Goal: Contribute content: Contribute content

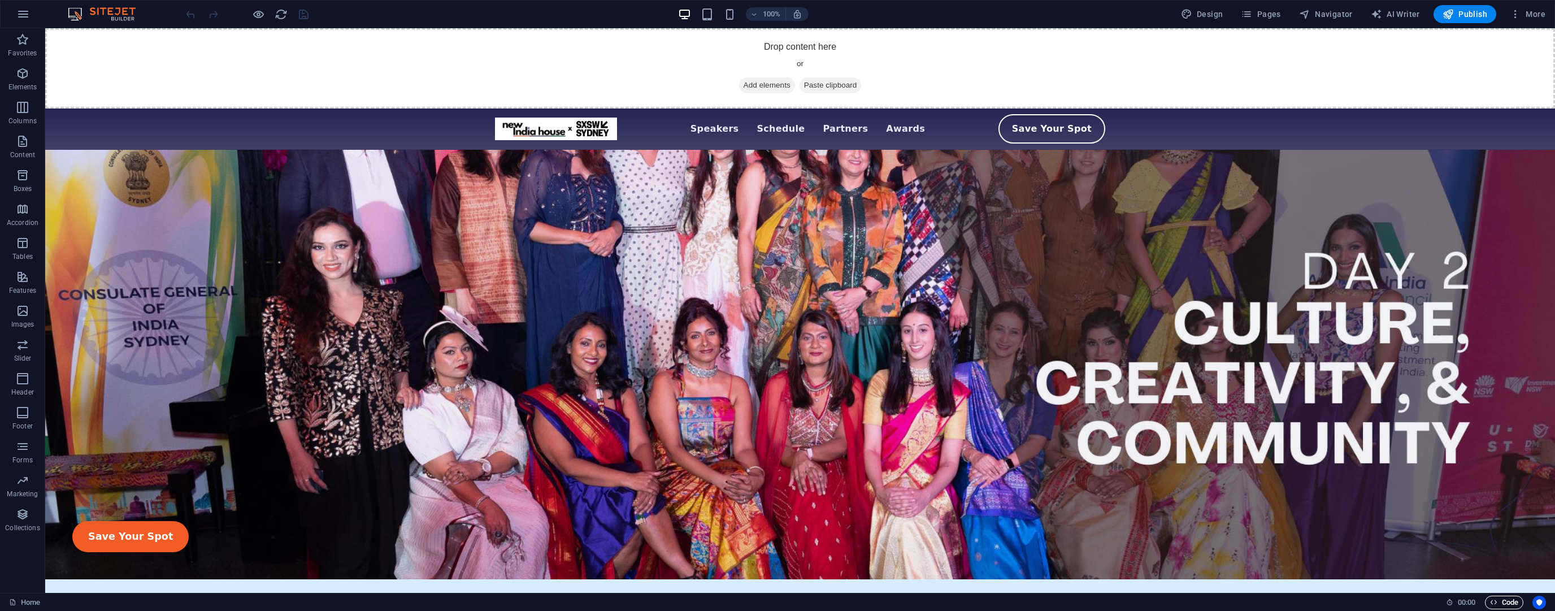
click at [1508, 599] on span "Code" at bounding box center [1504, 603] width 28 height 14
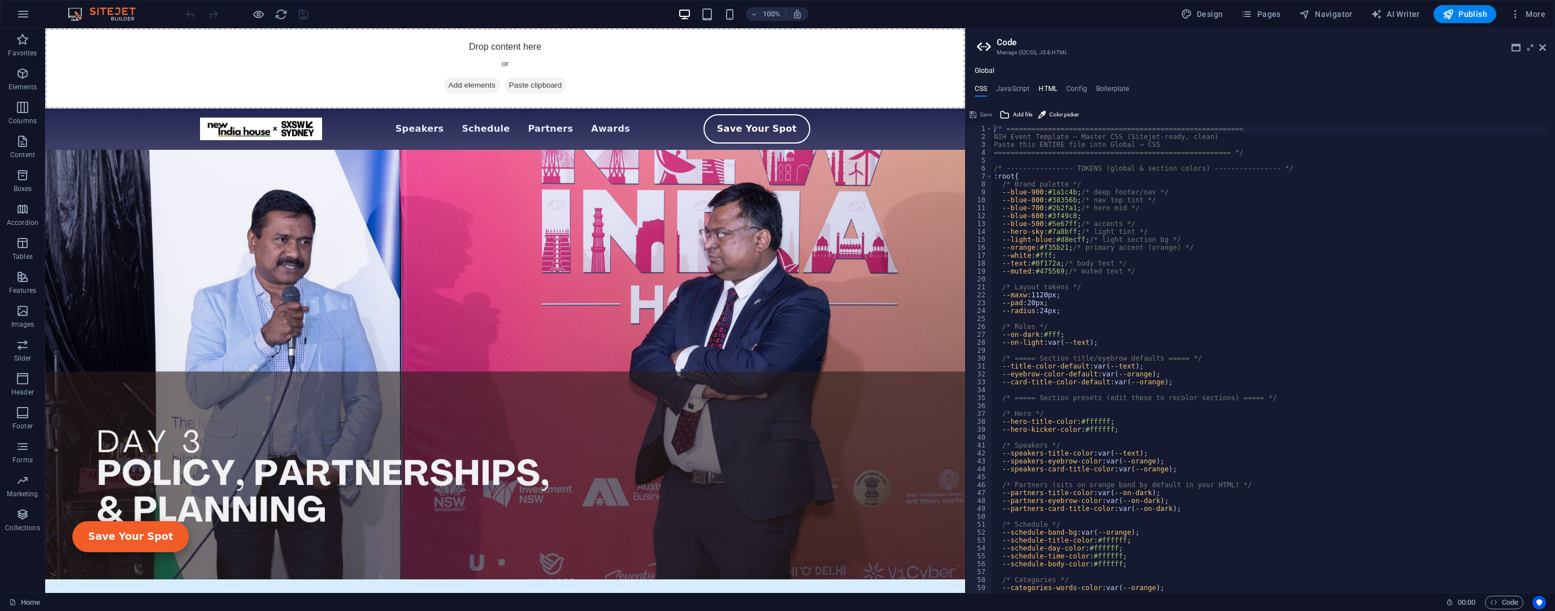
drag, startPoint x: 1035, startPoint y: 81, endPoint x: 1051, endPoint y: 92, distance: 18.8
click at [1035, 81] on div "Global CSS JavaScript HTML Config Boilerplate /* ==============================…" at bounding box center [1260, 330] width 589 height 526
click at [1051, 92] on h4 "HTML" at bounding box center [1048, 91] width 19 height 12
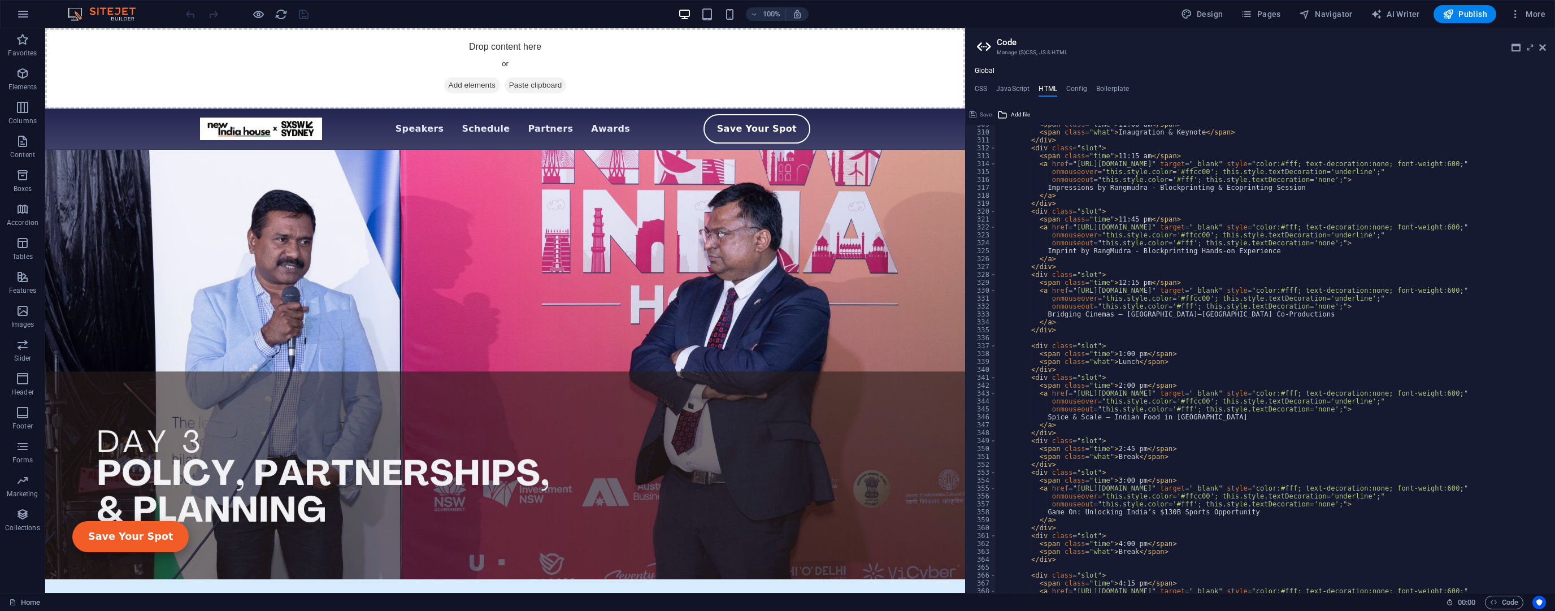
scroll to position [2441, 0]
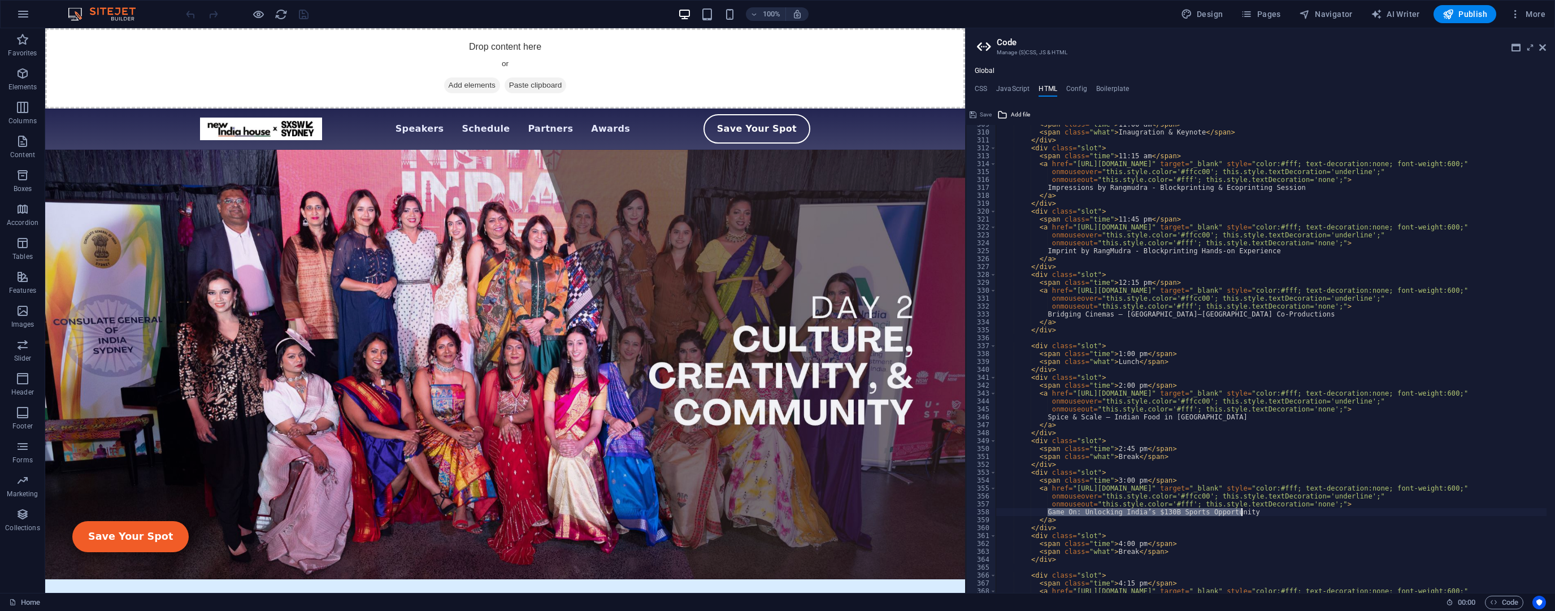
drag, startPoint x: 1047, startPoint y: 510, endPoint x: 1242, endPoint y: 515, distance: 194.5
click at [1242, 515] on div "< span class = "time" > 11:00 am </ span > < span class = "what" > Inaugration …" at bounding box center [1394, 357] width 797 height 475
paste textarea "India's USD130 Billion sport potential- strategic opportunity for enhancing [GE…"
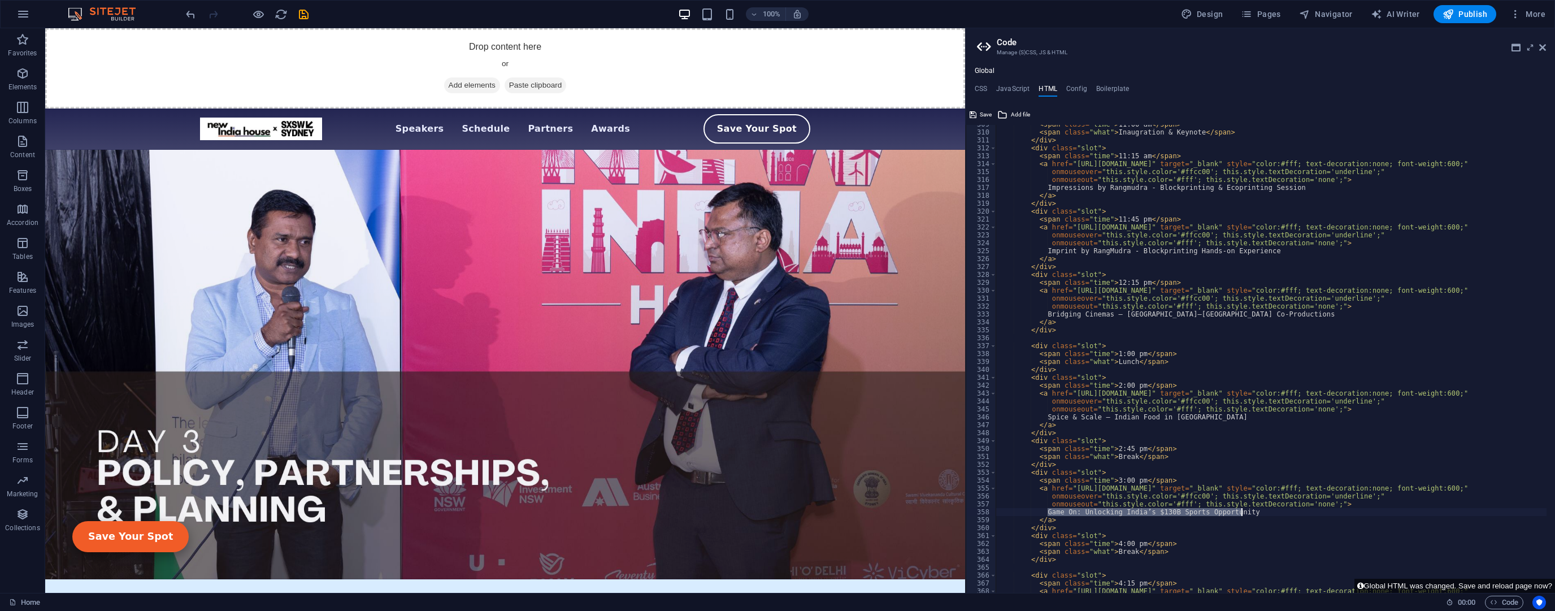
click at [1109, 347] on div "< span class = "time" > 11:00 am </ span > < span class = "what" > Inaugration …" at bounding box center [1394, 357] width 797 height 475
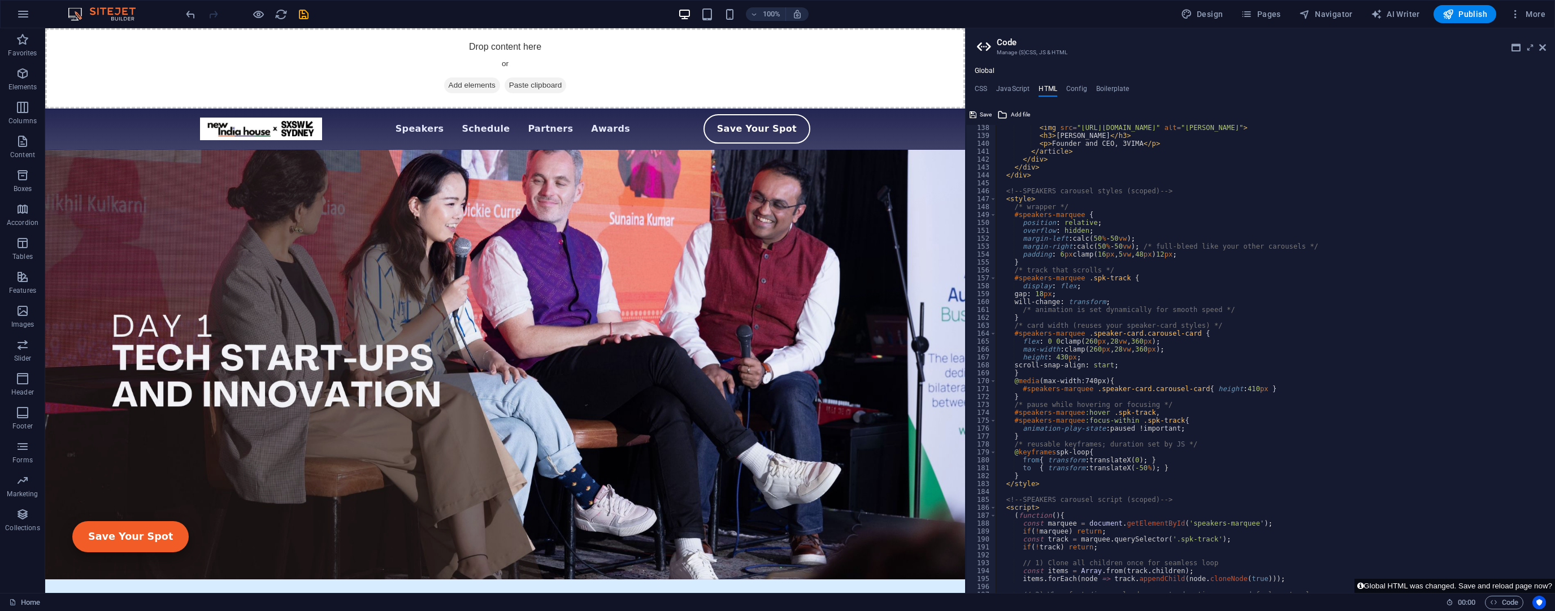
scroll to position [922, 0]
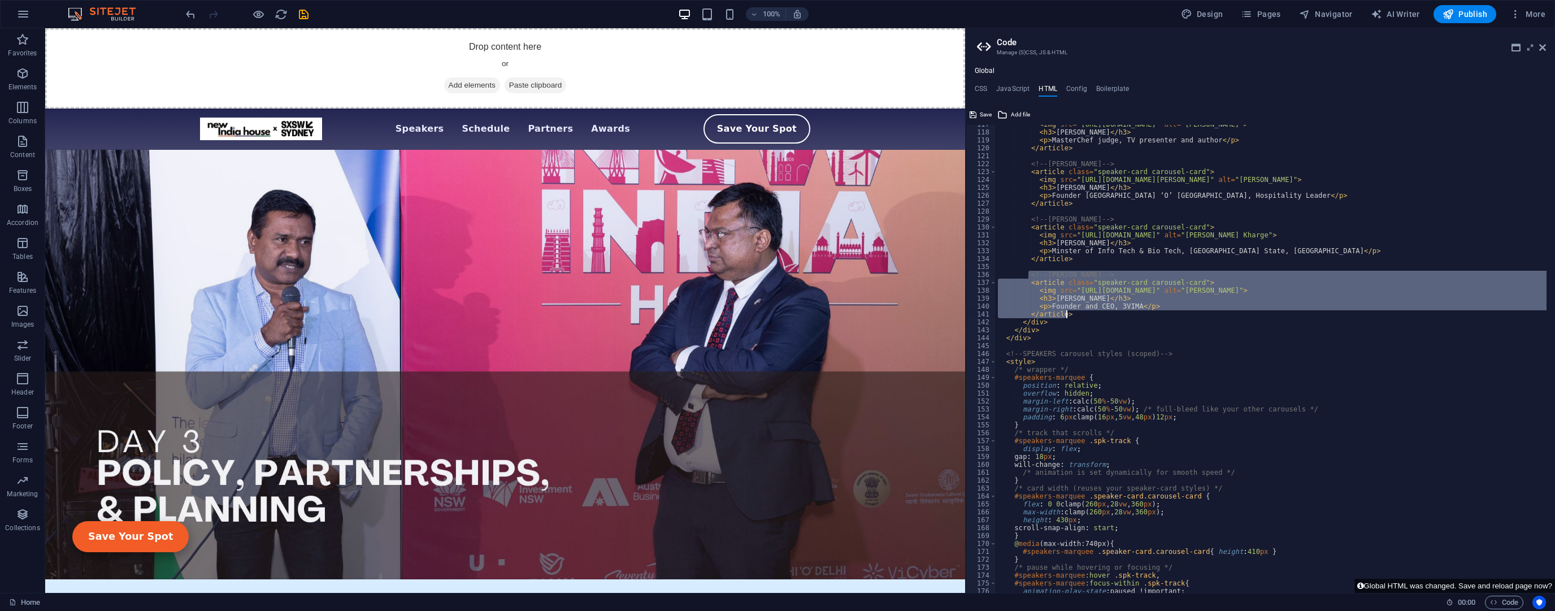
drag, startPoint x: 1028, startPoint y: 275, endPoint x: 1081, endPoint y: 312, distance: 64.5
click at [1081, 312] on div "< img src = "[URL][DOMAIN_NAME]" alt = "[PERSON_NAME]" > < h3 > [PERSON_NAME] <…" at bounding box center [1394, 357] width 797 height 475
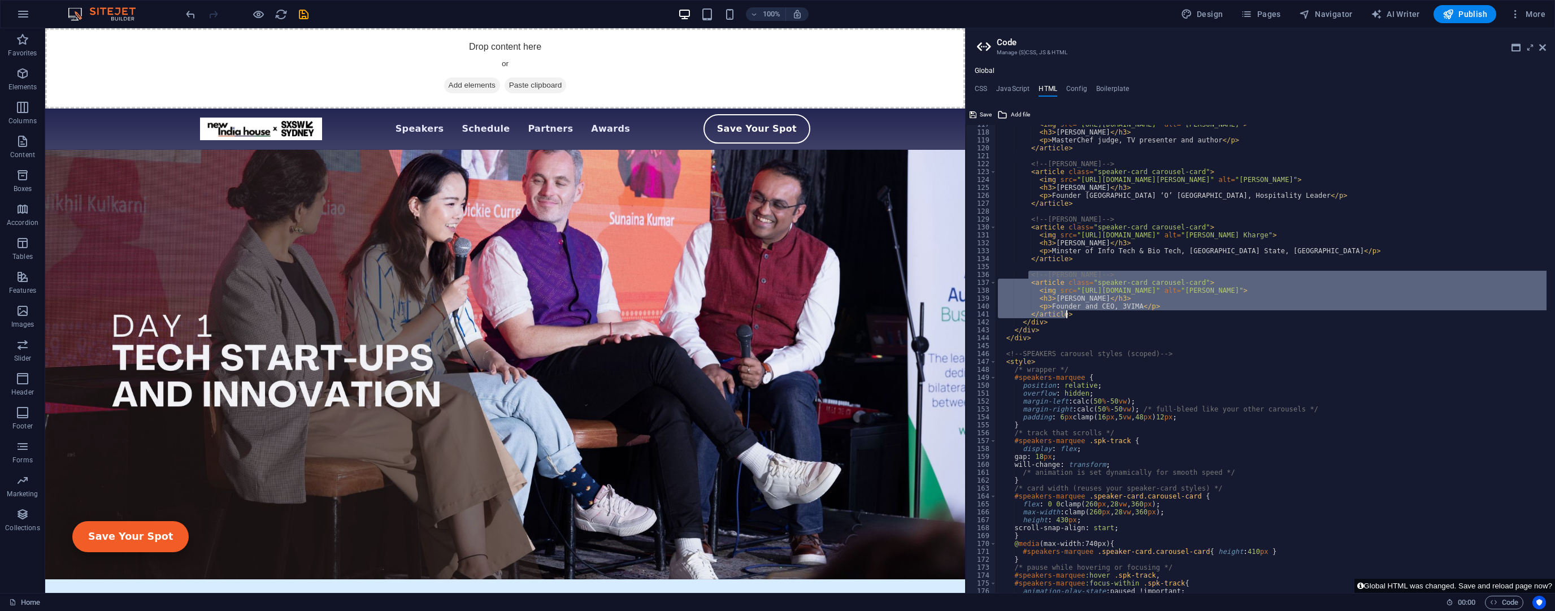
click at [1085, 313] on div "< img src = "[URL][DOMAIN_NAME]" alt = "[PERSON_NAME]" > < h3 > [PERSON_NAME] <…" at bounding box center [1271, 359] width 551 height 468
type textarea "</article>"
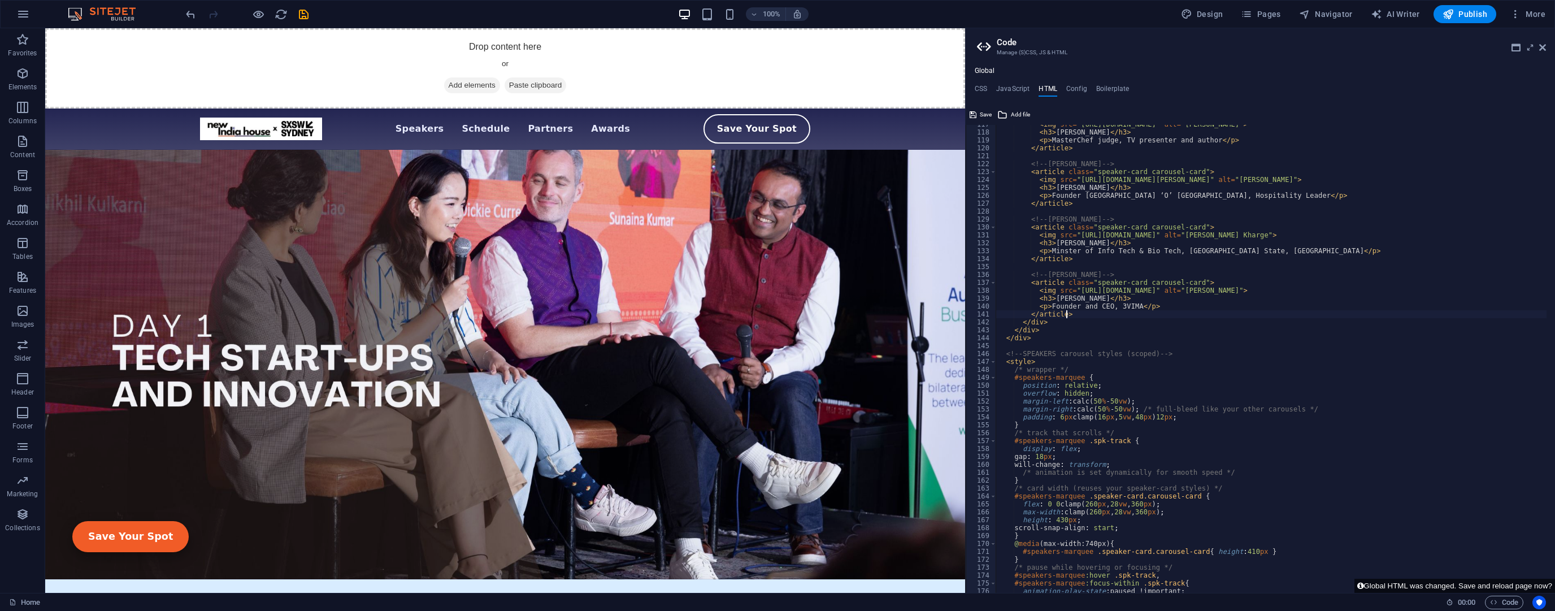
scroll to position [0, 2]
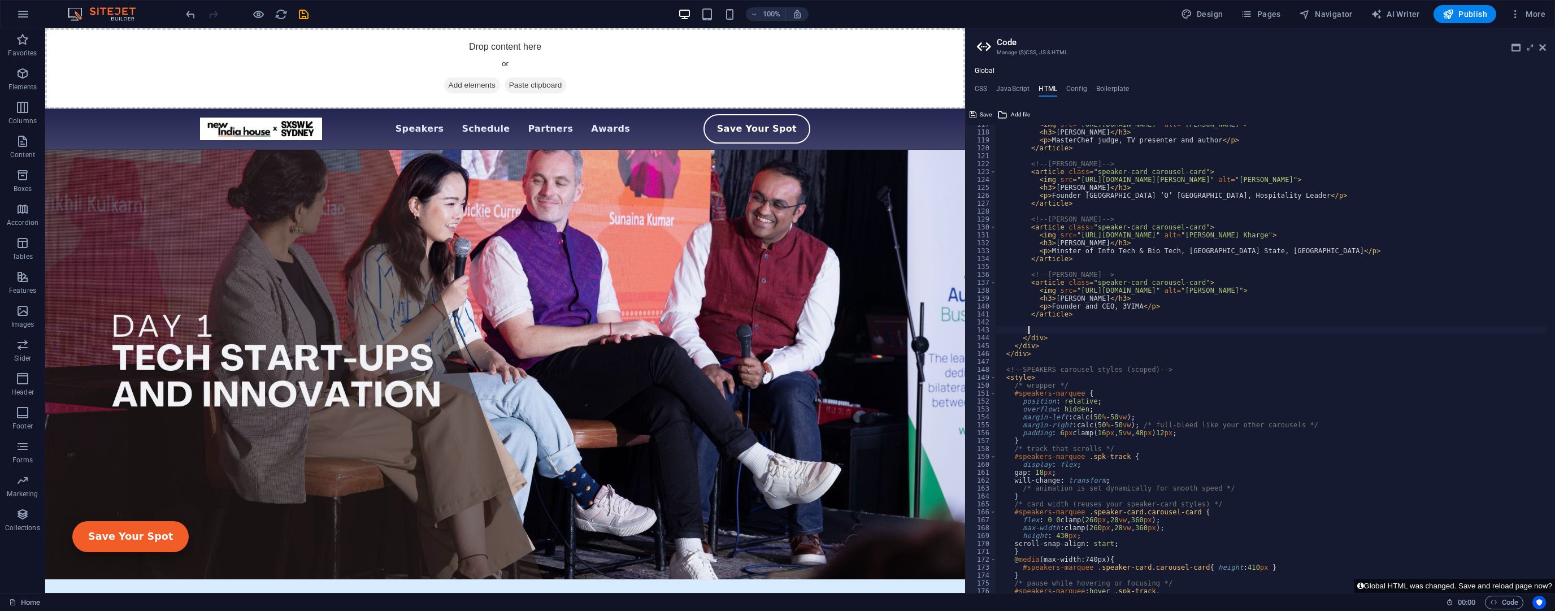
paste textarea "</article>"
type textarea "</article>"
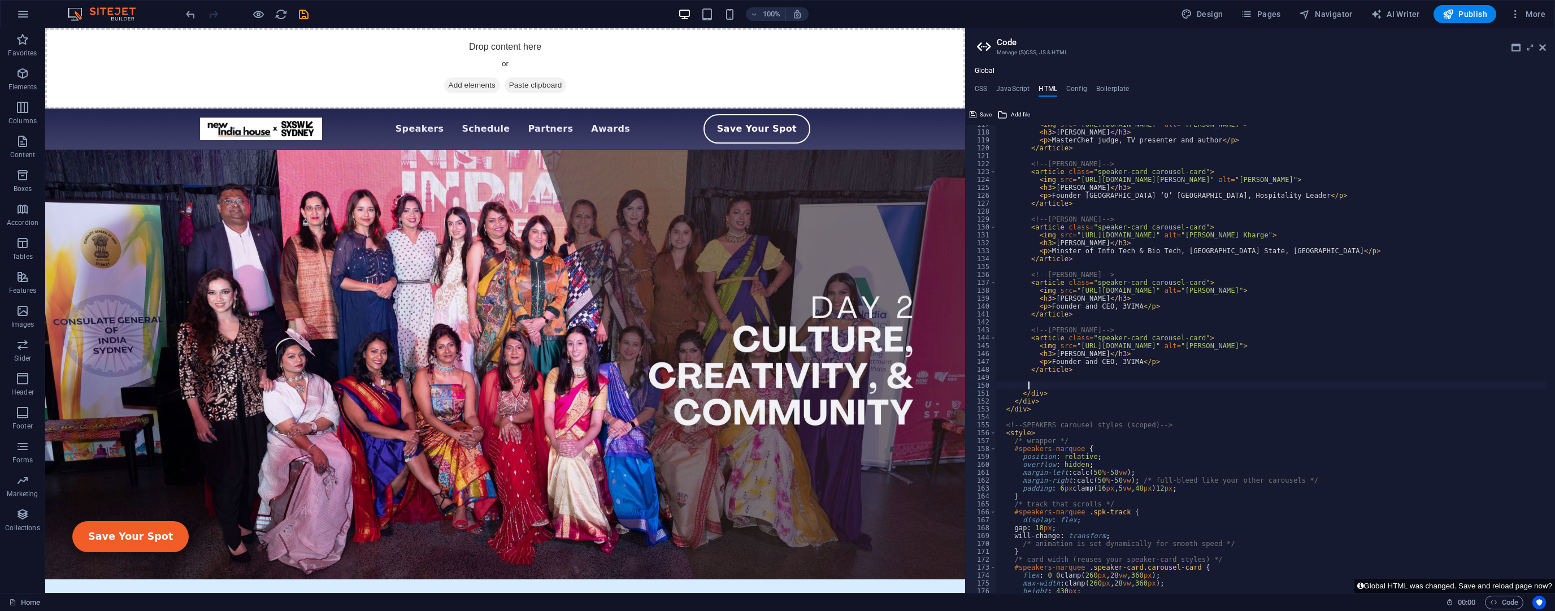
paste textarea "</article>"
type textarea "</article>"
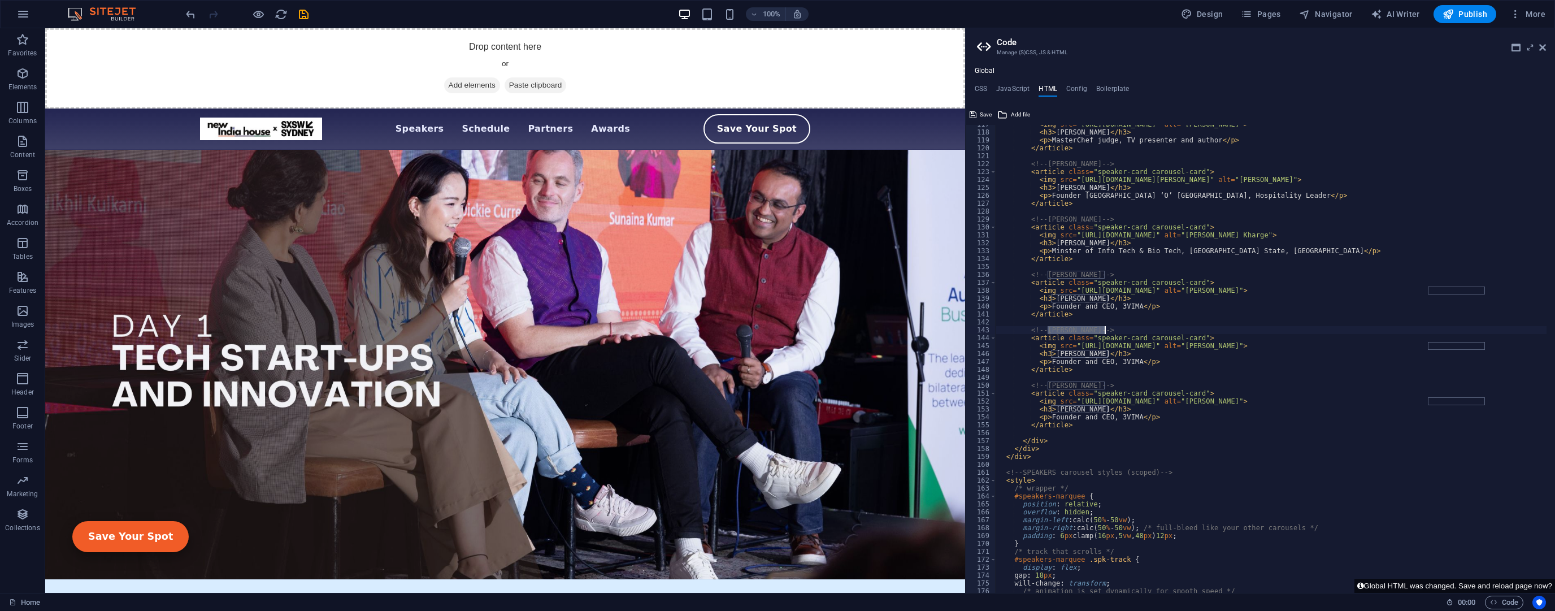
drag, startPoint x: 1047, startPoint y: 328, endPoint x: 1103, endPoint y: 328, distance: 56.0
click at [1103, 328] on div "< img src = "[URL][DOMAIN_NAME]" alt = "[PERSON_NAME]" > < h3 > [PERSON_NAME] <…" at bounding box center [1394, 357] width 797 height 475
paste textarea "[PERSON_NAME]"
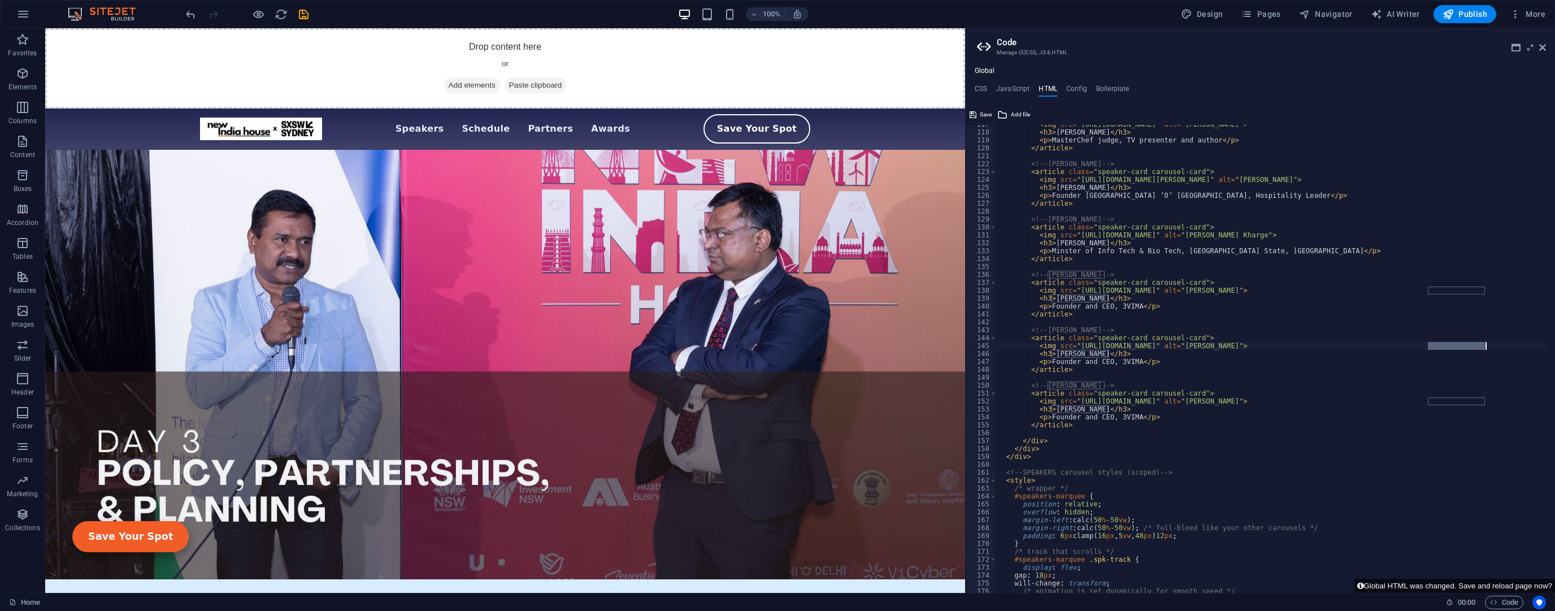
drag, startPoint x: 1429, startPoint y: 344, endPoint x: 1484, endPoint y: 346, distance: 54.9
click at [1484, 346] on div "< img src = "[URL][DOMAIN_NAME]" alt = "[PERSON_NAME]" > < h3 > [PERSON_NAME] <…" at bounding box center [1394, 357] width 797 height 475
paste textarea "[PERSON_NAME]"
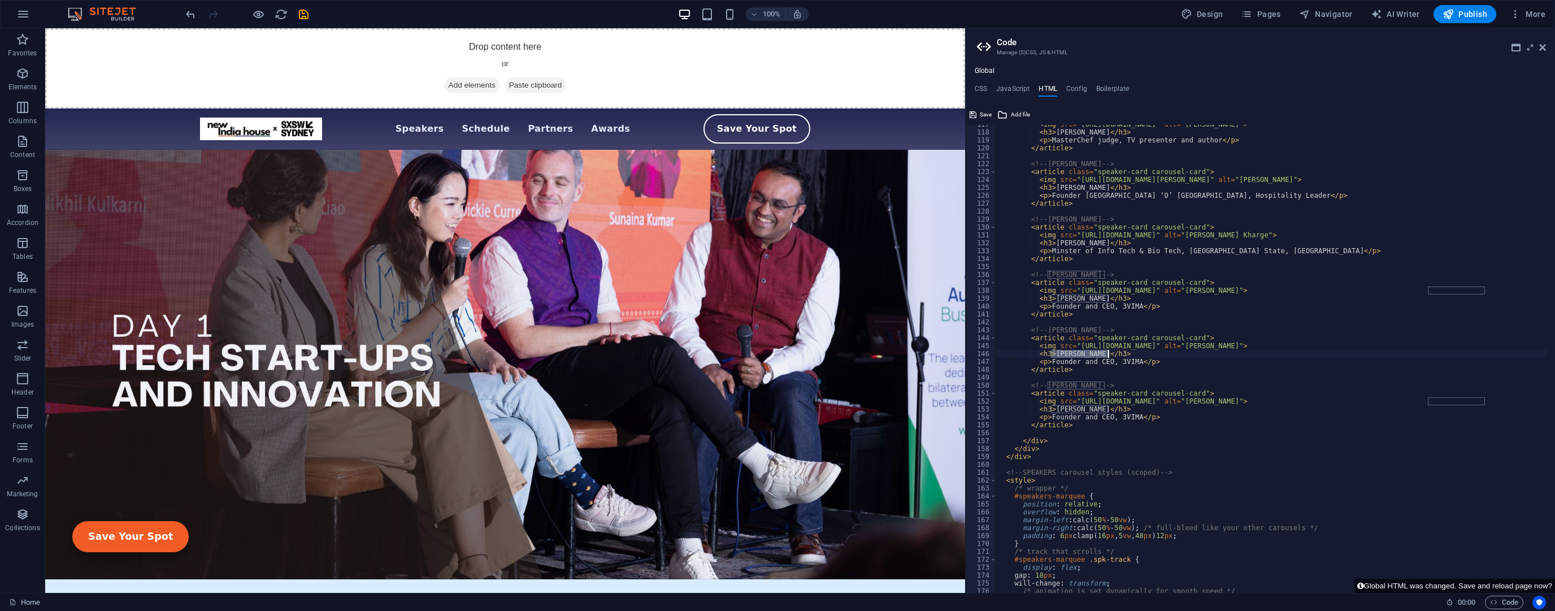
drag, startPoint x: 1051, startPoint y: 350, endPoint x: 1107, endPoint y: 350, distance: 56.0
click at [1107, 350] on div "< img src = "[URL][DOMAIN_NAME]" alt = "[PERSON_NAME]" > < h3 > [PERSON_NAME] <…" at bounding box center [1394, 357] width 797 height 475
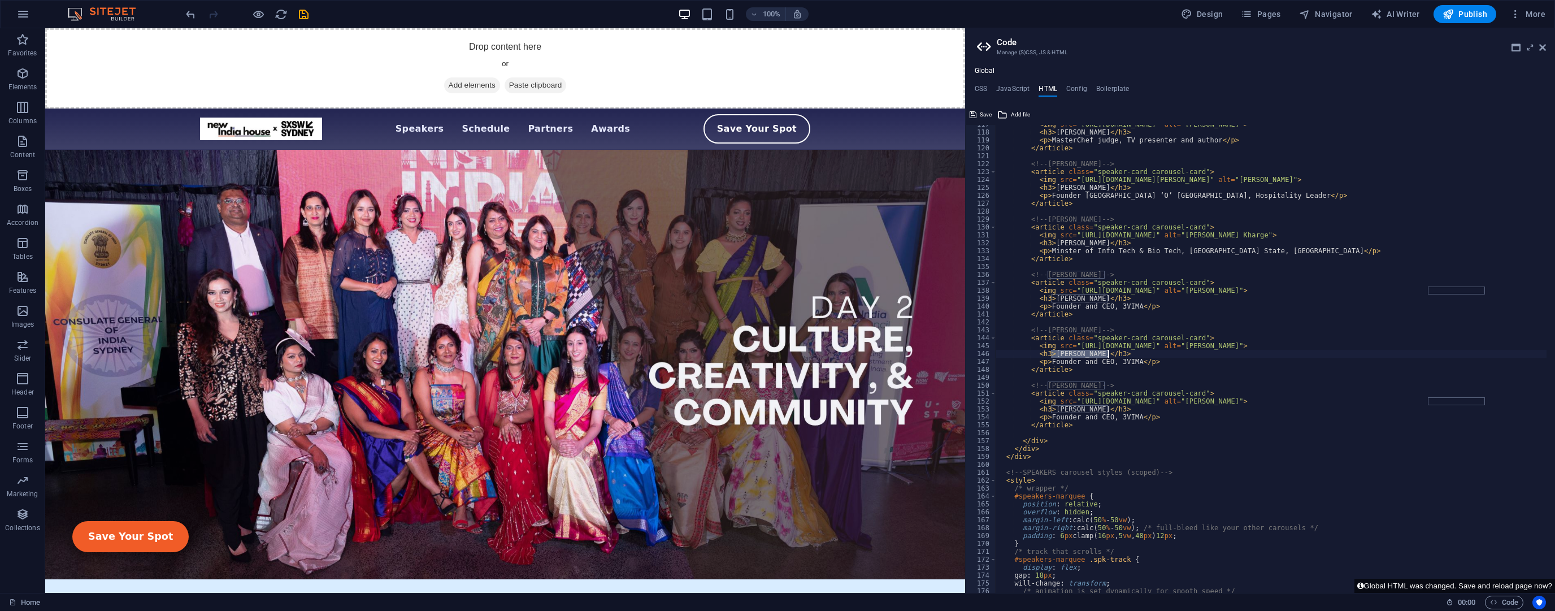
paste textarea "[PERSON_NAME]"
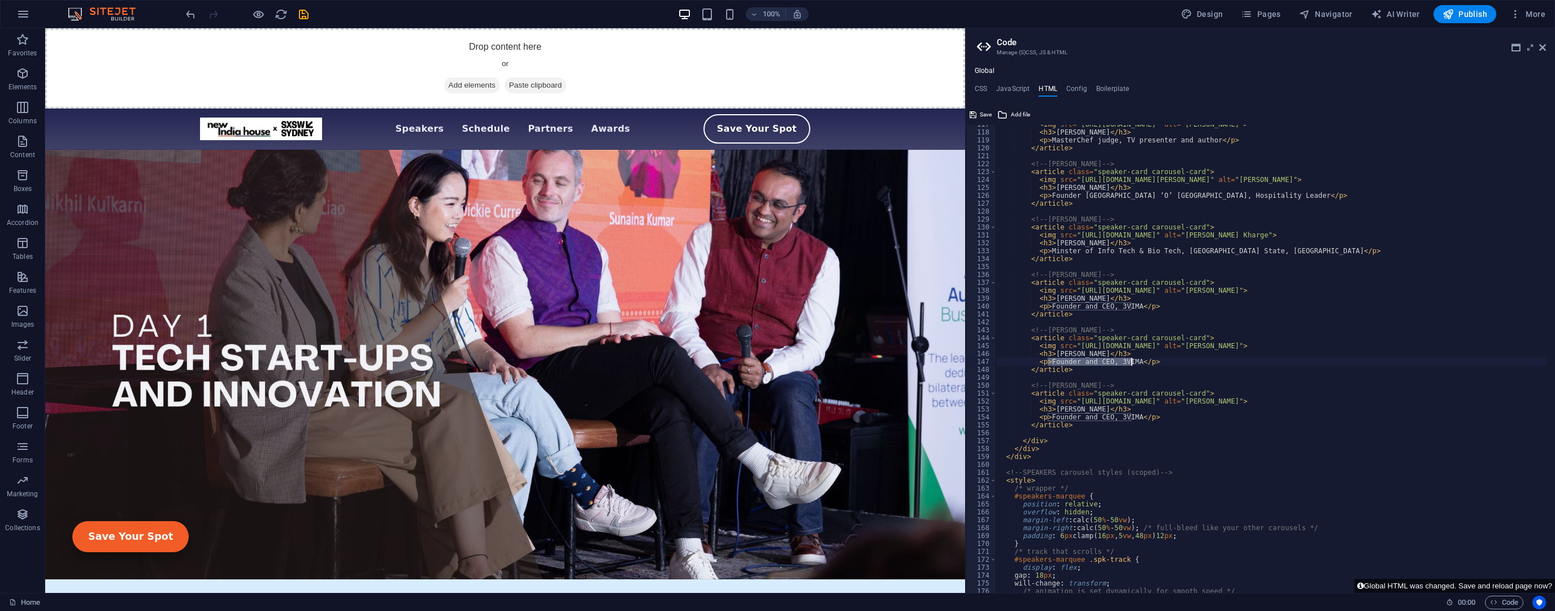
drag, startPoint x: 1047, startPoint y: 359, endPoint x: 1130, endPoint y: 359, distance: 83.6
click at [1130, 359] on div "< img src = "[URL][DOMAIN_NAME]" alt = "[PERSON_NAME]" > < h3 > [PERSON_NAME] <…" at bounding box center [1394, 357] width 797 height 475
paste textarea "Olympian and Director, Sport – [GEOGRAPHIC_DATA]"
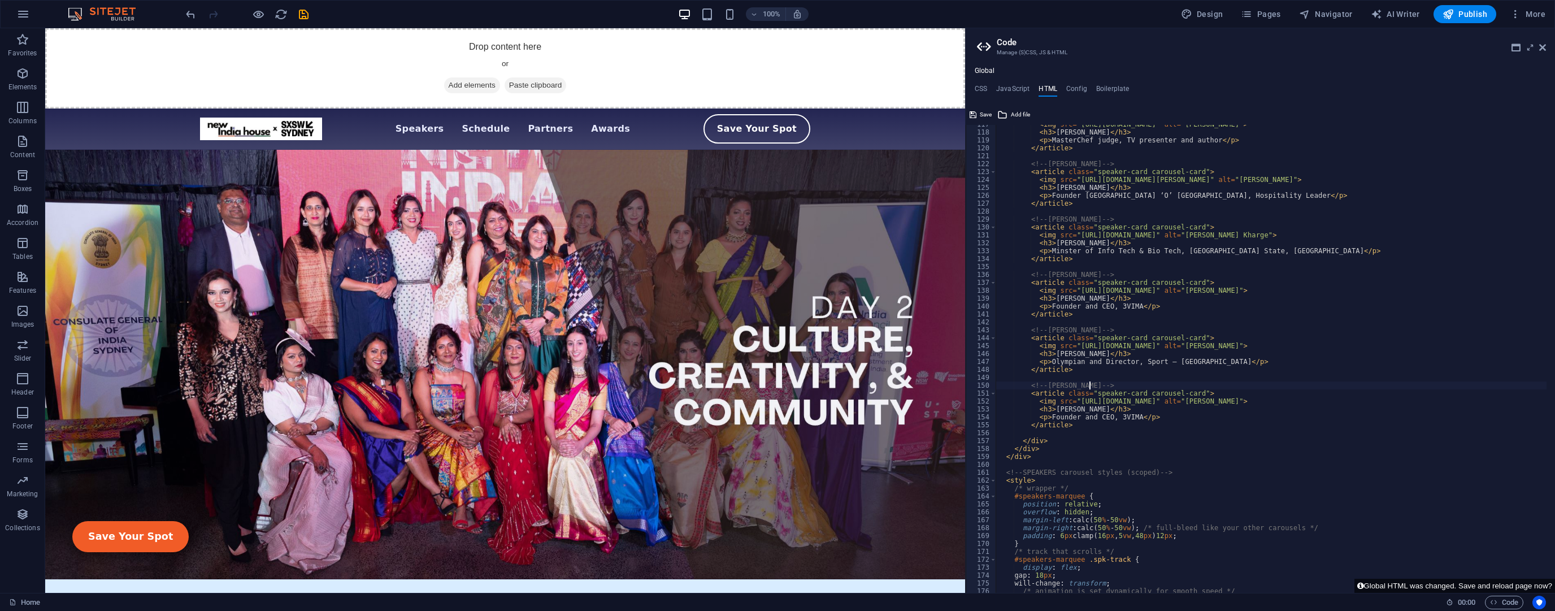
click at [1090, 388] on div "< img src = "[URL][DOMAIN_NAME]" alt = "[PERSON_NAME]" > < h3 > [PERSON_NAME] <…" at bounding box center [1394, 357] width 797 height 475
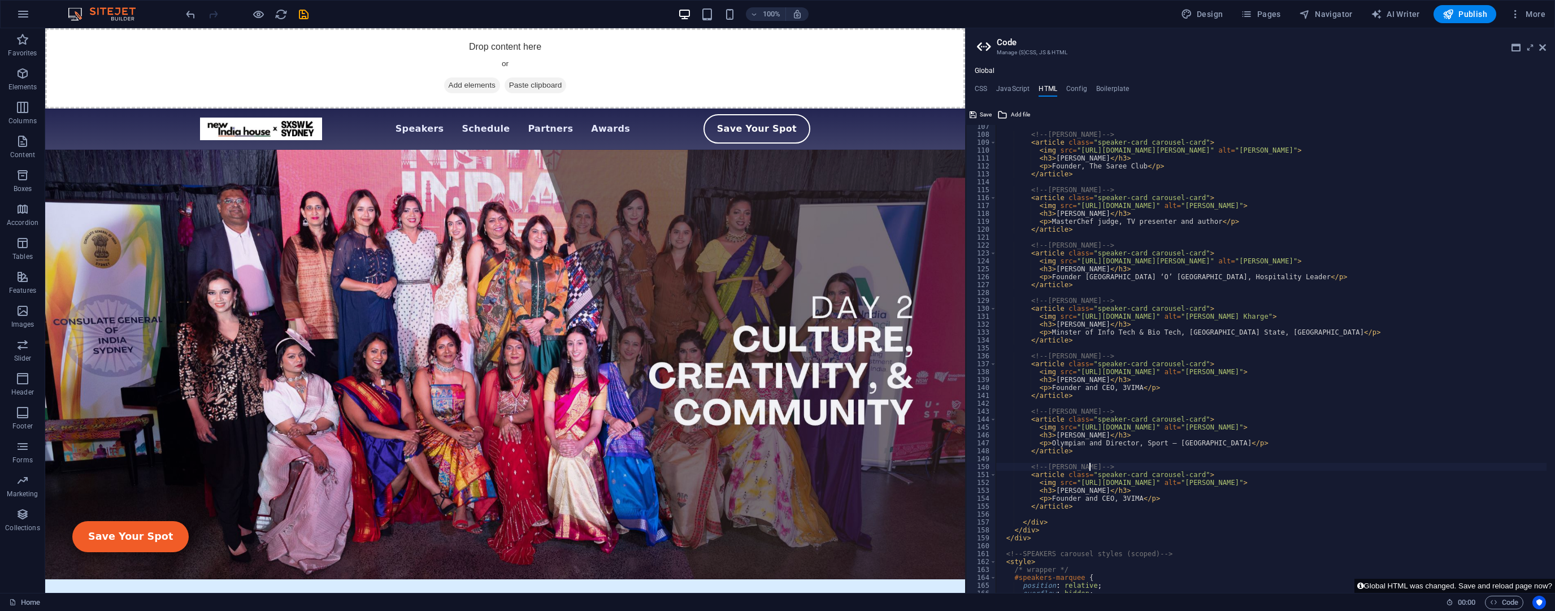
scroll to position [868, 0]
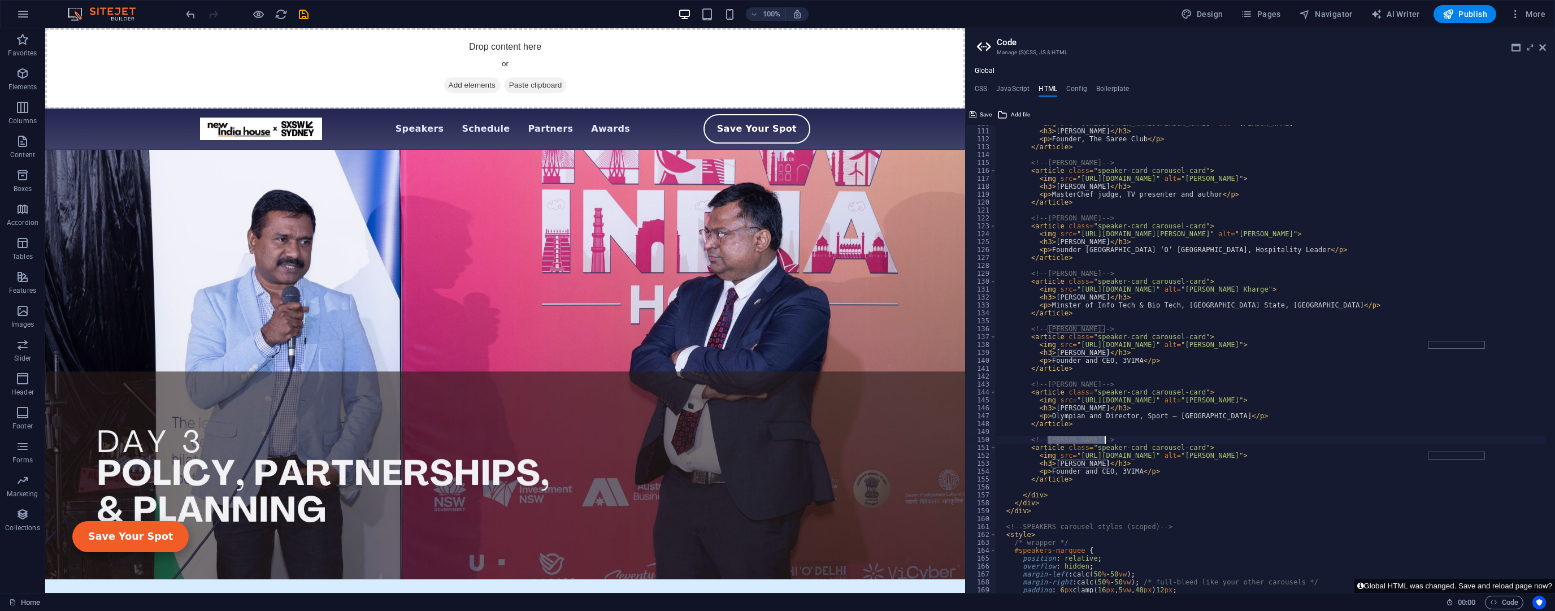
drag, startPoint x: 1047, startPoint y: 439, endPoint x: 1103, endPoint y: 438, distance: 56.0
click at [1103, 438] on div "< img src = "[URL][DOMAIN_NAME][PERSON_NAME]" alt = "[PERSON_NAME]" > < h3 > [P…" at bounding box center [1394, 356] width 797 height 475
paste textarea "Olympian and Director, Sport – [GEOGRAPHIC_DATA]"
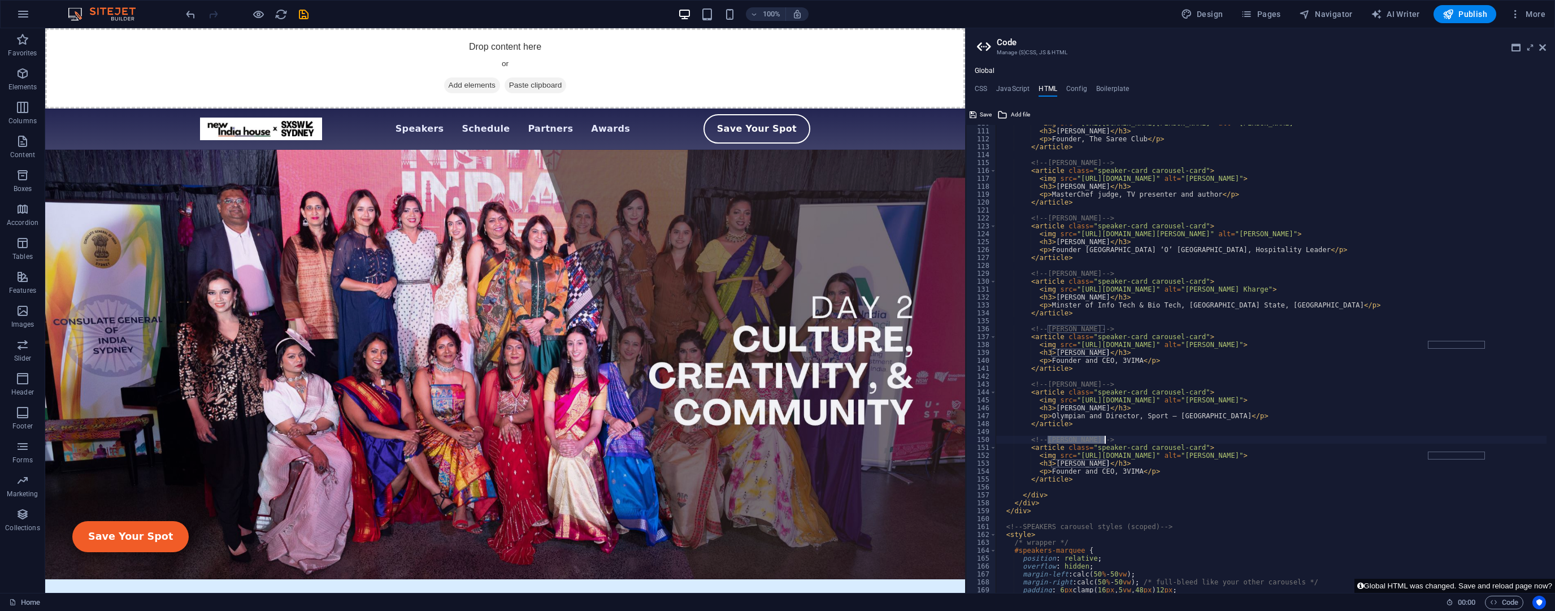
paste textarea "[PERSON_NAME]"
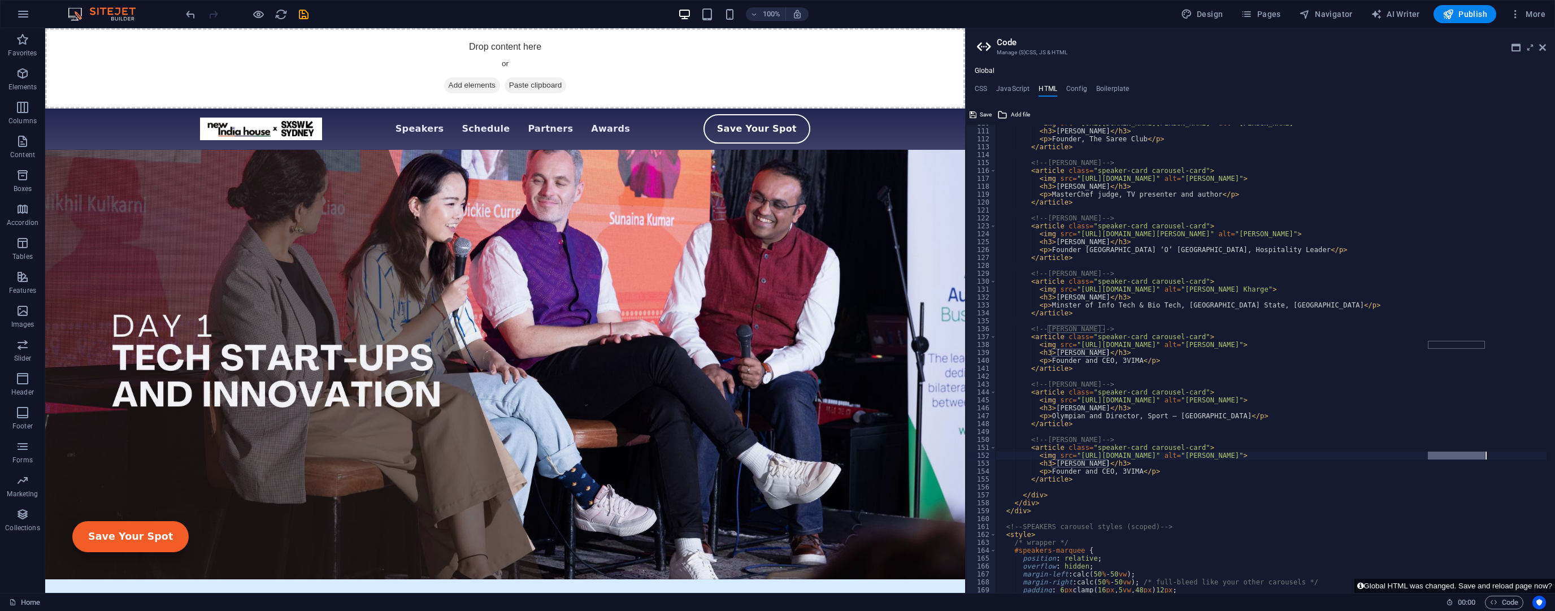
drag, startPoint x: 1428, startPoint y: 454, endPoint x: 1484, endPoint y: 454, distance: 56.0
click at [1484, 454] on div "< img src = "[URL][DOMAIN_NAME][PERSON_NAME]" alt = "[PERSON_NAME]" > < h3 > [P…" at bounding box center [1394, 356] width 797 height 475
paste textarea "[PERSON_NAME]"
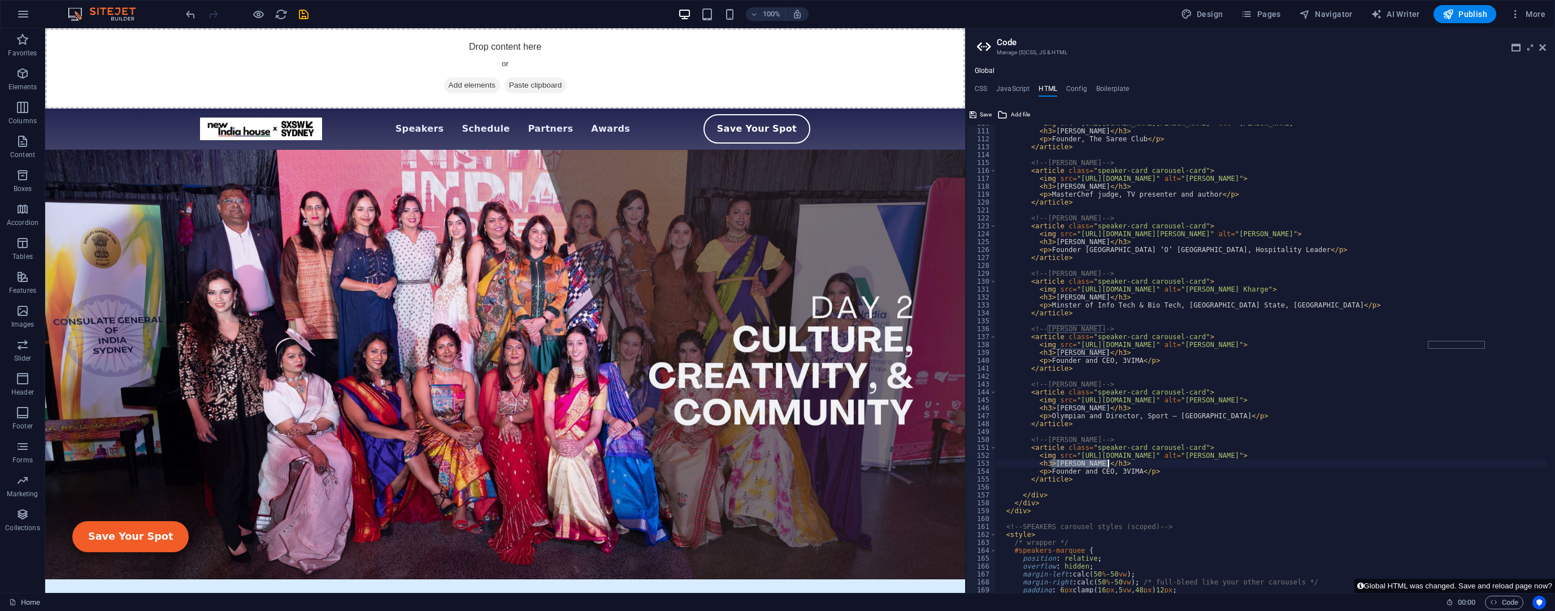
drag, startPoint x: 1051, startPoint y: 463, endPoint x: 1108, endPoint y: 463, distance: 57.1
click at [1108, 463] on div "< img src = "[URL][DOMAIN_NAME][PERSON_NAME]" alt = "[PERSON_NAME]" > < h3 > [P…" at bounding box center [1394, 356] width 797 height 475
paste textarea "[PERSON_NAME]"
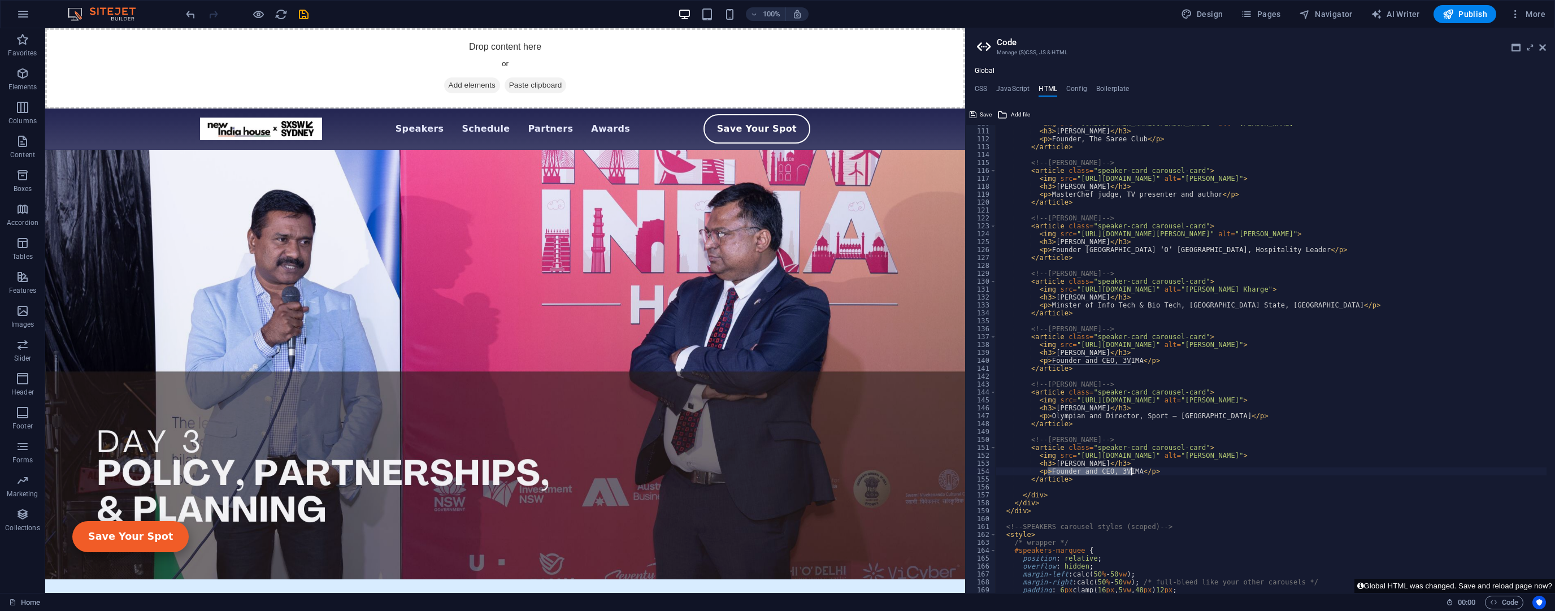
drag, startPoint x: 1047, startPoint y: 472, endPoint x: 1130, endPoint y: 472, distance: 83.6
click at [1130, 472] on div "< img src = "[URL][DOMAIN_NAME][PERSON_NAME]" alt = "[PERSON_NAME]" > < h3 > [P…" at bounding box center [1394, 356] width 797 height 475
paste textarea
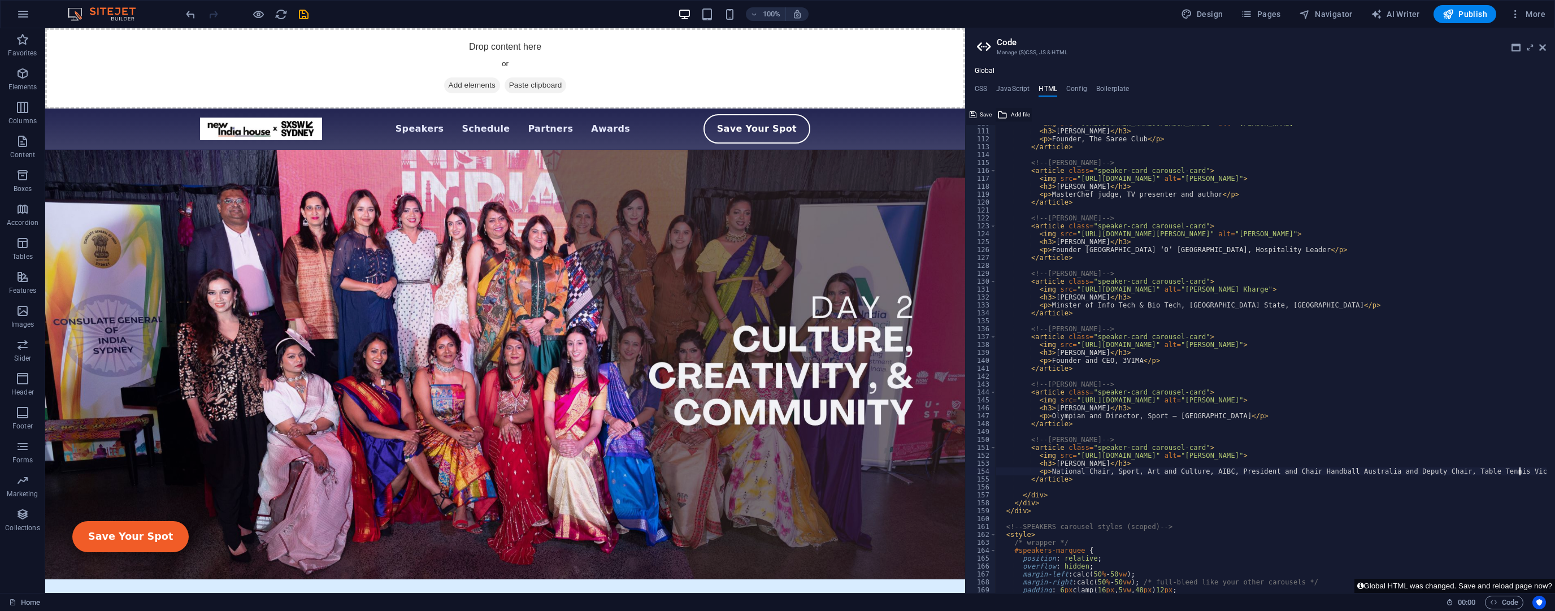
click at [1015, 109] on span "Add file" at bounding box center [1020, 115] width 19 height 14
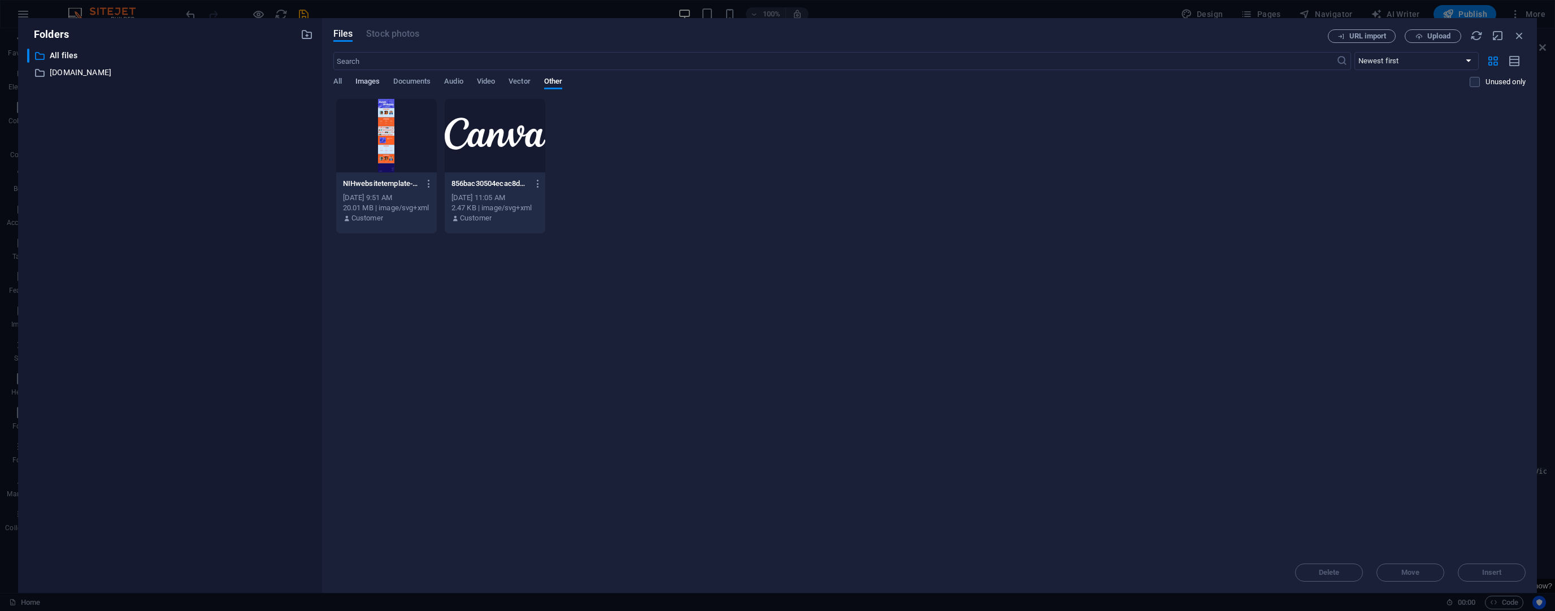
click at [375, 79] on span "Images" at bounding box center [367, 83] width 25 height 16
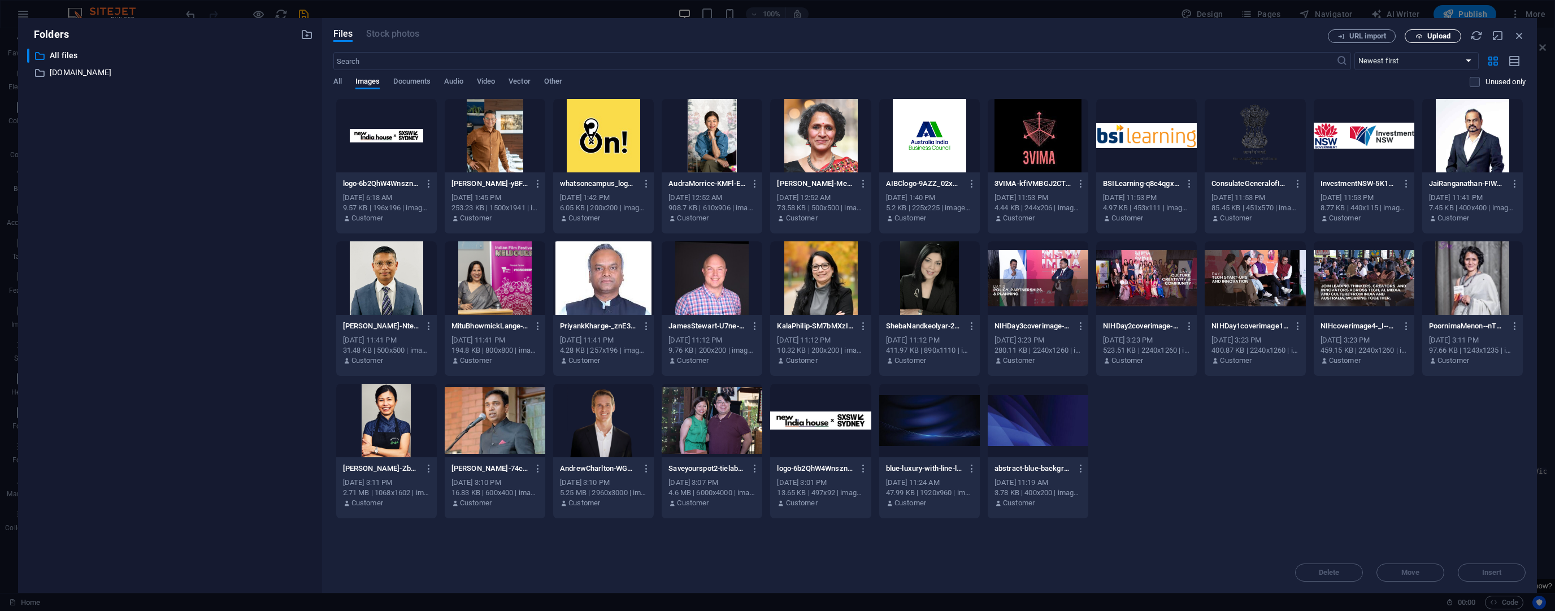
click at [1417, 36] on icon "button" at bounding box center [1419, 36] width 7 height 7
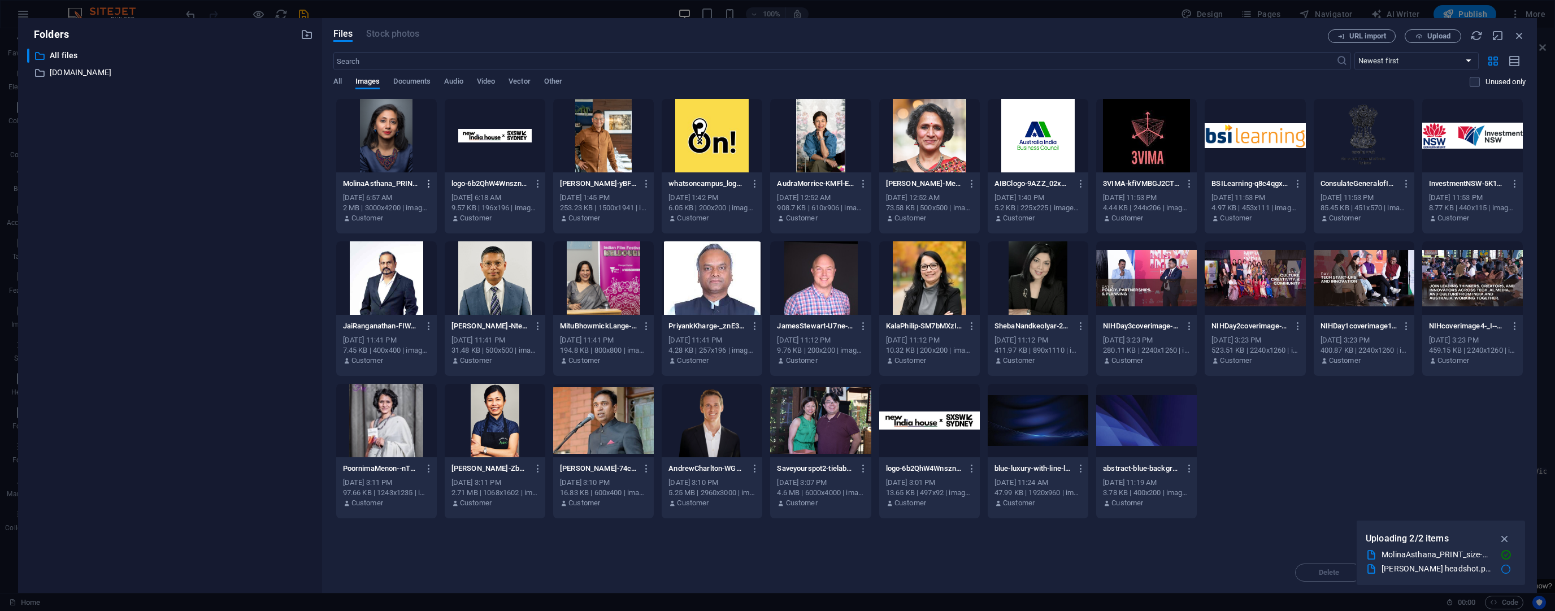
click at [427, 183] on icon "button" at bounding box center [429, 184] width 11 height 10
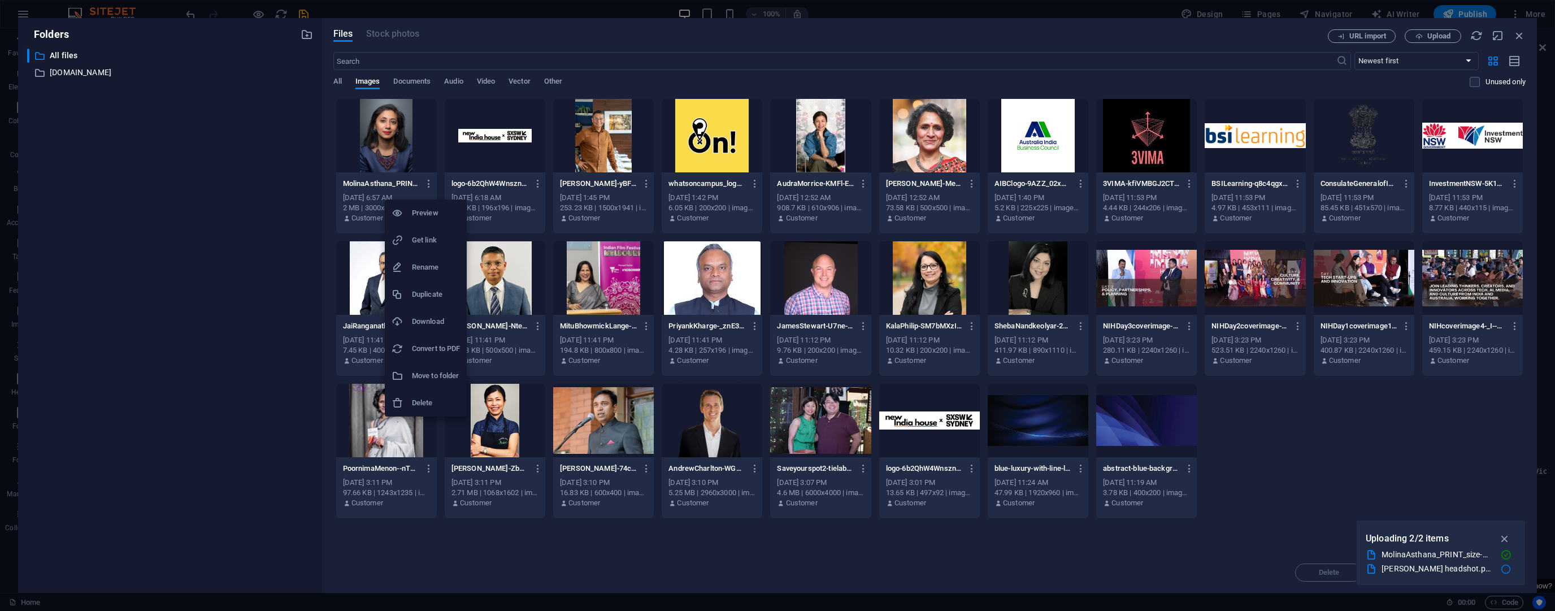
click at [426, 237] on h6 "Get link" at bounding box center [436, 240] width 48 height 14
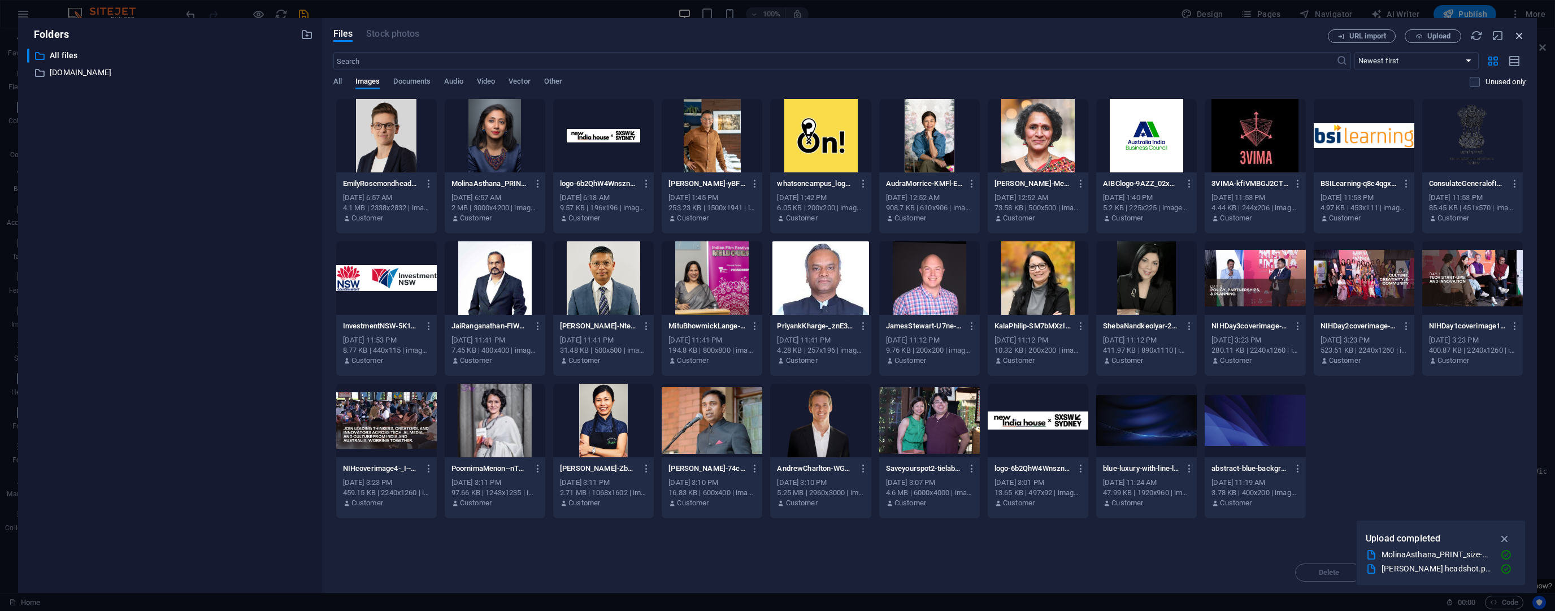
click at [1515, 35] on icon "button" at bounding box center [1520, 35] width 12 height 12
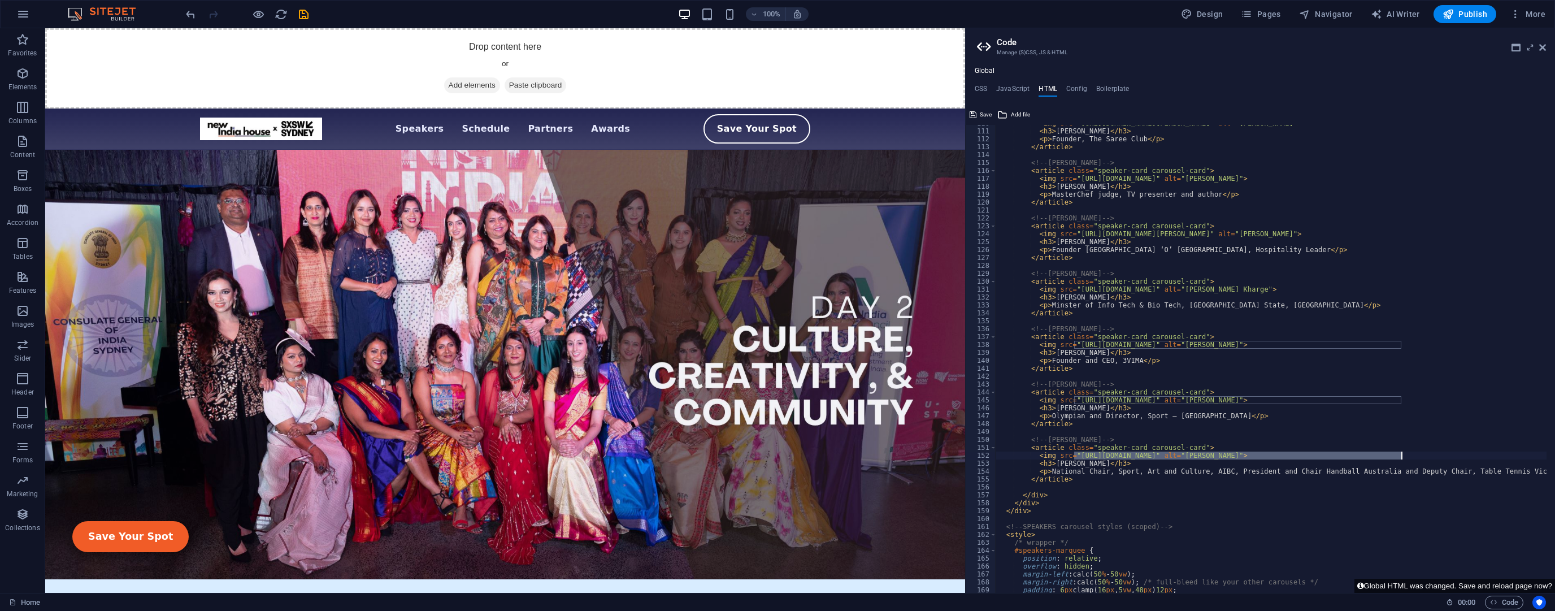
drag, startPoint x: 1074, startPoint y: 456, endPoint x: 1401, endPoint y: 454, distance: 327.2
click at [1401, 454] on div "< img src = "[URL][DOMAIN_NAME][PERSON_NAME]" alt = "[PERSON_NAME]" > < h3 > [P…" at bounding box center [1394, 356] width 797 height 475
paste textarea "703159/MolinaAsthana_PRINT_size-074-DPzQtJEvesxiD2S6N_91EQ"
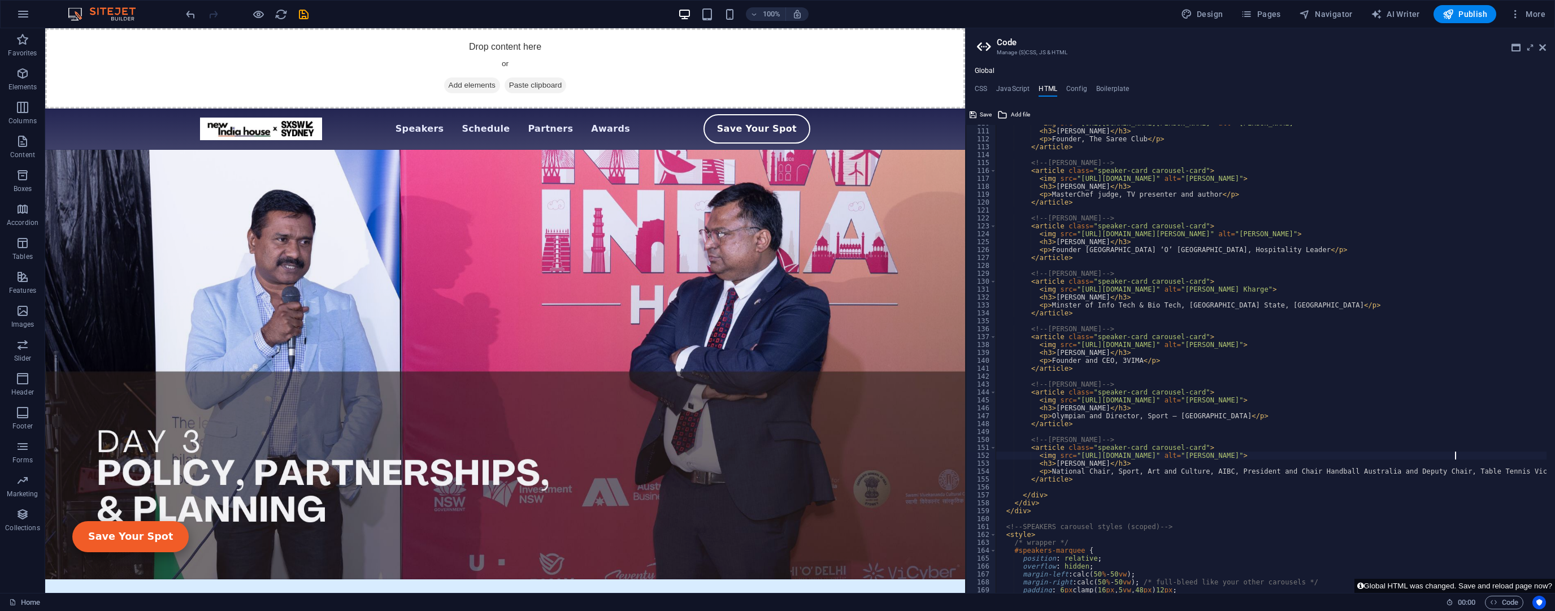
click at [1072, 401] on div "< img src = "[URL][DOMAIN_NAME][PERSON_NAME]" alt = "[PERSON_NAME]" > < h3 > [P…" at bounding box center [1394, 356] width 797 height 475
click at [1074, 400] on div "< img src = "[URL][DOMAIN_NAME][PERSON_NAME]" alt = "[PERSON_NAME]" > < h3 > [P…" at bounding box center [1394, 356] width 797 height 475
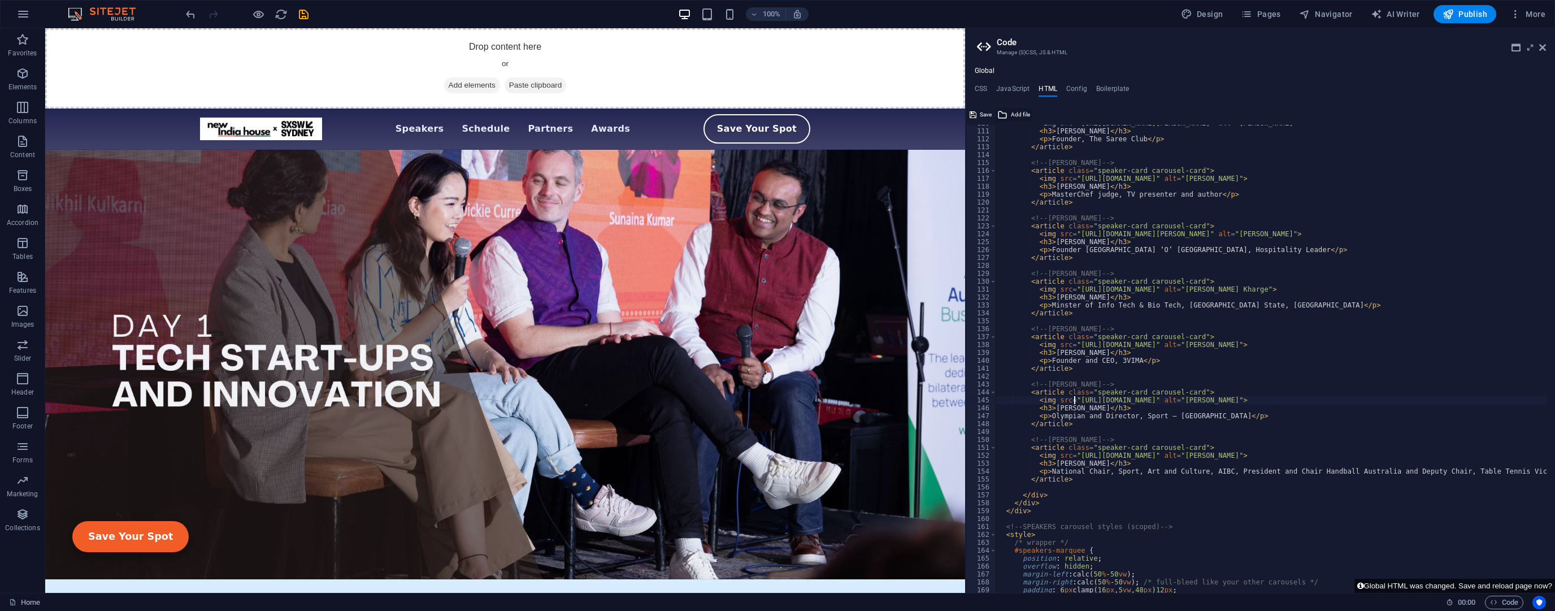
click at [1017, 116] on span "Add file" at bounding box center [1020, 115] width 19 height 14
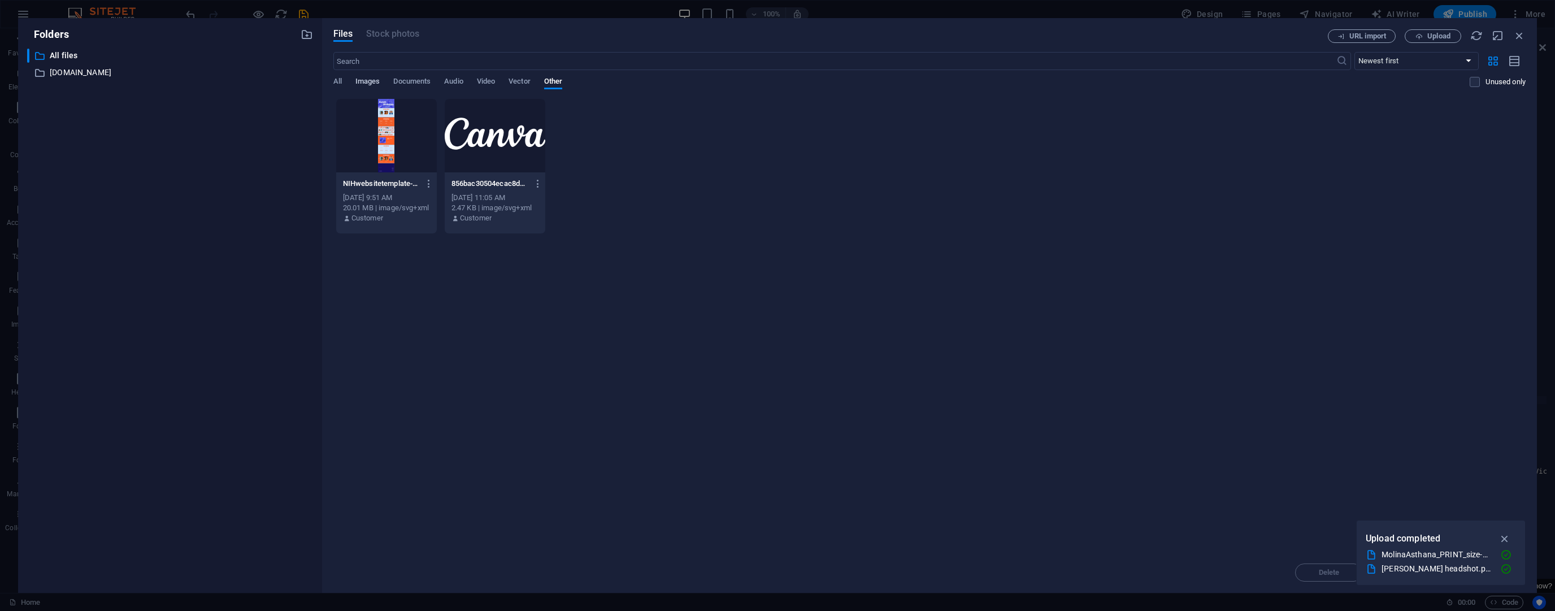
click at [378, 81] on span "Images" at bounding box center [367, 83] width 25 height 16
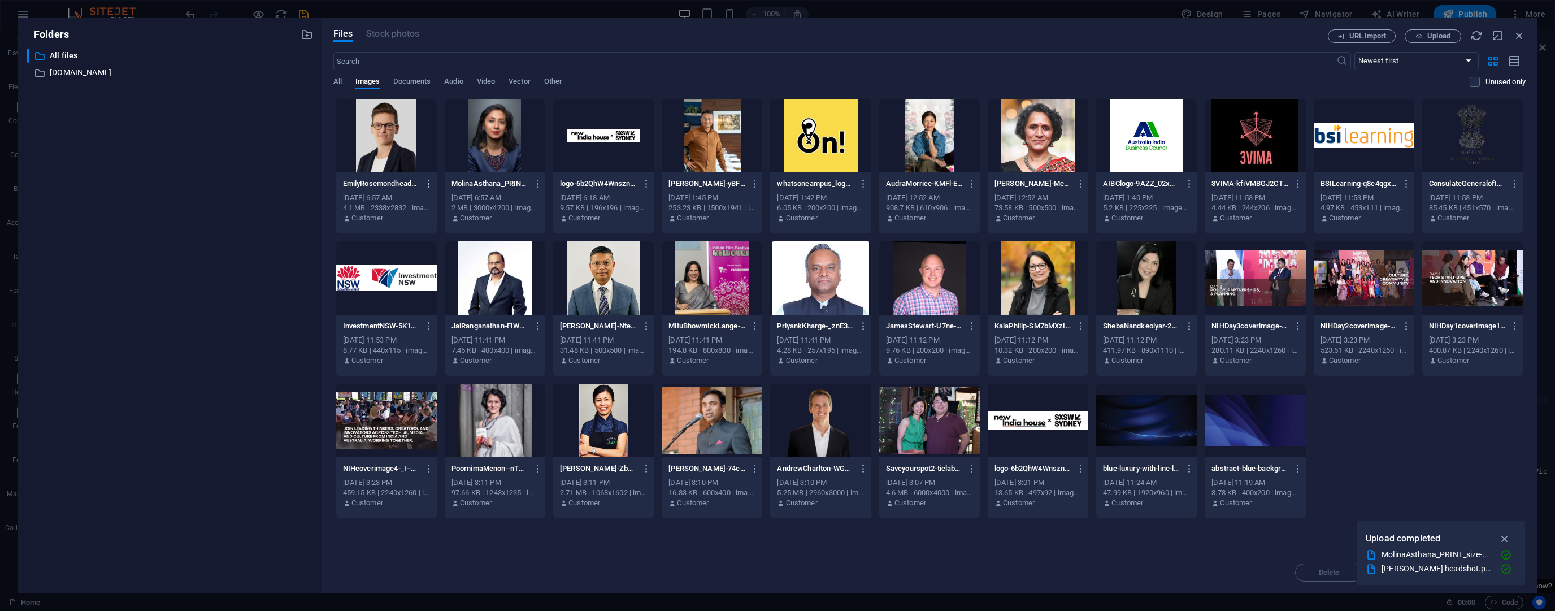
click at [429, 184] on icon "button" at bounding box center [429, 184] width 11 height 10
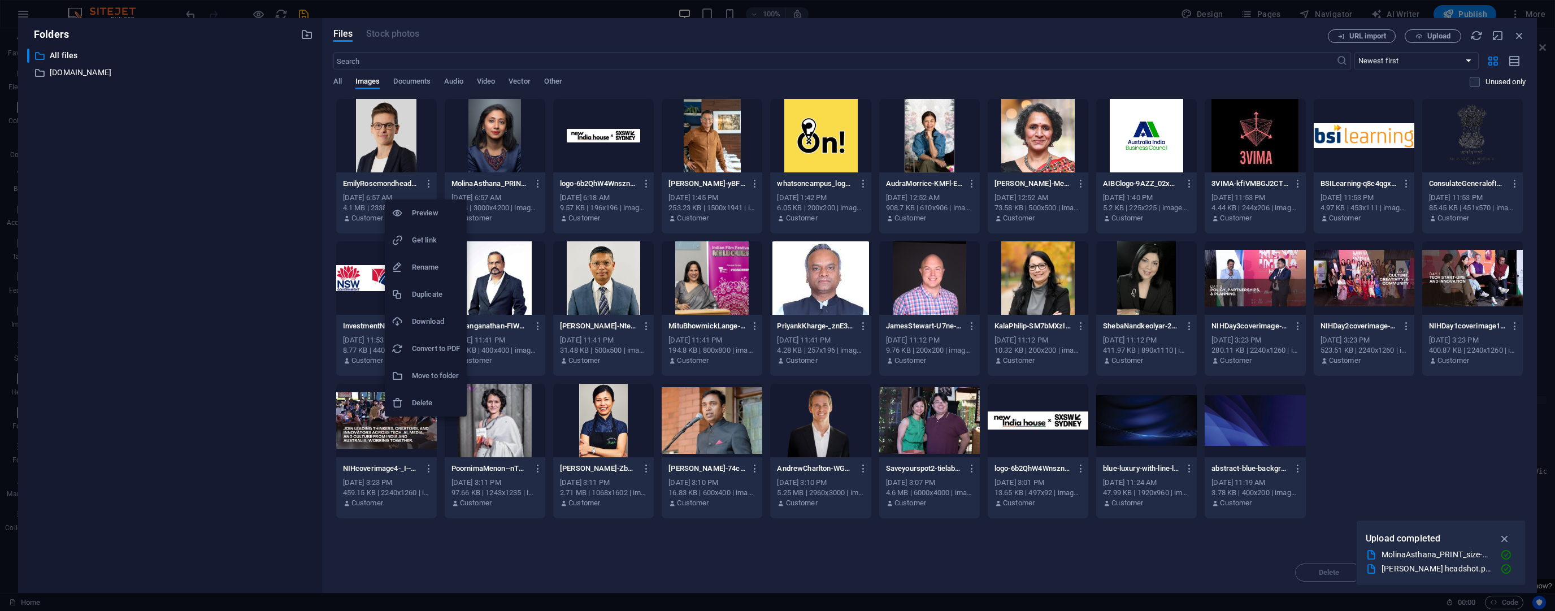
click at [419, 235] on h6 "Get link" at bounding box center [436, 240] width 48 height 14
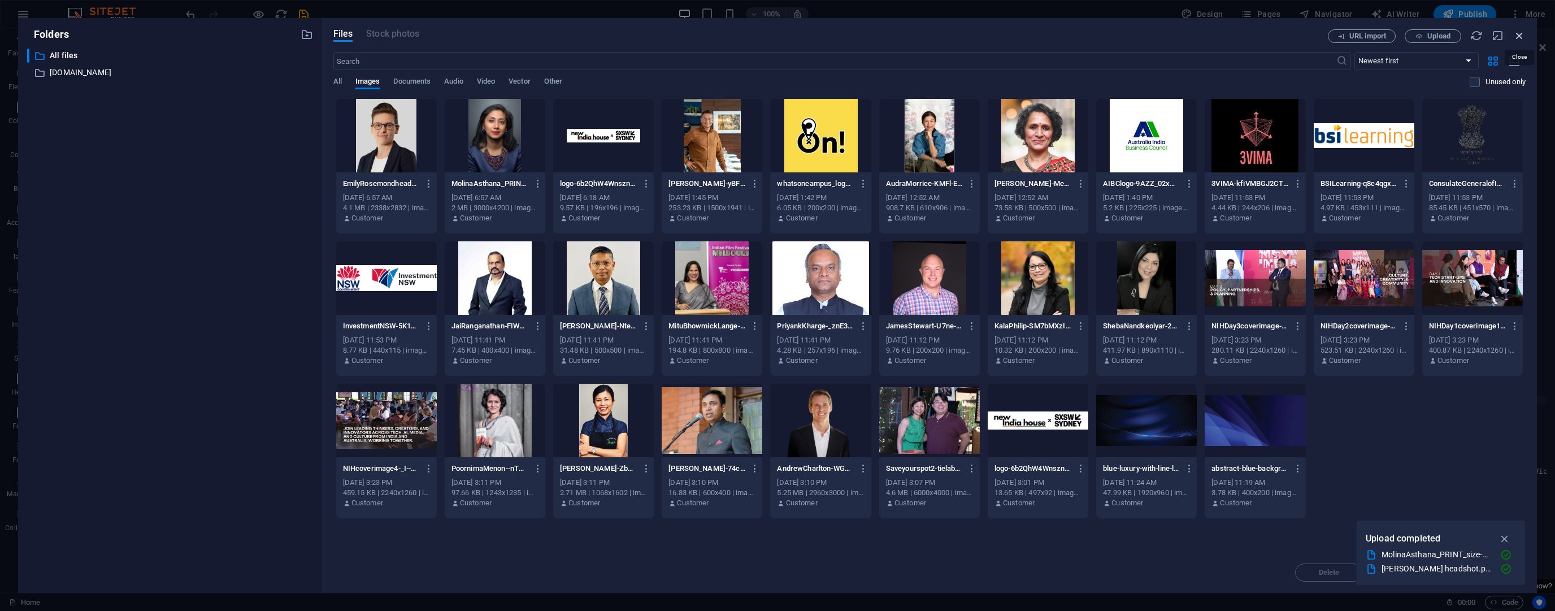
click at [1518, 41] on icon "button" at bounding box center [1520, 35] width 12 height 12
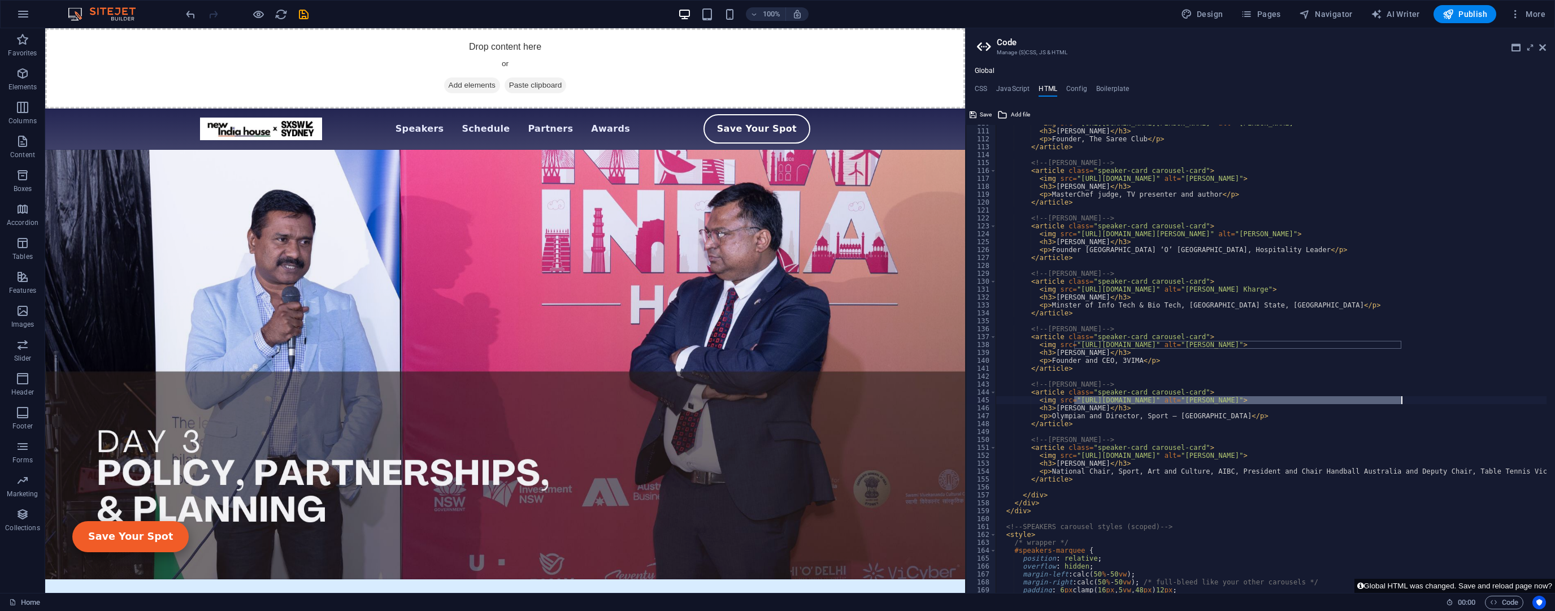
drag, startPoint x: 1073, startPoint y: 400, endPoint x: 1400, endPoint y: 403, distance: 326.7
click at [1400, 403] on div "< img src = "[URL][DOMAIN_NAME][PERSON_NAME]" alt = "[PERSON_NAME]" > < h3 > [P…" at bounding box center [1394, 356] width 797 height 475
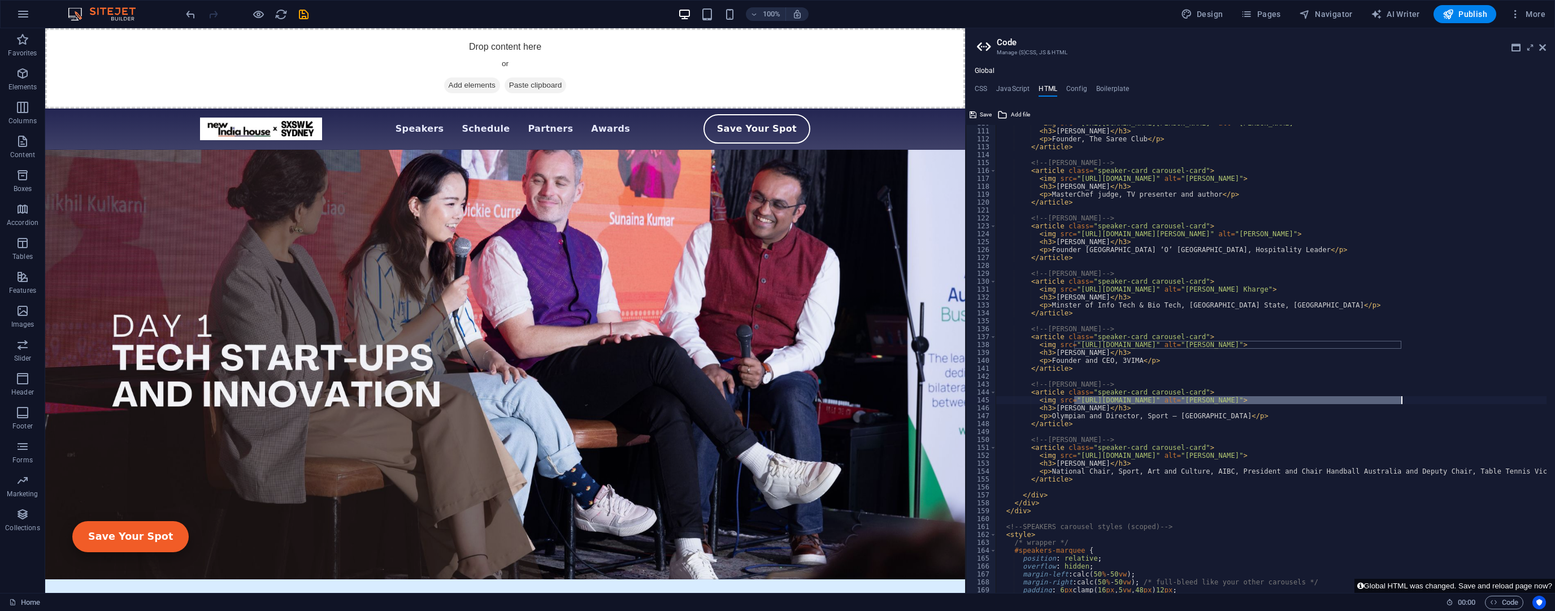
paste textarea "703160/[DOMAIN_NAME]"
type textarea "<img src="[URL][DOMAIN_NAME]" alt="[PERSON_NAME]">"
click at [1421, 583] on button "Global HTML was changed. Save and reload page now?" at bounding box center [1455, 586] width 201 height 14
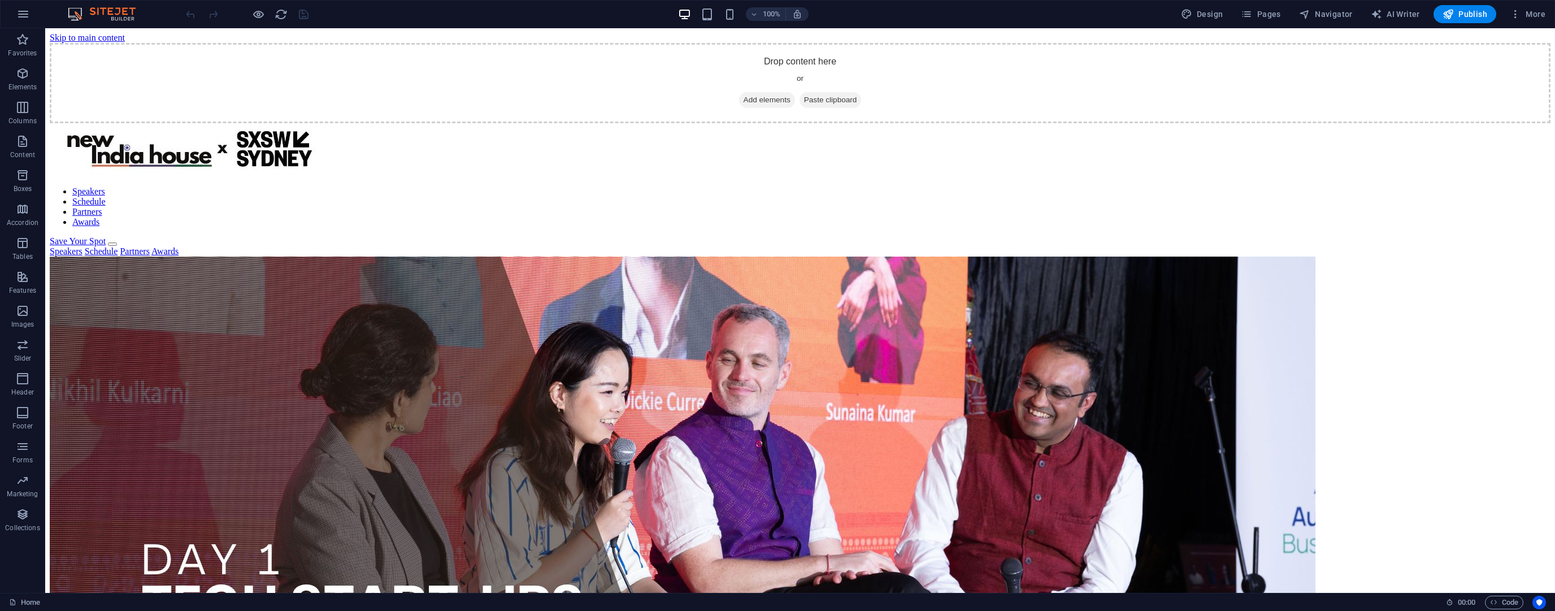
scroll to position [497, 0]
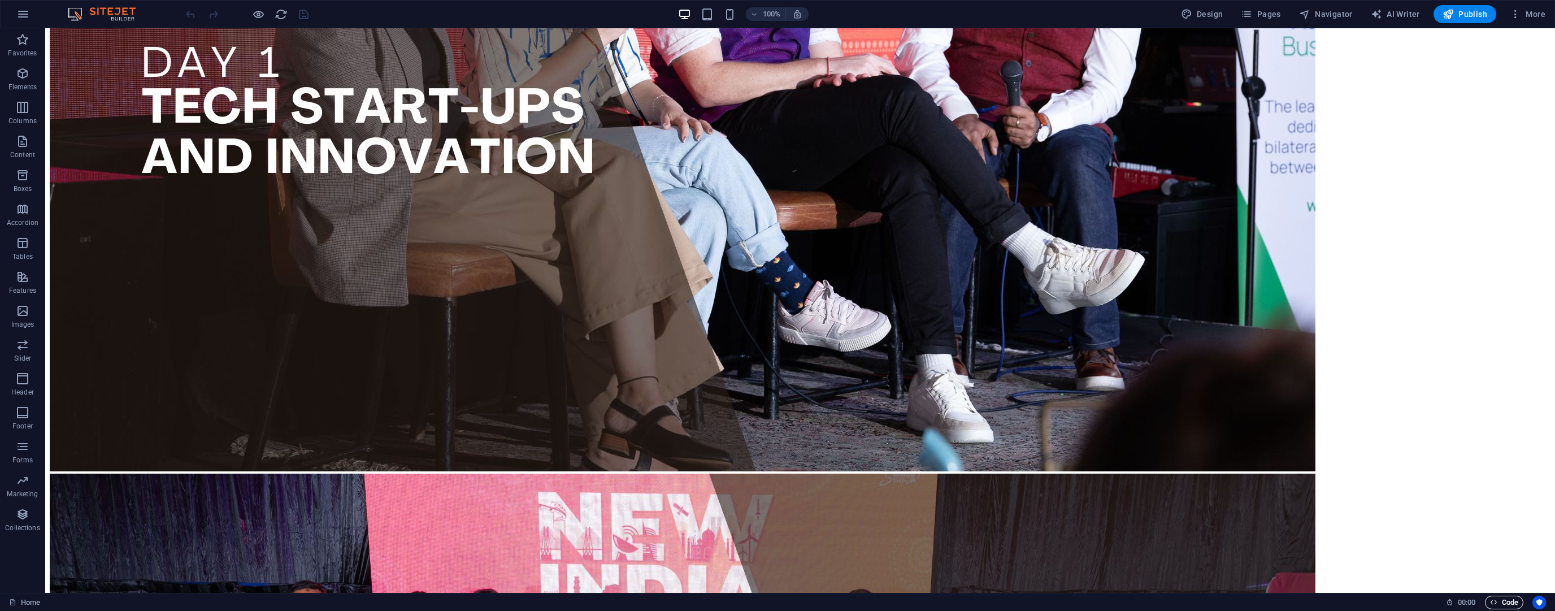
click at [1493, 604] on icon "button" at bounding box center [1493, 602] width 7 height 7
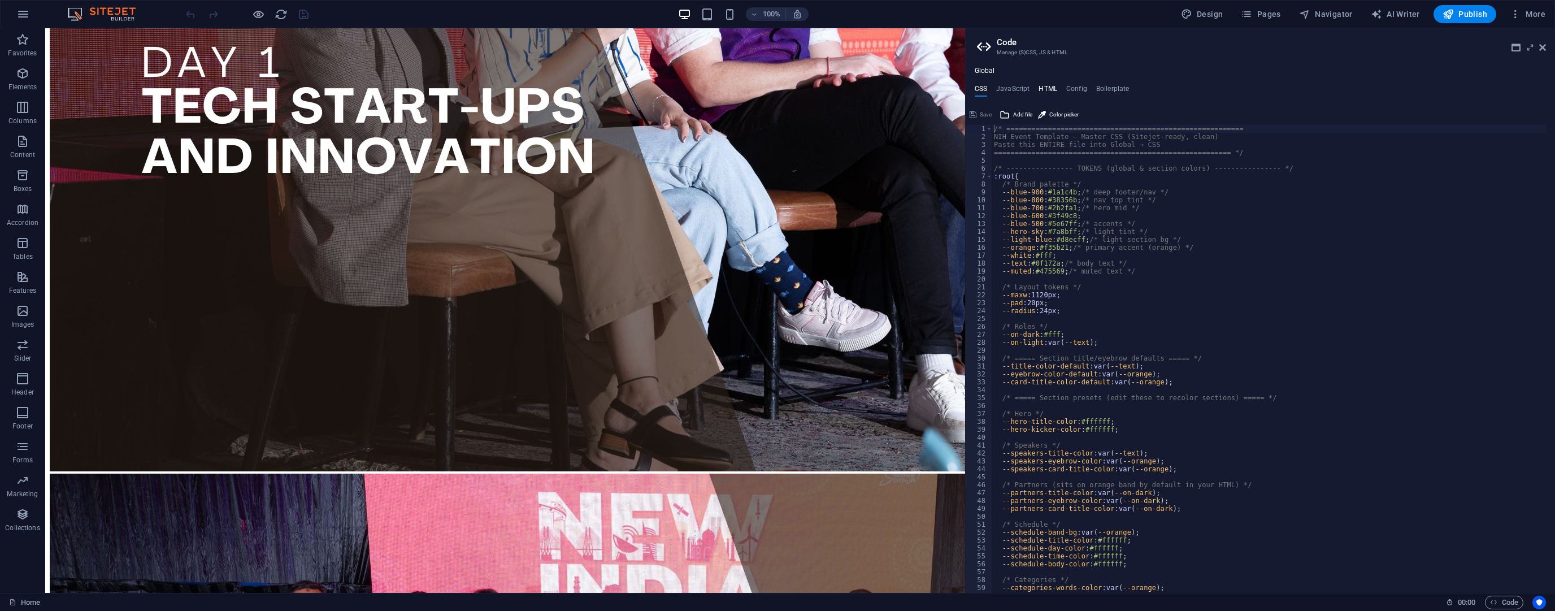
click at [1046, 86] on h4 "HTML" at bounding box center [1048, 91] width 19 height 12
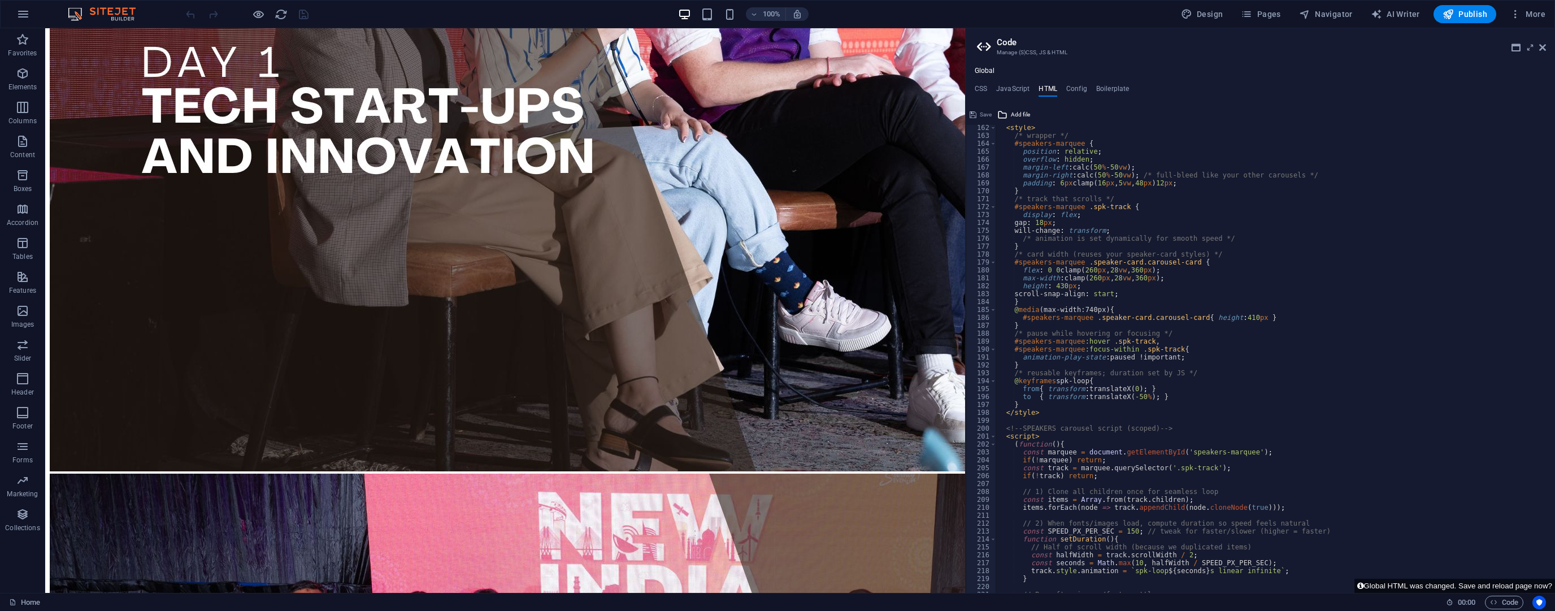
scroll to position [1275, 0]
click at [1122, 531] on div "< style > /* wrapper */ #speakers-marquee { position : relative ; overflow : hi…" at bounding box center [1394, 361] width 797 height 475
click at [1286, 427] on div "< style > /* wrapper */ #speakers-marquee { position : relative ; overflow : hi…" at bounding box center [1394, 361] width 797 height 475
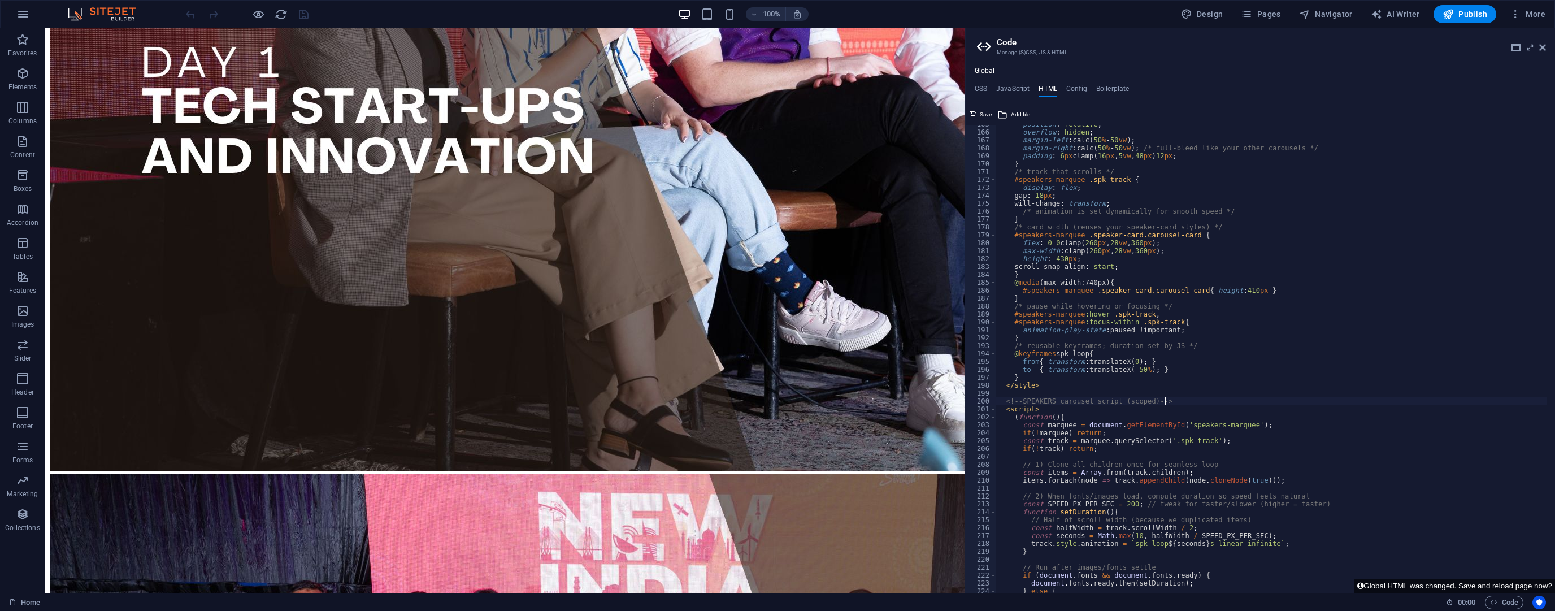
scroll to position [1302, 0]
type textarea "<!-- SPEAKERS carousel script (scoped) -->"
click at [1443, 585] on button "Global HTML was changed. Save and reload page now?" at bounding box center [1455, 586] width 201 height 14
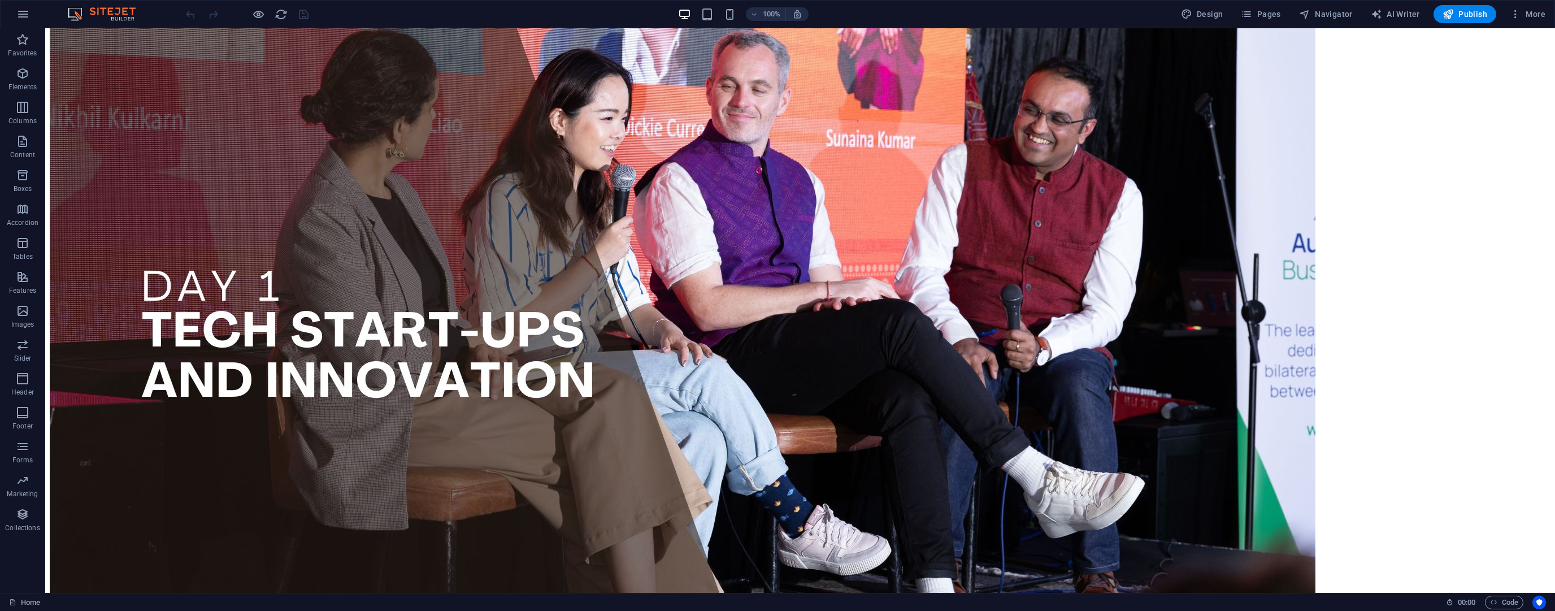
scroll to position [316, 0]
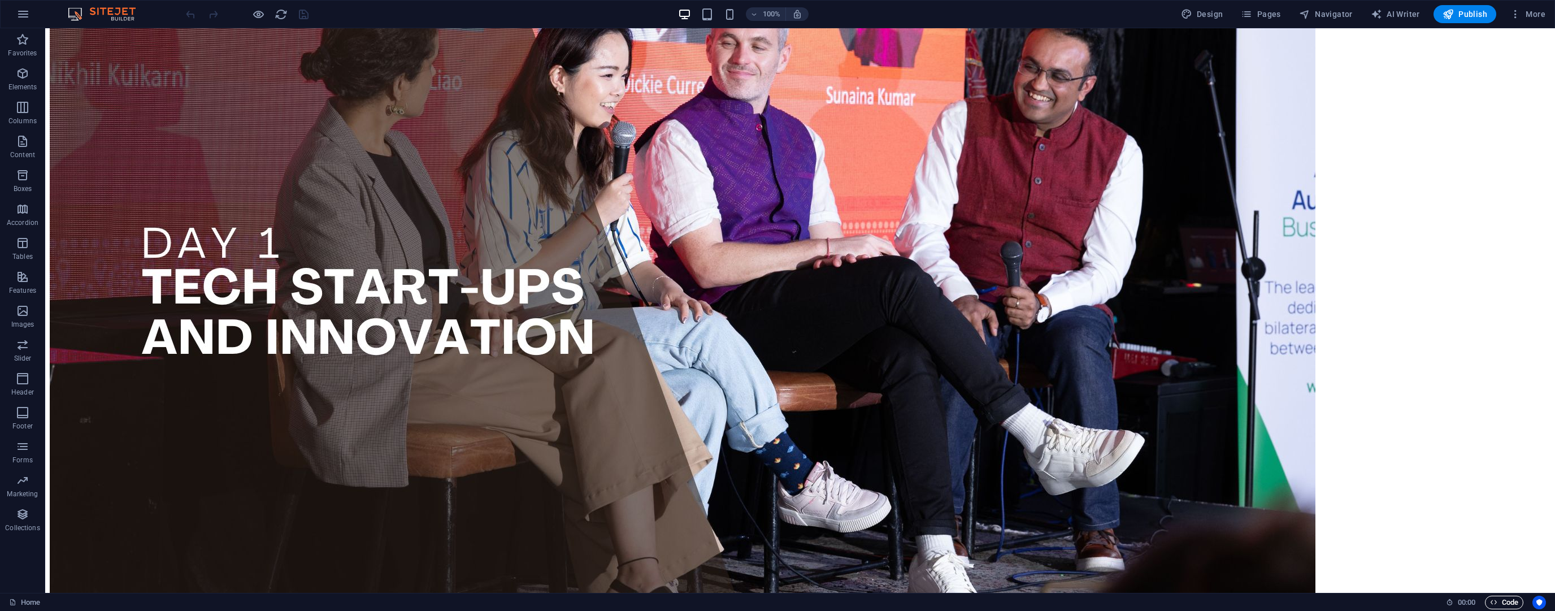
click at [1499, 597] on span "Code" at bounding box center [1504, 603] width 28 height 14
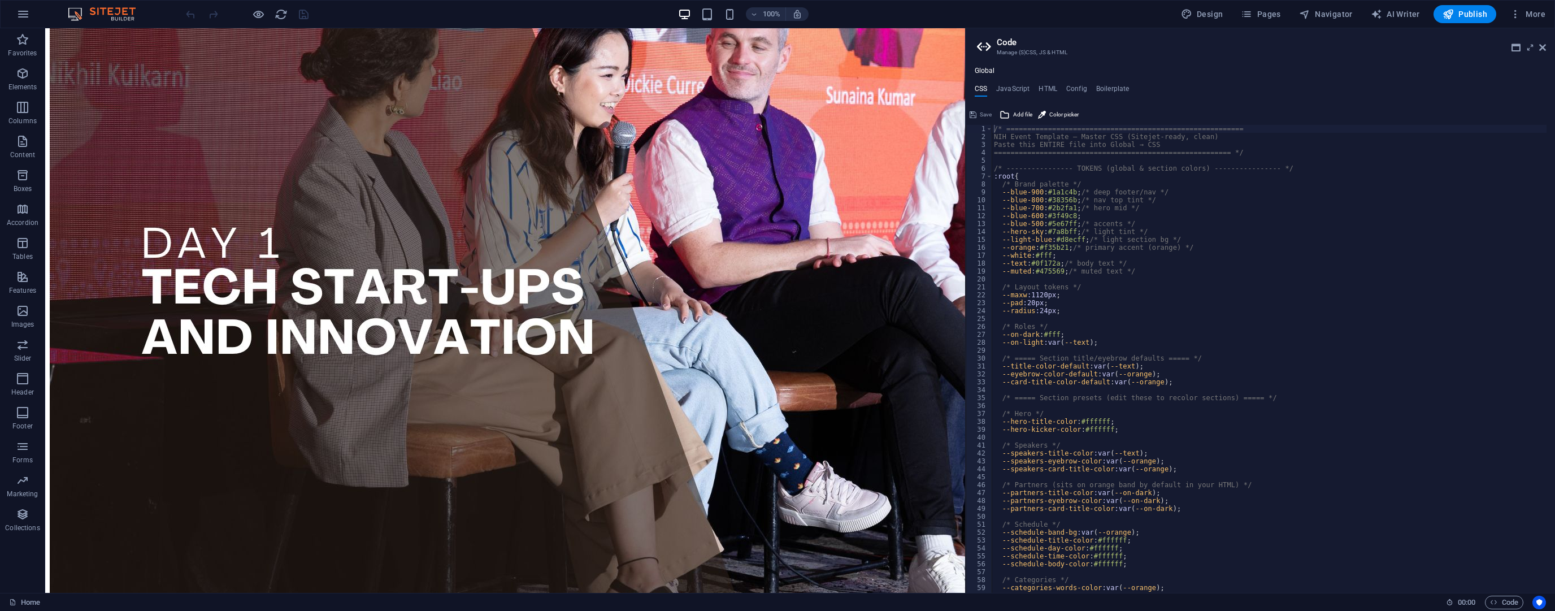
click at [1044, 81] on div "Global CSS JavaScript HTML Config Boilerplate /* ==============================…" at bounding box center [1260, 330] width 589 height 526
click at [1044, 91] on h4 "HTML" at bounding box center [1048, 91] width 19 height 12
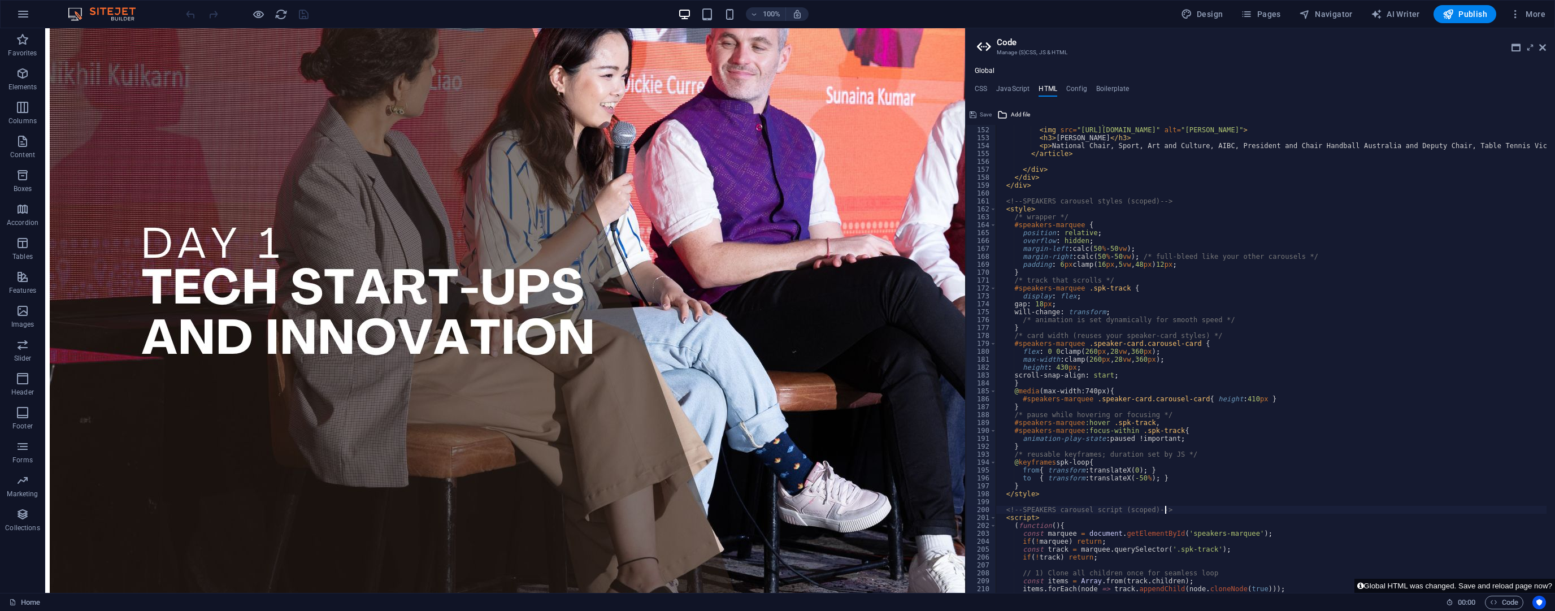
scroll to position [1058, 0]
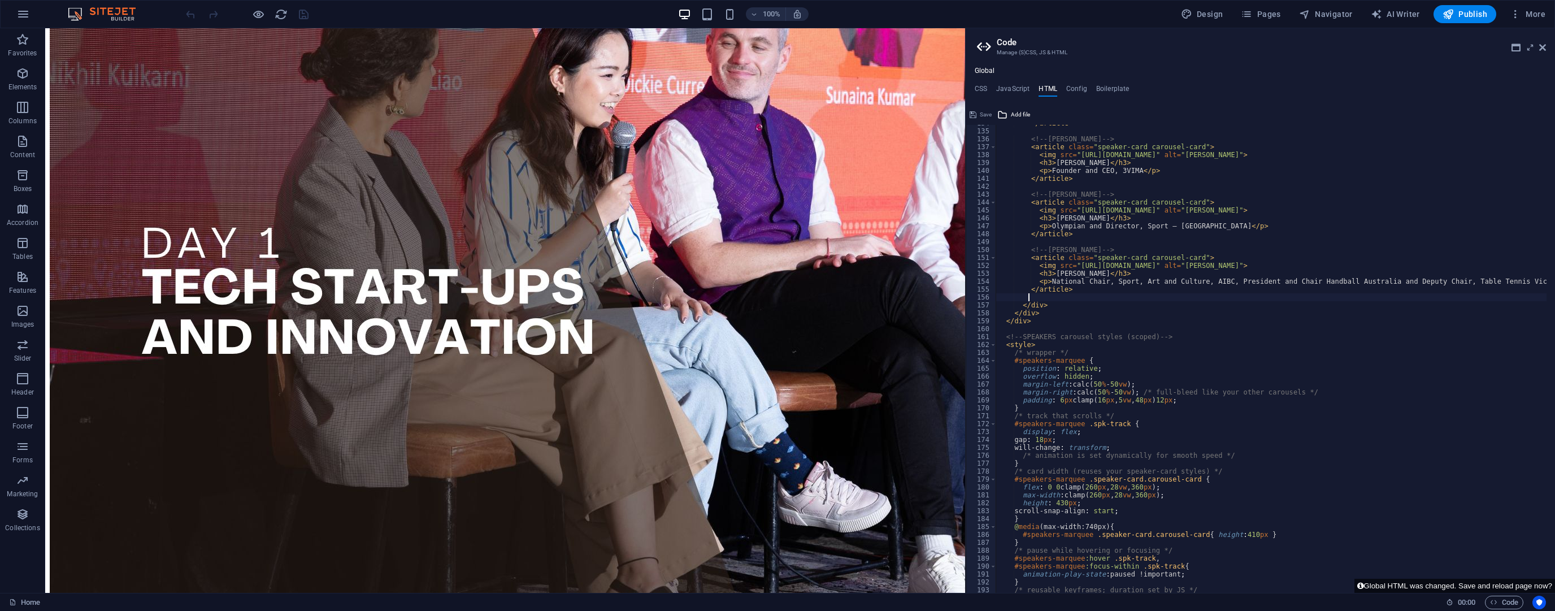
click at [1033, 299] on div "</ article > <!-- [PERSON_NAME] --> < article class = "speaker-card carousel-ca…" at bounding box center [1394, 356] width 797 height 475
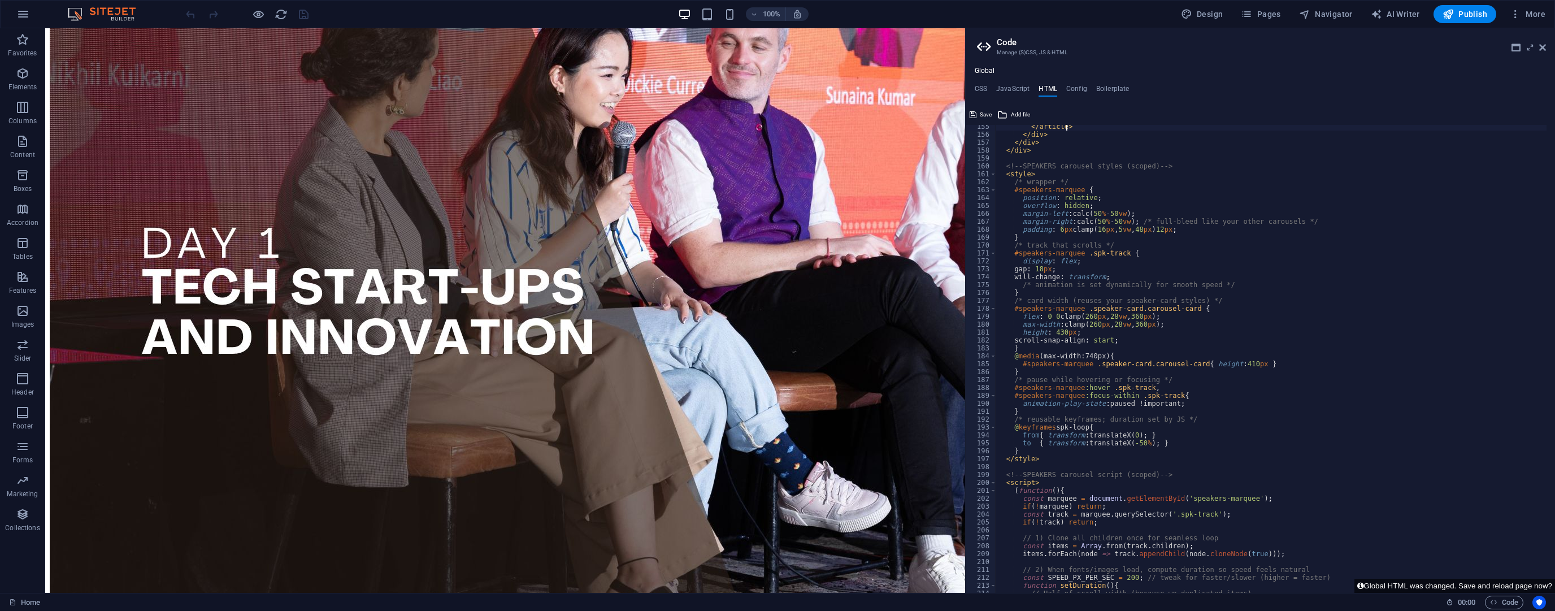
scroll to position [1275, 0]
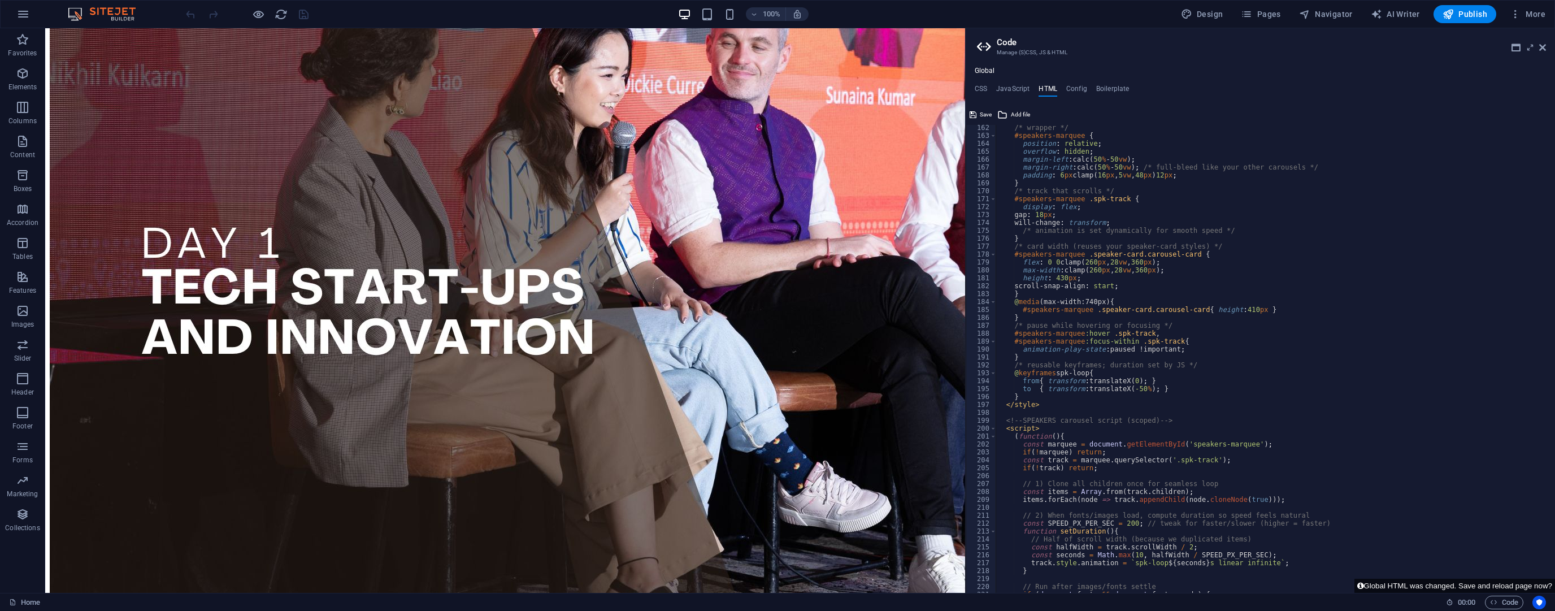
click at [1124, 521] on div "/* wrapper */ #speakers-marquee { position : relative ; overflow : hidden ; mar…" at bounding box center [1394, 361] width 797 height 475
click at [1120, 521] on div "/* wrapper */ #speakers-marquee { position : relative ; overflow : hidden ; mar…" at bounding box center [1394, 361] width 797 height 475
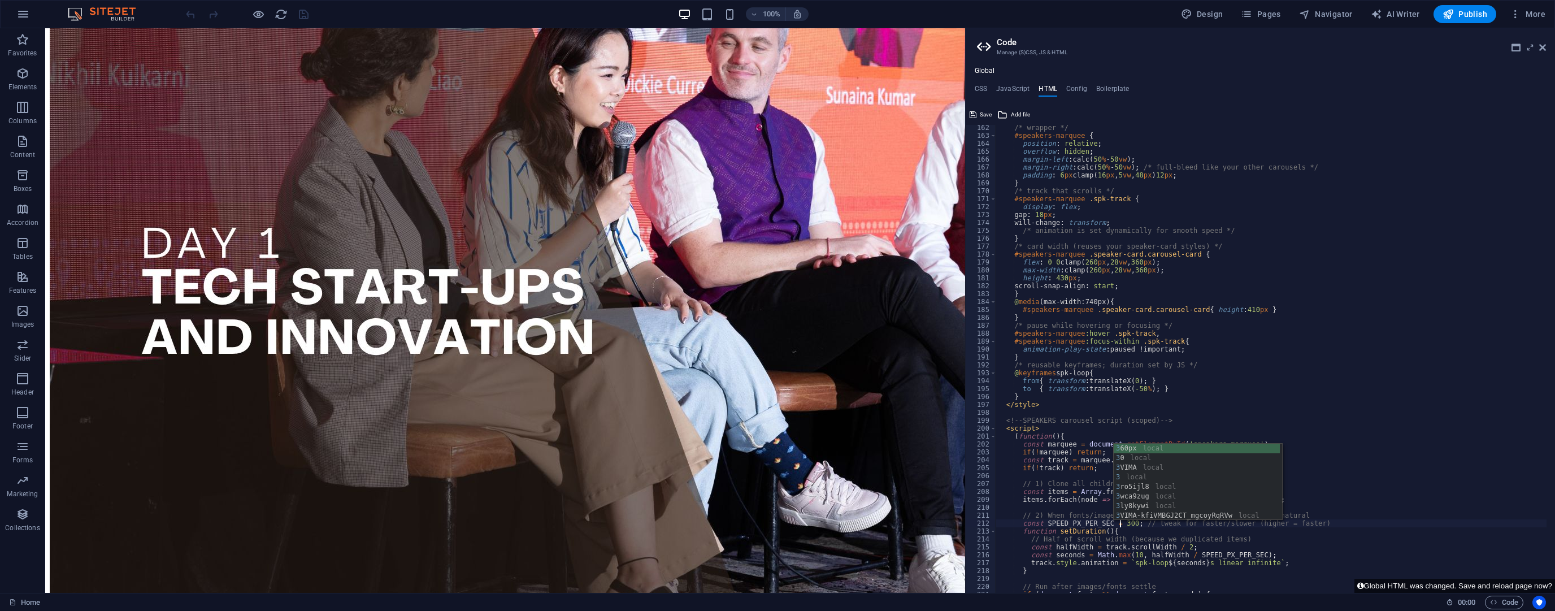
click at [1198, 355] on div "/* wrapper */ #speakers-marquee { position : relative ; overflow : hidden ; mar…" at bounding box center [1394, 361] width 797 height 475
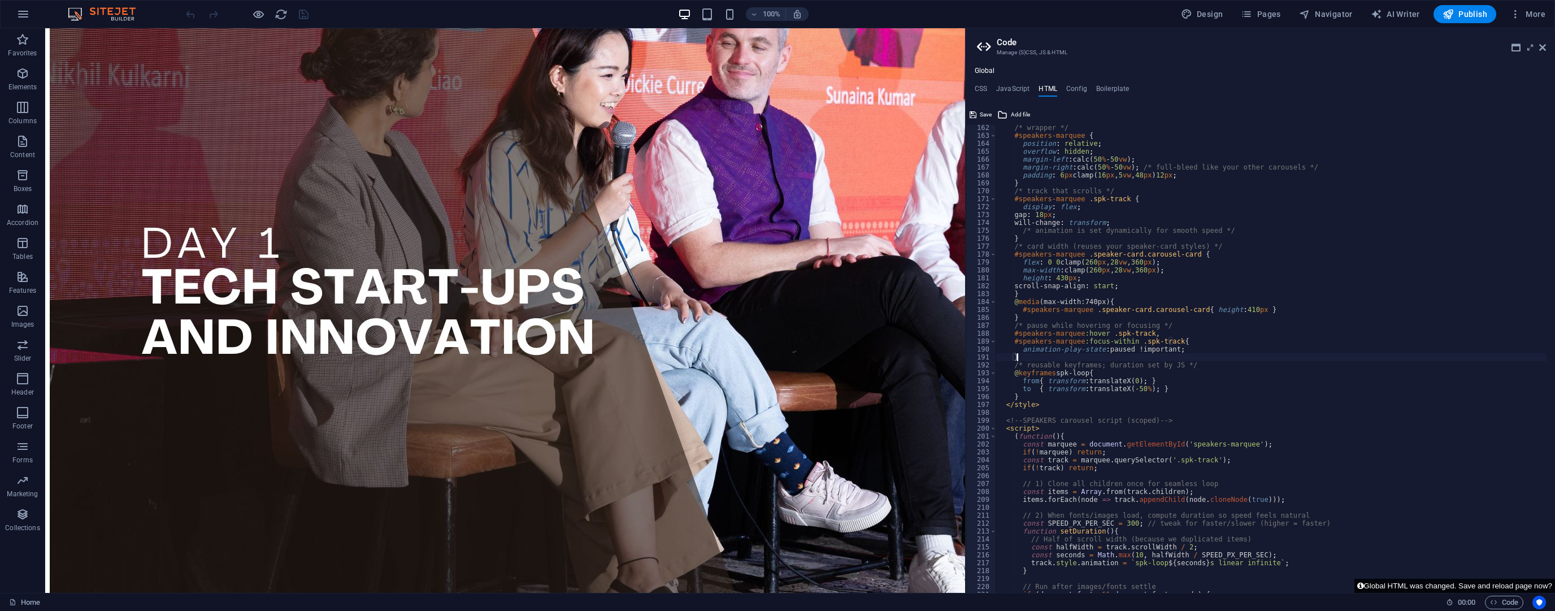
type textarea "}"
click at [1399, 586] on button "Global HTML was changed. Save and reload page now?" at bounding box center [1455, 586] width 201 height 14
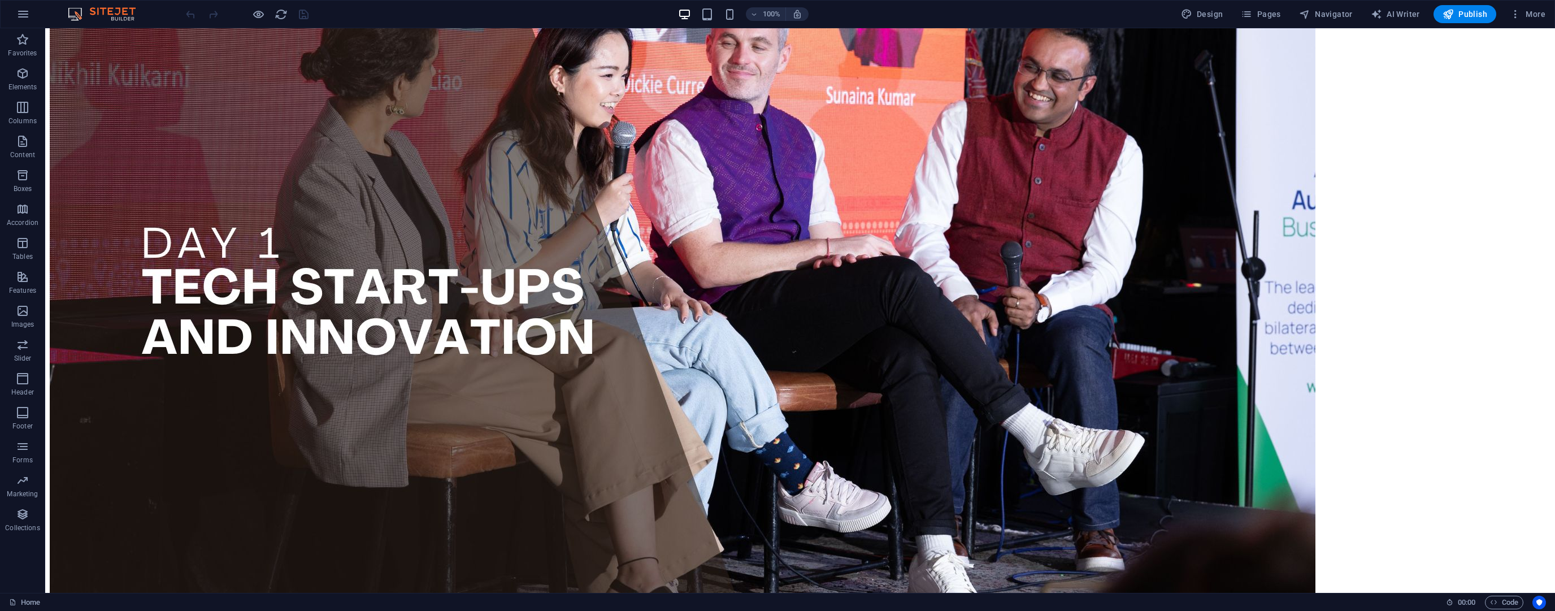
scroll to position [362, 0]
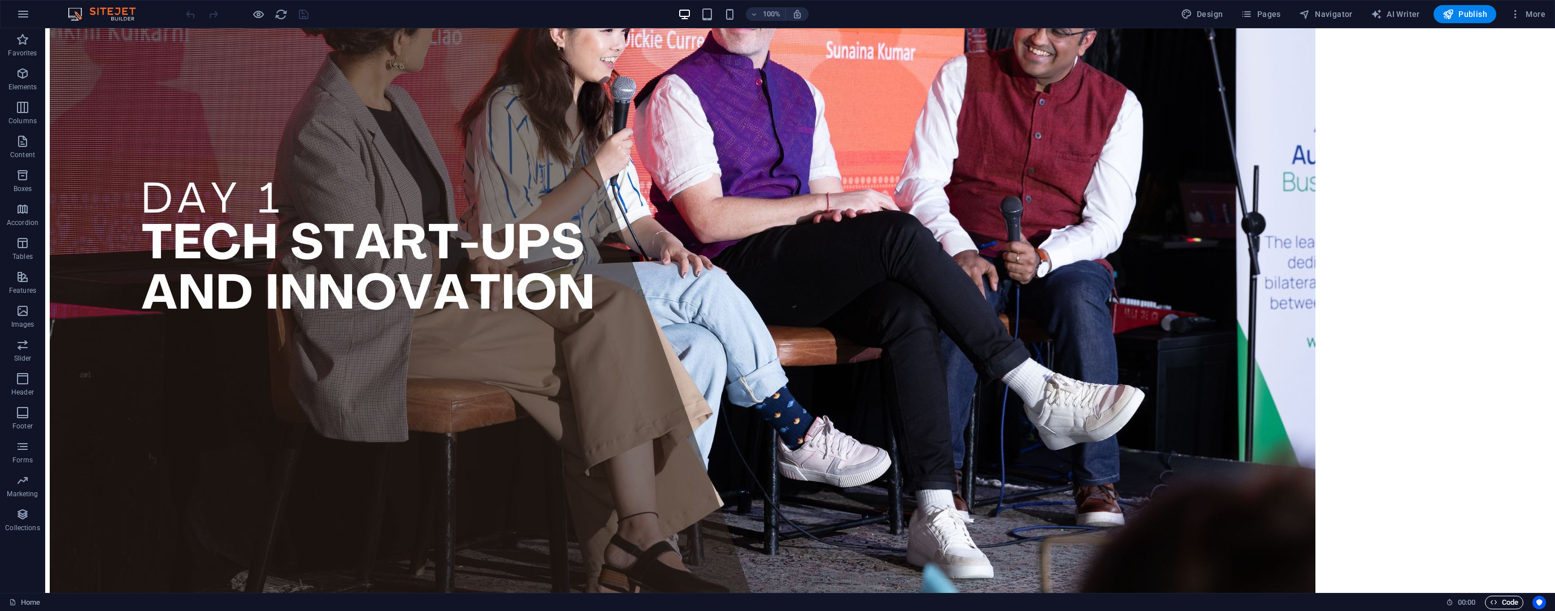
click at [1502, 600] on span "Code" at bounding box center [1504, 603] width 28 height 14
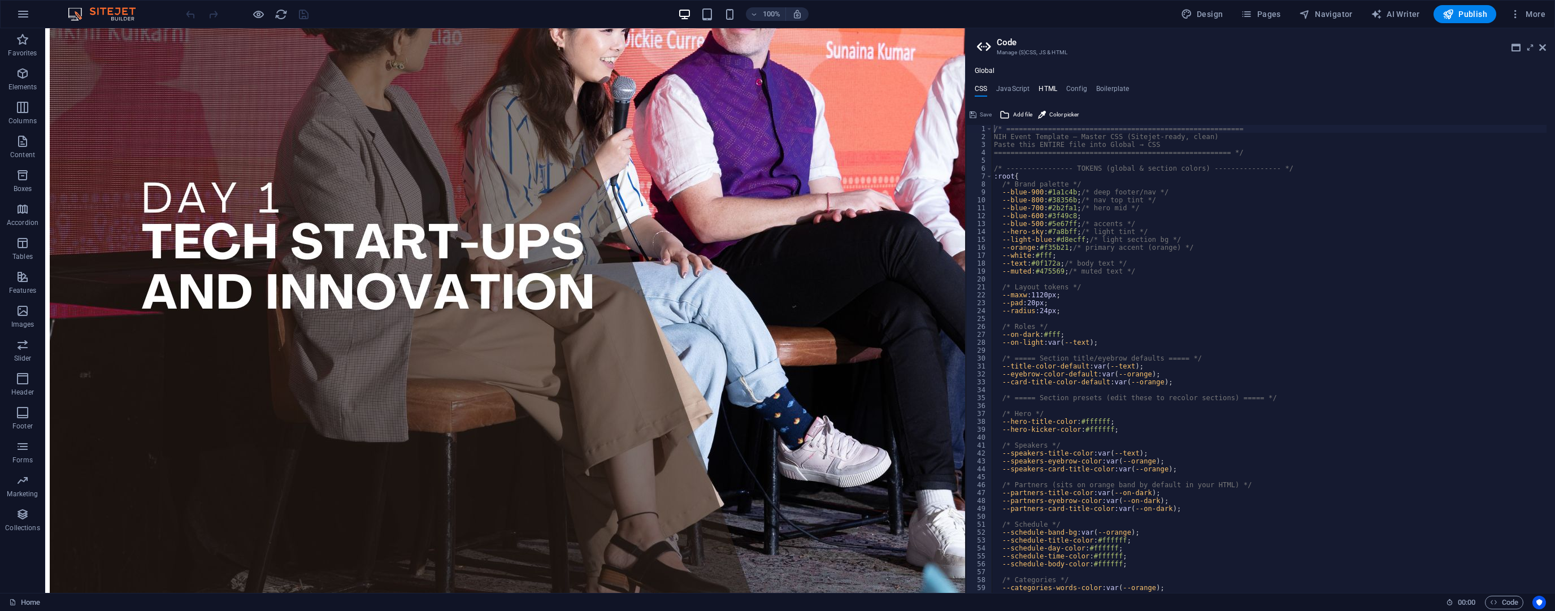
click at [1042, 90] on h4 "HTML" at bounding box center [1048, 91] width 19 height 12
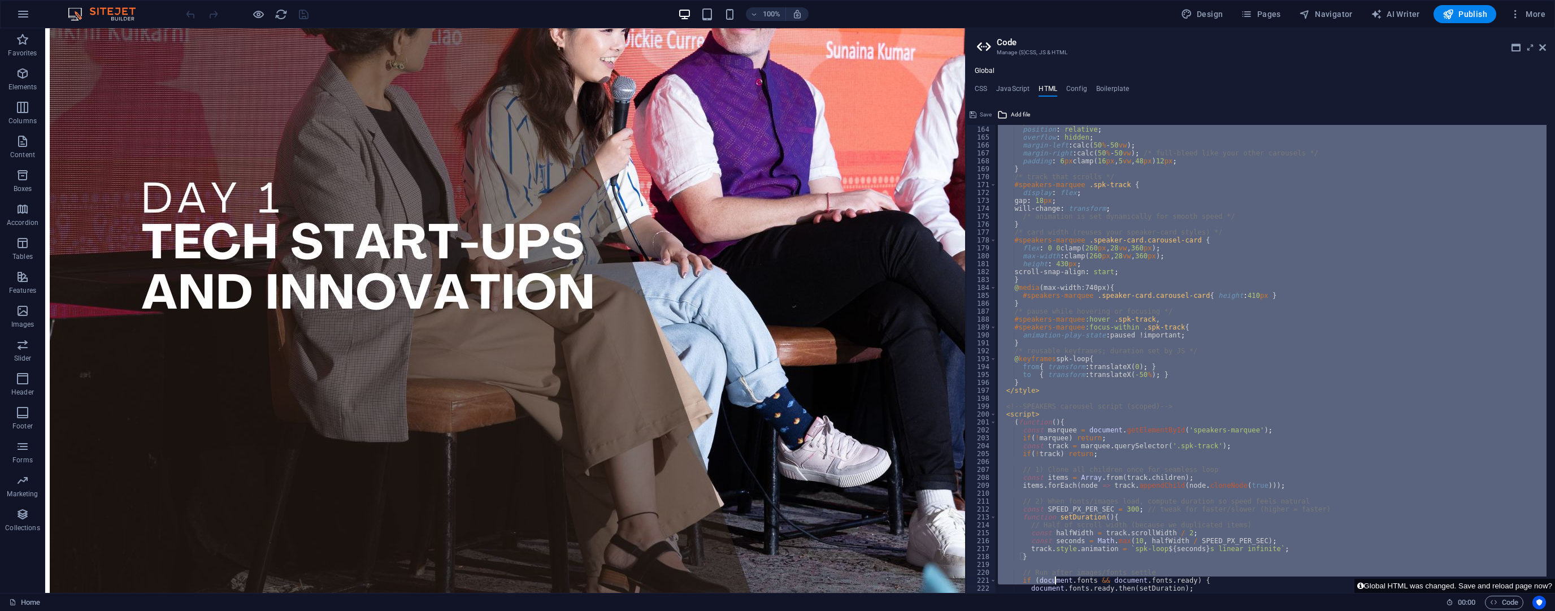
scroll to position [1384, 0]
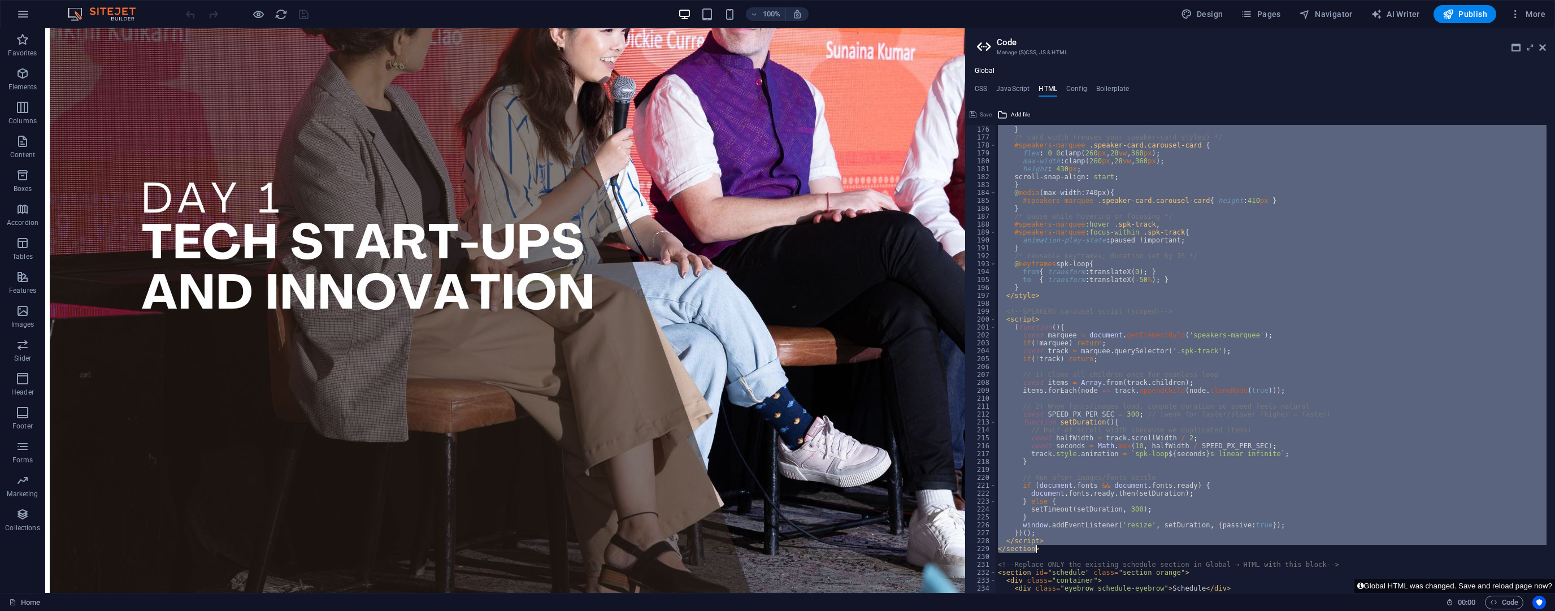
drag, startPoint x: 995, startPoint y: 353, endPoint x: 1057, endPoint y: 547, distance: 204.1
click at [1057, 547] on div "/* animation is set dynamically for smooth speed */ } /* card width (reuses you…" at bounding box center [1394, 355] width 797 height 475
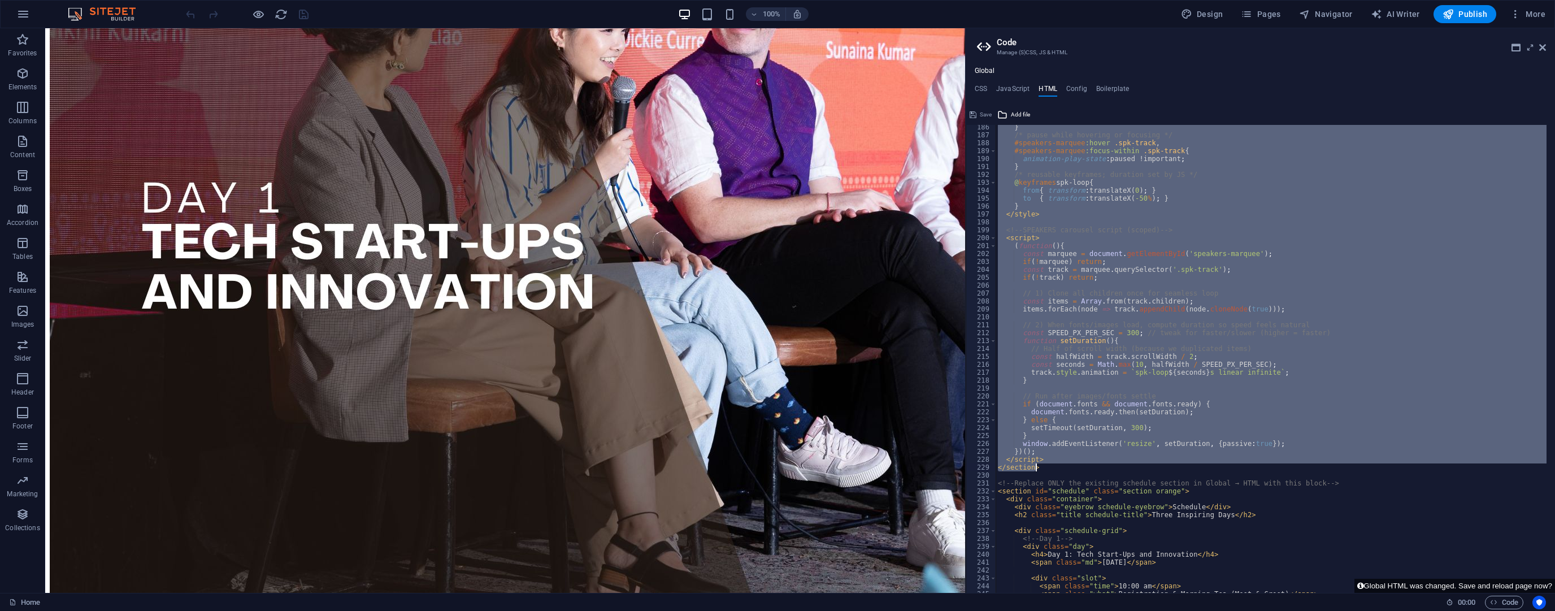
scroll to position [1465, 0]
click at [1035, 465] on div "} /* pause while hovering or focusing */ #speakers-marquee :hover .spk-track , …" at bounding box center [1271, 359] width 551 height 468
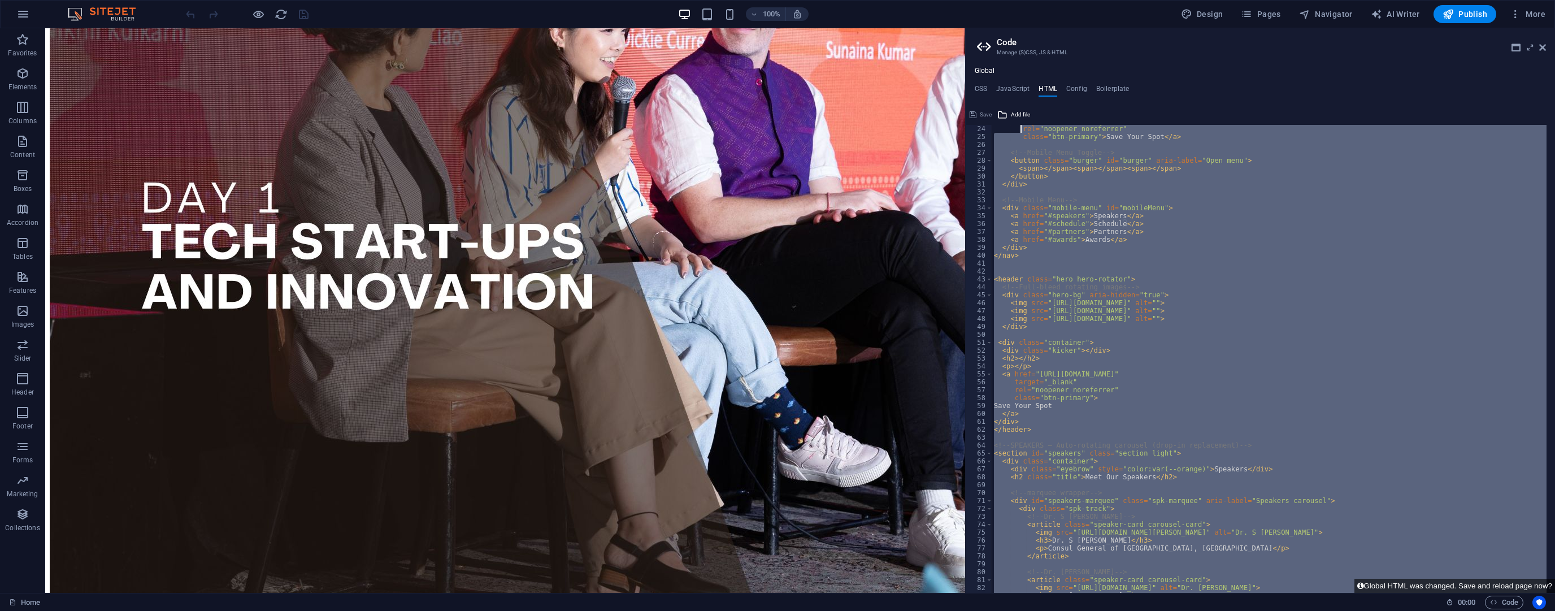
scroll to position [142, 0]
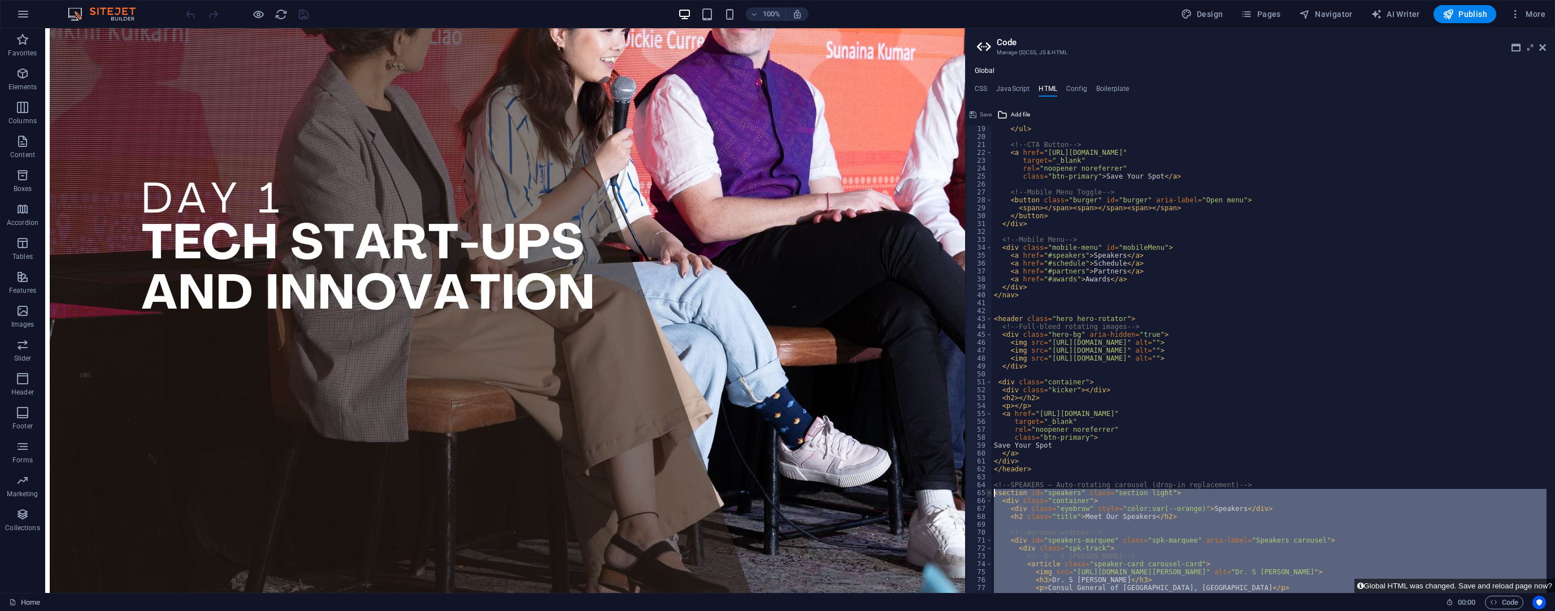
drag, startPoint x: 1036, startPoint y: 468, endPoint x: 988, endPoint y: 494, distance: 54.6
click at [988, 494] on div "</section> 19 20 21 22 23 24 25 26 27 28 29 30 31 32 33 34 35 36 37 38 39 40 41…" at bounding box center [1260, 359] width 589 height 468
type textarea "<section id="speakers" class="section light"> <div class="container">"
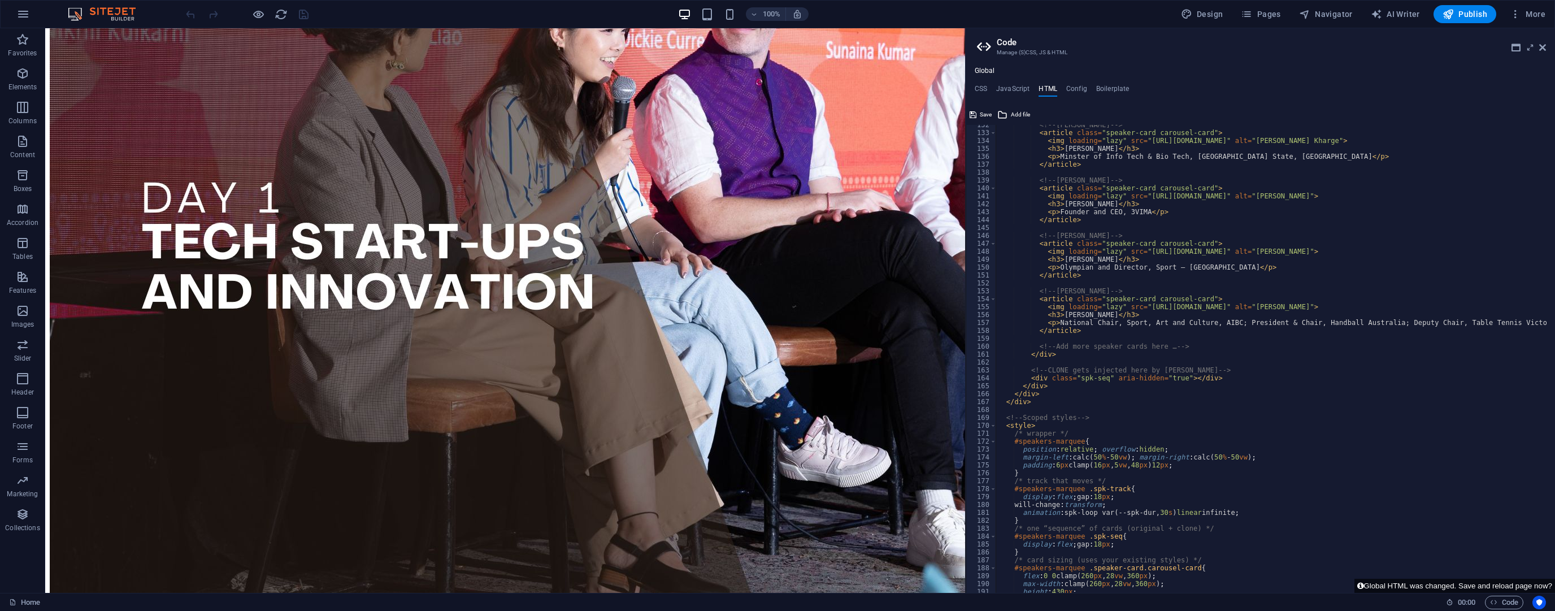
scroll to position [1040, 0]
click at [1443, 583] on button "Global HTML was changed. Save and reload page now?" at bounding box center [1455, 586] width 201 height 14
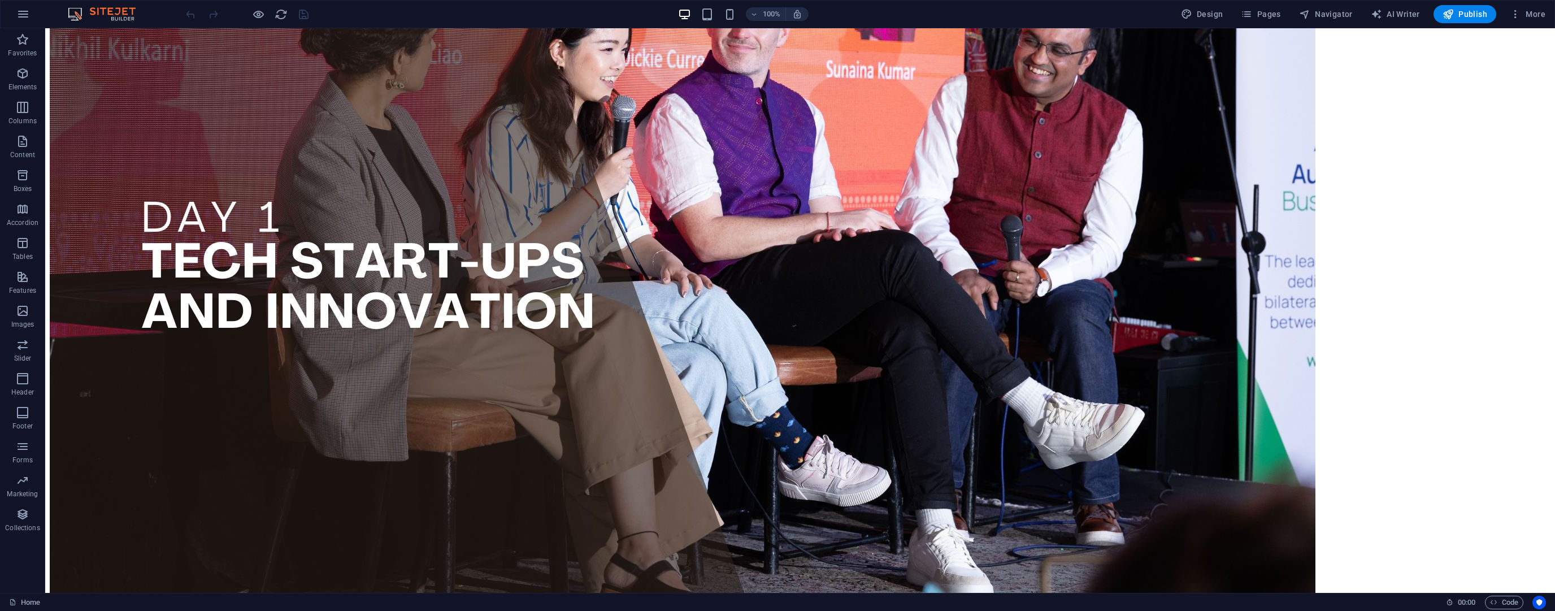
scroll to position [362, 0]
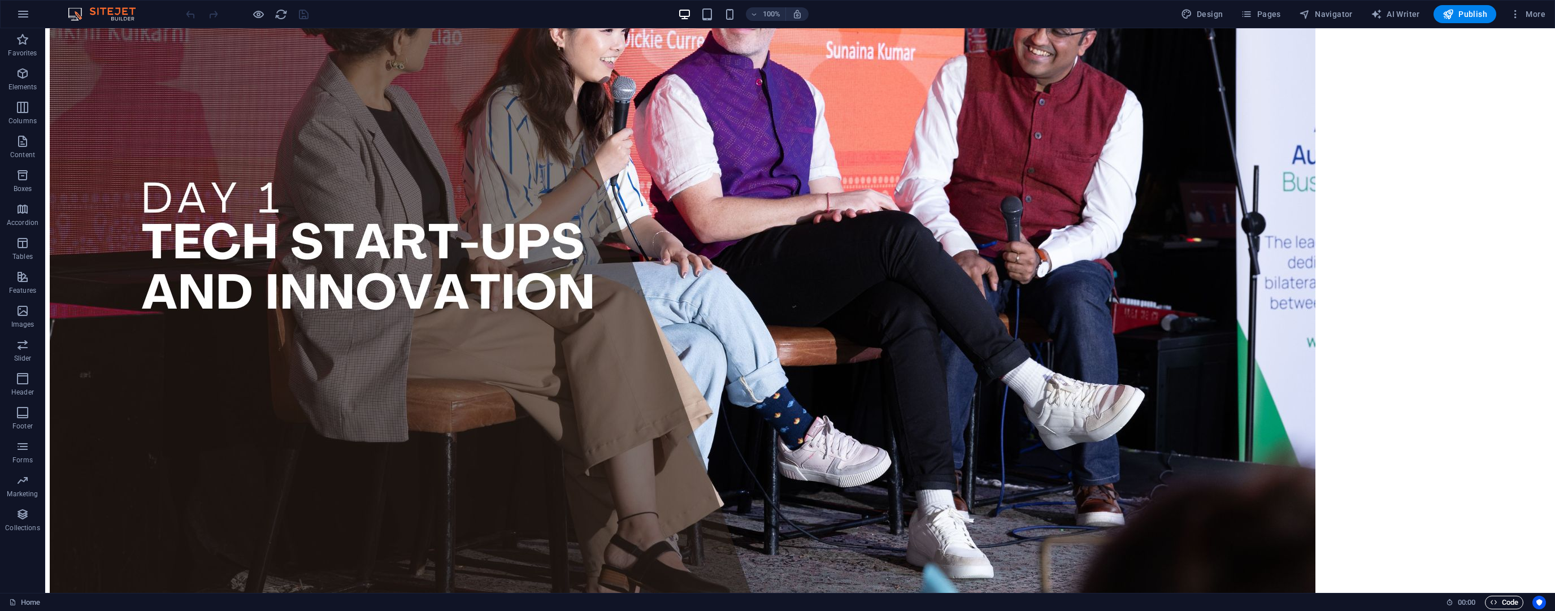
click at [1495, 603] on icon "button" at bounding box center [1493, 602] width 7 height 7
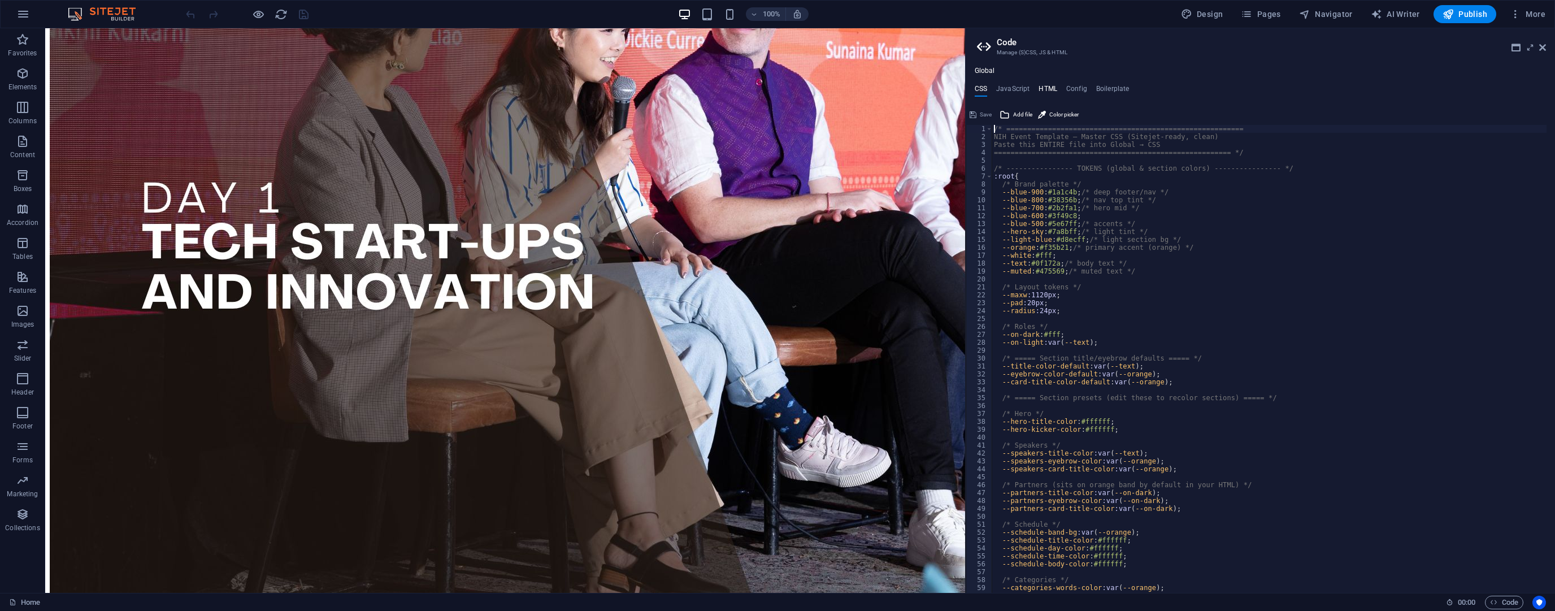
click at [1043, 90] on h4 "HTML" at bounding box center [1048, 91] width 19 height 12
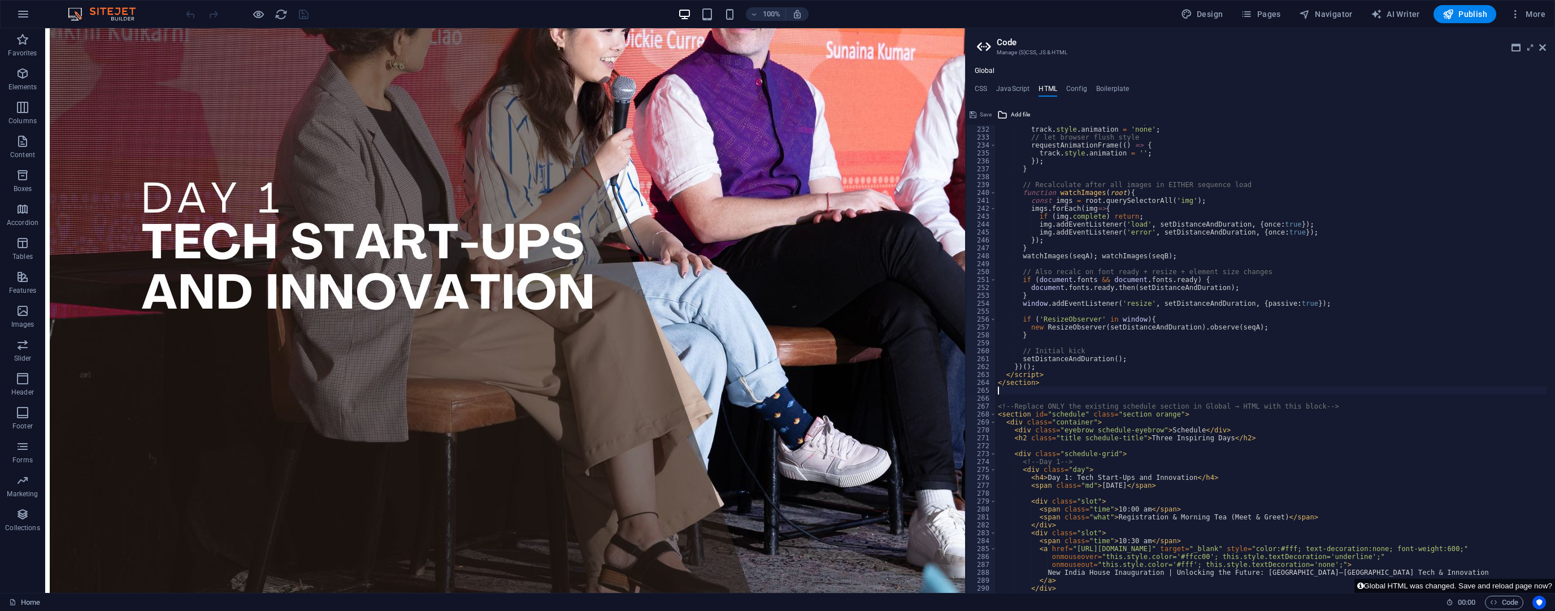
scroll to position [1664, 0]
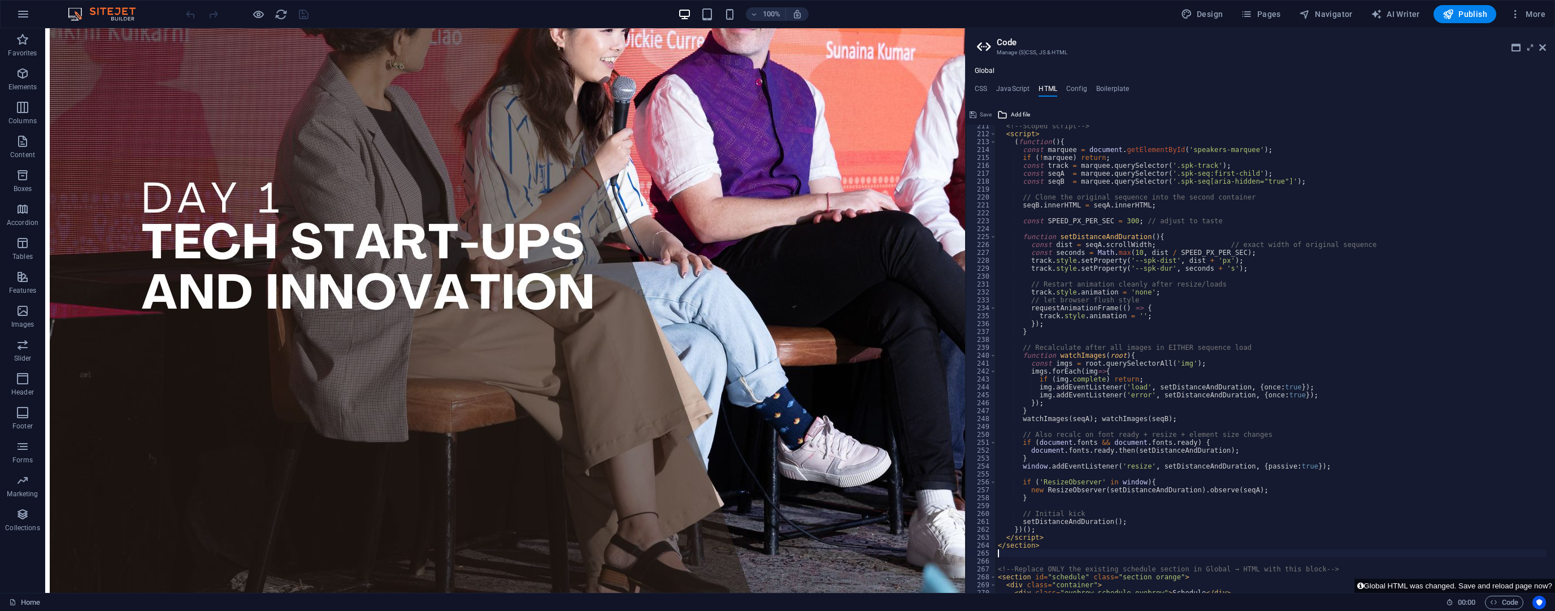
click at [1120, 219] on div "<!-- Scoped script --> < script > ( function ( ) { const marquee = document . g…" at bounding box center [1394, 359] width 797 height 475
type textarea "const SPEED_PX_PER_SEC = 200; // adjust to taste"
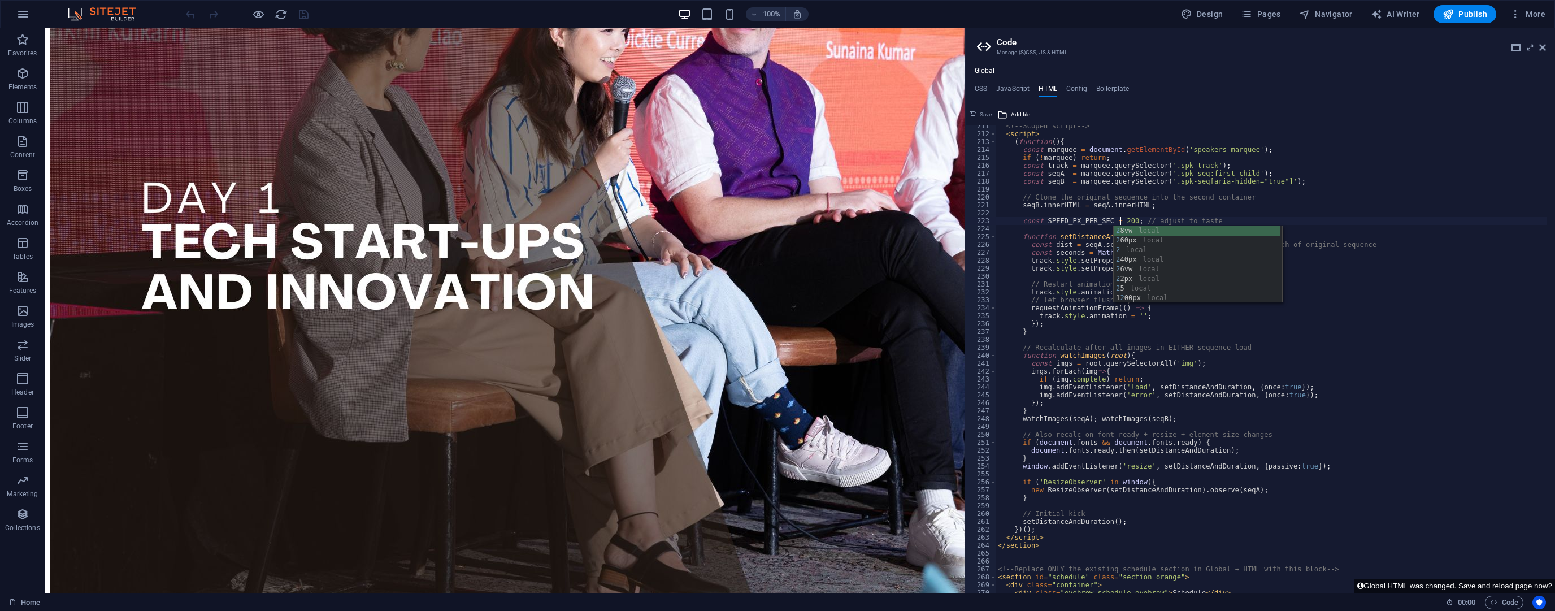
scroll to position [0, 10]
click at [1414, 276] on div "<!-- Scoped script --> < script > ( function ( ) { const marquee = document . g…" at bounding box center [1394, 359] width 797 height 475
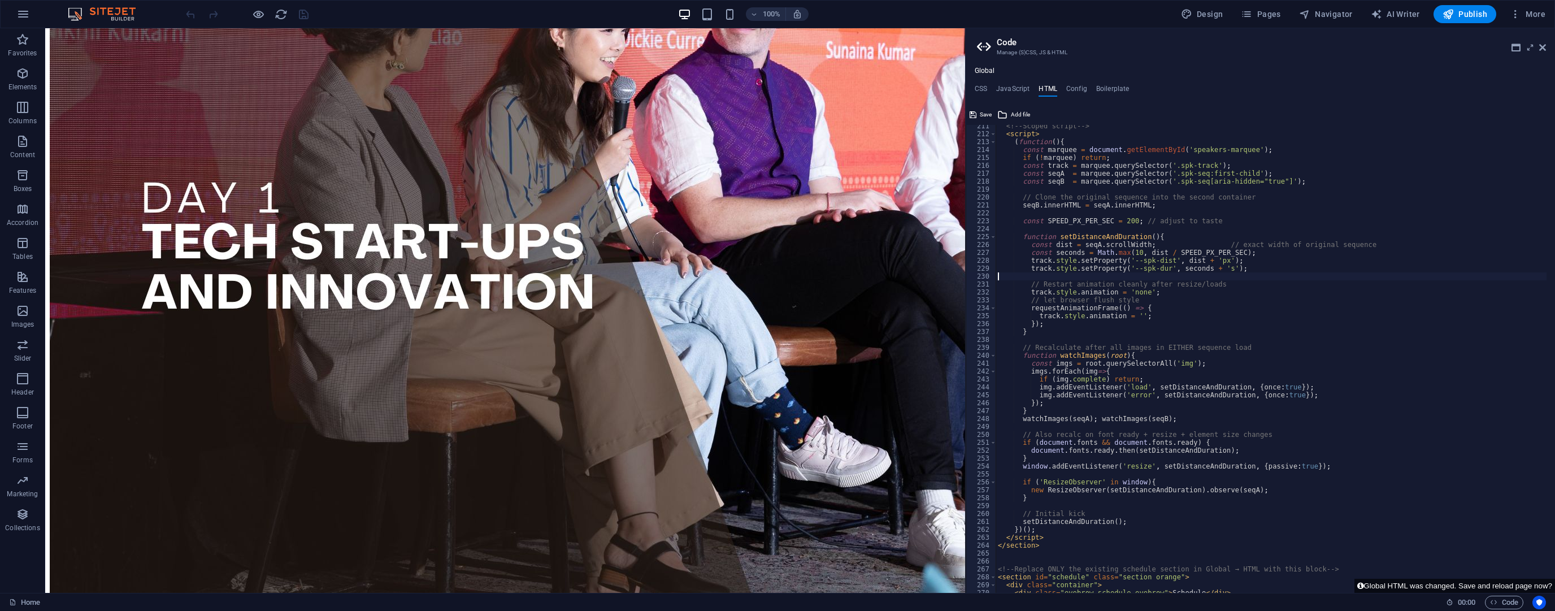
scroll to position [0, 0]
click at [1447, 584] on button "Global HTML was changed. Save and reload page now?" at bounding box center [1455, 586] width 201 height 14
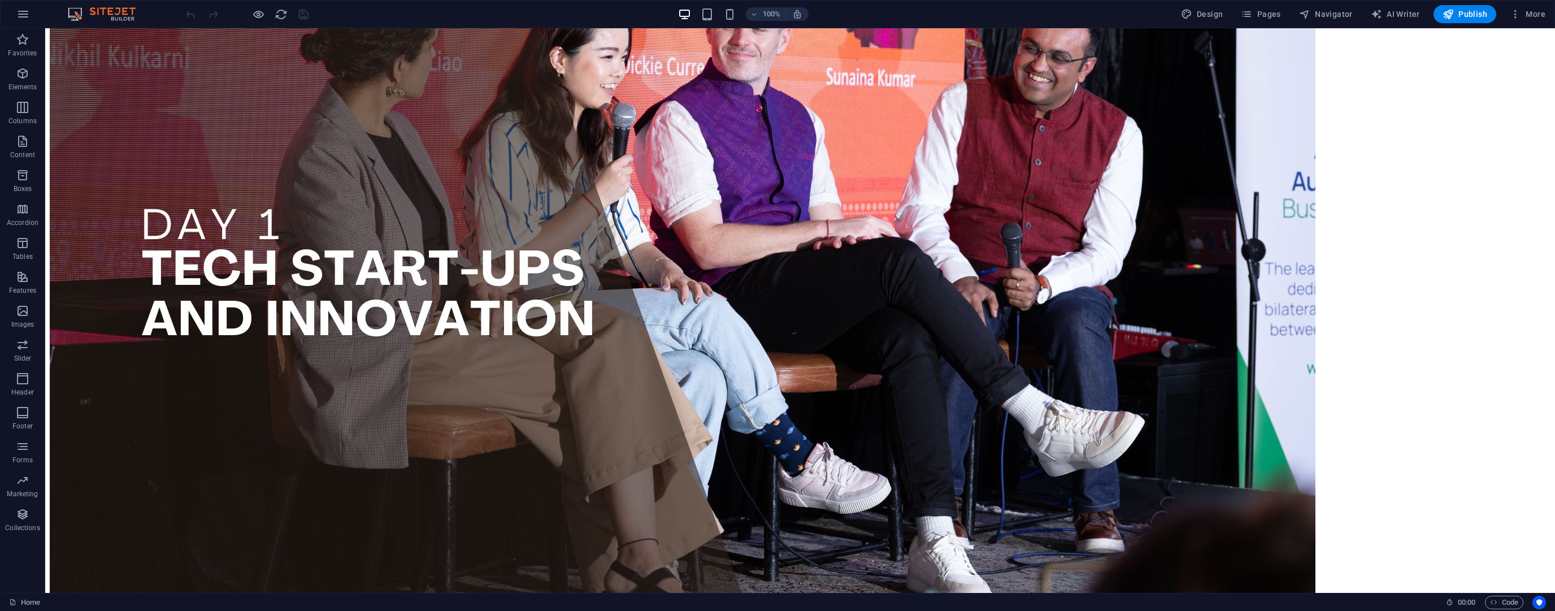
scroll to position [407, 0]
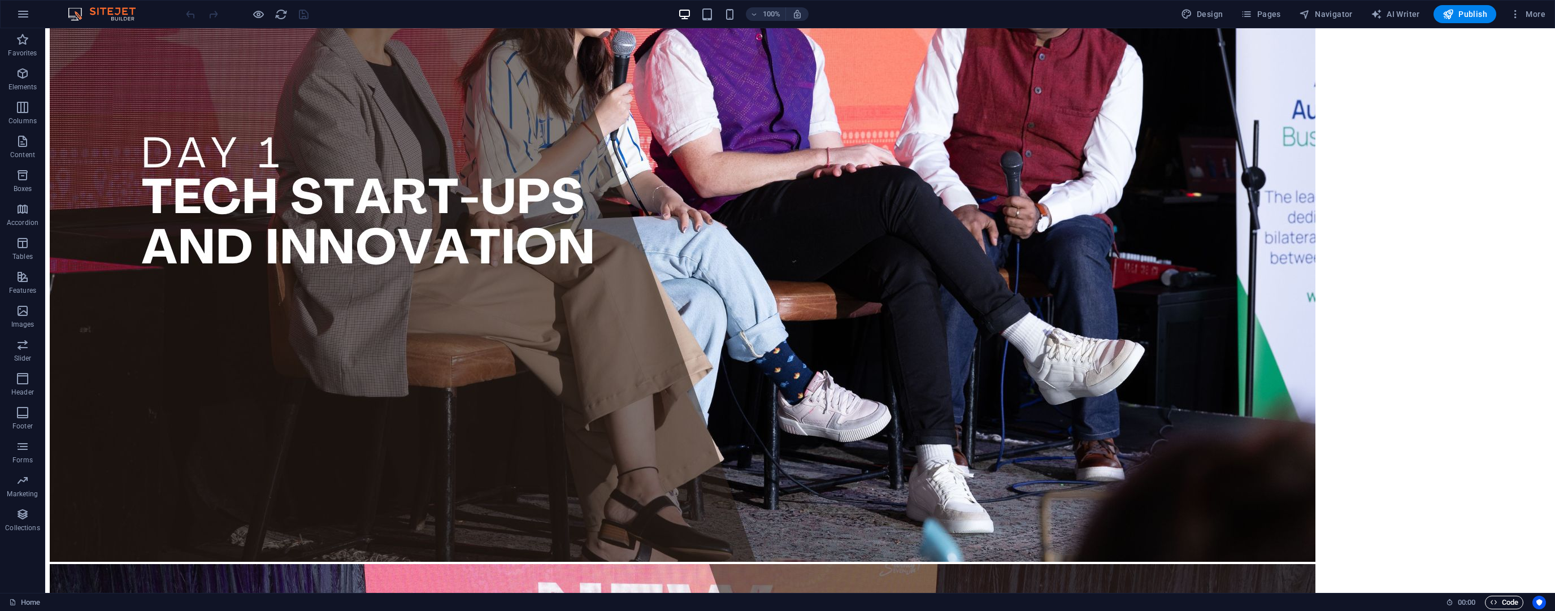
click at [1492, 601] on icon "button" at bounding box center [1493, 602] width 7 height 7
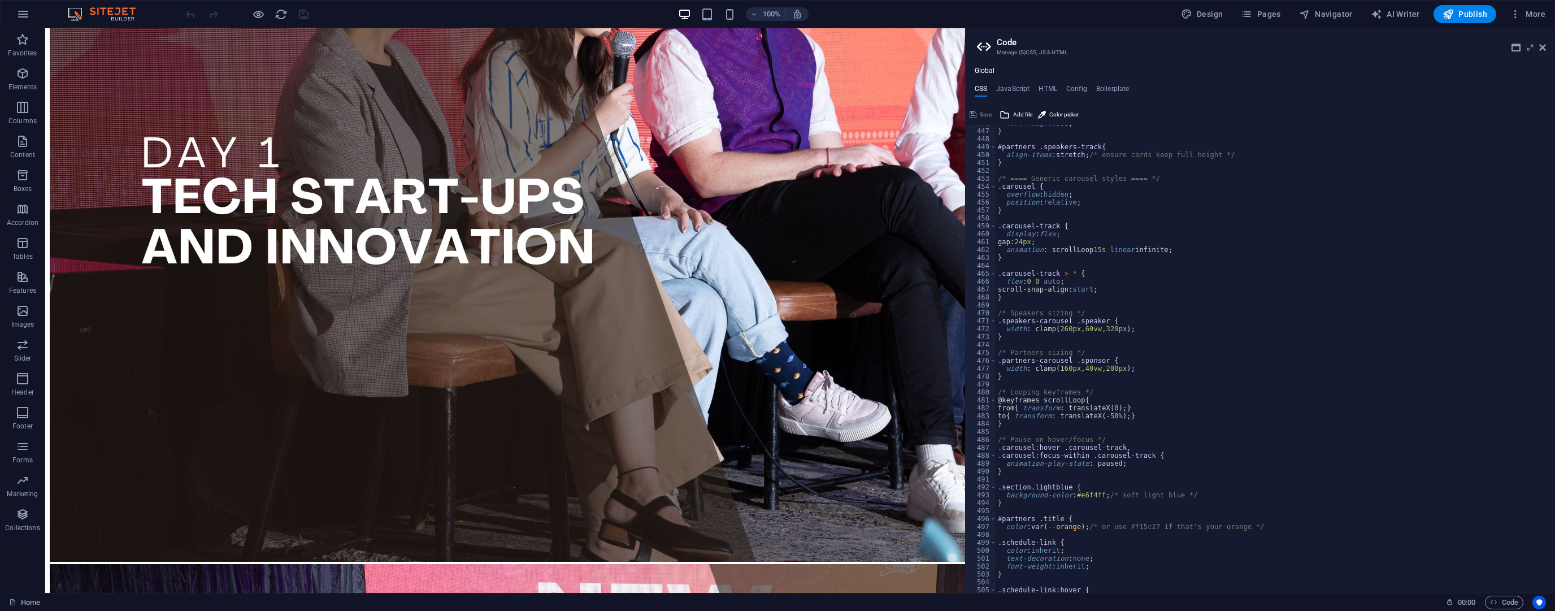
scroll to position [3576, 0]
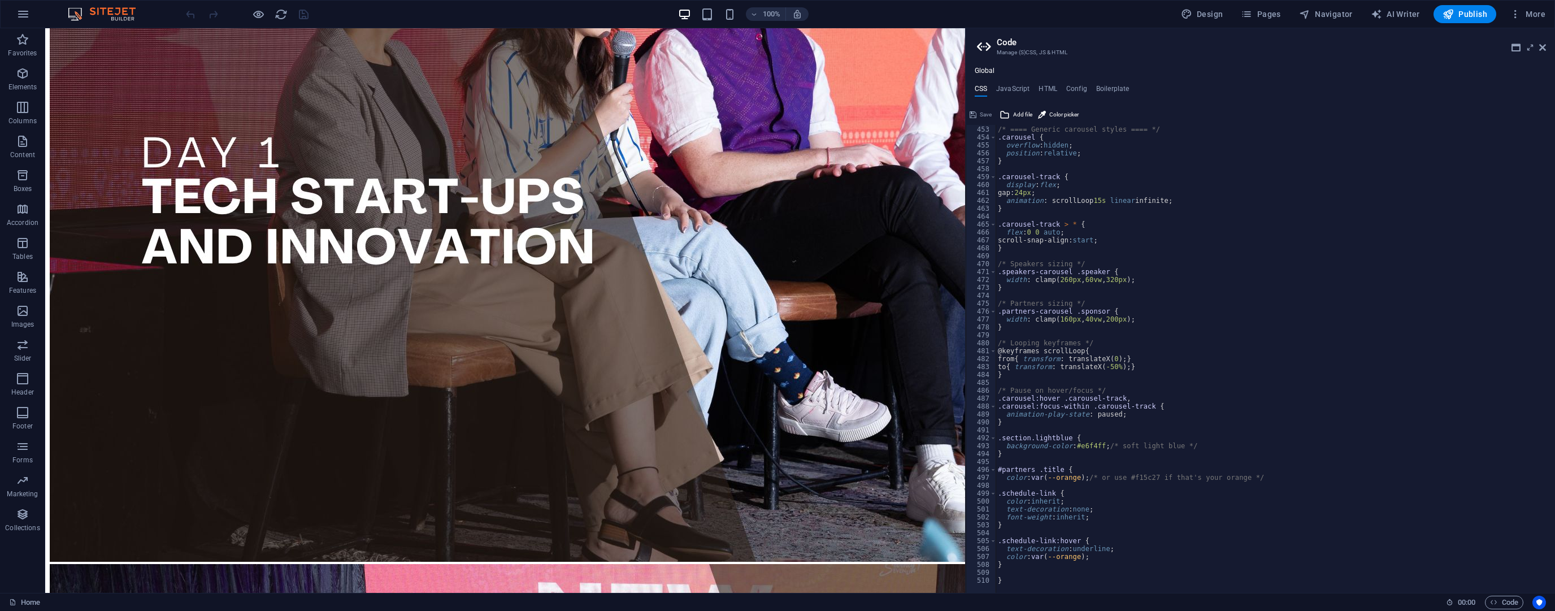
click at [1006, 582] on div at bounding box center [1432, 587] width 873 height 11
type textarea "}"
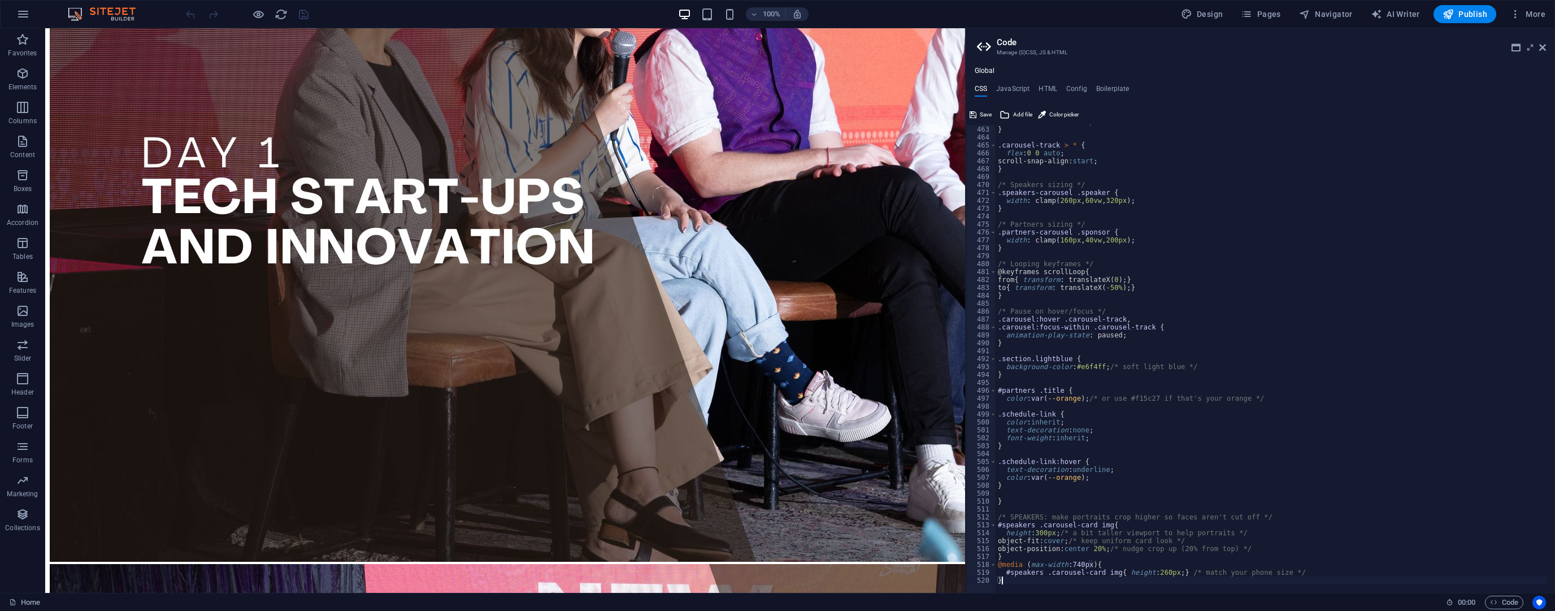
scroll to position [3655, 0]
click at [1468, 497] on div "animation : scrollLoop 15s linear infinite; } .carousel-track > * { flex : 0 0 …" at bounding box center [1432, 355] width 873 height 475
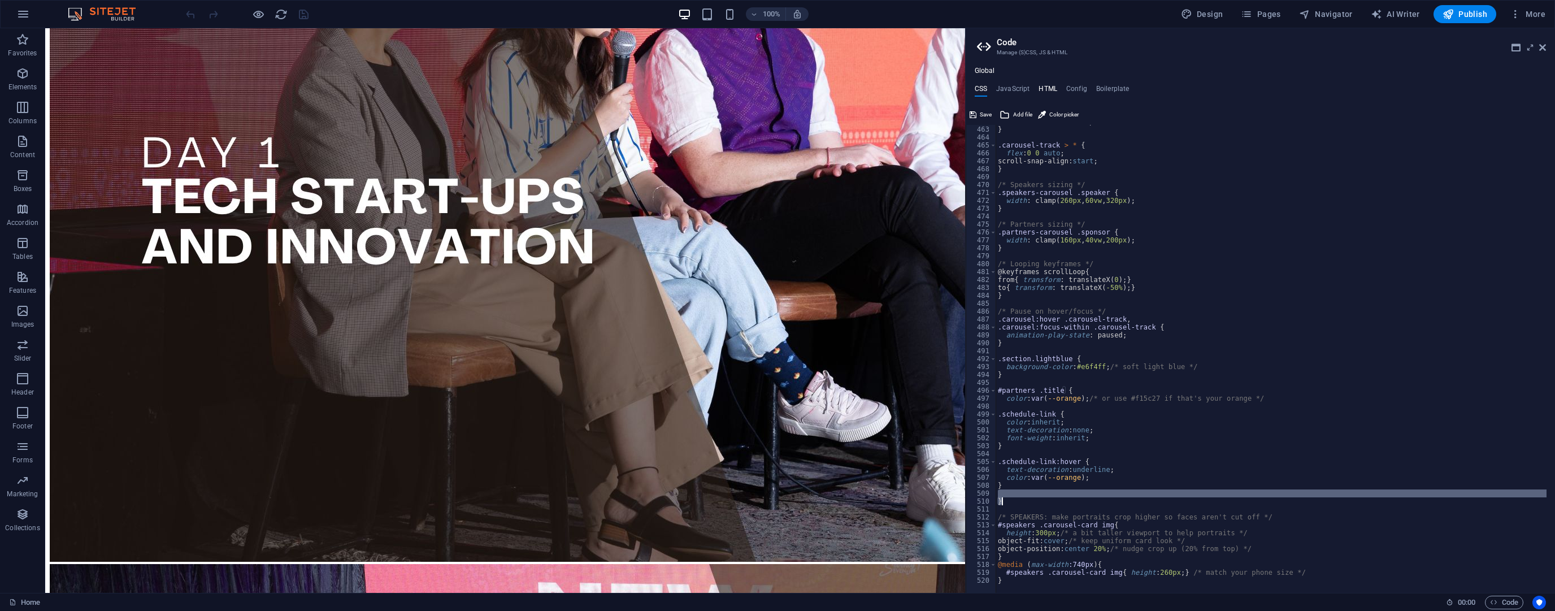
type textarea "}"
click at [1039, 95] on h4 "HTML" at bounding box center [1048, 91] width 19 height 12
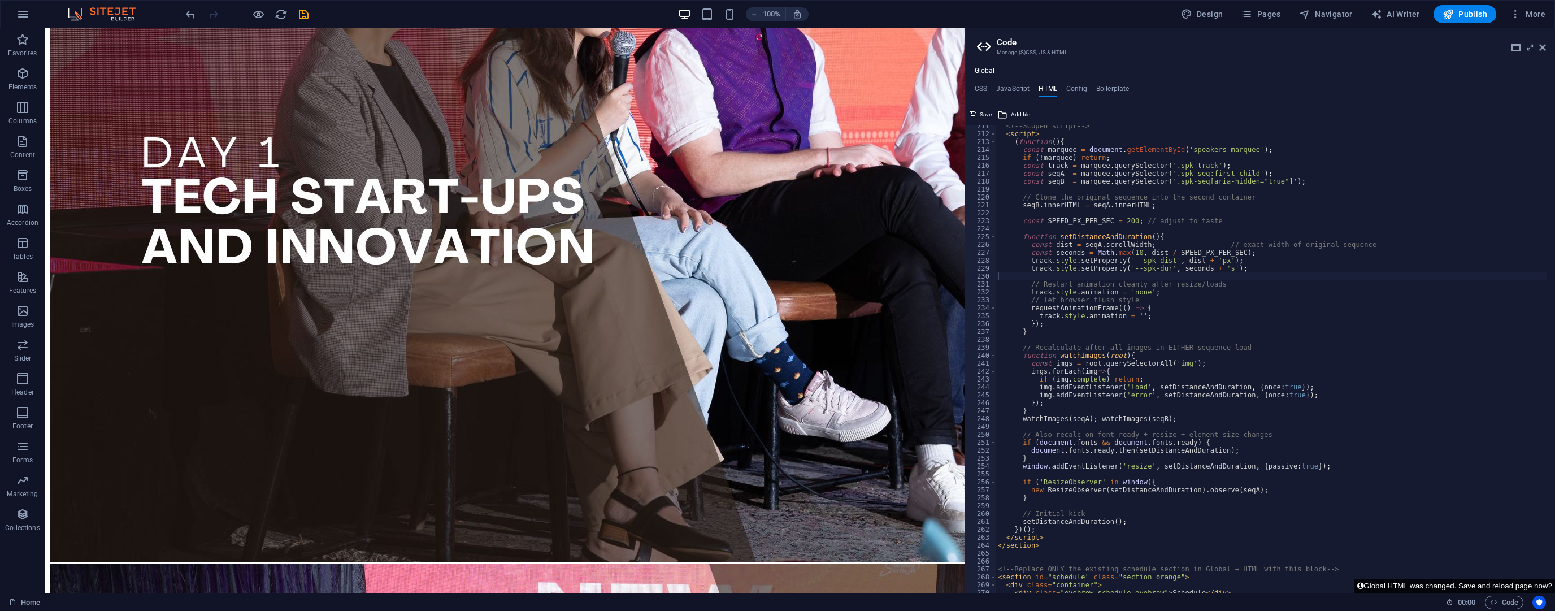
click at [1404, 582] on button "Global HTML was changed. Save and reload page now?" at bounding box center [1455, 586] width 201 height 14
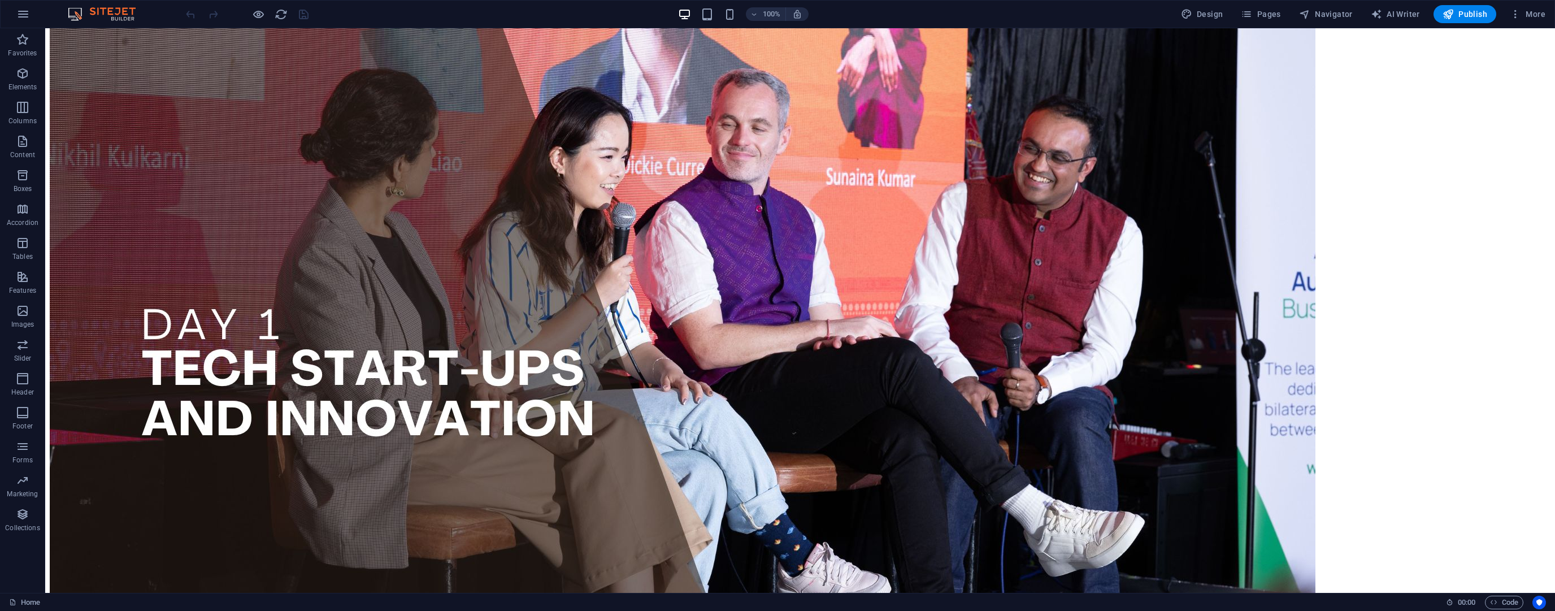
scroll to position [316, 0]
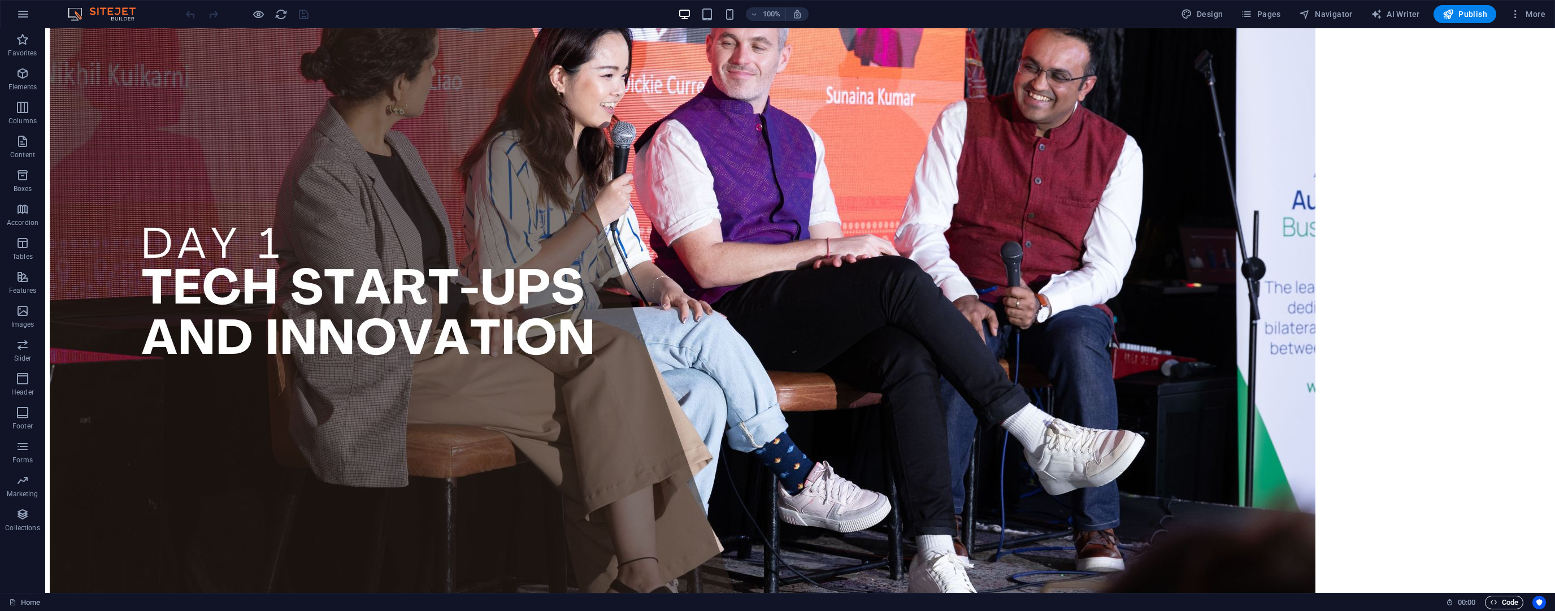
click at [1494, 599] on icon "button" at bounding box center [1493, 602] width 7 height 7
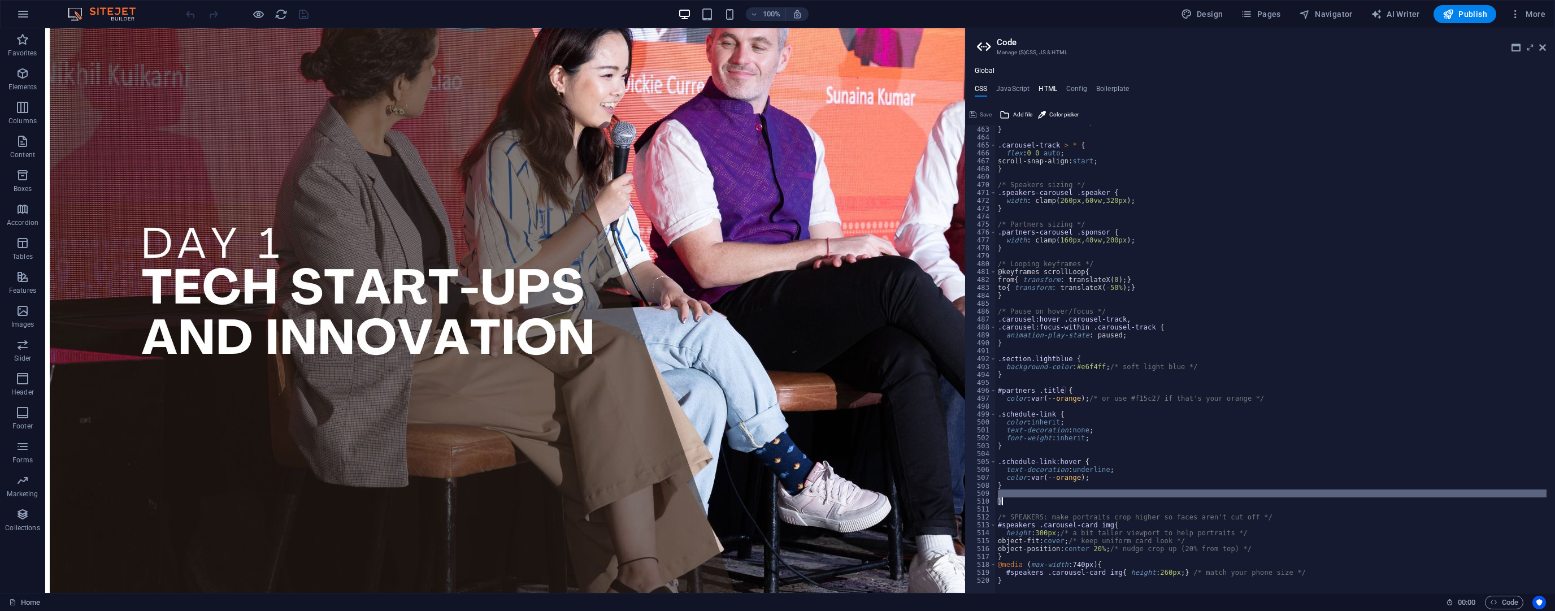
click at [1042, 85] on h4 "HTML" at bounding box center [1048, 91] width 19 height 12
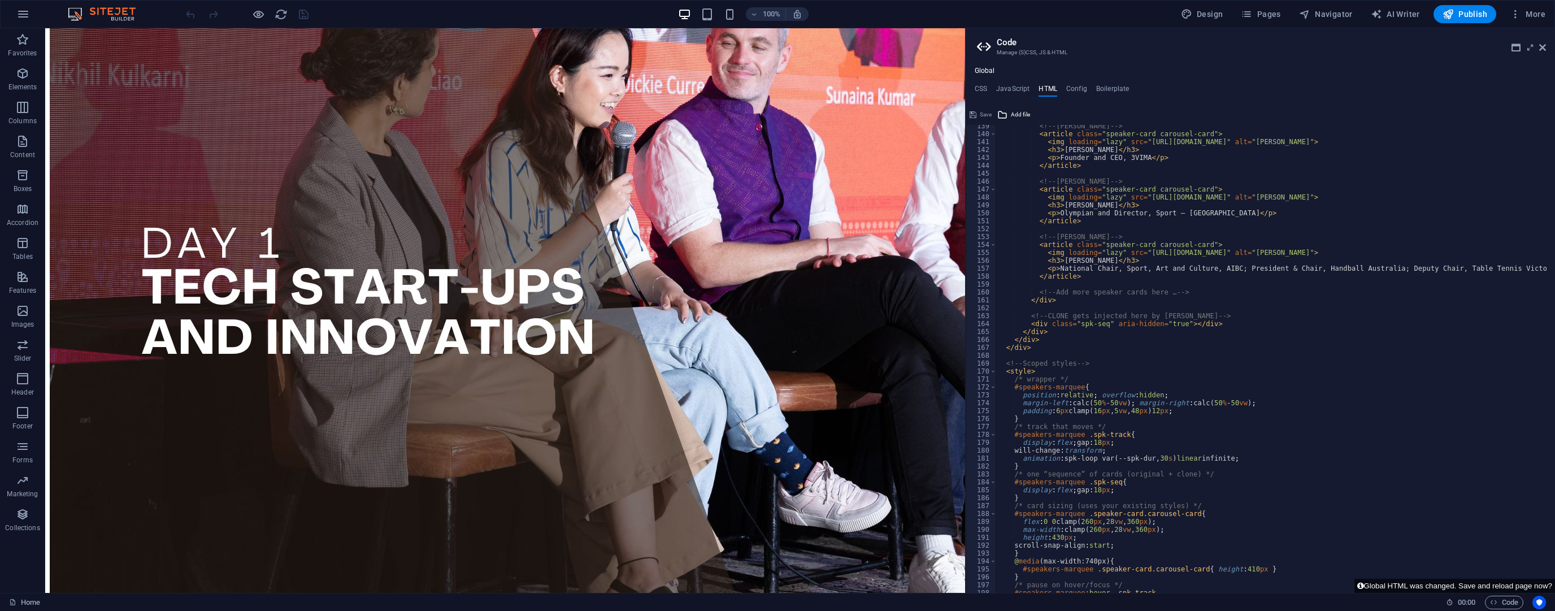
scroll to position [1067, 0]
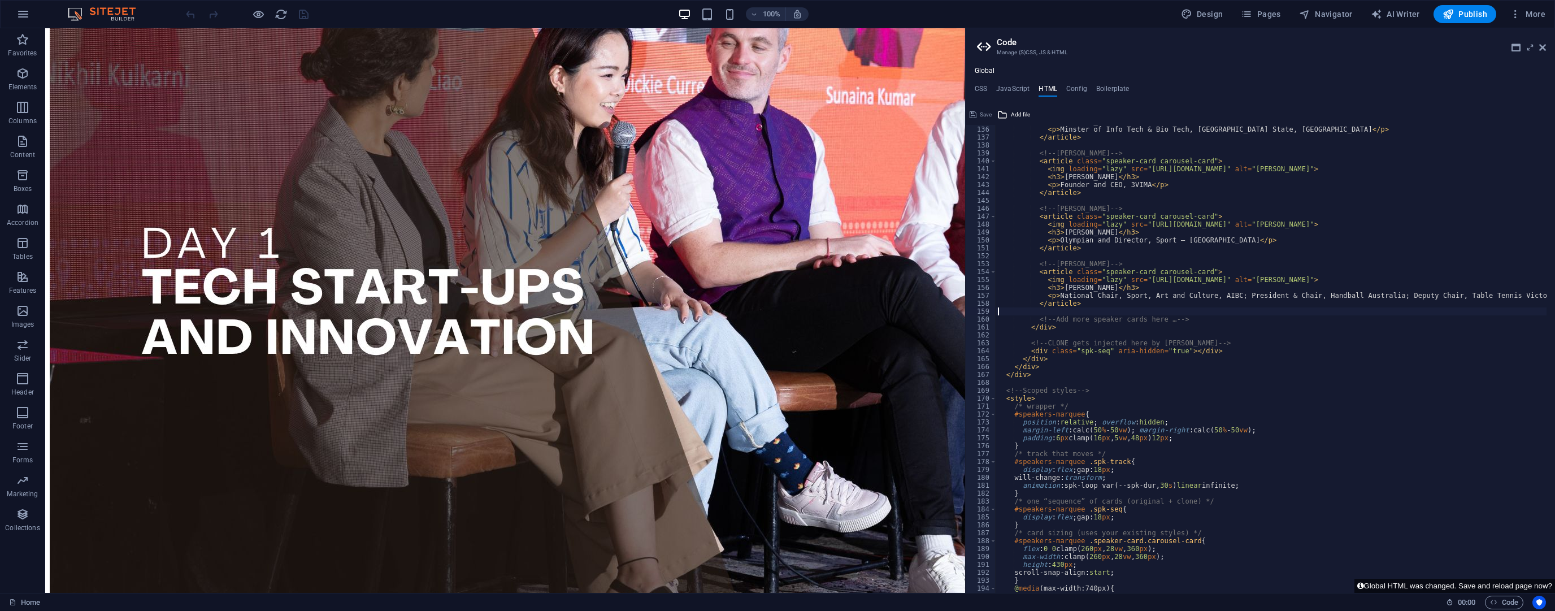
click at [1076, 314] on div "< h3 > [PERSON_NAME] </ h3 > < p > Minster of Info Tech & Bio Tech, [GEOGRAPHIC…" at bounding box center [1394, 355] width 797 height 475
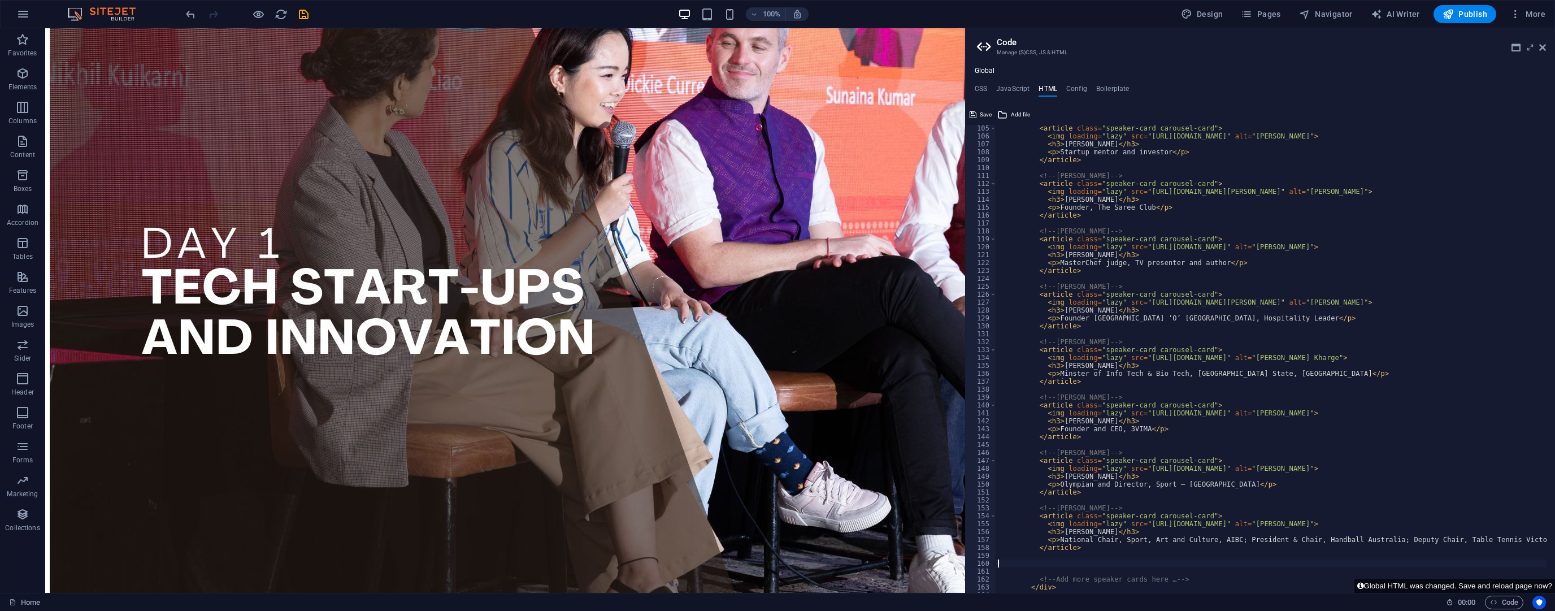
scroll to position [904, 0]
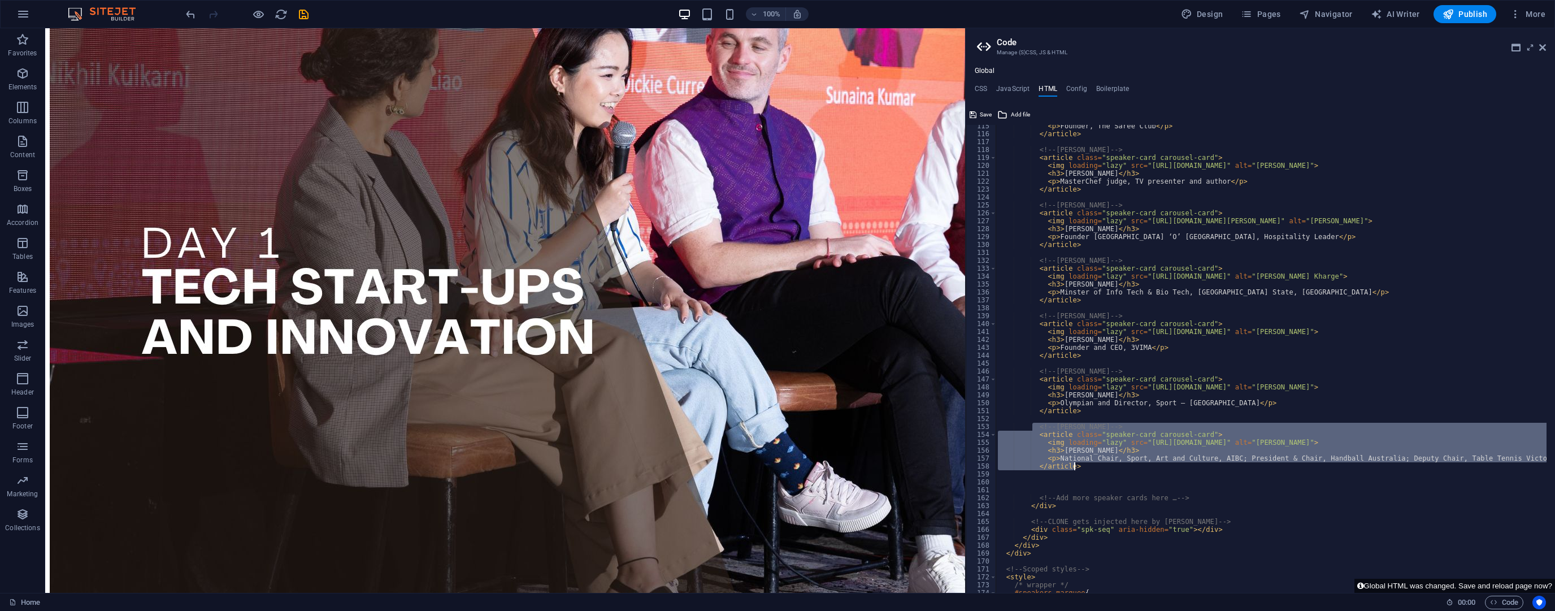
drag, startPoint x: 1034, startPoint y: 427, endPoint x: 1081, endPoint y: 463, distance: 59.2
click at [1081, 463] on div "< p > Founder, The Saree Club </ p > </ article > <!-- [PERSON_NAME] --> < arti…" at bounding box center [1394, 359] width 797 height 475
type textarea "<p>National Chair, Sport, Art and Culture, AIBC; President & Chair, Handball Au…"
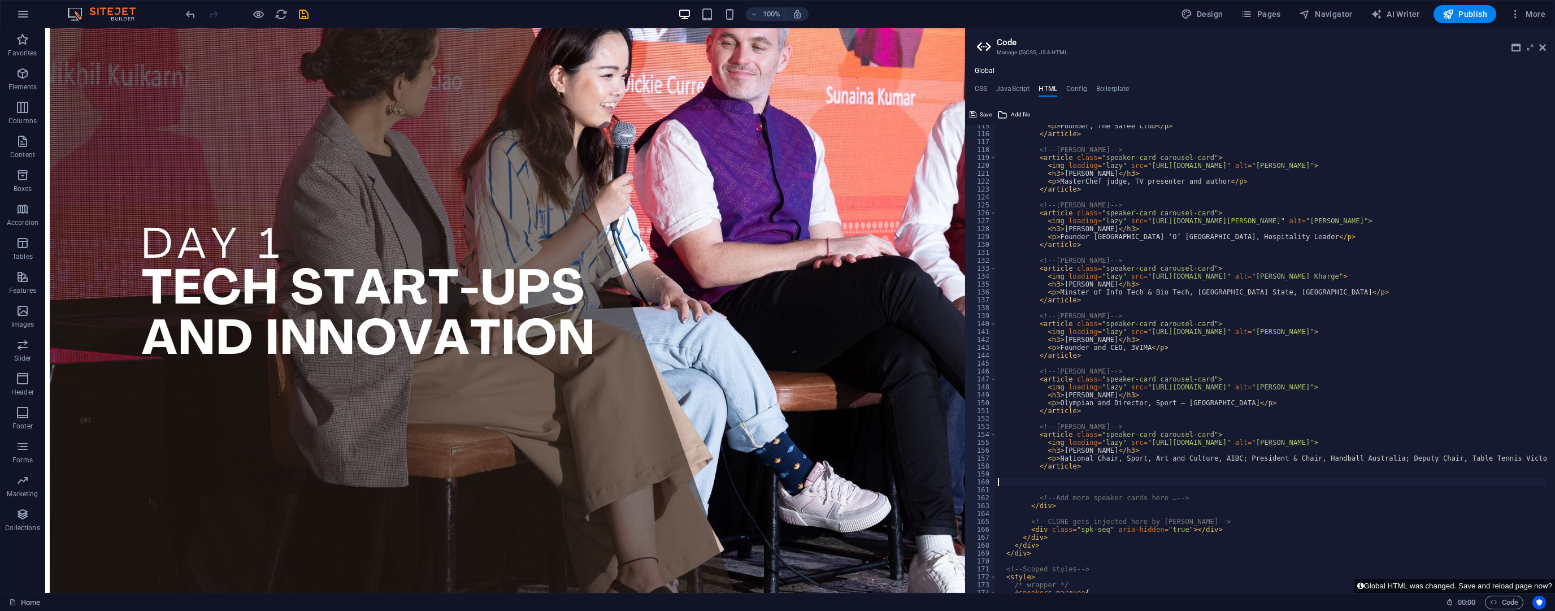
click at [1051, 482] on div "< p > Founder, The Saree Club </ p > </ article > <!-- [PERSON_NAME] --> < arti…" at bounding box center [1394, 359] width 797 height 475
paste textarea "</article>"
click at [1001, 480] on div "< p > Founder, The Saree Club </ p > </ article > <!-- [PERSON_NAME] --> < arti…" at bounding box center [1394, 359] width 797 height 475
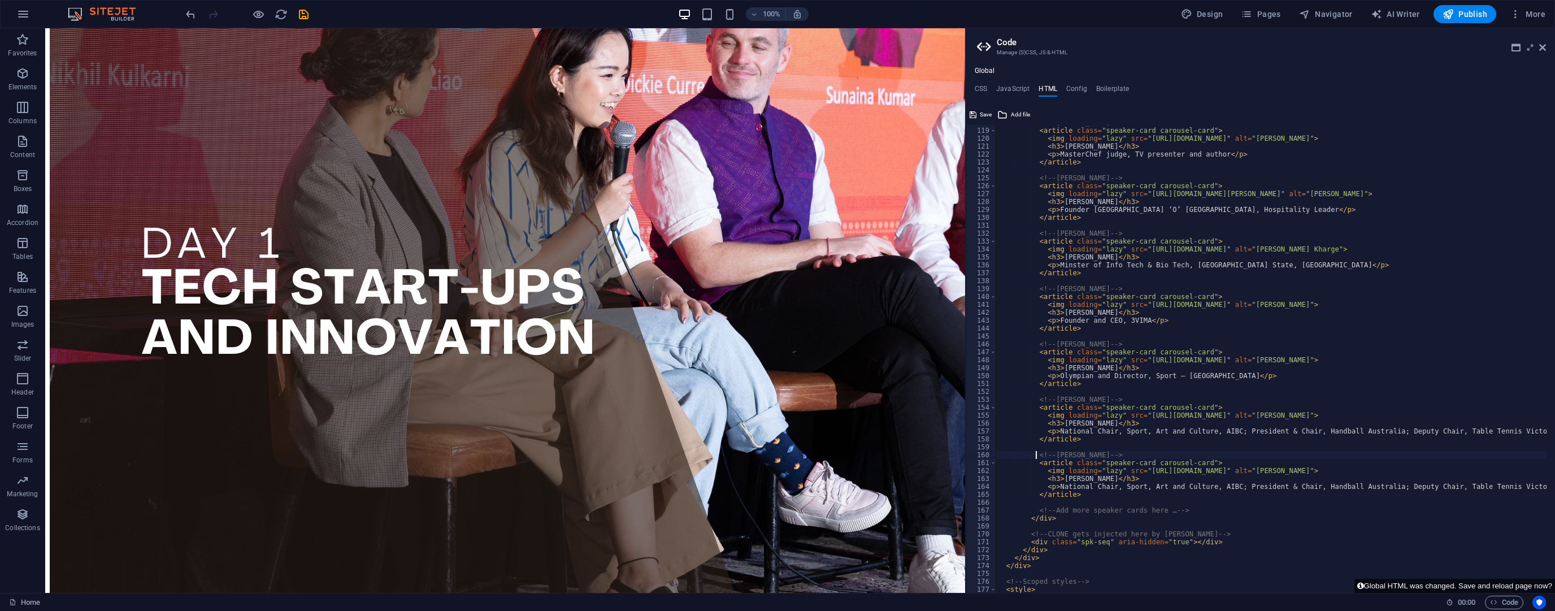
scroll to position [931, 0]
drag, startPoint x: 1056, startPoint y: 453, endPoint x: 1107, endPoint y: 452, distance: 51.4
click at [1107, 452] on div "<!-- [PERSON_NAME] --> < article class = "speaker-card carousel-card" > < img l…" at bounding box center [1394, 356] width 797 height 475
paste textarea "[PERSON_NAME]"
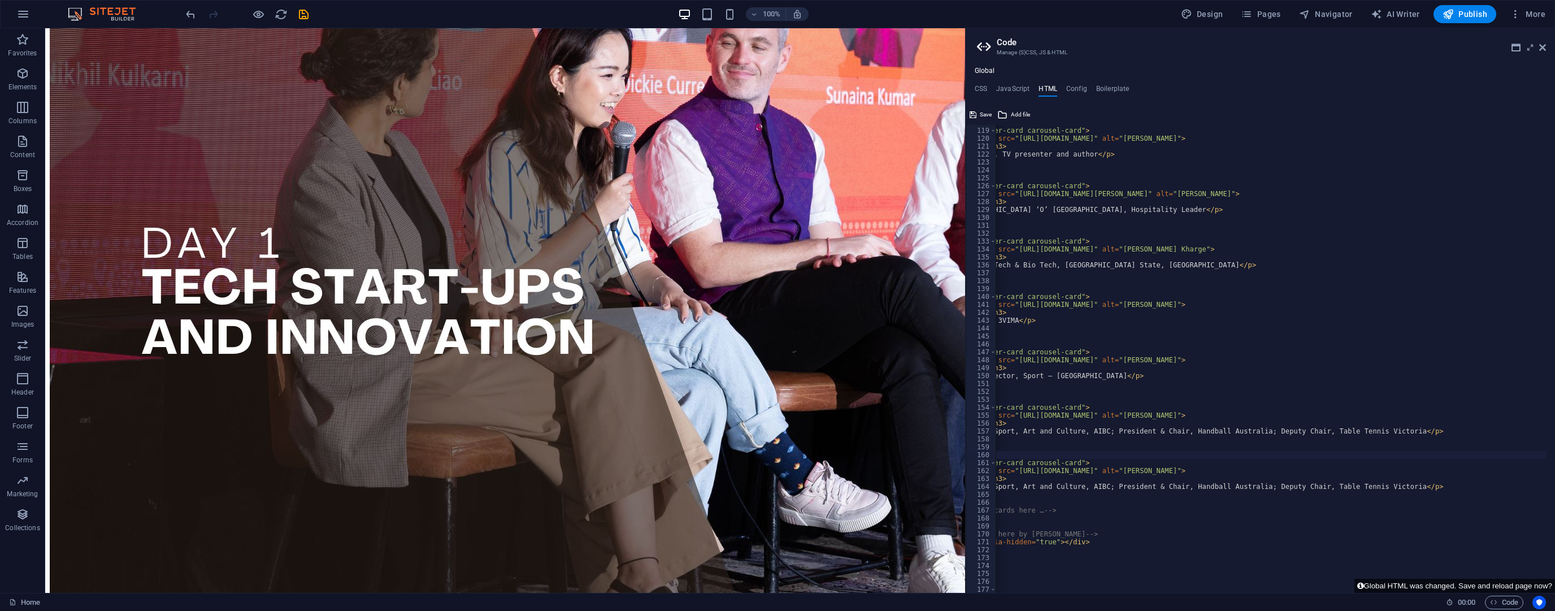
scroll to position [0, 133]
drag, startPoint x: 1413, startPoint y: 468, endPoint x: 1465, endPoint y: 469, distance: 52.6
click at [1465, 469] on div "<!-- [PERSON_NAME] --> < article class = "speaker-card carousel-card" > < img l…" at bounding box center [1261, 356] width 797 height 475
paste textarea "[PERSON_NAME]"
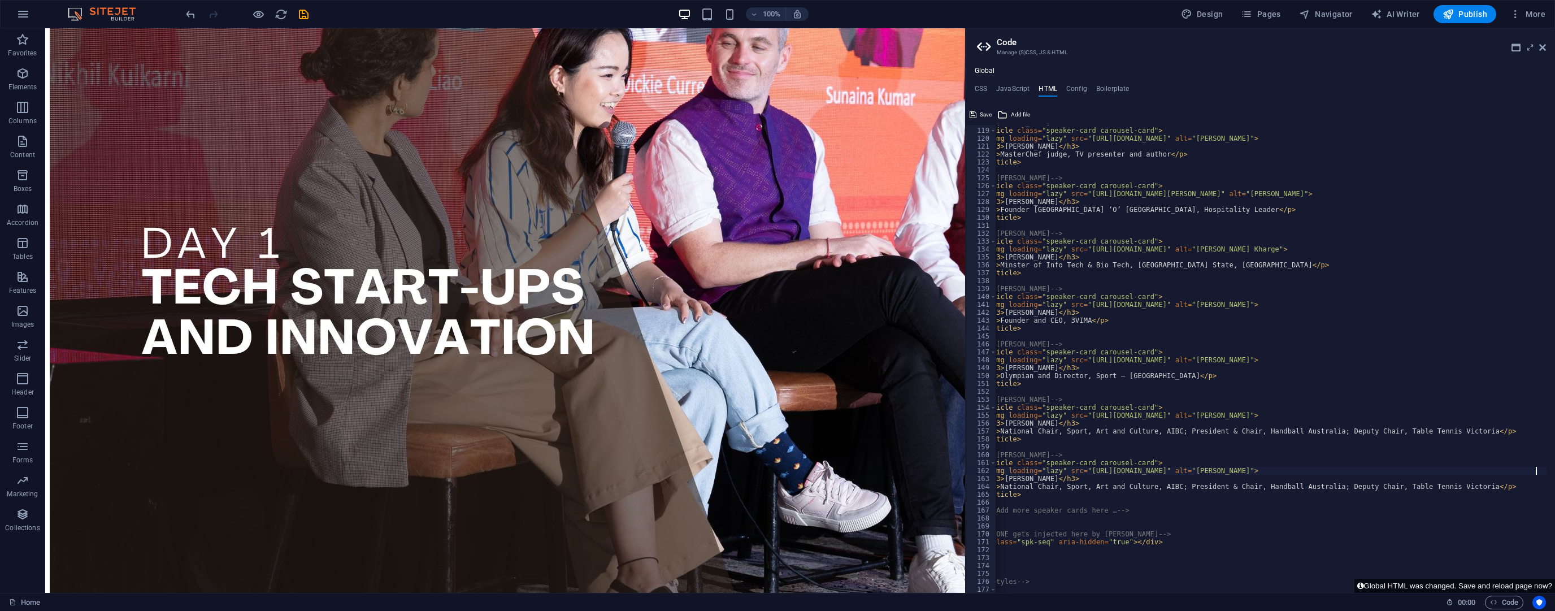
scroll to position [0, 0]
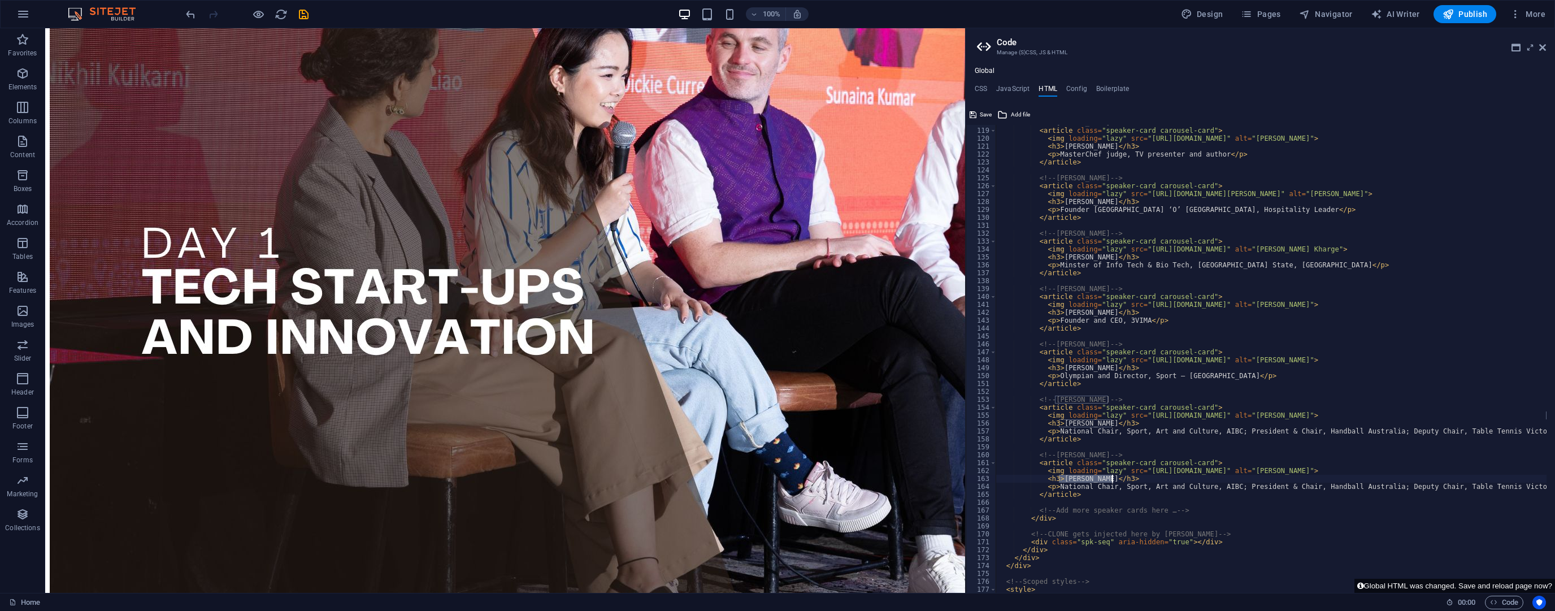
drag, startPoint x: 1060, startPoint y: 476, endPoint x: 1112, endPoint y: 476, distance: 52.6
click at [1112, 476] on div "<!-- [PERSON_NAME] --> < article class = "speaker-card carousel-card" > < img l…" at bounding box center [1394, 356] width 797 height 475
paste textarea "[PERSON_NAME]"
drag, startPoint x: 1055, startPoint y: 485, endPoint x: 1513, endPoint y: 484, distance: 457.8
click at [1513, 484] on div "<!-- [PERSON_NAME] --> < article class = "speaker-card carousel-card" > < img l…" at bounding box center [1394, 356] width 797 height 475
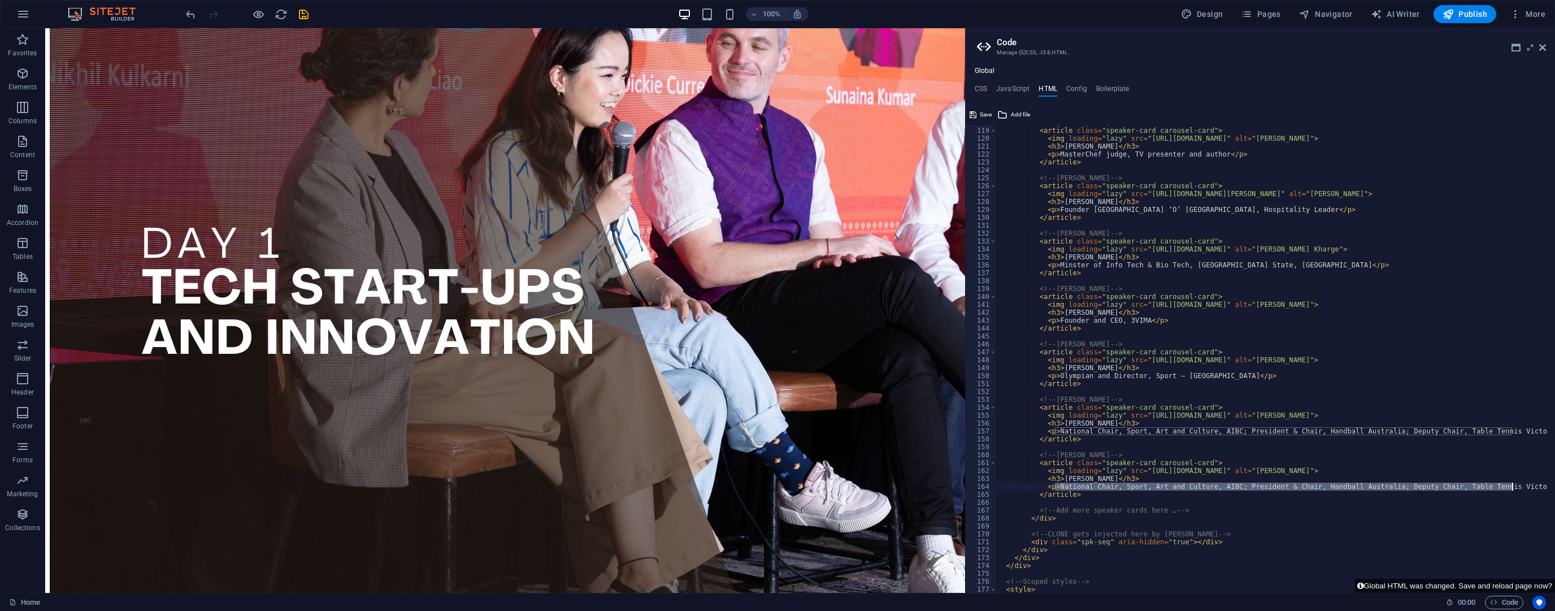
paste textarea "CEO - Robotics Australia Group"
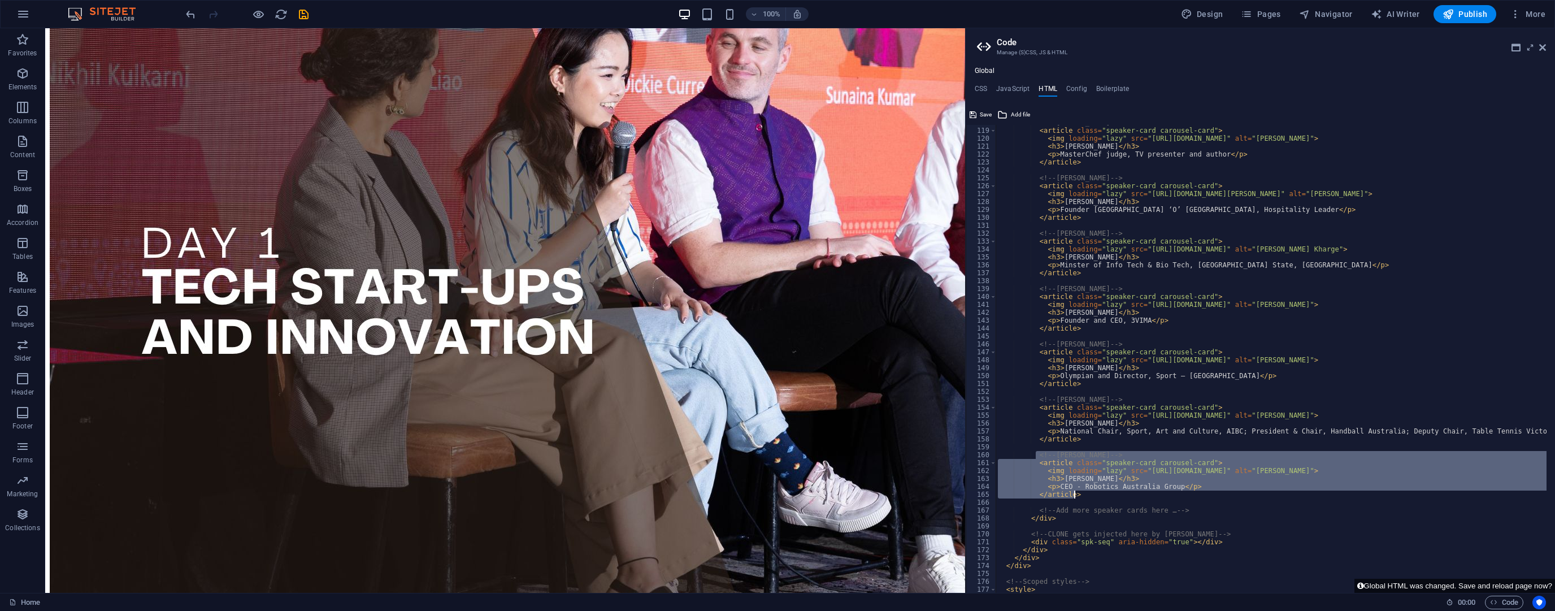
drag, startPoint x: 1034, startPoint y: 454, endPoint x: 1080, endPoint y: 491, distance: 59.1
click at [1080, 491] on div "<!-- [PERSON_NAME] --> < article class = "speaker-card carousel-card" > < img l…" at bounding box center [1394, 356] width 797 height 475
click at [1075, 495] on div "<!-- [PERSON_NAME] --> < article class = "speaker-card carousel-card" > < img l…" at bounding box center [1271, 359] width 551 height 468
type textarea "</article>"
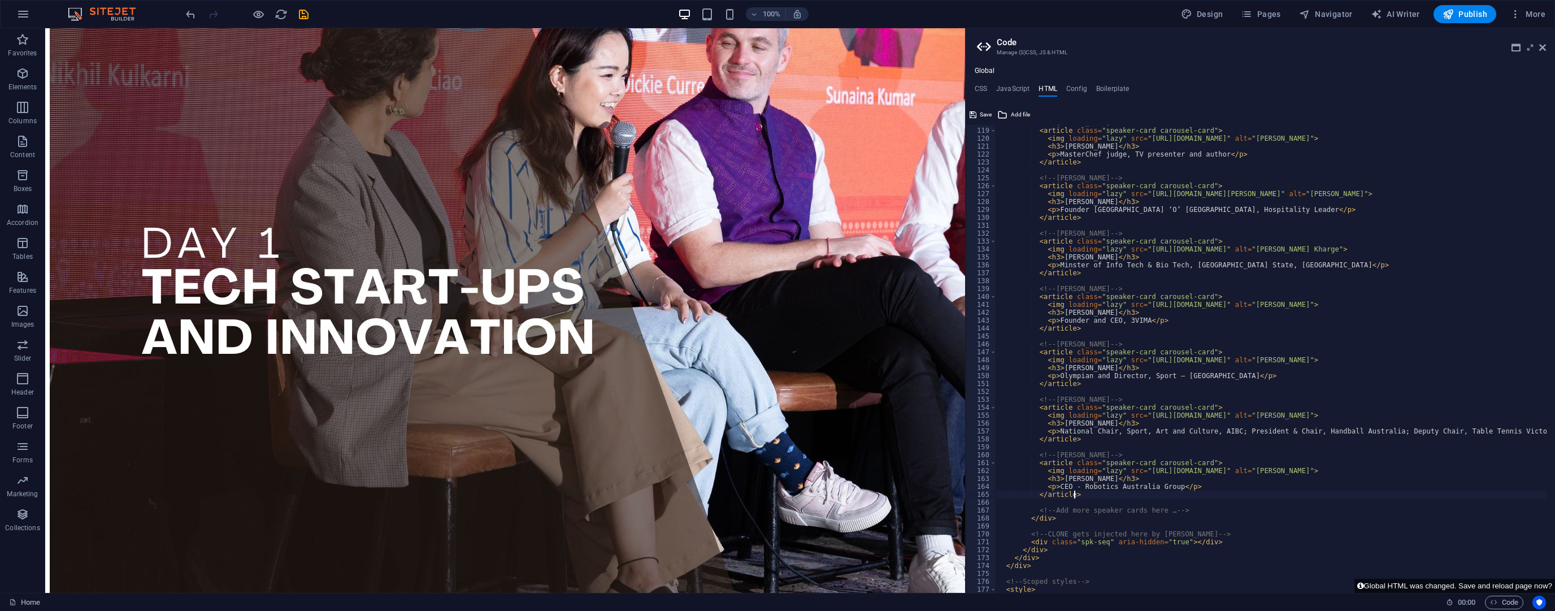
scroll to position [0, 2]
paste textarea "</article>"
drag, startPoint x: 1054, startPoint y: 508, endPoint x: 1103, endPoint y: 510, distance: 48.7
click at [1103, 510] on div "<!-- [PERSON_NAME] --> < article class = "speaker-card carousel-card" > < img l…" at bounding box center [1394, 356] width 797 height 475
paste textarea "[PERSON_NAME]"
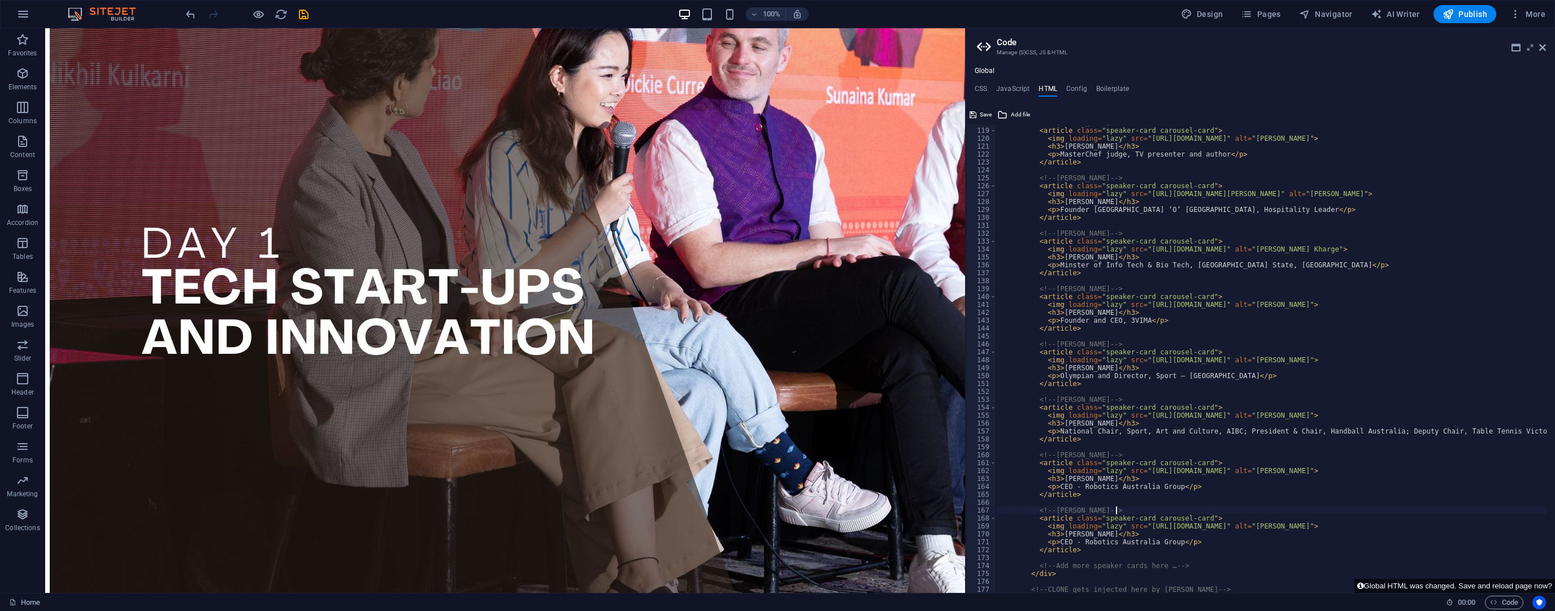
click at [1069, 510] on div "<!-- [PERSON_NAME] --> < article class = "speaker-card carousel-card" > < img l…" at bounding box center [1394, 356] width 797 height 475
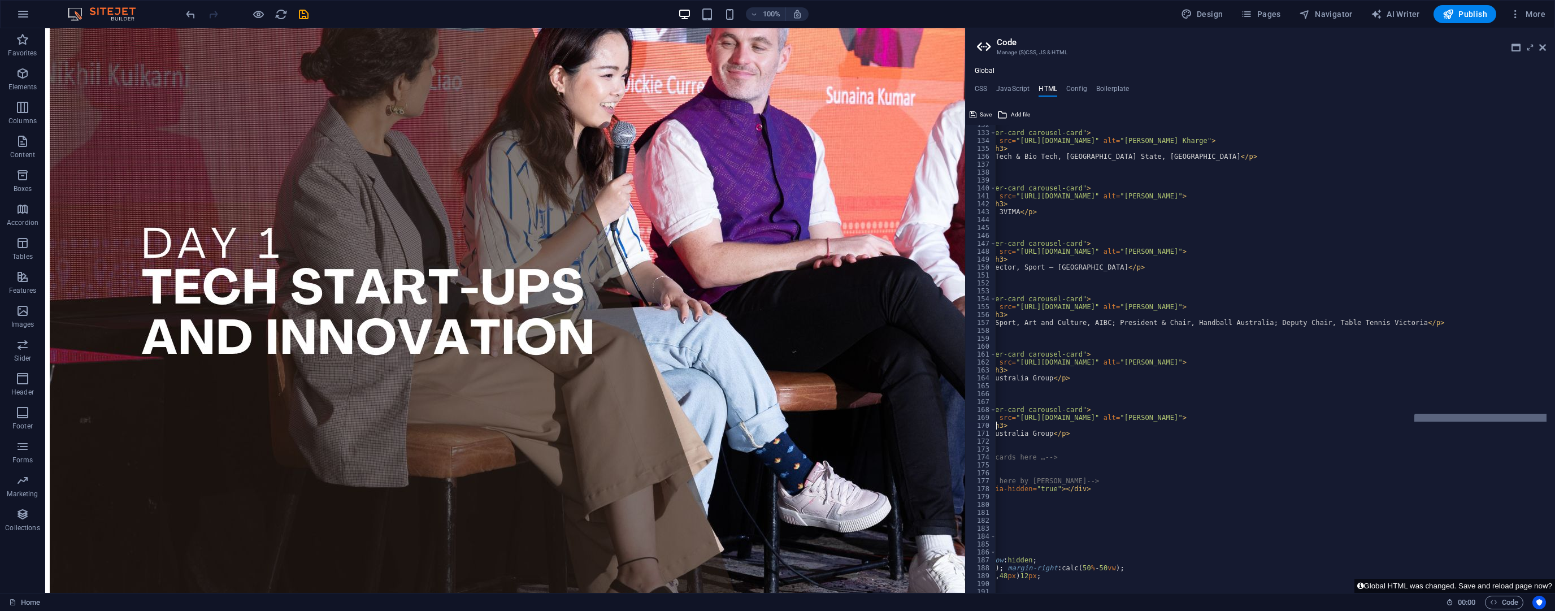
scroll to position [0, 131]
drag, startPoint x: 1368, startPoint y: 416, endPoint x: 1391, endPoint y: 441, distance: 34.0
click at [1411, 426] on div "<!-- [PERSON_NAME] Kharge --> < article class = "speaker-card carousel-card" > …" at bounding box center [1262, 358] width 797 height 475
type textarea "<img loading="lazy" src="[URL][DOMAIN_NAME]" alt="[PERSON_NAME]"> <h3>[PERSON_N…"
click at [1412, 452] on div "<!-- [PERSON_NAME] Kharge --> < article class = "speaker-card carousel-card" > …" at bounding box center [1262, 358] width 797 height 475
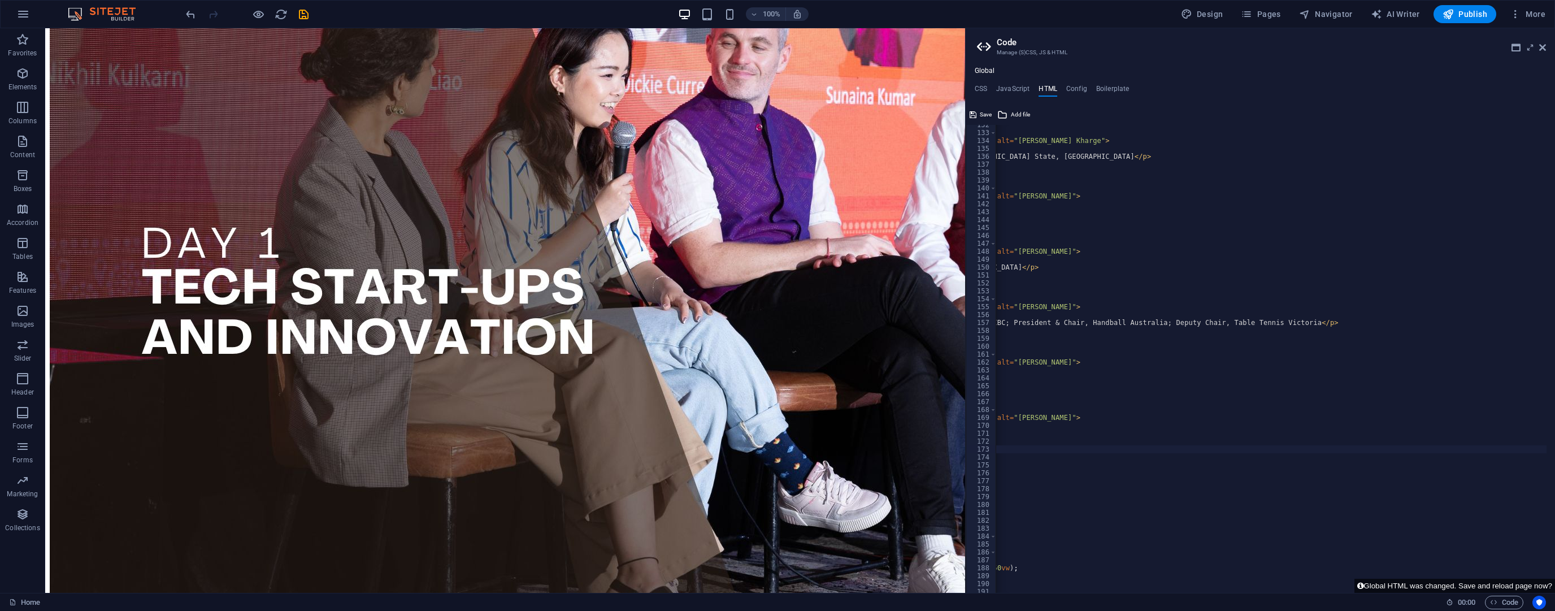
scroll to position [0, 237]
drag, startPoint x: 1308, startPoint y: 417, endPoint x: 1359, endPoint y: 418, distance: 50.3
click at [1359, 418] on div "<!-- [PERSON_NAME] Kharge --> < article class = "speaker-card carousel-card" > …" at bounding box center [1156, 358] width 797 height 475
paste textarea "[PERSON_NAME]"
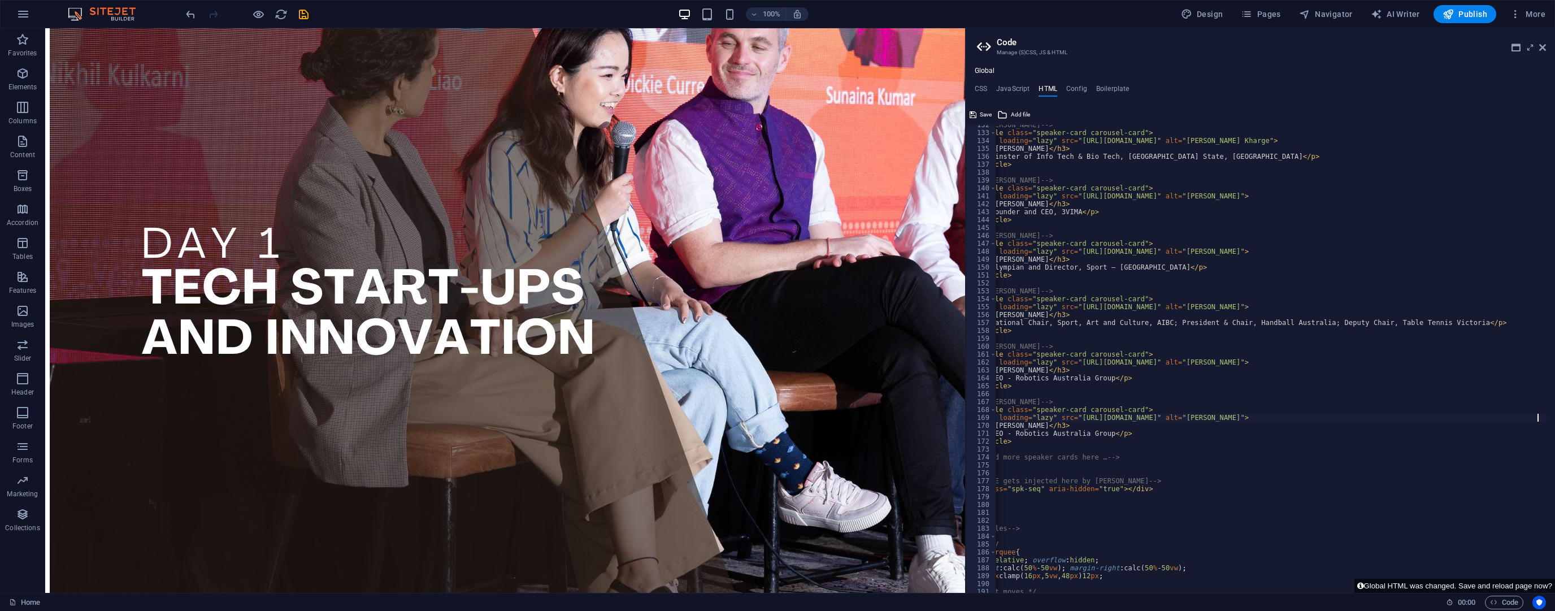
scroll to position [0, 0]
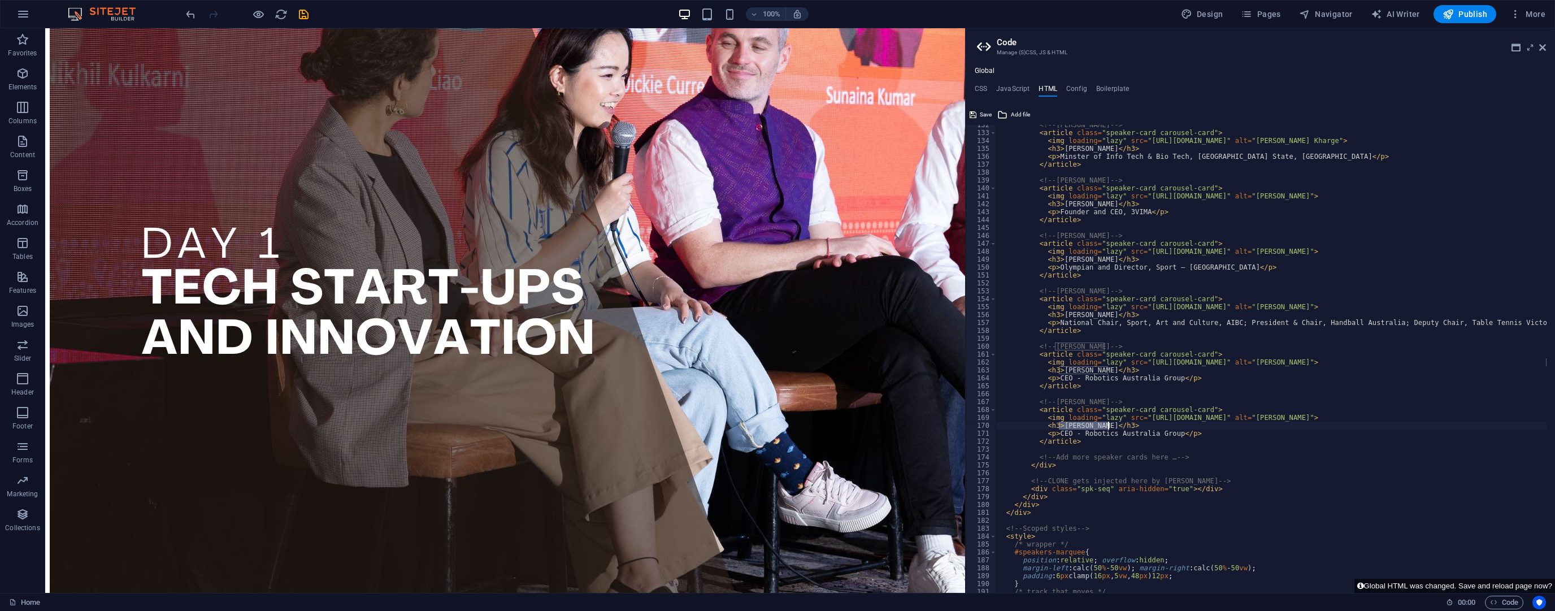
drag, startPoint x: 1060, startPoint y: 424, endPoint x: 1109, endPoint y: 427, distance: 49.8
click at [1109, 427] on div "<!-- [PERSON_NAME] Kharge --> < article class = "speaker-card carousel-card" > …" at bounding box center [1394, 358] width 797 height 475
paste textarea "[PERSON_NAME]"
click at [1073, 425] on div "<!-- [PERSON_NAME] Kharge --> < article class = "speaker-card carousel-card" > …" at bounding box center [1394, 358] width 797 height 475
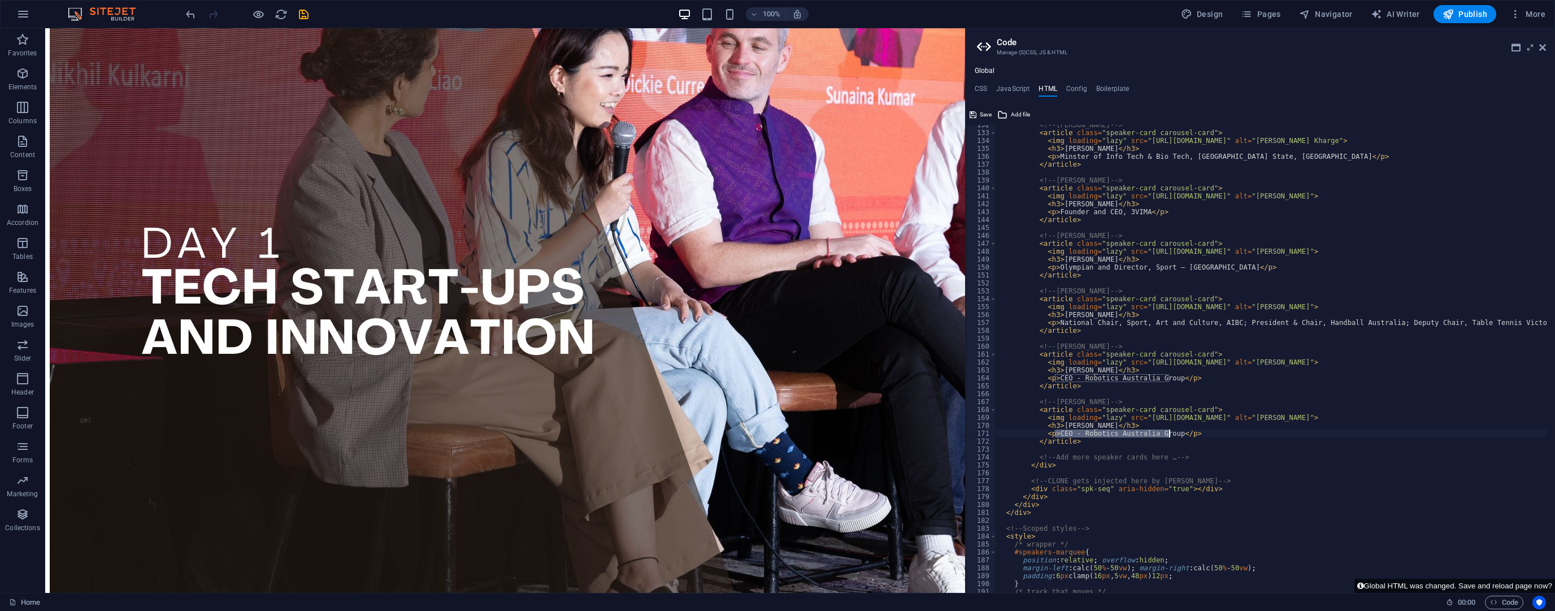
drag, startPoint x: 1056, startPoint y: 431, endPoint x: 1169, endPoint y: 432, distance: 113.6
click at [1169, 432] on div "<!-- [PERSON_NAME] Kharge --> < article class = "speaker-card carousel-card" > …" at bounding box center [1394, 358] width 797 height 475
paste textarea "Founder, CEO and Global President - LUYTEN 3D"
click at [1135, 468] on div "<!-- [PERSON_NAME] Kharge --> < article class = "speaker-card carousel-card" > …" at bounding box center [1394, 358] width 797 height 475
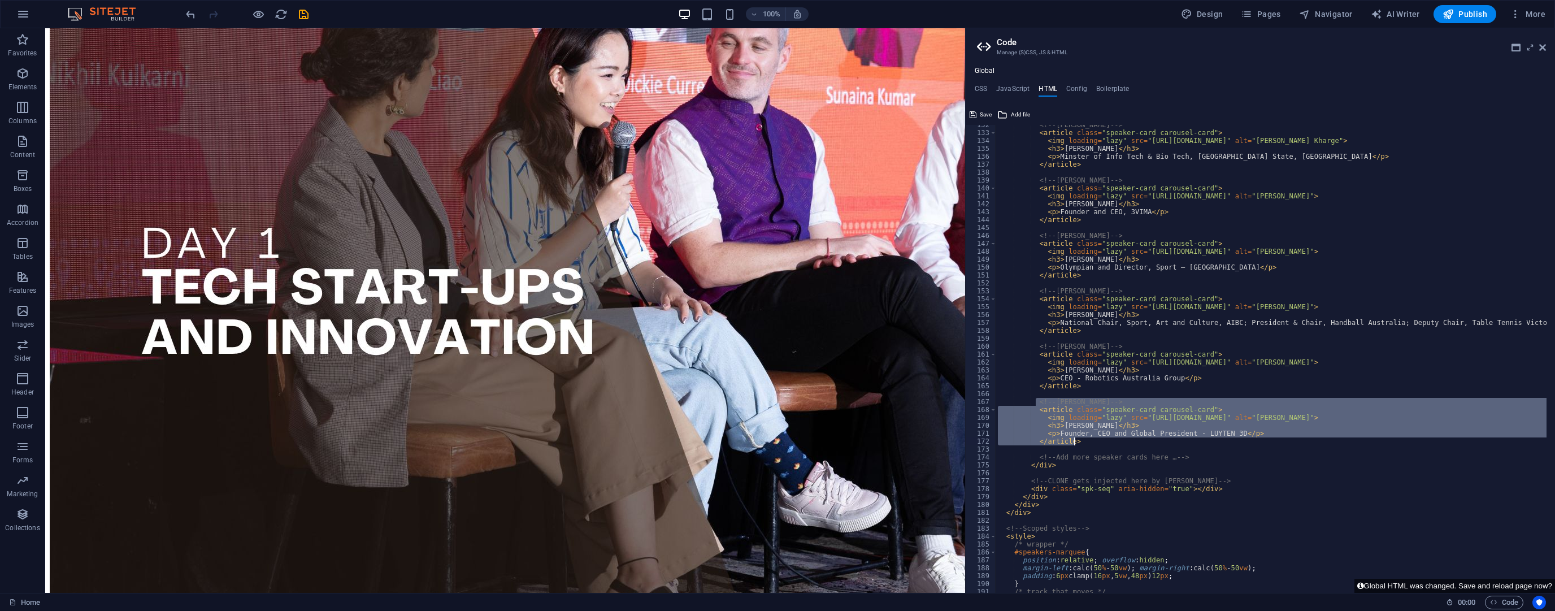
drag, startPoint x: 1035, startPoint y: 400, endPoint x: 1090, endPoint y: 440, distance: 67.9
click at [1090, 440] on div "<!-- [PERSON_NAME] Kharge --> < article class = "speaker-card carousel-card" > …" at bounding box center [1394, 358] width 797 height 475
type textarea "<p>Founder, CEO and Global President - LUYTEN 3D</p> </article>"
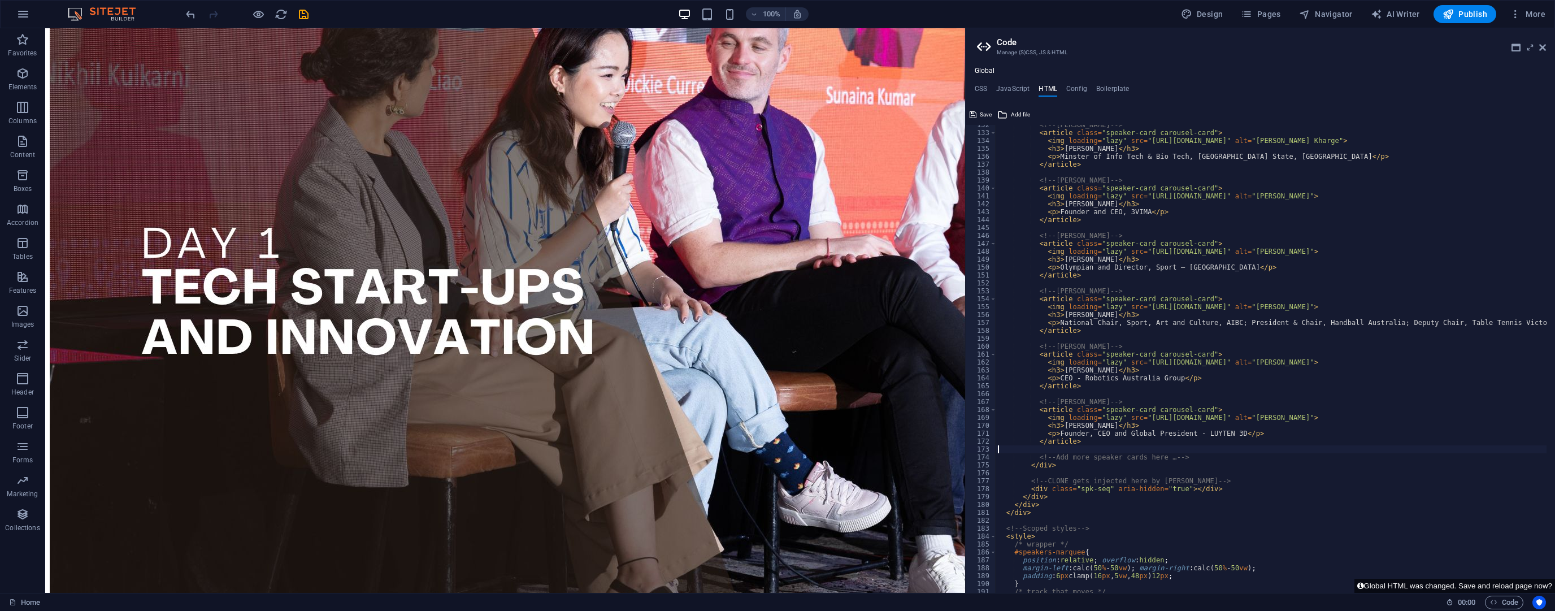
click at [1072, 450] on div "<!-- [PERSON_NAME] Kharge --> < article class = "speaker-card carousel-card" > …" at bounding box center [1394, 358] width 797 height 475
click at [1089, 440] on div "<!-- [PERSON_NAME] Kharge --> < article class = "speaker-card carousel-card" > …" at bounding box center [1394, 358] width 797 height 475
type textarea "</article>"
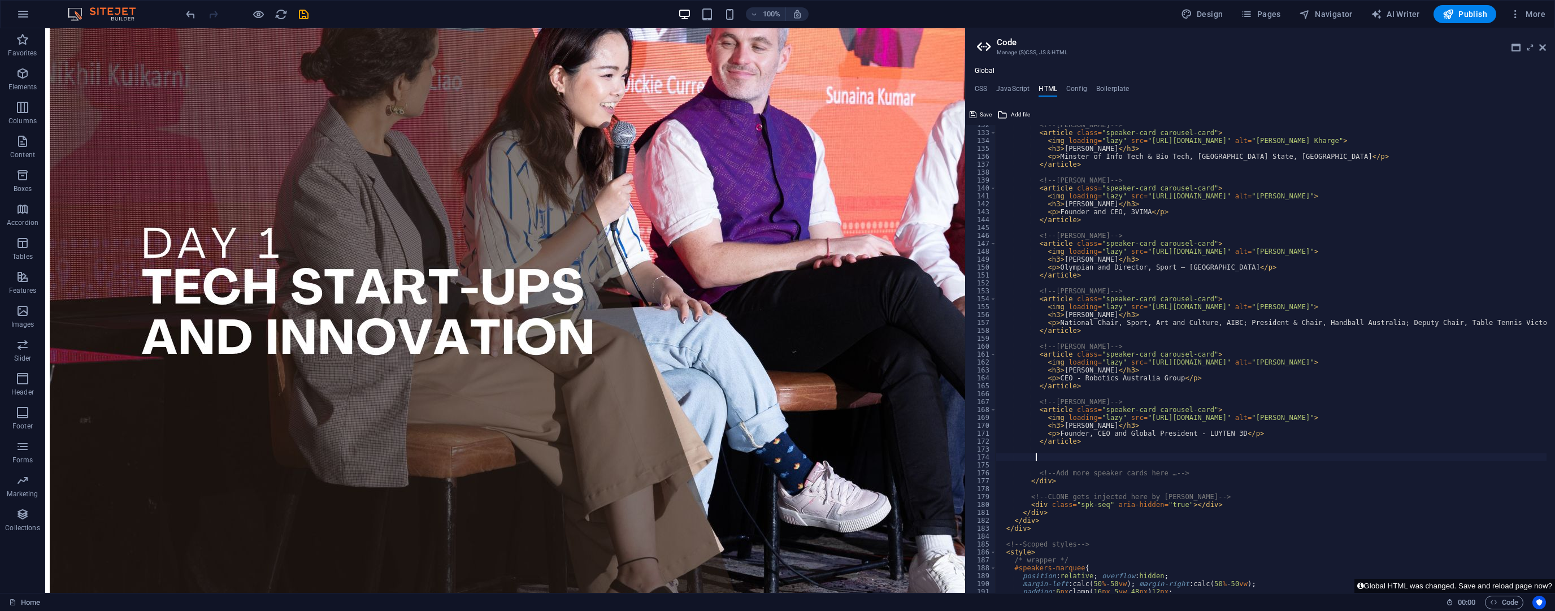
paste textarea "</article>"
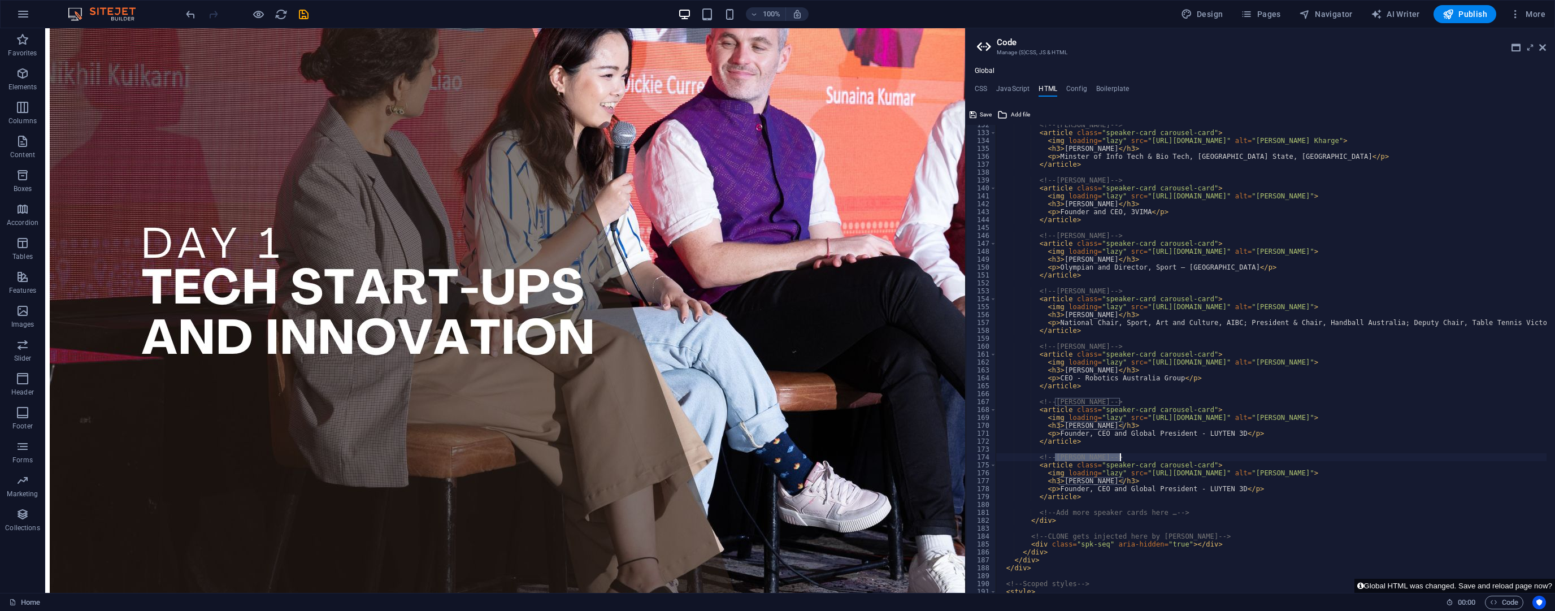
drag, startPoint x: 1055, startPoint y: 456, endPoint x: 1120, endPoint y: 454, distance: 65.0
click at [1120, 454] on div "<!-- [PERSON_NAME] Kharge --> < article class = "speaker-card carousel-card" > …" at bounding box center [1394, 358] width 797 height 475
paste textarea "M. [PERSON_NAME]"
click at [1067, 458] on div "<!-- [PERSON_NAME] Kharge --> < article class = "speaker-card carousel-card" > …" at bounding box center [1394, 358] width 797 height 475
click at [1068, 455] on div "<!-- [PERSON_NAME] Kharge --> < article class = "speaker-card carousel-card" > …" at bounding box center [1394, 358] width 797 height 475
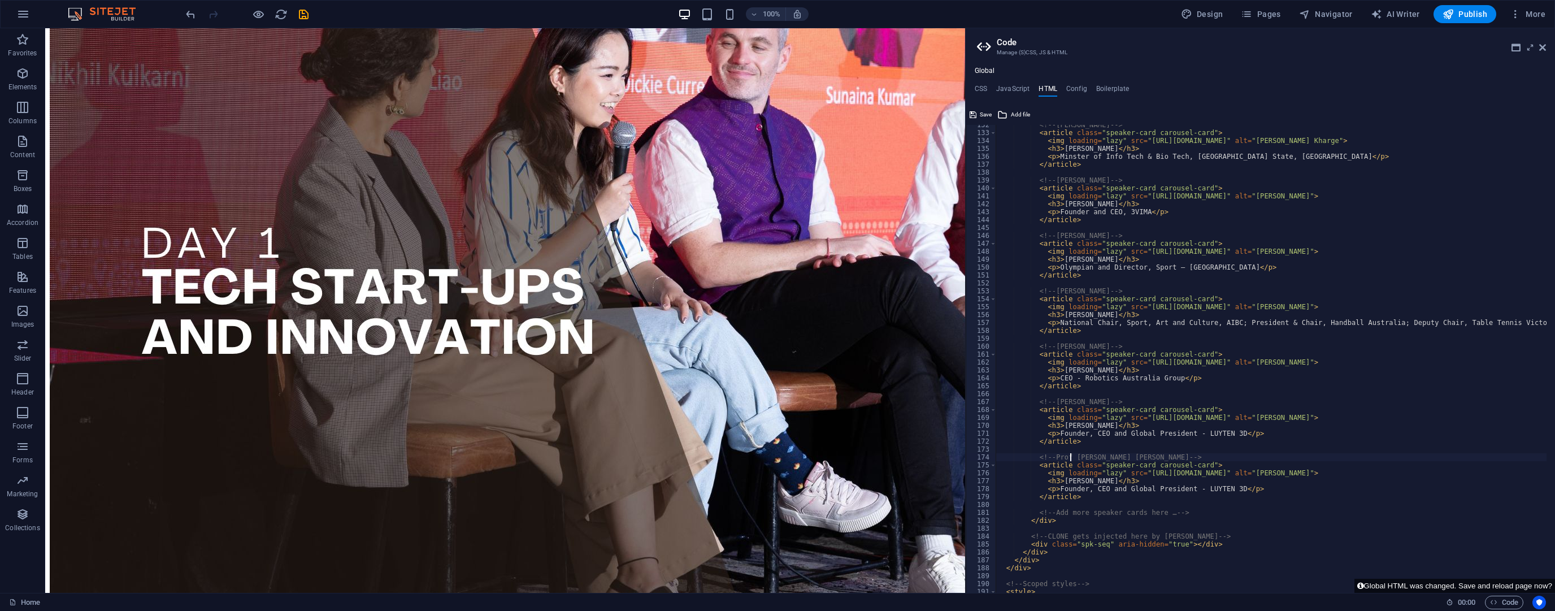
scroll to position [0, 6]
drag, startPoint x: 1053, startPoint y: 456, endPoint x: 1137, endPoint y: 458, distance: 83.7
click at [1137, 458] on div "<!-- [PERSON_NAME] Kharge --> < article class = "speaker-card carousel-card" > …" at bounding box center [1394, 358] width 797 height 475
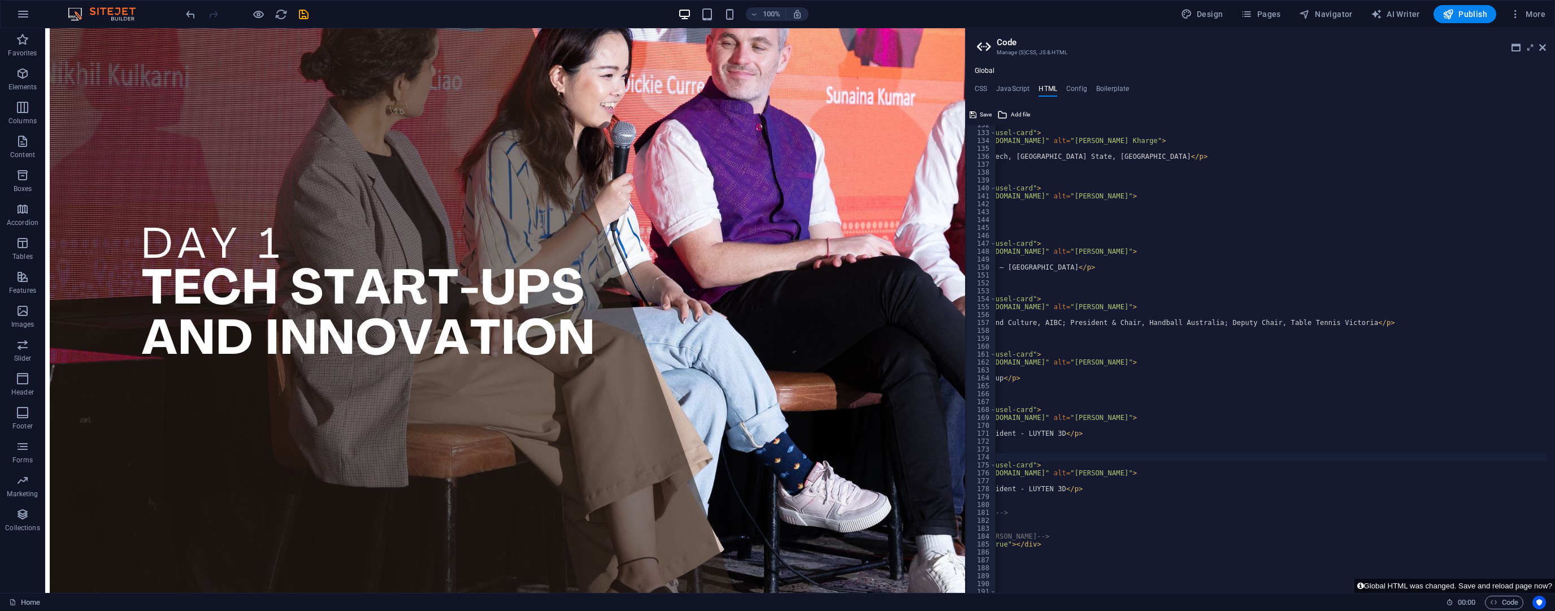
scroll to position [0, 181]
drag, startPoint x: 1364, startPoint y: 471, endPoint x: 1425, endPoint y: 470, distance: 60.5
click at [1425, 470] on div "<!-- [PERSON_NAME] Kharge --> < article class = "speaker-card carousel-card" > …" at bounding box center [1212, 358] width 797 height 475
paste textarea ". M. [PERSON_NAME]"
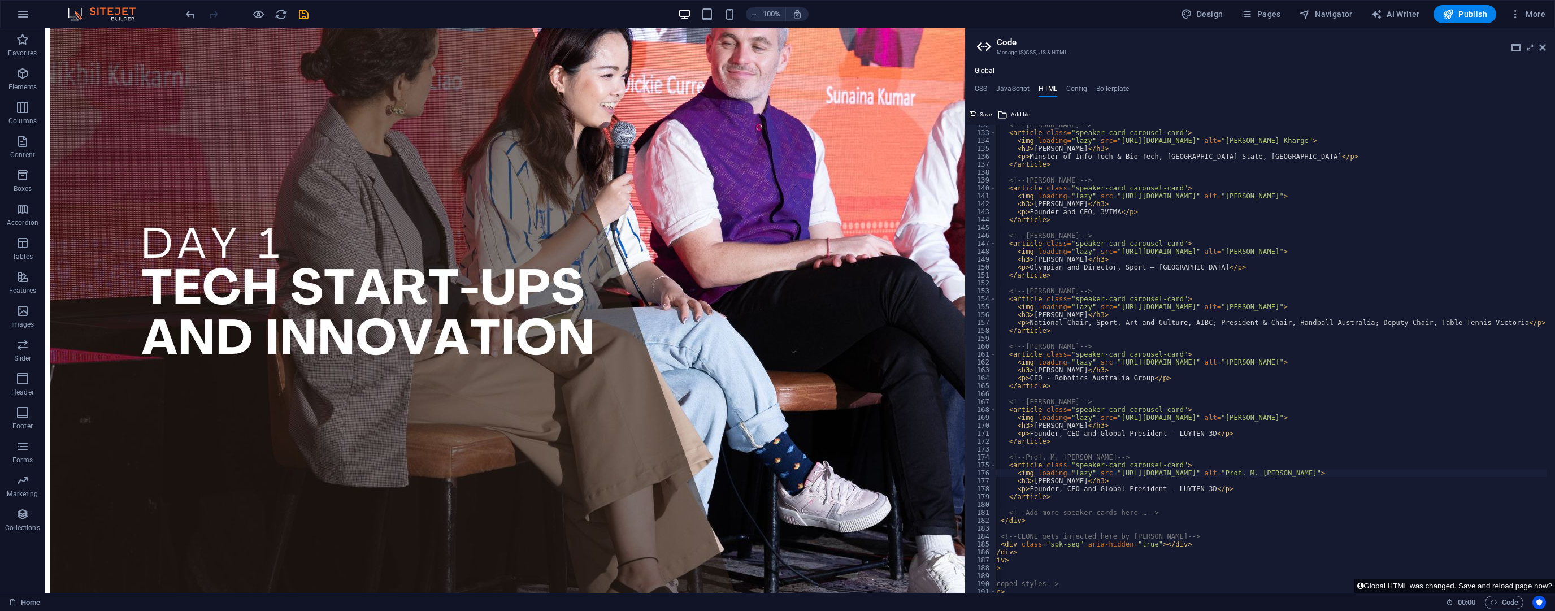
scroll to position [0, 31]
drag, startPoint x: 1028, startPoint y: 481, endPoint x: 1091, endPoint y: 484, distance: 63.4
click at [1091, 484] on div "<!-- [PERSON_NAME] Kharge --> < article class = "speaker-card carousel-card" > …" at bounding box center [1363, 358] width 797 height 475
paste textarea "M. [PERSON_NAME]"
drag, startPoint x: 1024, startPoint y: 488, endPoint x: 1195, endPoint y: 488, distance: 170.7
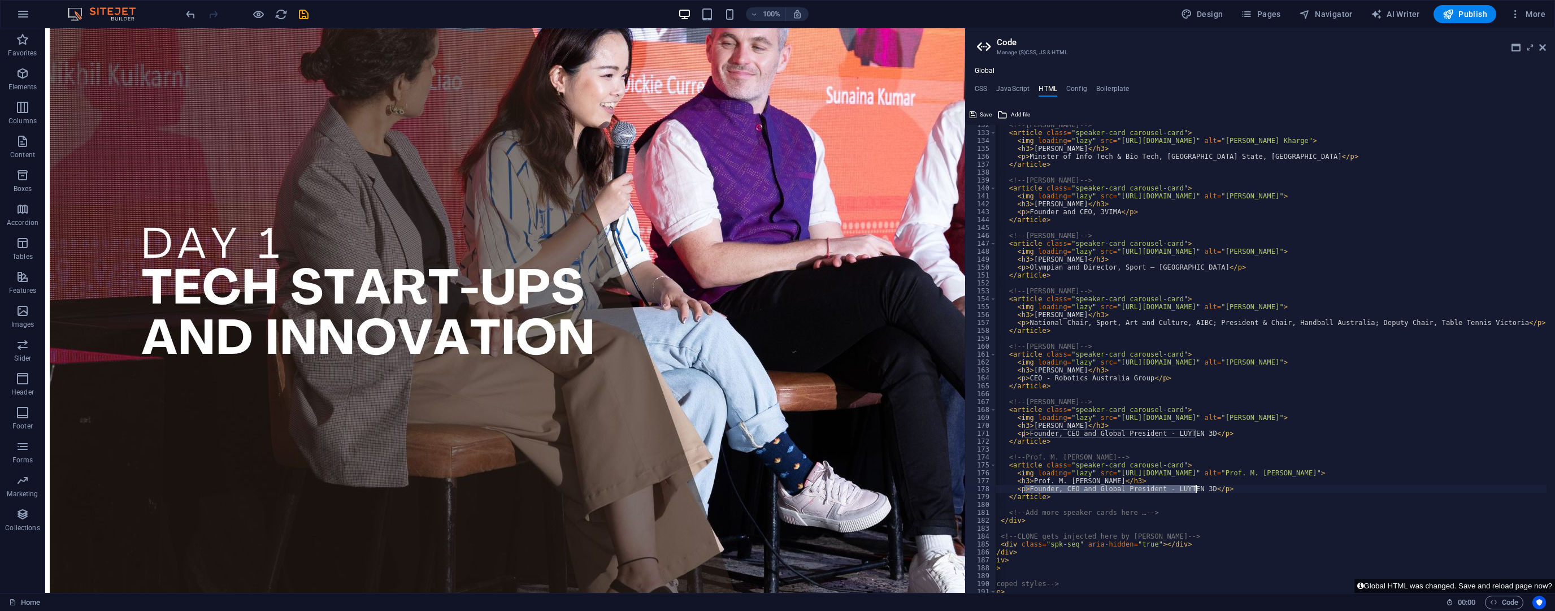
click at [1195, 488] on div "<!-- [PERSON_NAME] Kharge --> < article class = "speaker-card carousel-card" > …" at bounding box center [1363, 358] width 797 height 475
paste textarea "Co-CEO Arch_Manu - UNSW"
type textarea "<p>Co-CEO Arch_Manu - UNSW</p>"
click at [1157, 503] on div "<!-- [PERSON_NAME] Kharge --> < article class = "speaker-card carousel-card" > …" at bounding box center [1363, 358] width 797 height 475
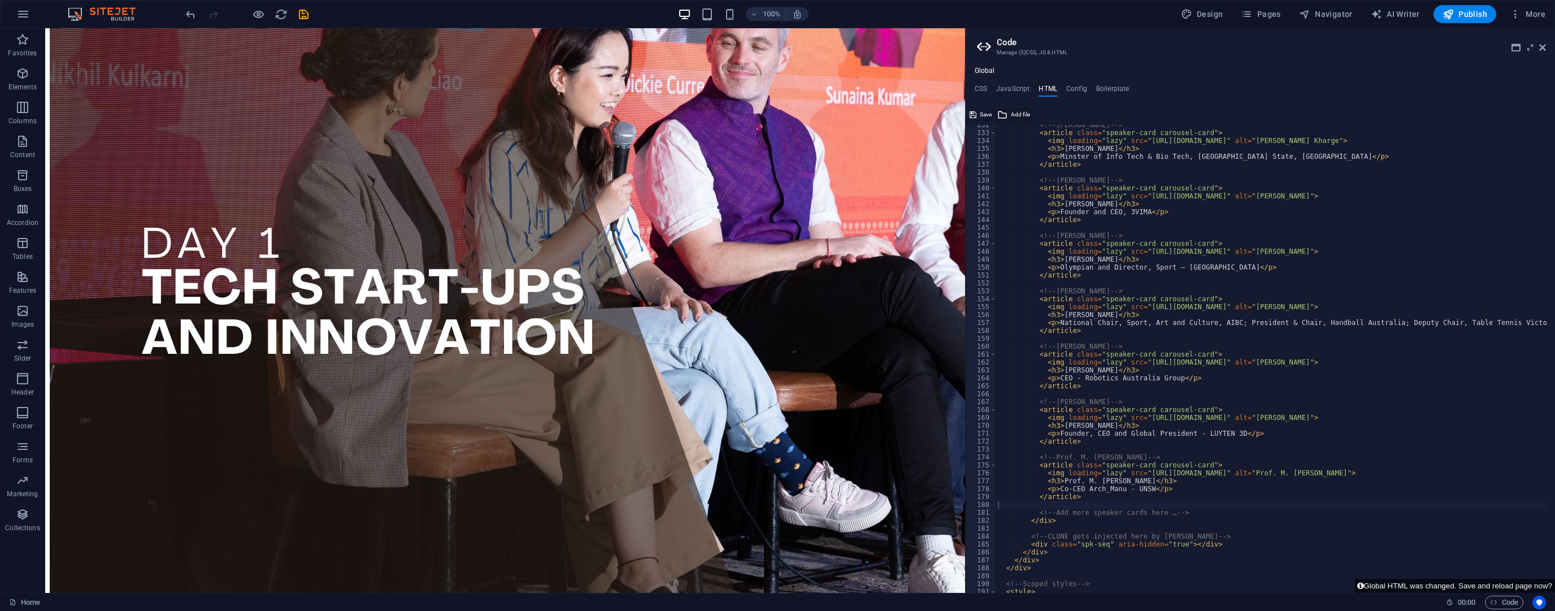
click at [1014, 111] on span "Add file" at bounding box center [1020, 115] width 19 height 14
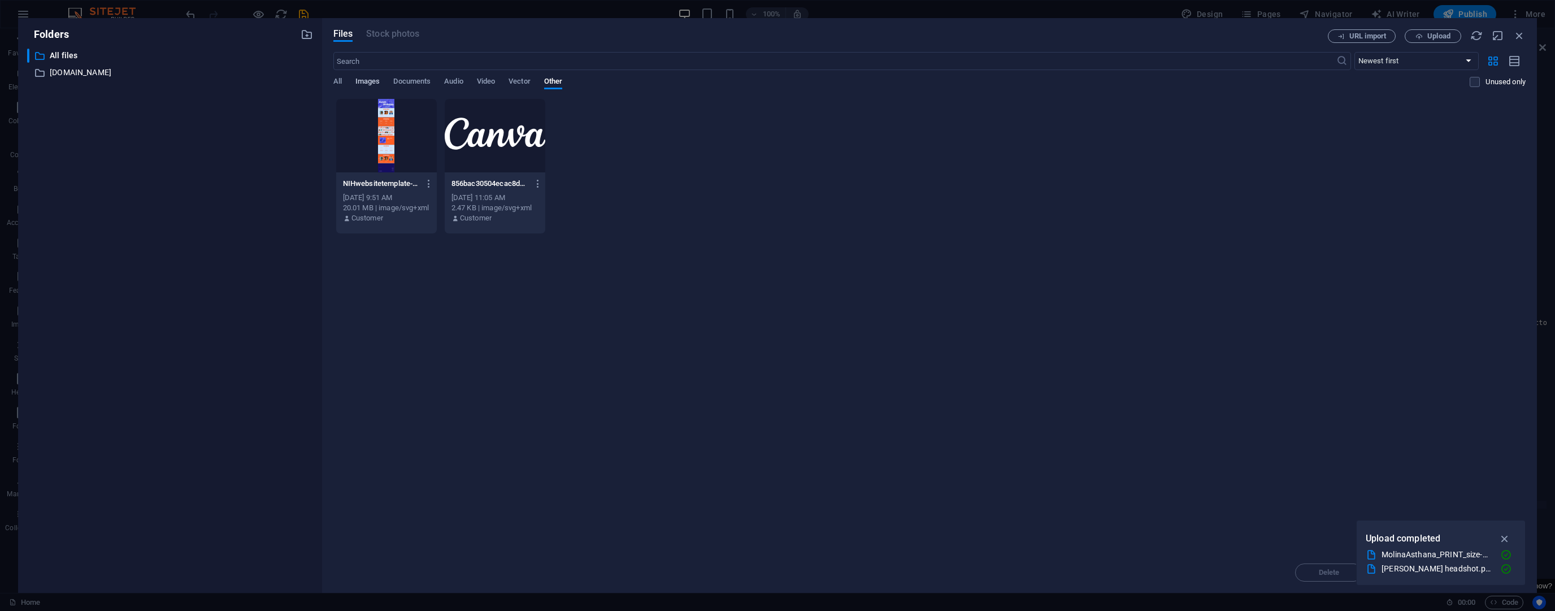
click at [376, 77] on span "Images" at bounding box center [367, 83] width 25 height 16
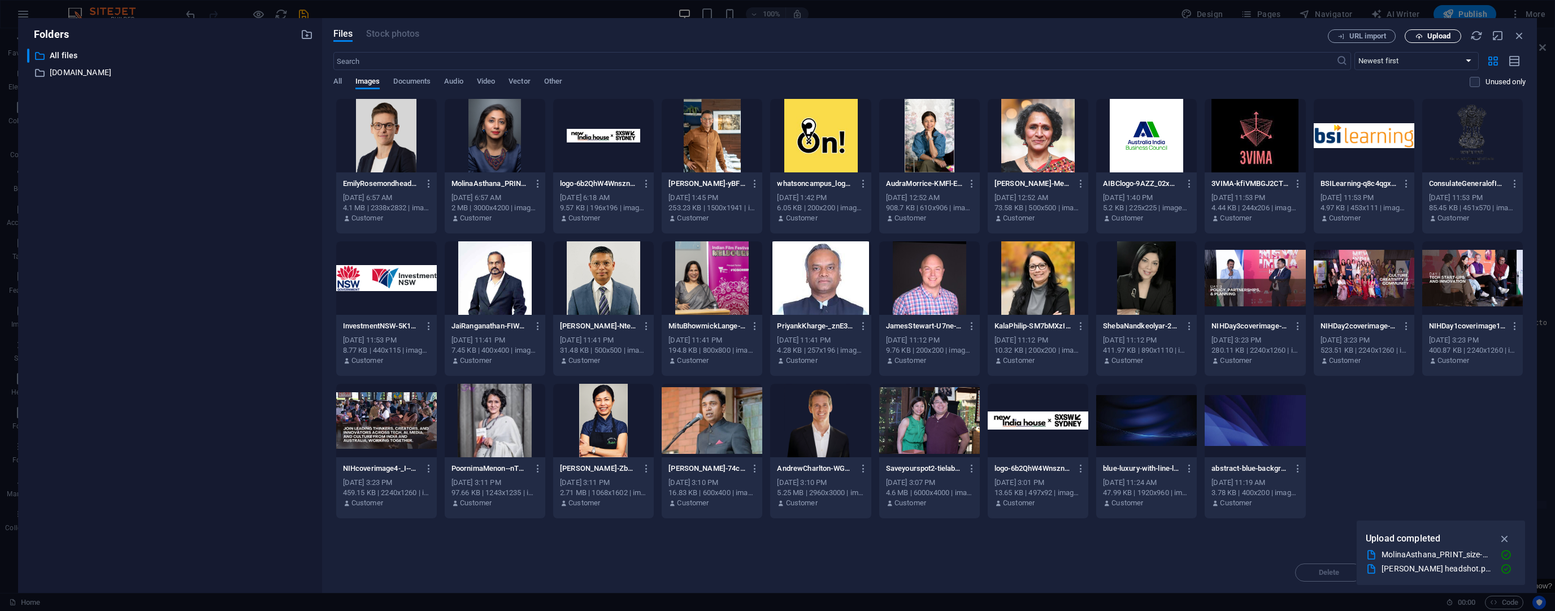
click at [1429, 36] on span "Upload" at bounding box center [1439, 36] width 23 height 7
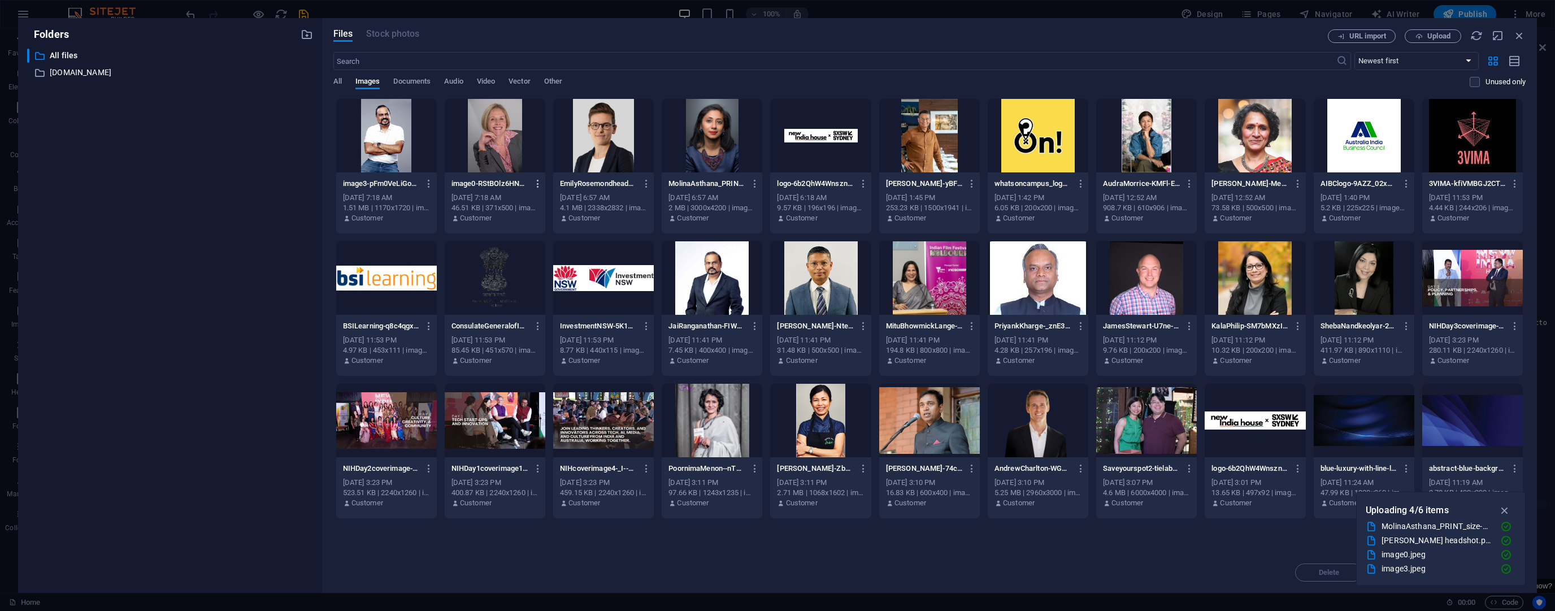
click at [430, 181] on icon "button" at bounding box center [429, 184] width 11 height 10
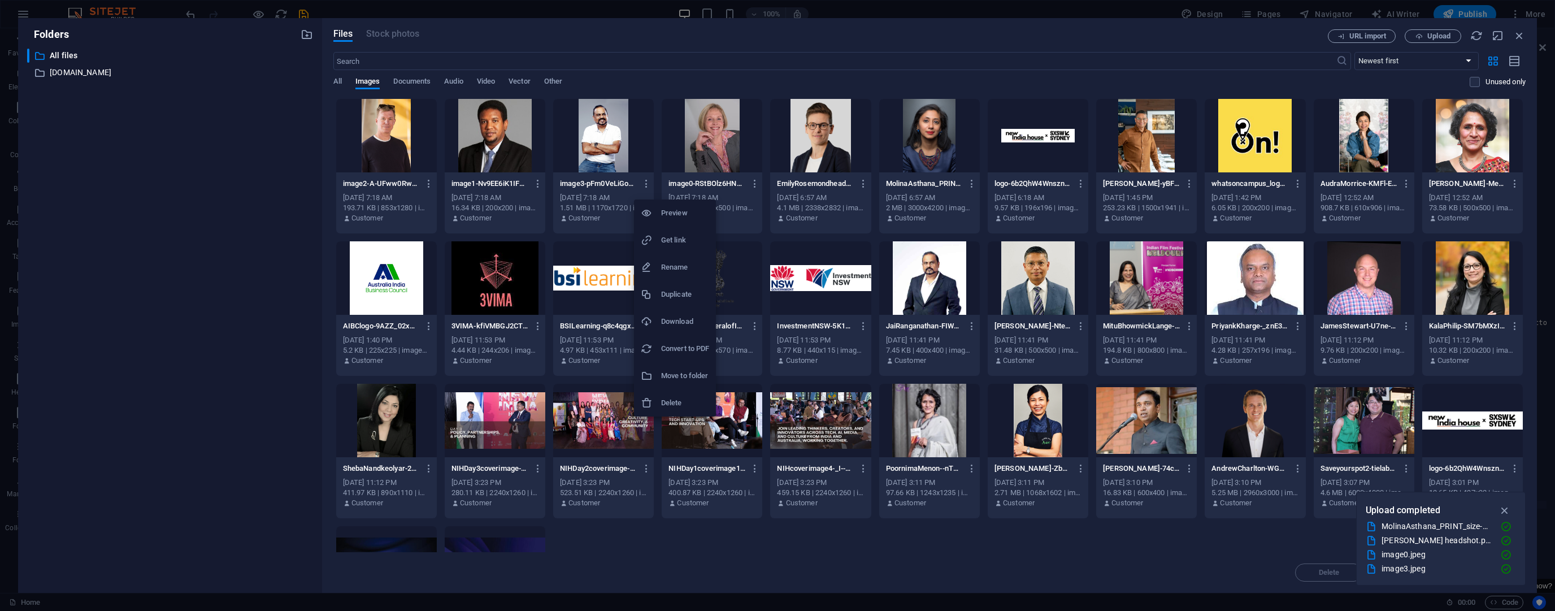
click at [797, 183] on div at bounding box center [777, 305] width 1555 height 611
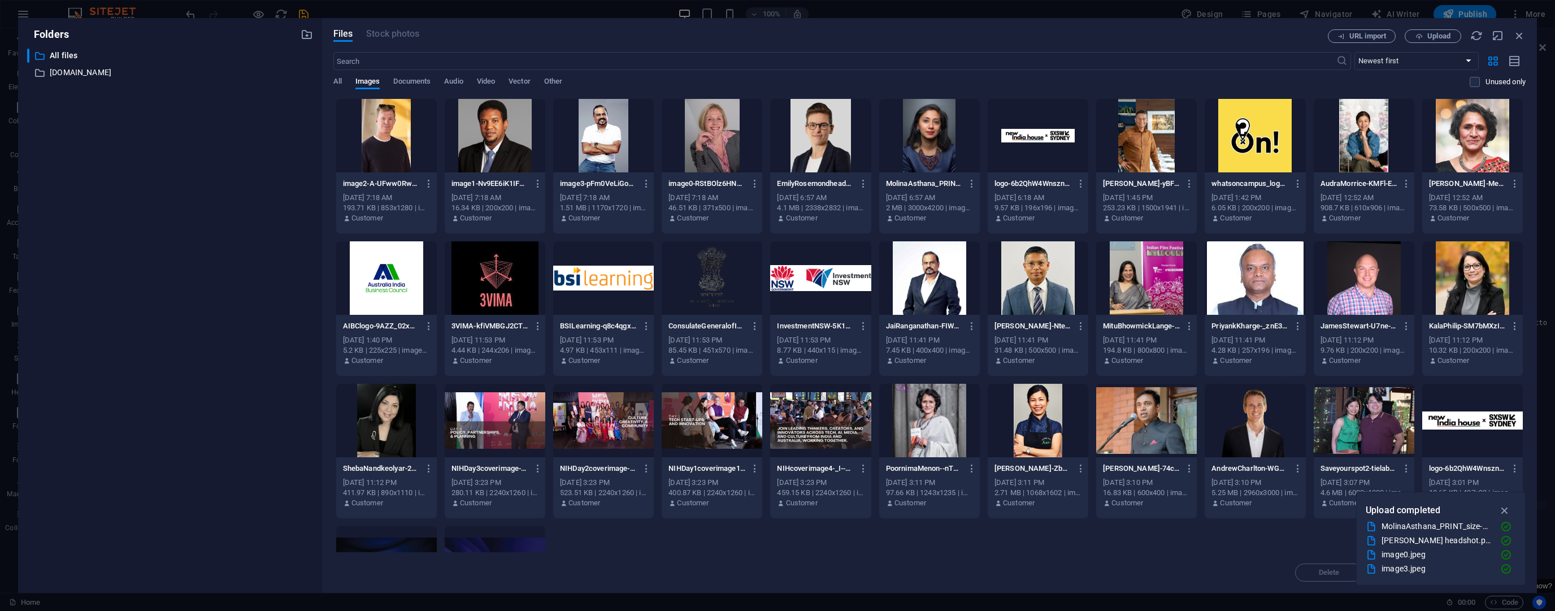
click at [761, 183] on icon "button" at bounding box center [755, 184] width 11 height 10
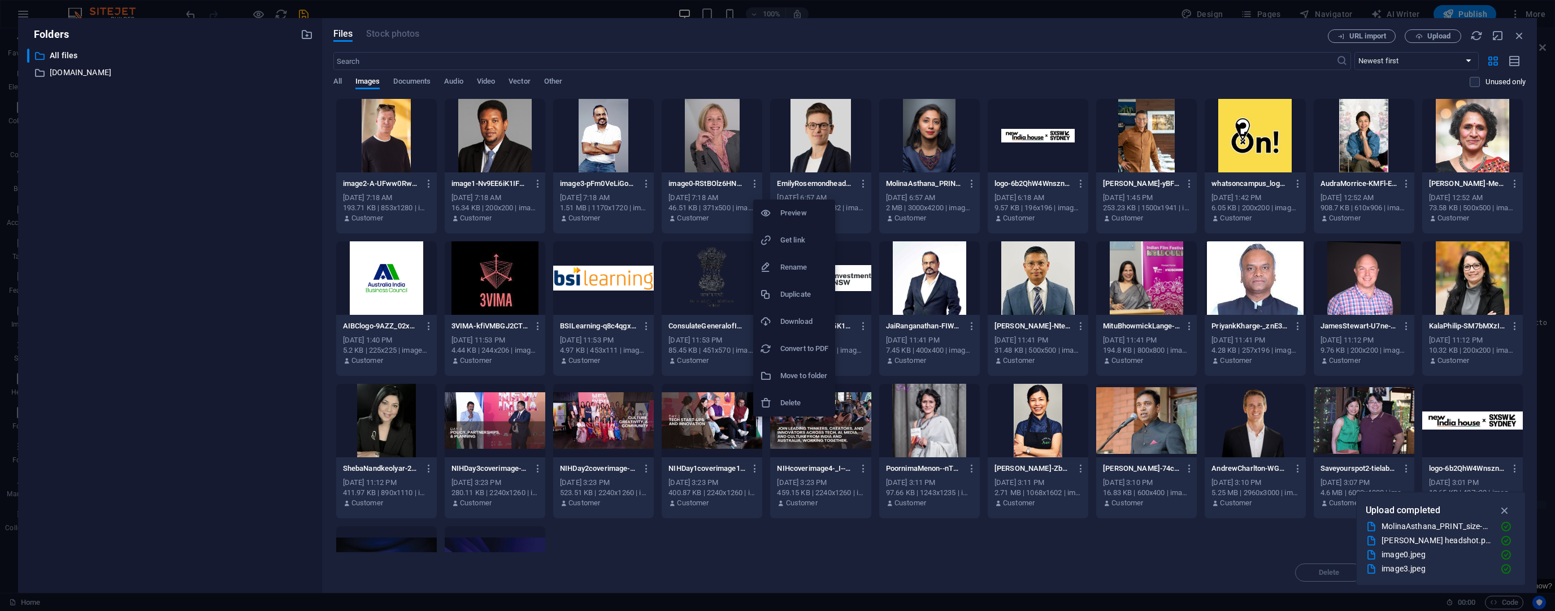
click at [789, 232] on li "Get link" at bounding box center [794, 240] width 82 height 27
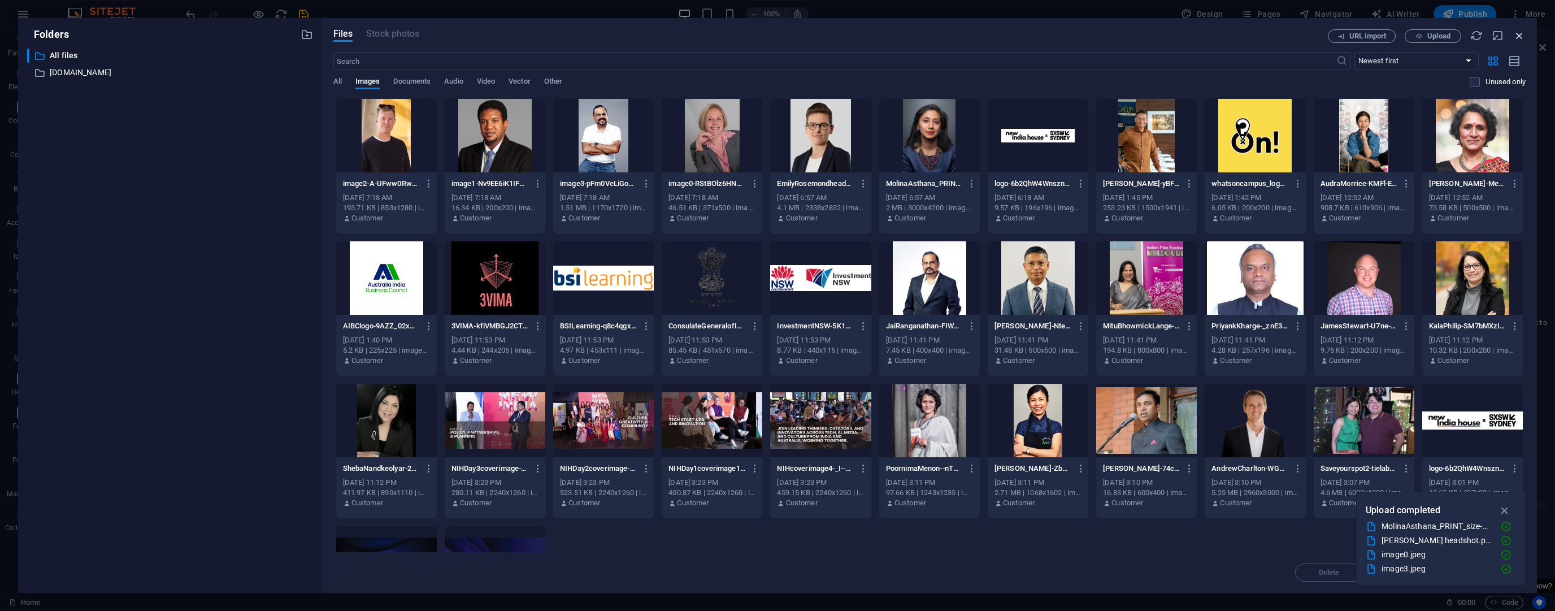
click at [1517, 40] on icon "button" at bounding box center [1520, 35] width 12 height 12
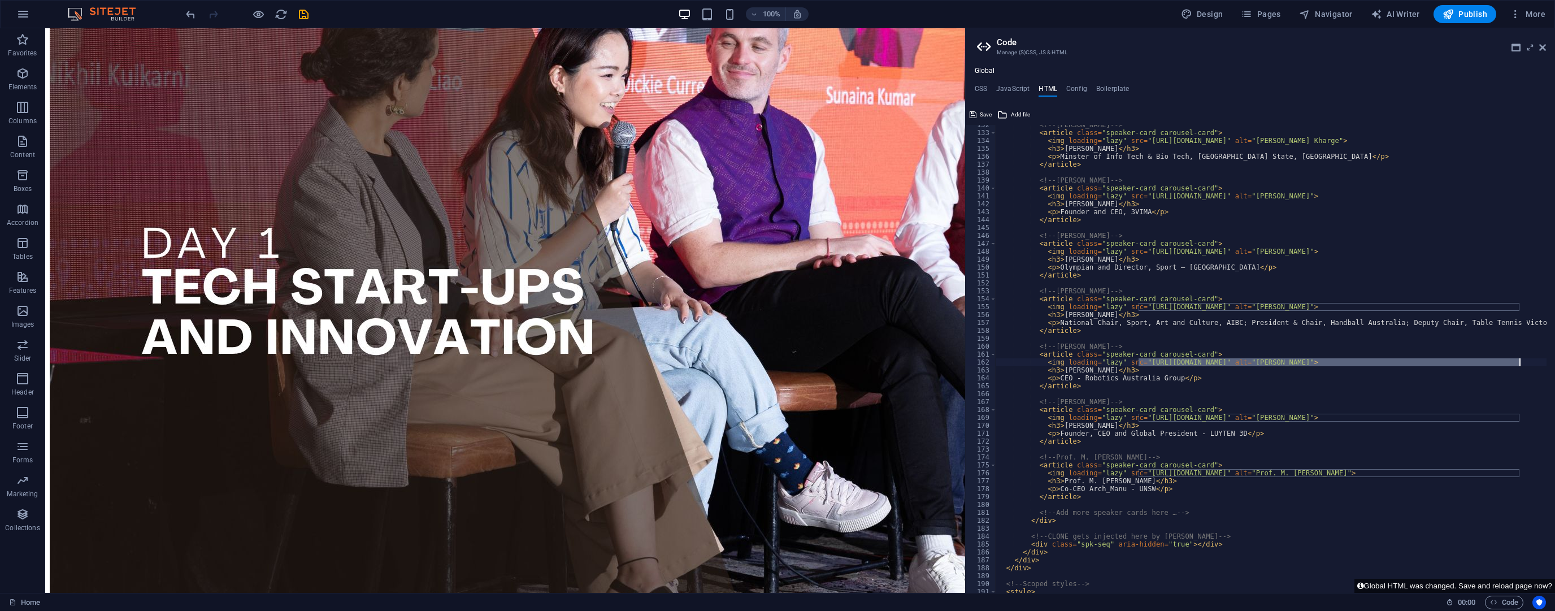
drag, startPoint x: 1138, startPoint y: 364, endPoint x: 1519, endPoint y: 365, distance: 380.9
click at [1519, 365] on div "<!-- [PERSON_NAME] Kharge --> < article class = "speaker-card carousel-card" > …" at bounding box center [1394, 358] width 797 height 475
paste textarea "314/image0-RStBOlz6HNN4hncZ-BvpbQ.jpe"
click at [1020, 109] on span "Add file" at bounding box center [1020, 115] width 19 height 14
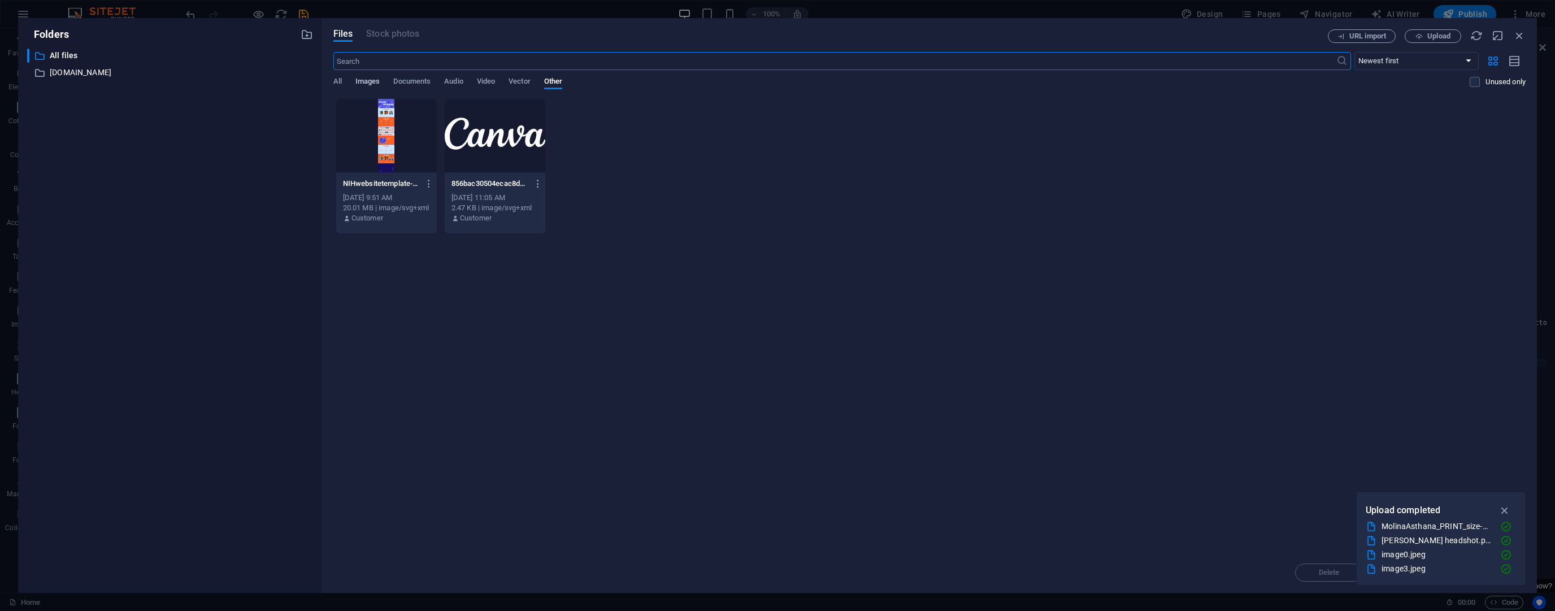
click at [375, 77] on span "Images" at bounding box center [367, 83] width 25 height 16
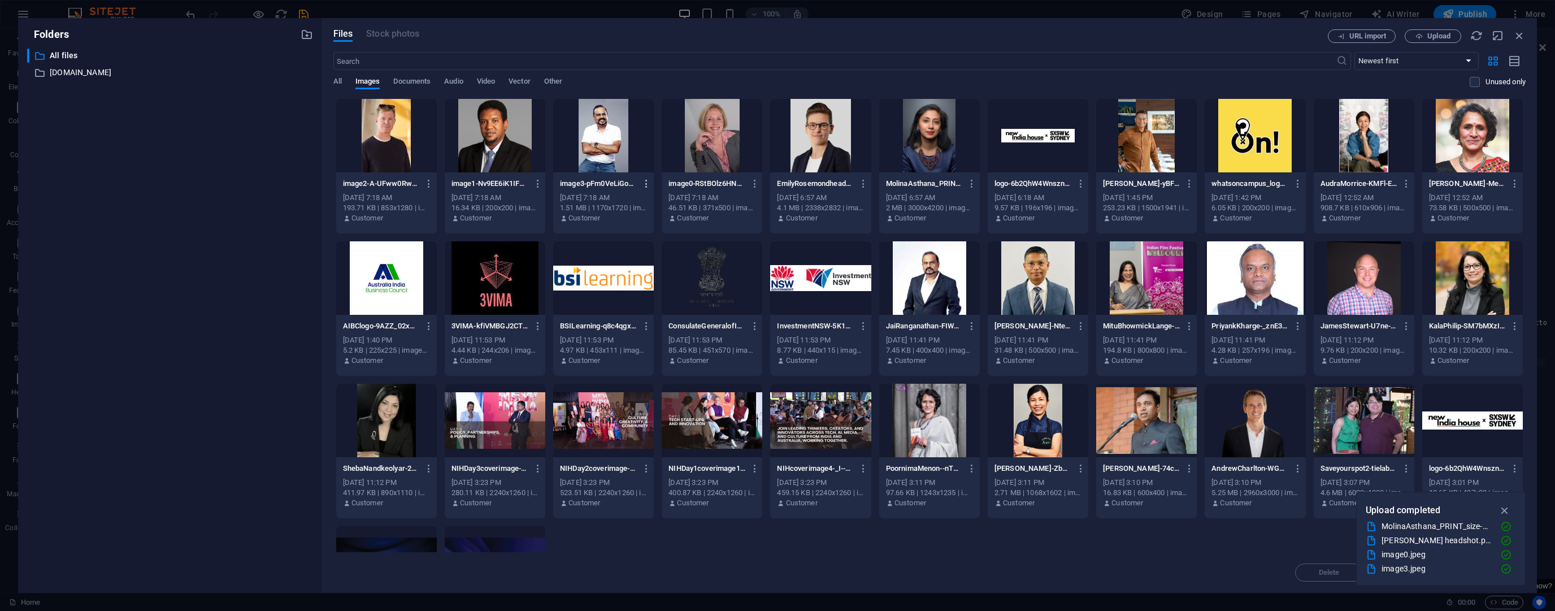
click at [652, 183] on icon "button" at bounding box center [646, 184] width 11 height 10
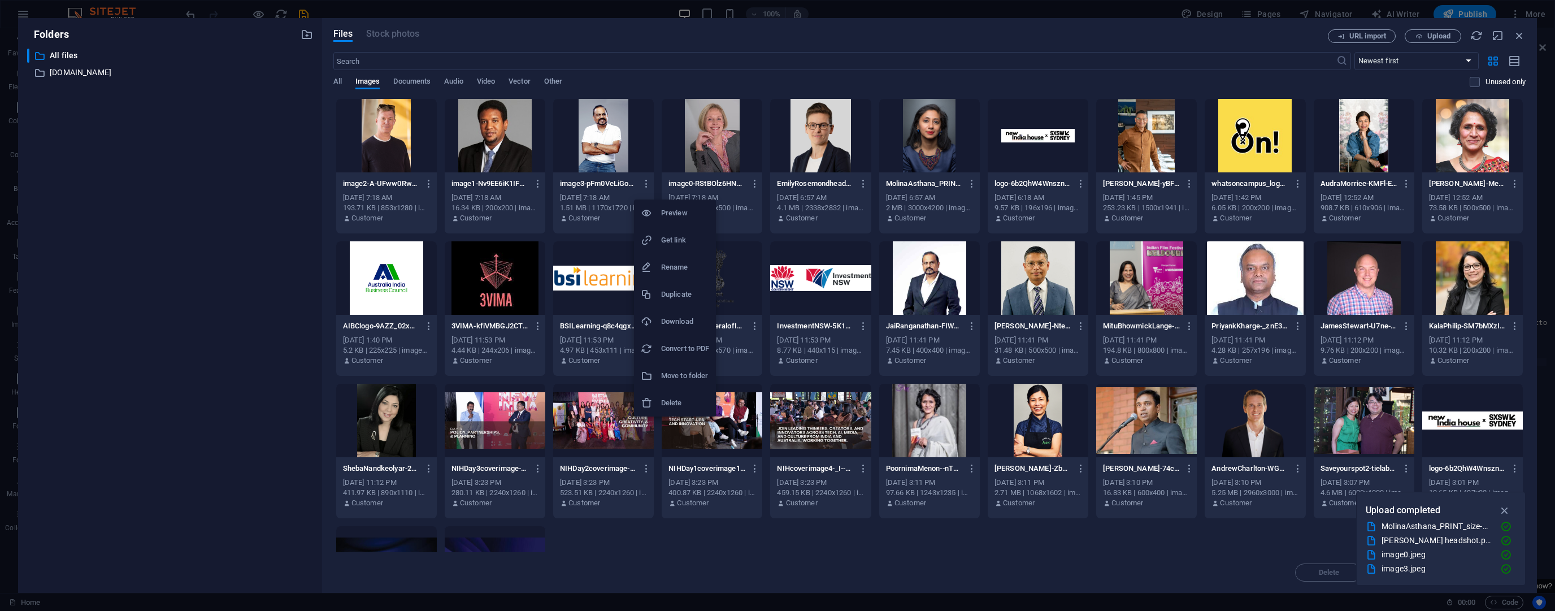
click at [671, 232] on li "Get link" at bounding box center [675, 240] width 82 height 27
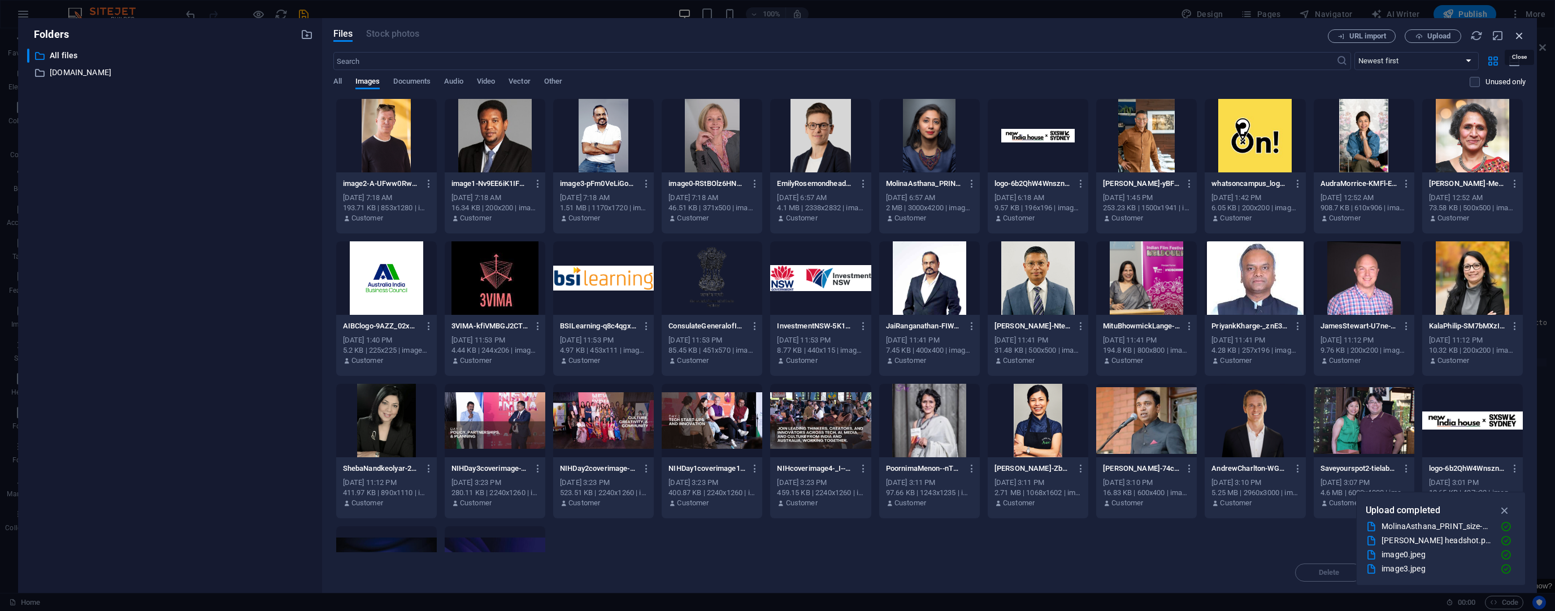
click at [1520, 29] on icon "button" at bounding box center [1520, 35] width 12 height 12
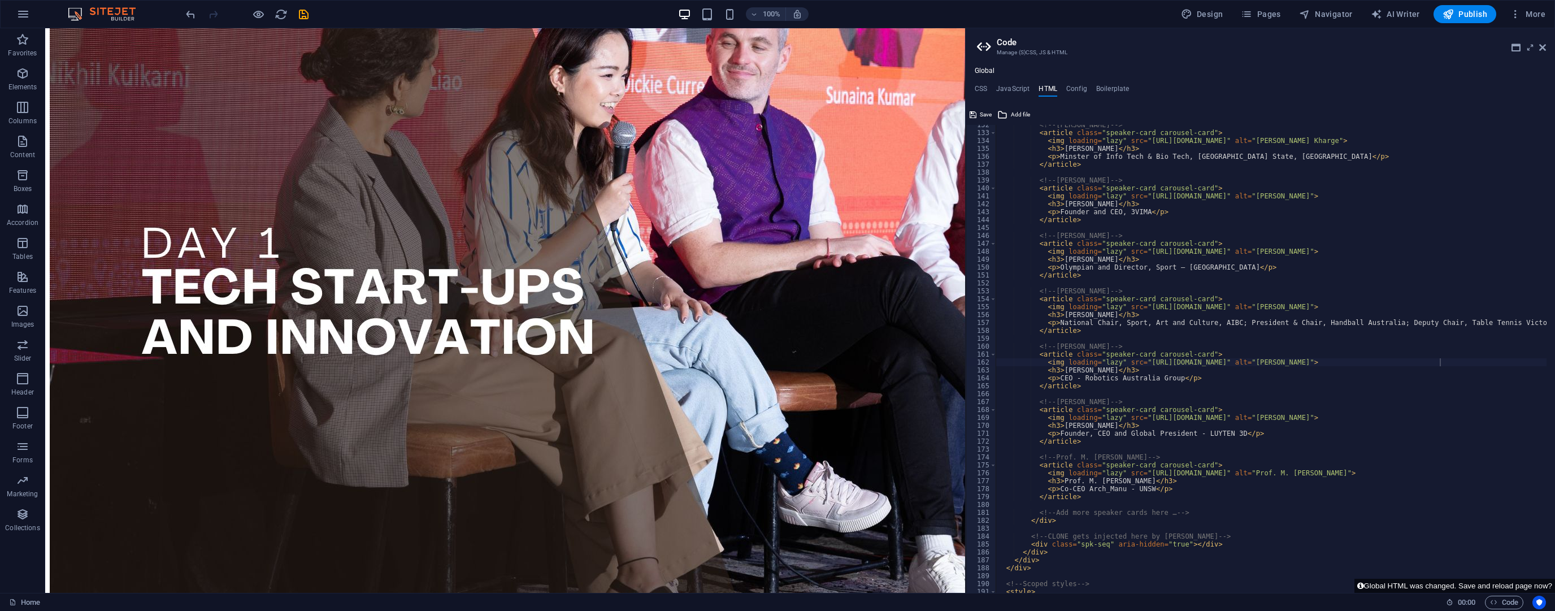
scroll to position [1013, 0]
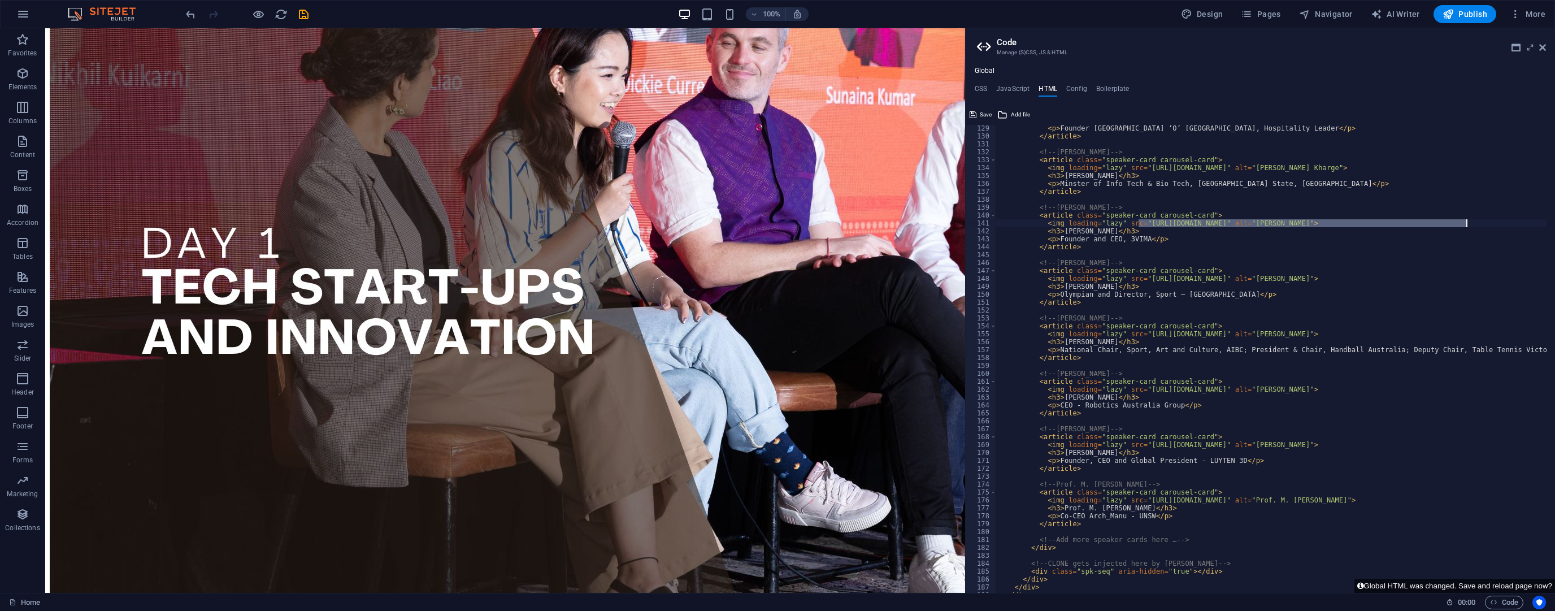
drag, startPoint x: 1138, startPoint y: 222, endPoint x: 1465, endPoint y: 223, distance: 327.2
click at [1465, 223] on div "< p > Founder [GEOGRAPHIC_DATA] ‘O’ [GEOGRAPHIC_DATA], Hospitality Leader </ p …" at bounding box center [1394, 361] width 797 height 475
paste textarea "703316/image3-pFm0VeLiGoCrr0oKCT_61A.jpe"
click at [1350, 280] on div "< p > Founder [GEOGRAPHIC_DATA] ‘O’ [GEOGRAPHIC_DATA], Hospitality Leader </ p …" at bounding box center [1394, 361] width 797 height 475
click at [1013, 110] on span "Add file" at bounding box center [1020, 115] width 19 height 14
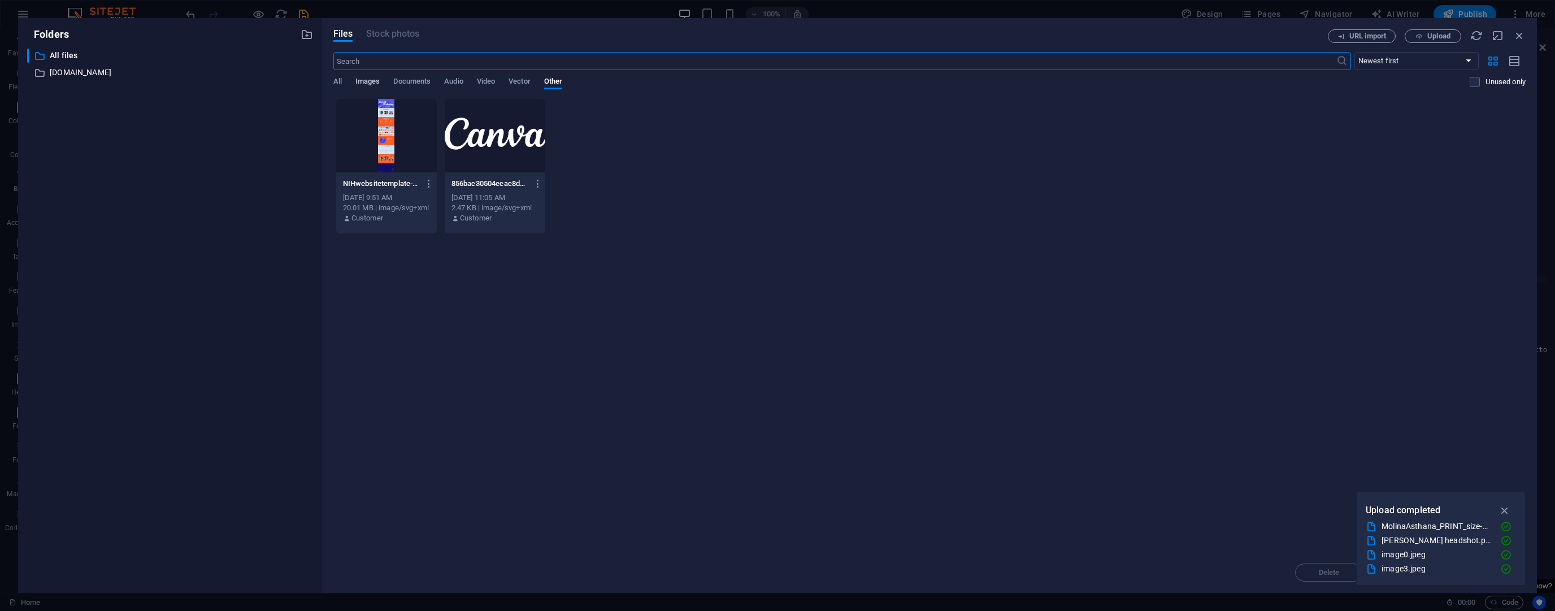
click at [376, 78] on span "Images" at bounding box center [367, 83] width 25 height 16
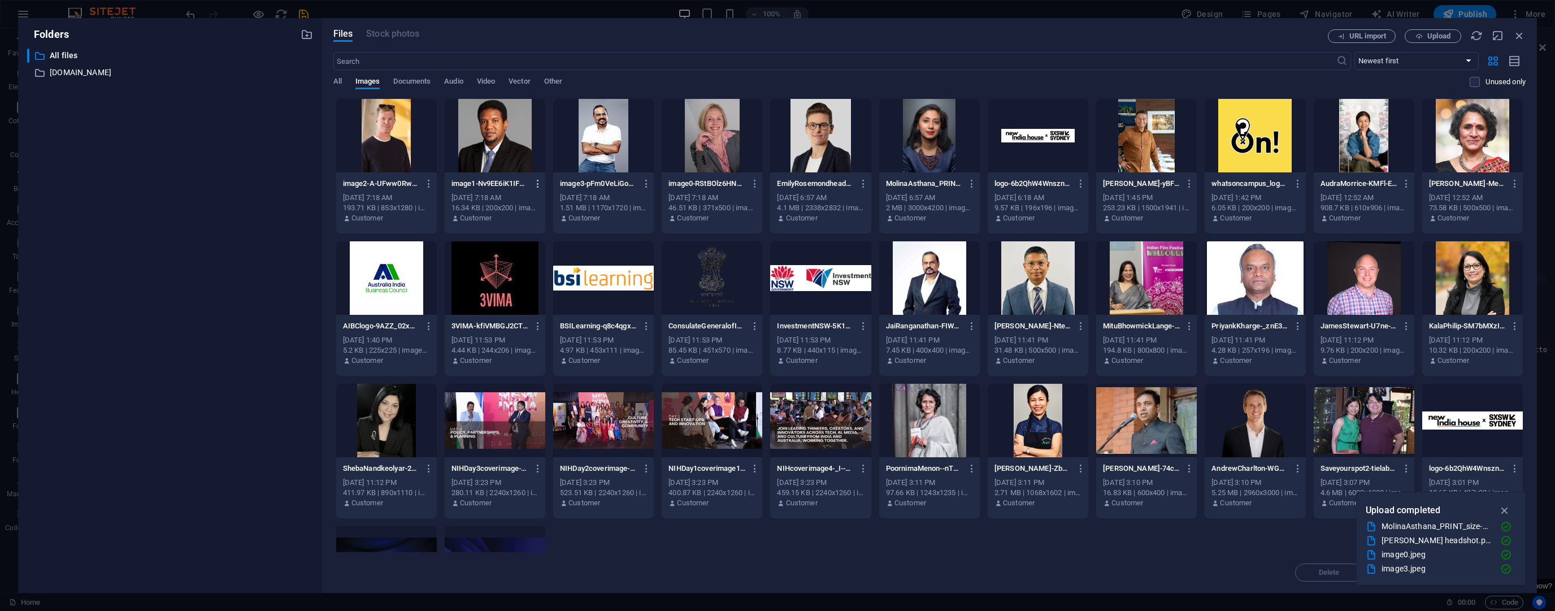
click at [544, 181] on icon "button" at bounding box center [538, 184] width 11 height 10
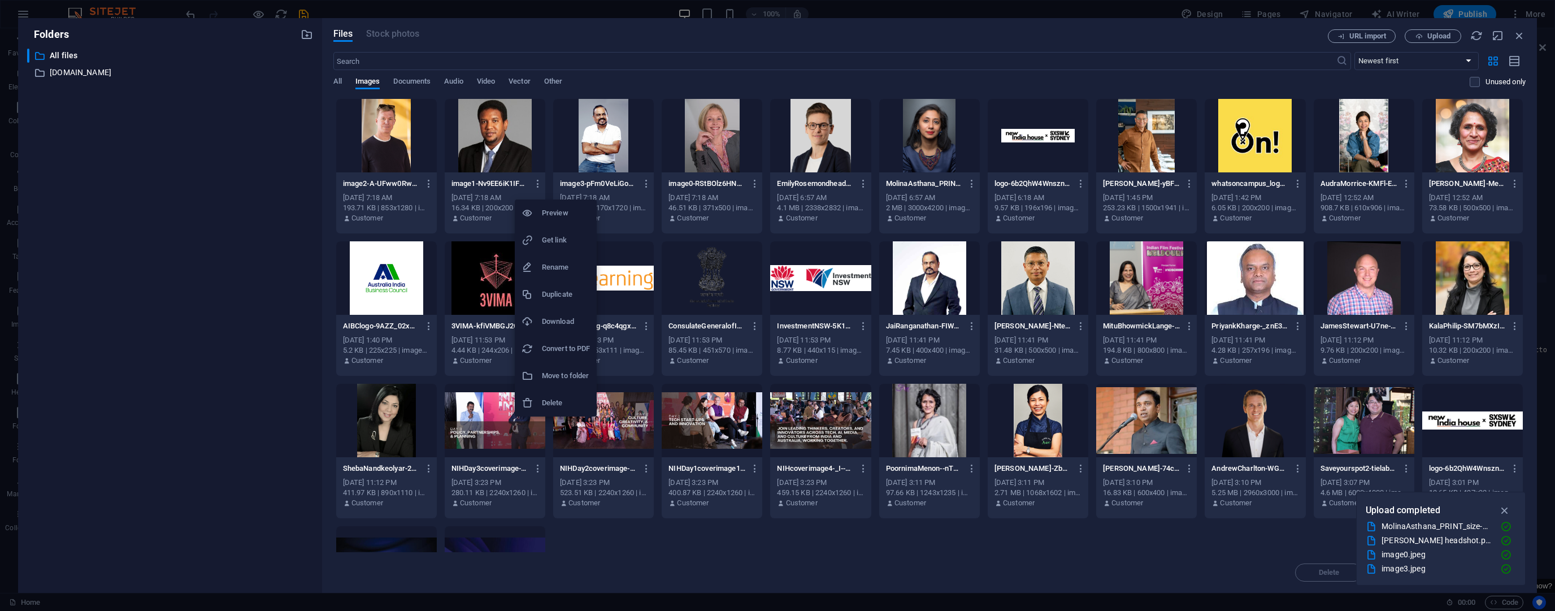
click at [550, 235] on h6 "Get link" at bounding box center [566, 240] width 48 height 14
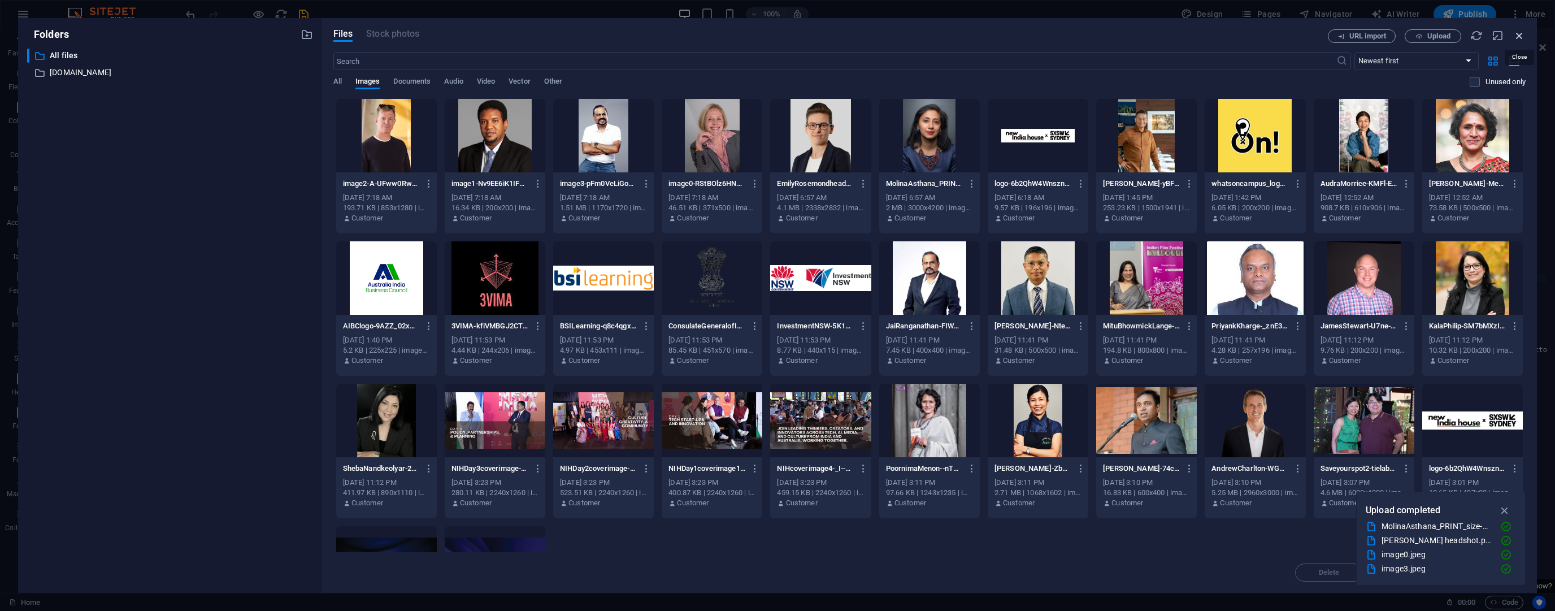
click at [1519, 32] on icon "button" at bounding box center [1520, 35] width 12 height 12
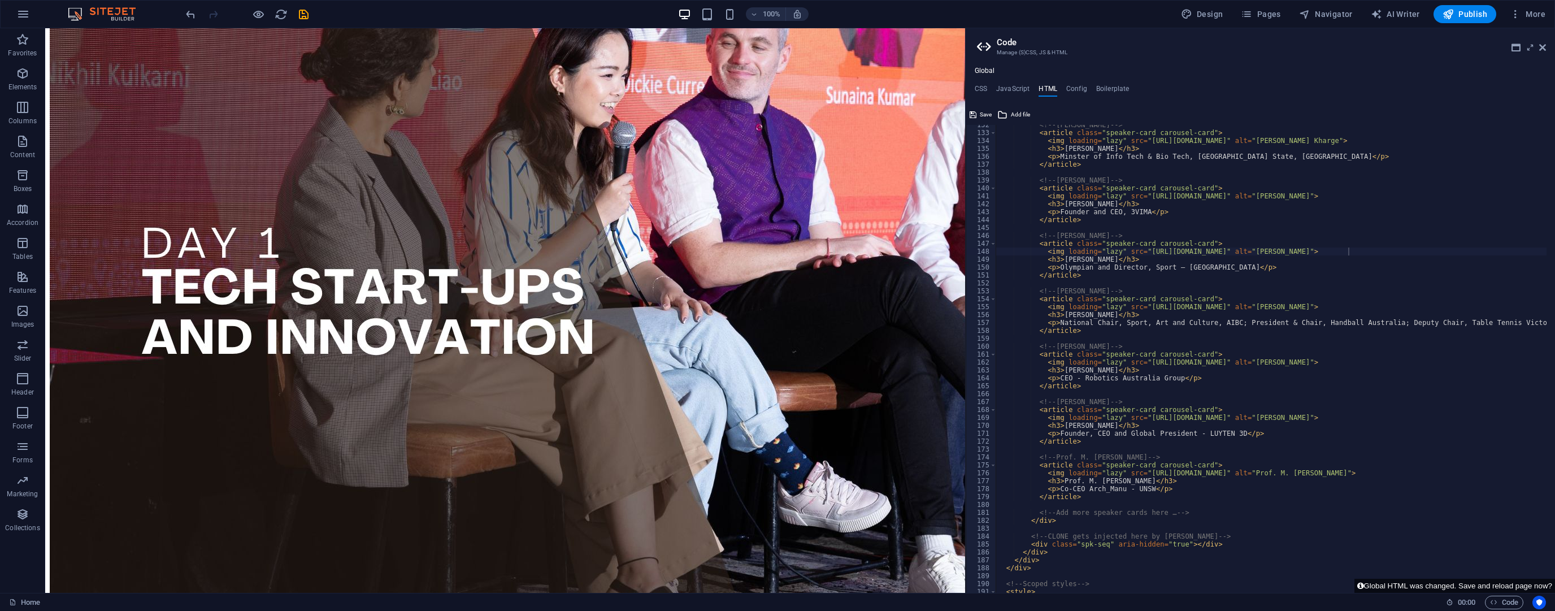
scroll to position [1040, 0]
drag, startPoint x: 1139, startPoint y: 418, endPoint x: 1519, endPoint y: 418, distance: 379.8
click at [1519, 418] on div "<!-- [PERSON_NAME] Kharge --> < article class = "speaker-card carousel-card" > …" at bounding box center [1394, 358] width 797 height 475
paste textarea "317/image1-Nv9EE6iK1IF5rI9QFSIrUg.jpe"
click at [1017, 116] on span "Add file" at bounding box center [1020, 115] width 19 height 14
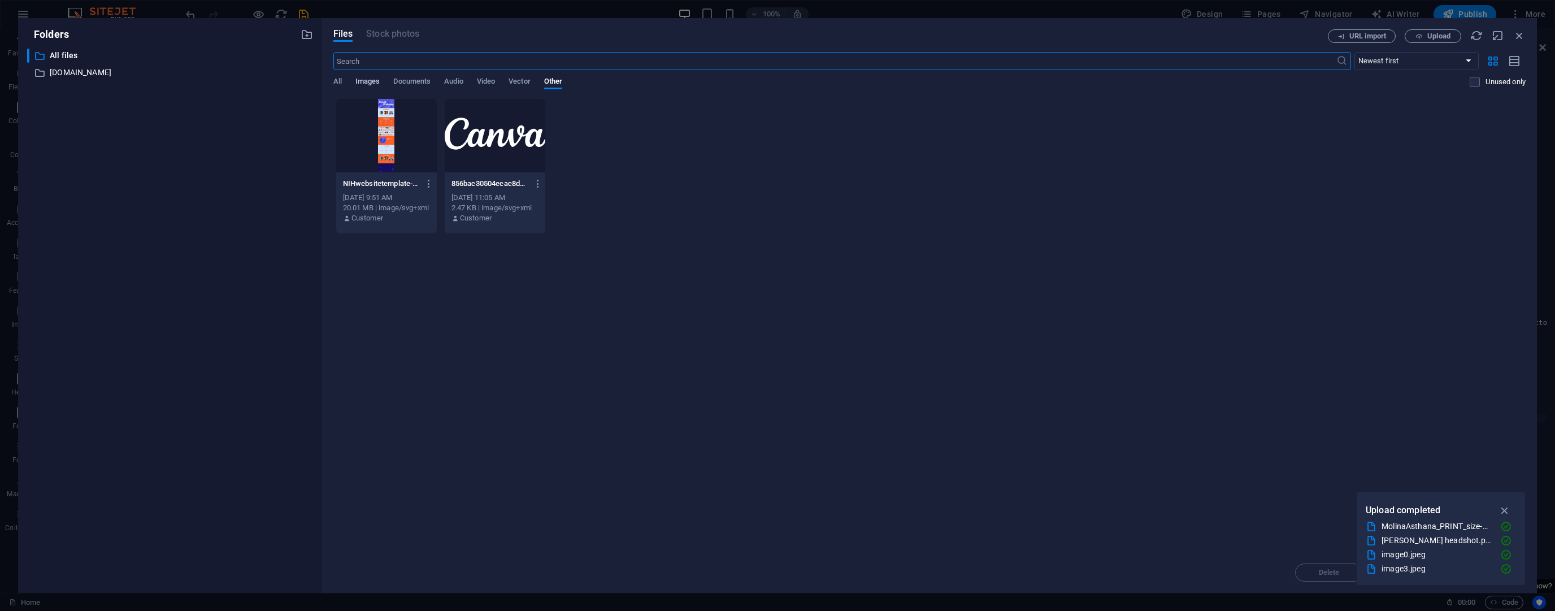
click at [365, 82] on span "Images" at bounding box center [367, 83] width 25 height 16
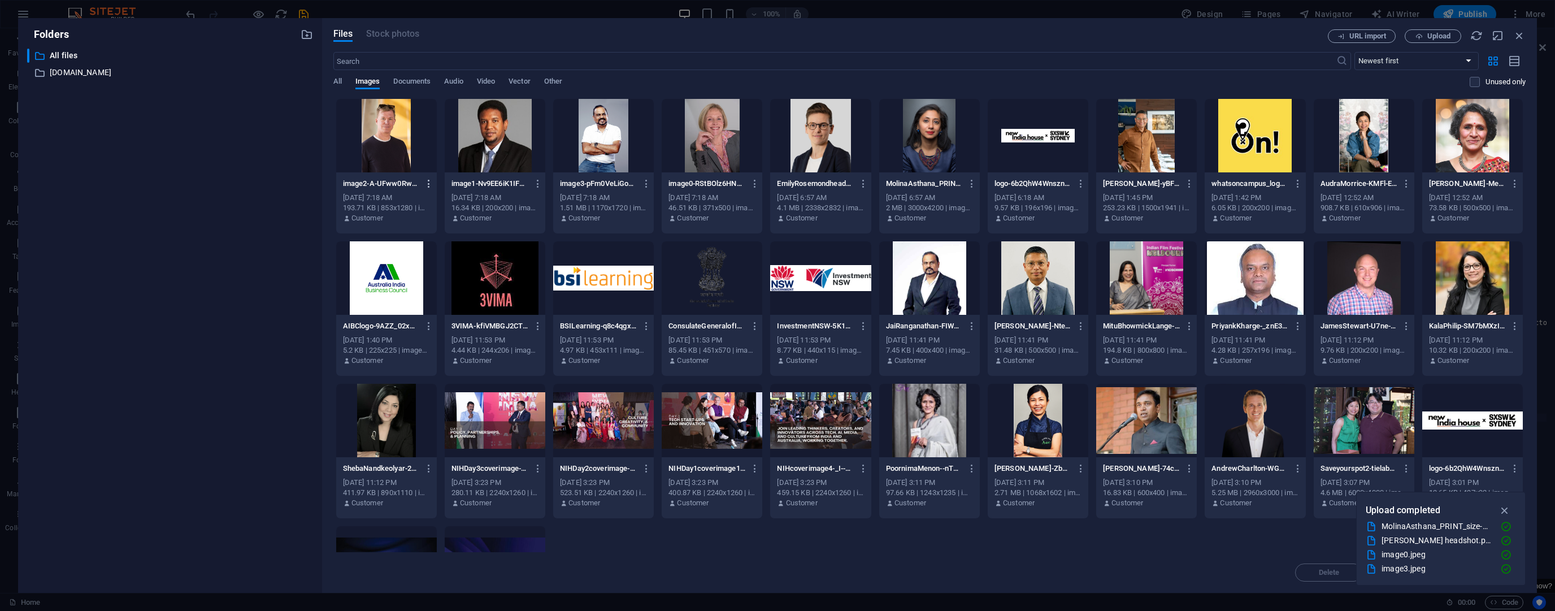
click at [435, 185] on icon "button" at bounding box center [429, 184] width 11 height 10
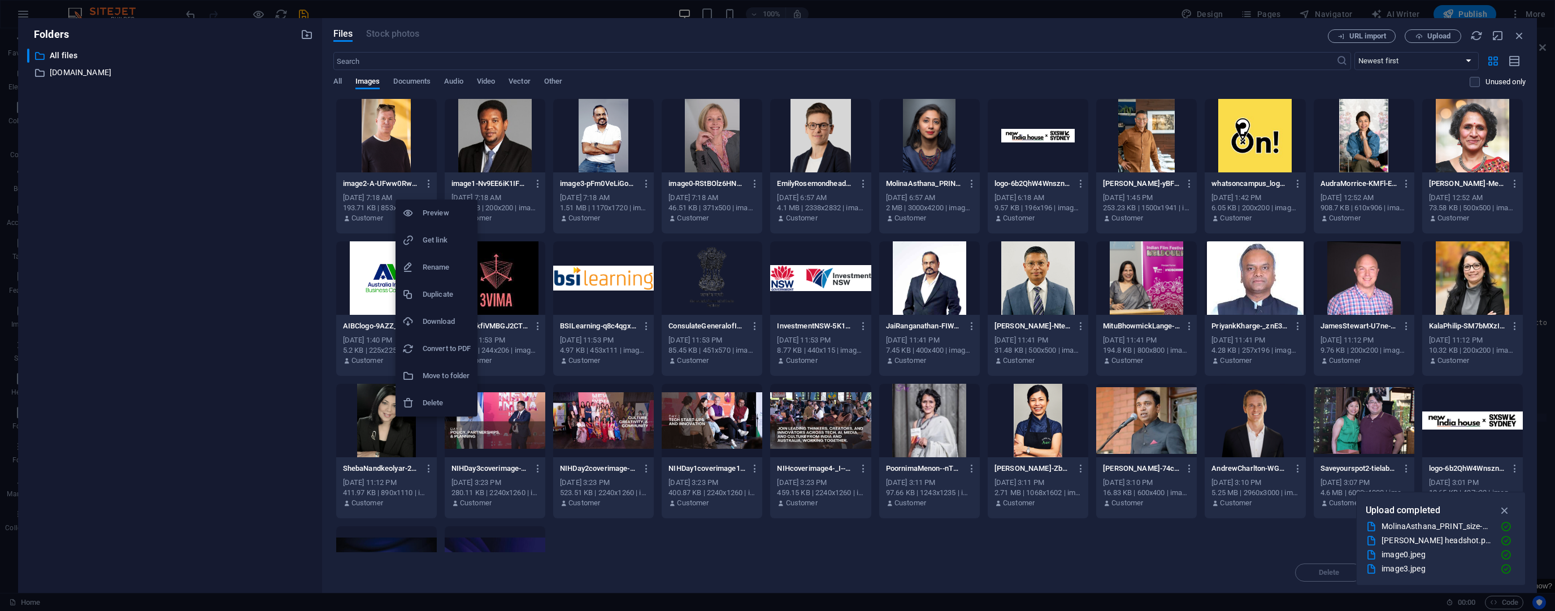
click at [428, 236] on h6 "Get link" at bounding box center [447, 240] width 48 height 14
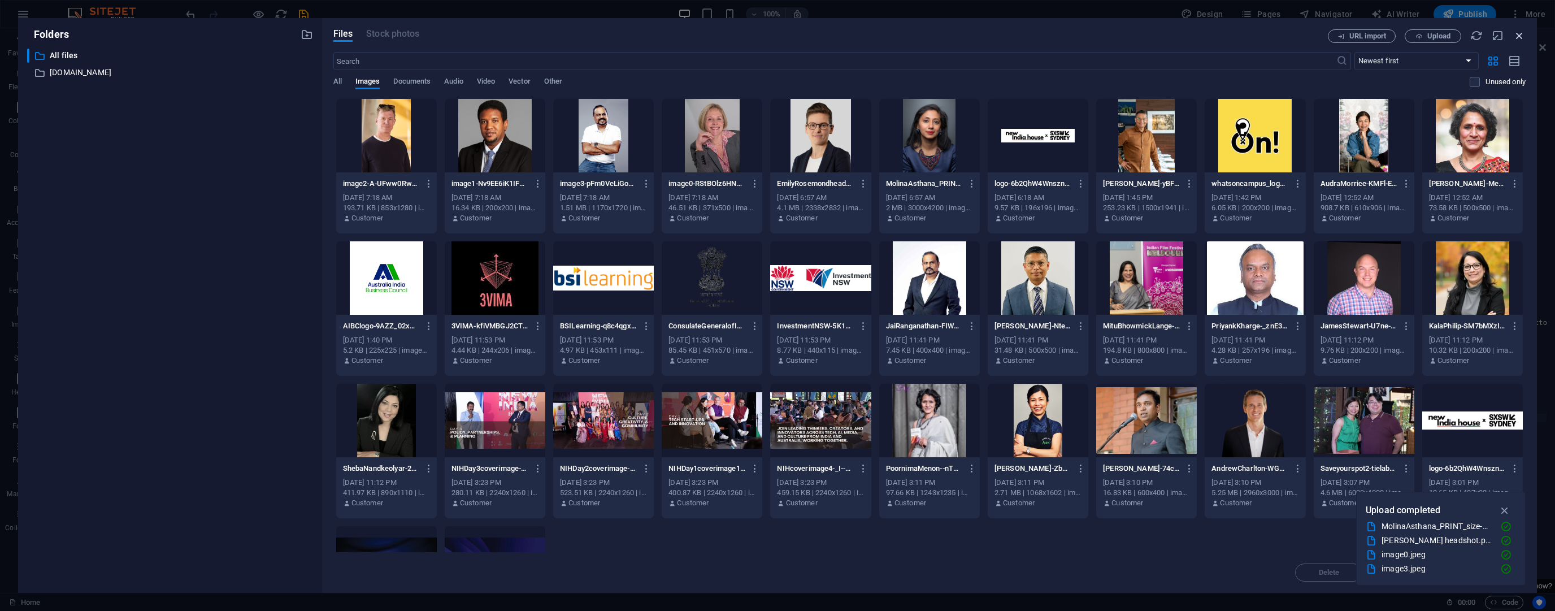
click at [1523, 29] on icon "button" at bounding box center [1520, 35] width 12 height 12
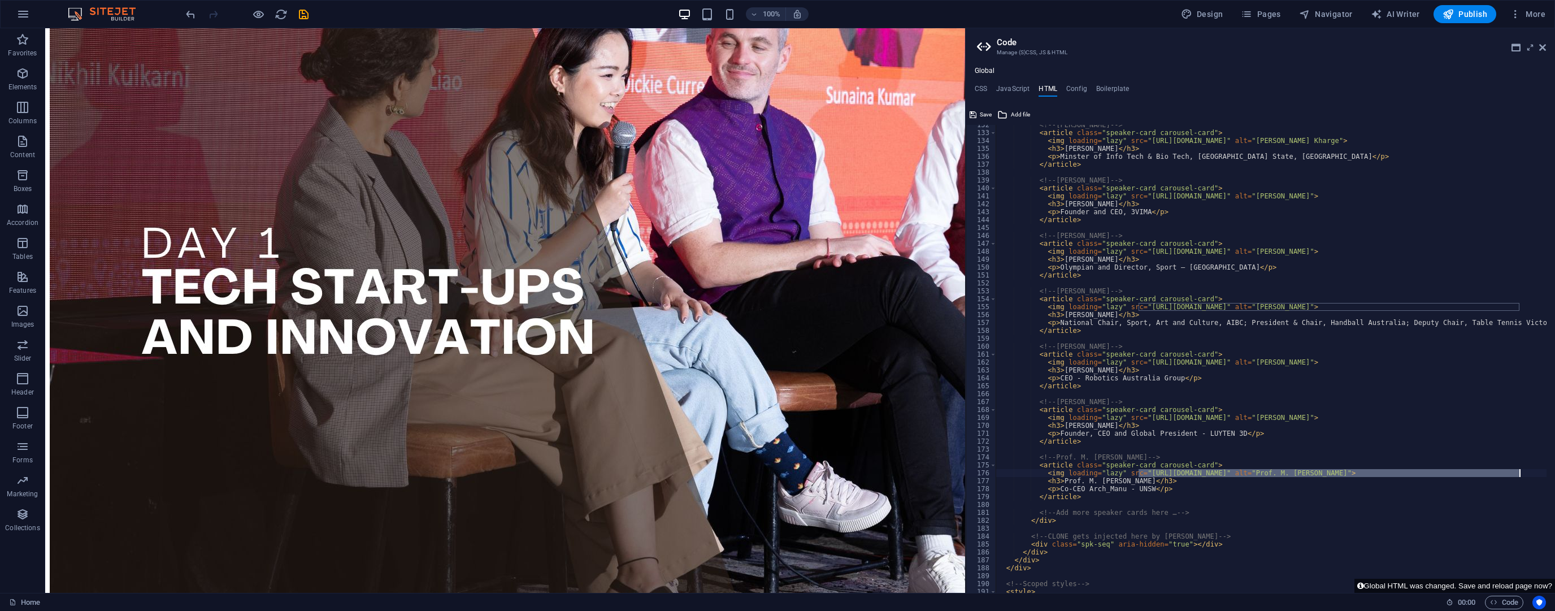
drag, startPoint x: 1138, startPoint y: 472, endPoint x: 1518, endPoint y: 475, distance: 380.4
click at [1518, 475] on div "<!-- [PERSON_NAME] Kharge --> < article class = "speaker-card carousel-card" > …" at bounding box center [1394, 358] width 797 height 475
paste textarea "319/image2-A-UFww0RwOg4dQJcpi332g.jpe"
click at [1423, 511] on div "<!-- [PERSON_NAME] Kharge --> < article class = "speaker-card carousel-card" > …" at bounding box center [1394, 358] width 797 height 475
type textarea "<!-- Add more speaker cards here … -->"
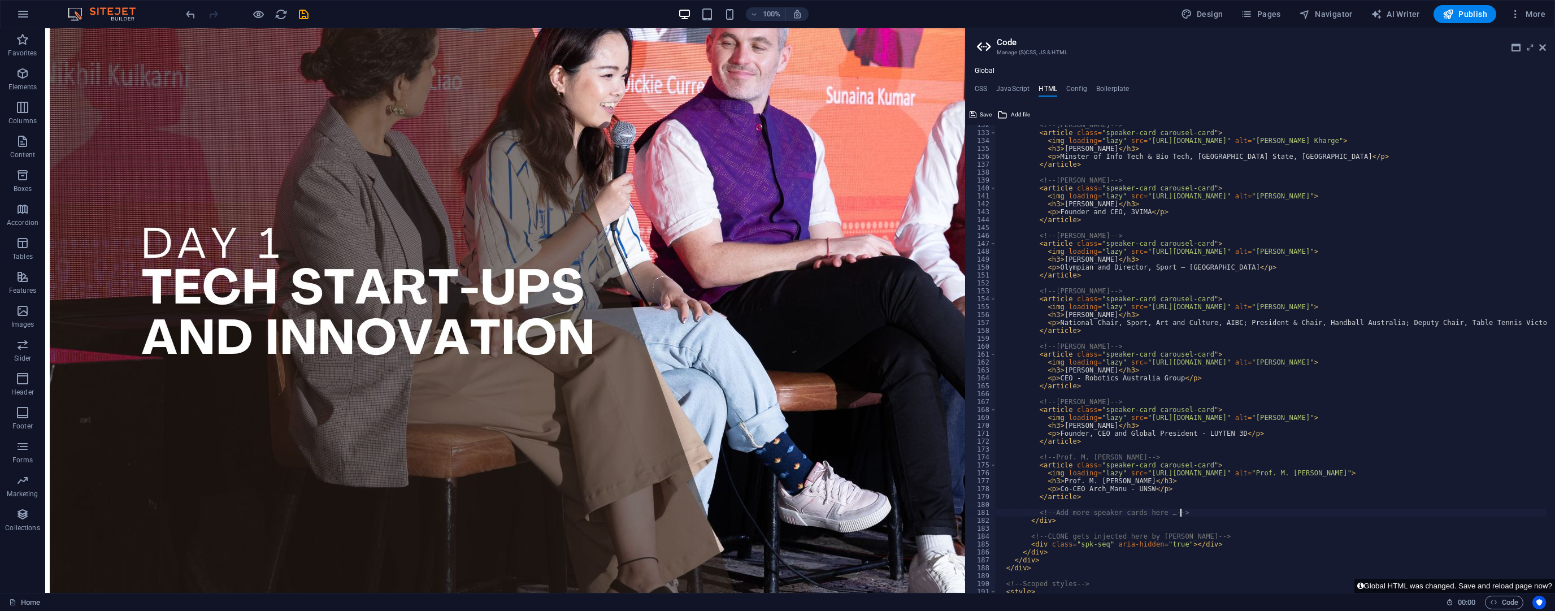
scroll to position [1067, 0]
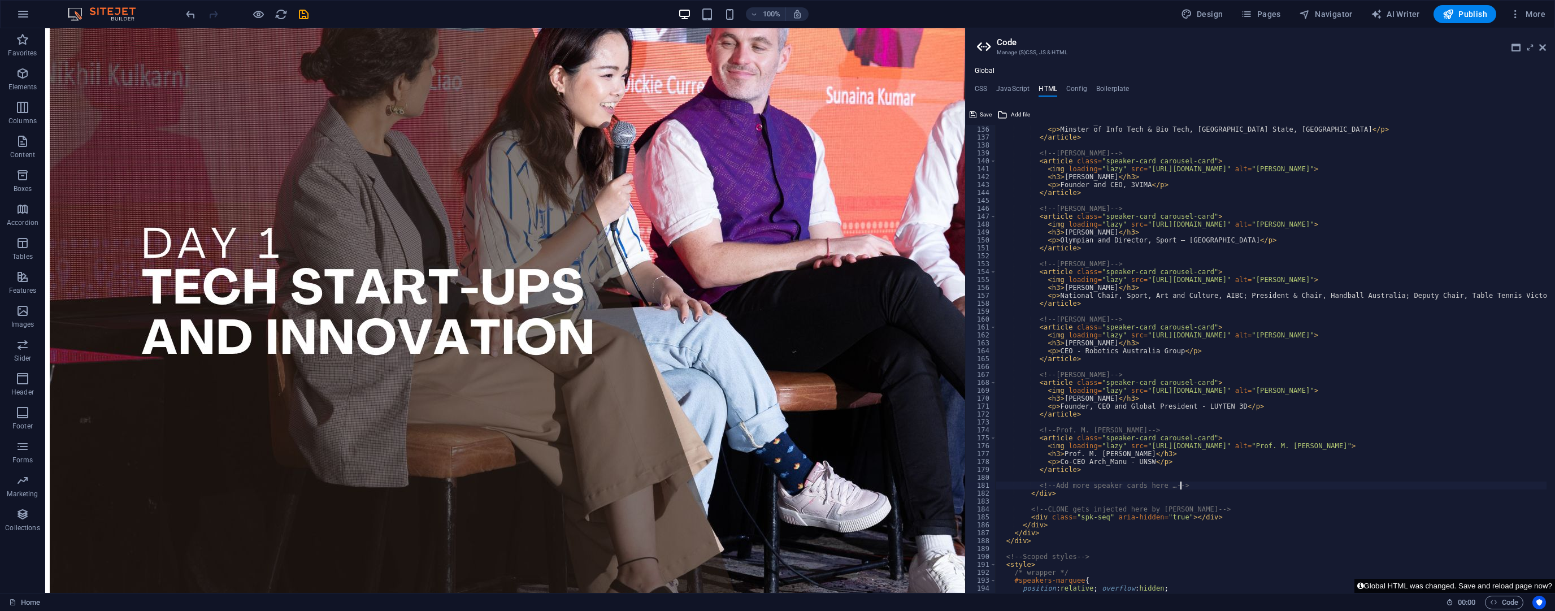
click at [1370, 586] on button "Global HTML was changed. Save and reload page now?" at bounding box center [1455, 586] width 201 height 14
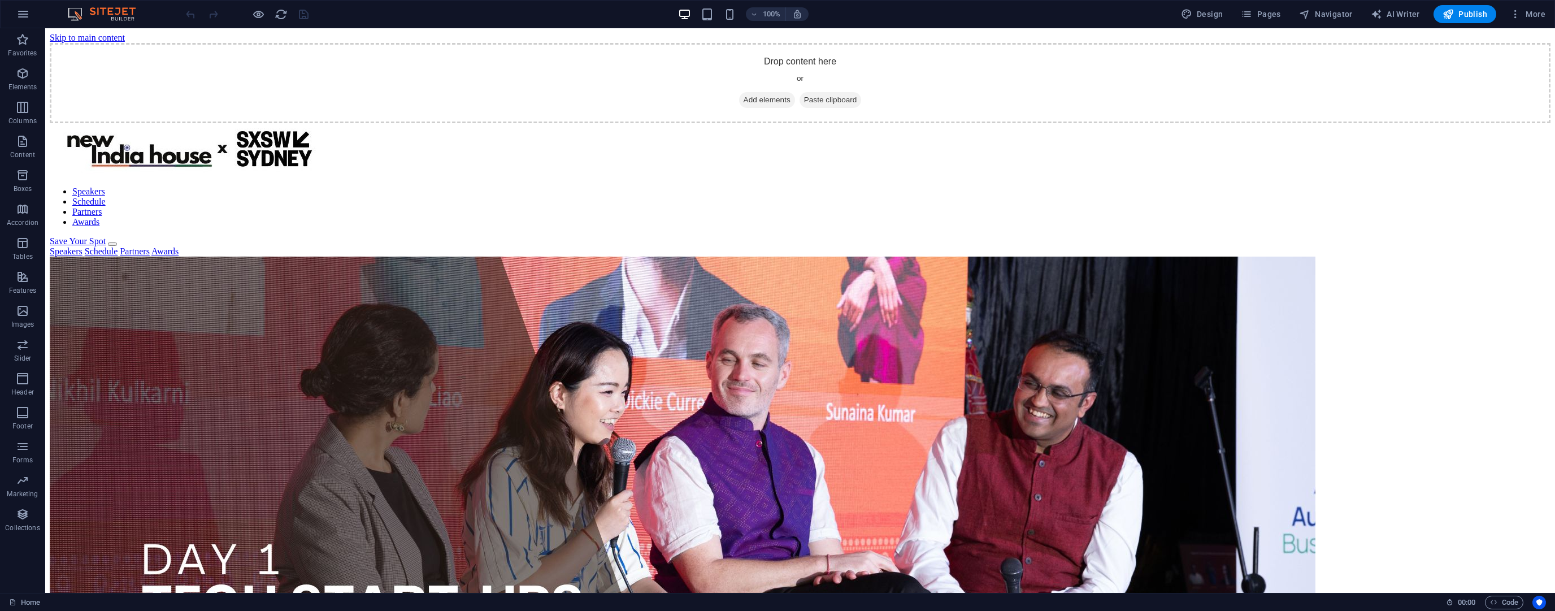
scroll to position [633, 0]
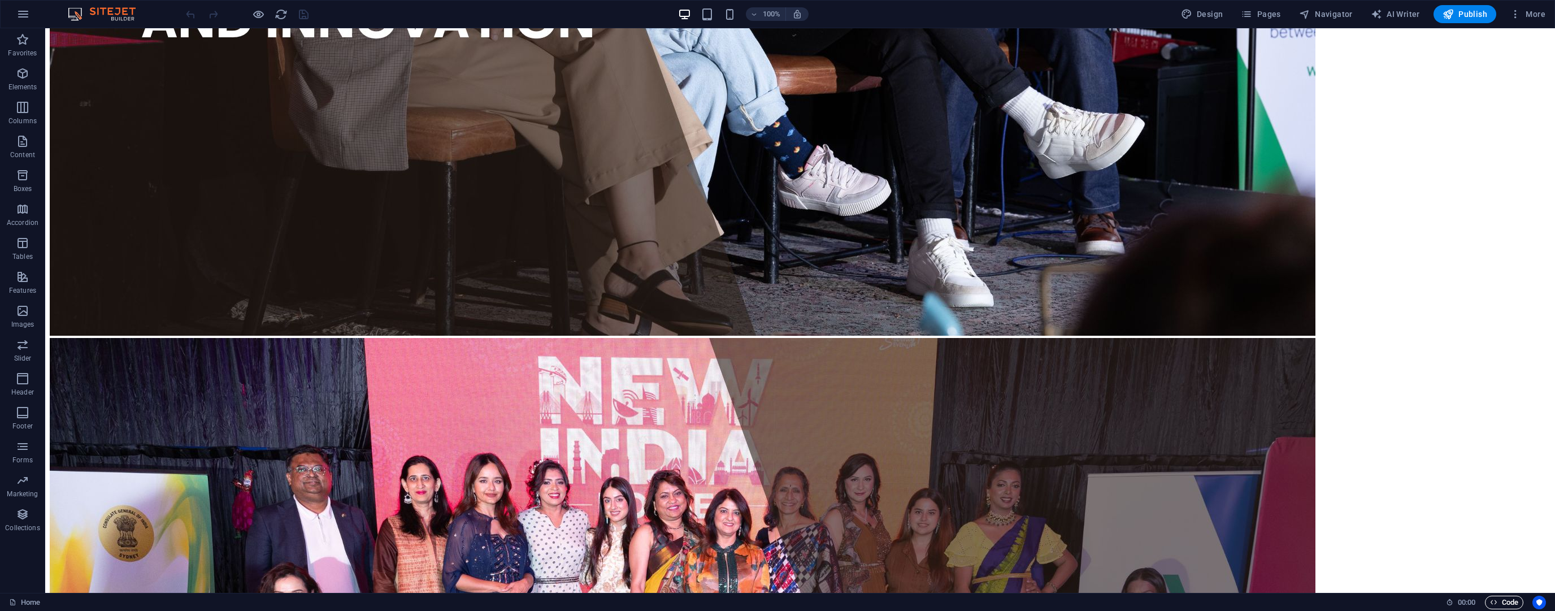
click at [1499, 596] on span "Code" at bounding box center [1504, 603] width 28 height 14
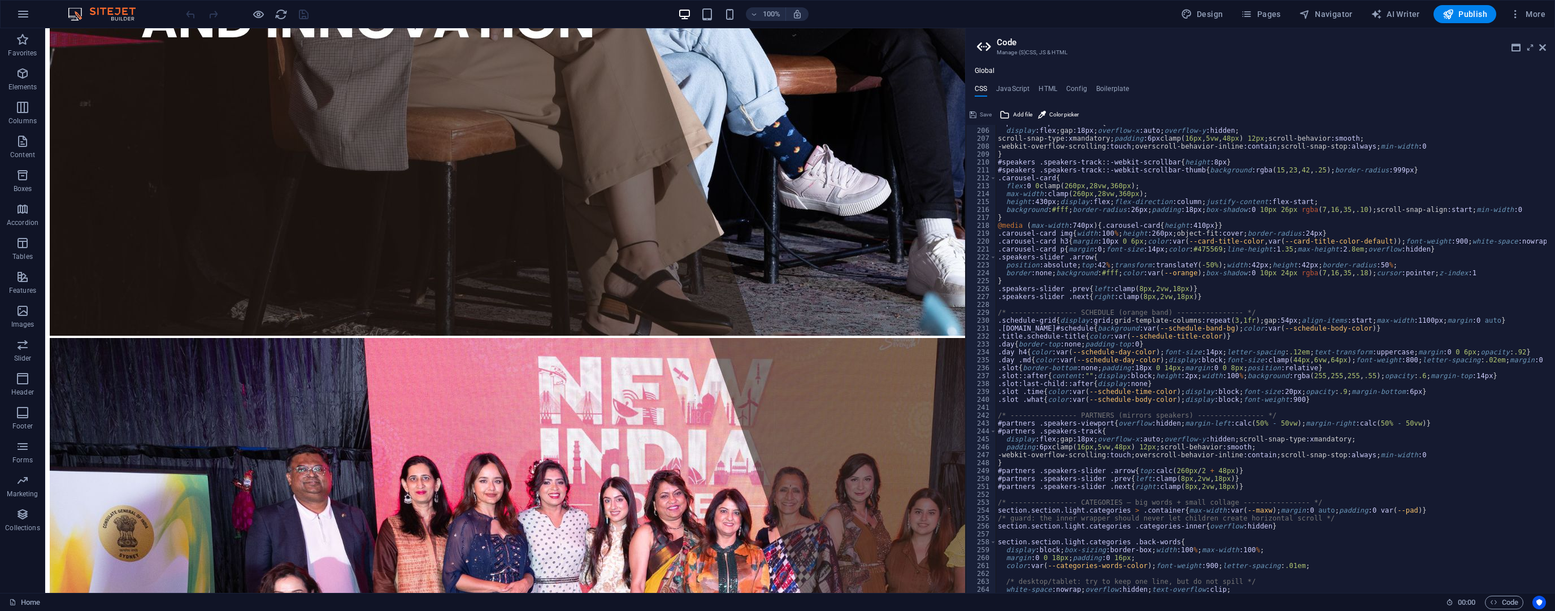
scroll to position [1430, 0]
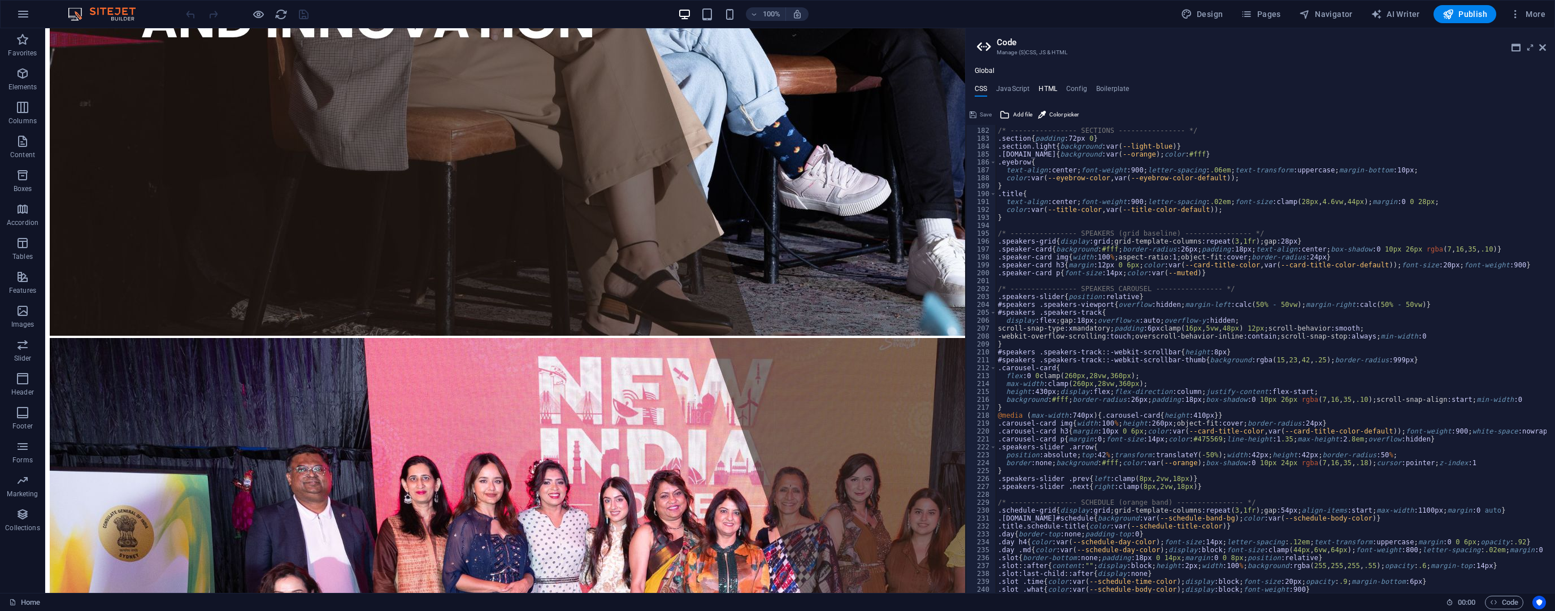
click at [1049, 88] on h4 "HTML" at bounding box center [1048, 91] width 19 height 12
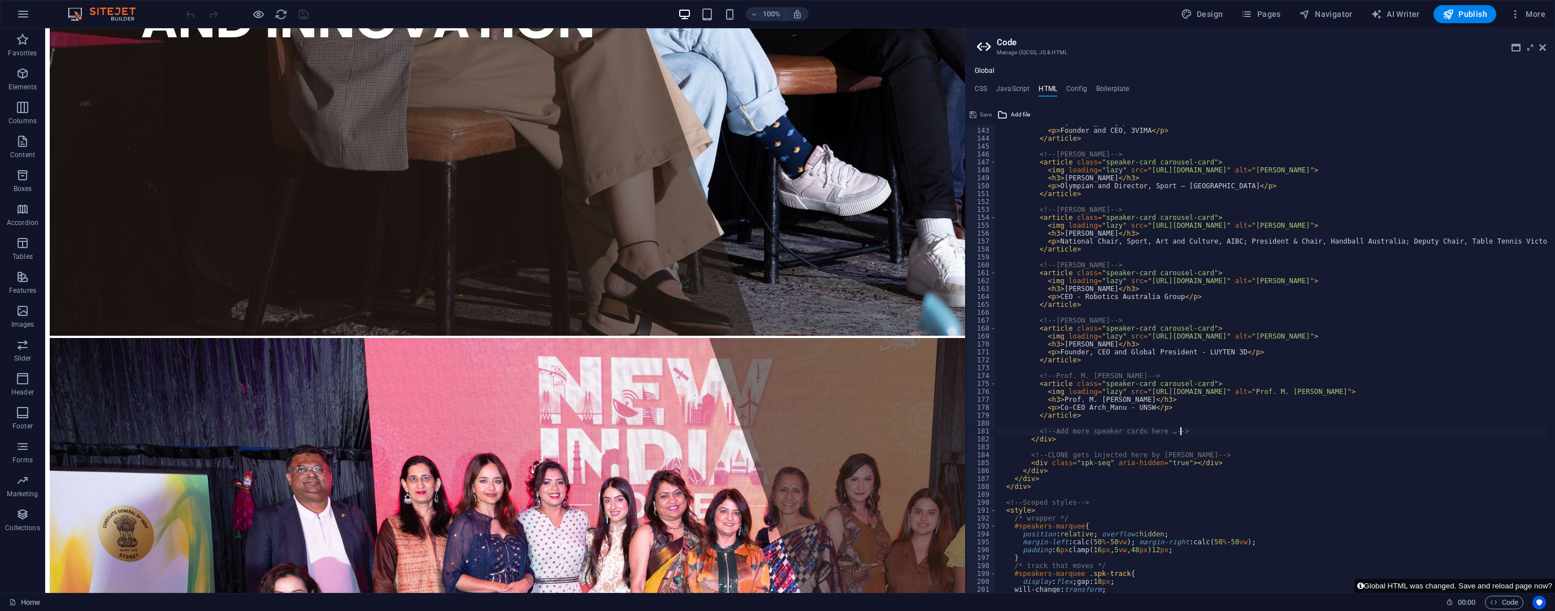
scroll to position [1121, 0]
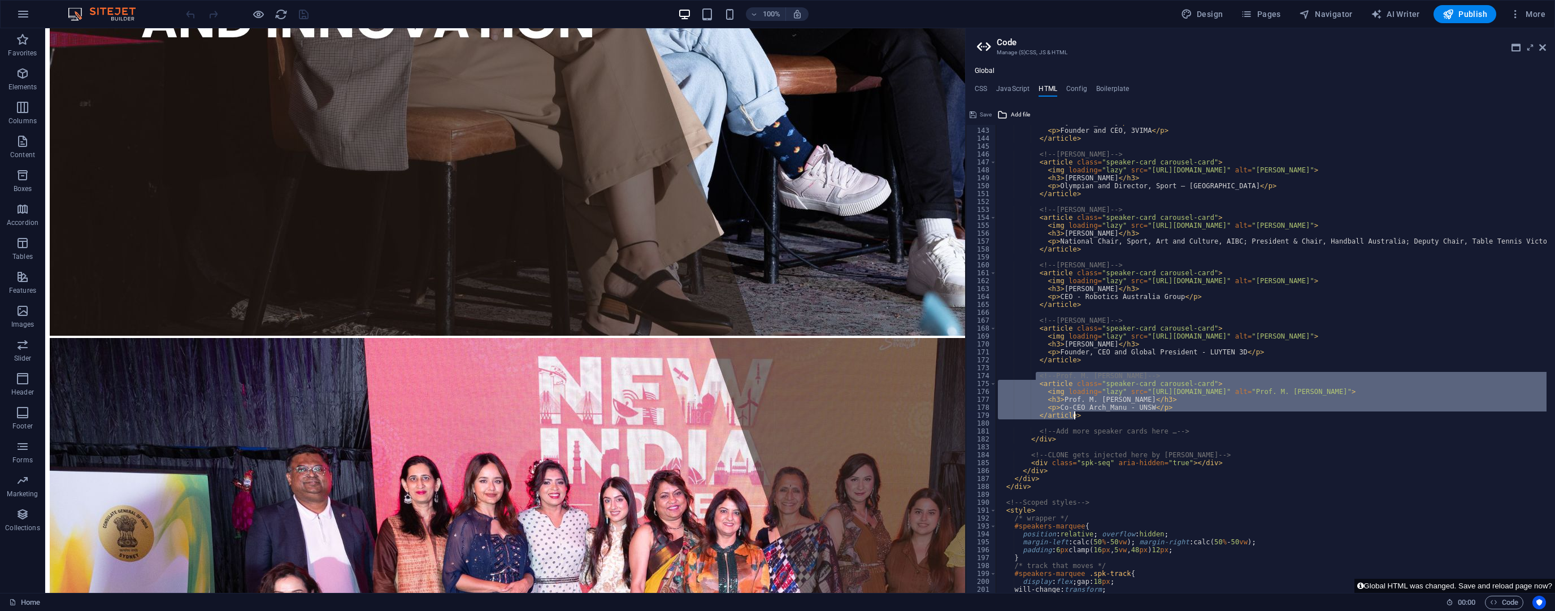
drag, startPoint x: 1036, startPoint y: 376, endPoint x: 1075, endPoint y: 415, distance: 55.1
click at [1075, 415] on div "< h3 > [PERSON_NAME] </ h3 > < p > Founder and CEO, 3VIMA </ p > </ article > <…" at bounding box center [1394, 356] width 797 height 475
type textarea "<p>Co-CEO Arch_Manu - UNSW</p> </article>"
click at [1074, 421] on div "< h3 > [PERSON_NAME] </ h3 > < p > Founder and CEO, 3VIMA </ p > </ article > <…" at bounding box center [1394, 356] width 797 height 475
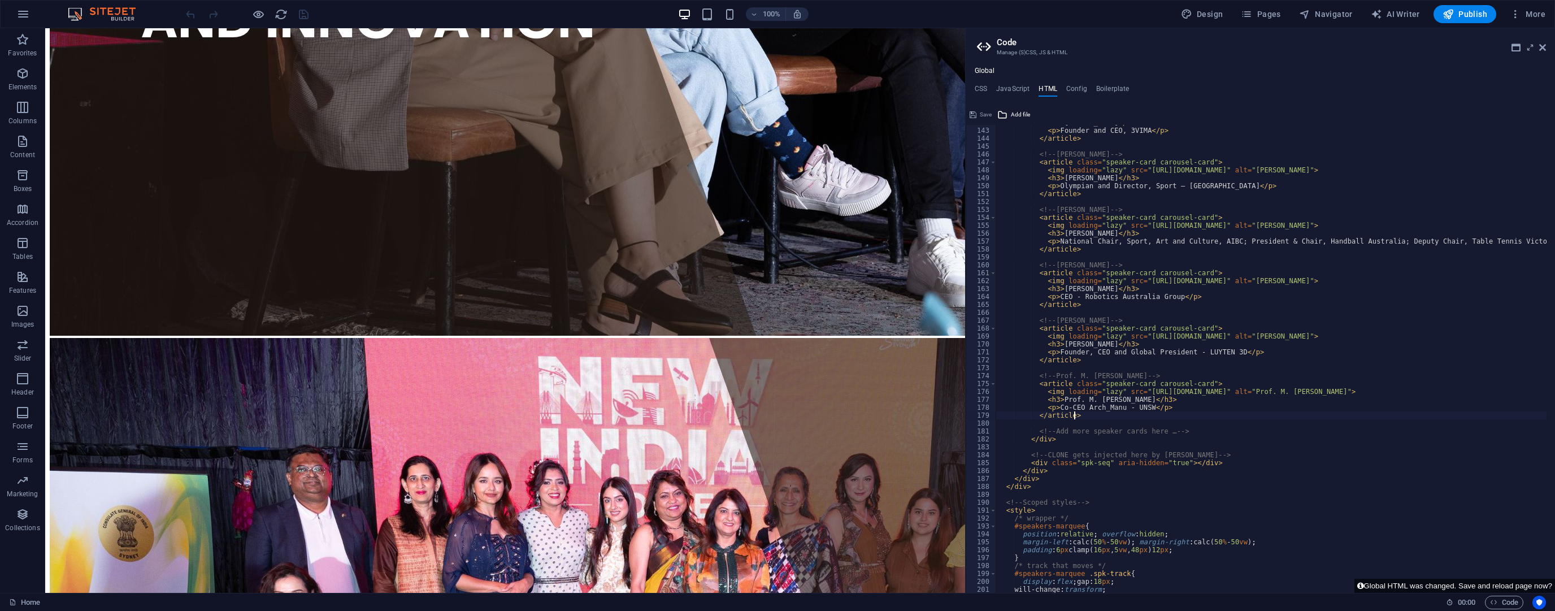
click at [1085, 417] on div "< h3 > [PERSON_NAME] </ h3 > < p > Founder and CEO, 3VIMA </ p > </ article > <…" at bounding box center [1394, 356] width 797 height 475
type textarea "</article>"
paste textarea "</article>"
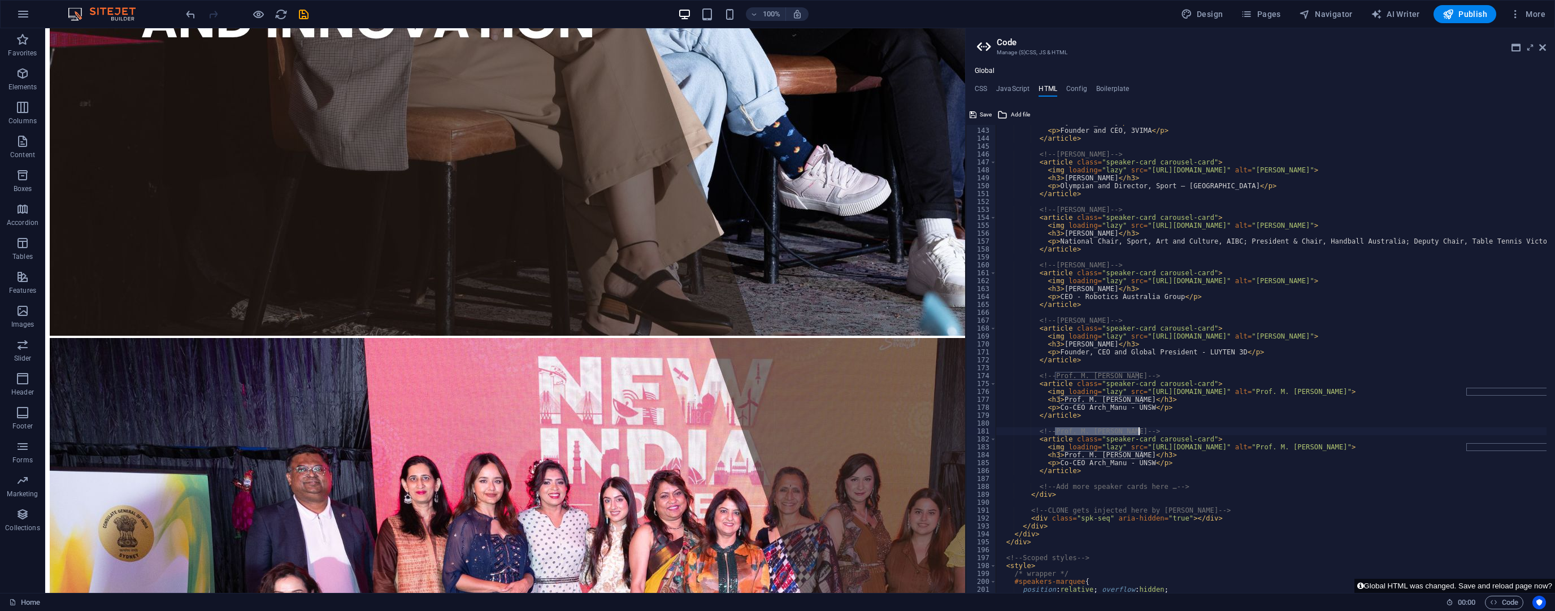
drag, startPoint x: 1055, startPoint y: 429, endPoint x: 1138, endPoint y: 434, distance: 83.2
click at [1138, 434] on div "< h3 > [PERSON_NAME] </ h3 > < p > Founder and CEO, 3VIMA </ p > </ article > <…" at bounding box center [1394, 356] width 797 height 475
paste textarea "admashree [PERSON_NAME]"
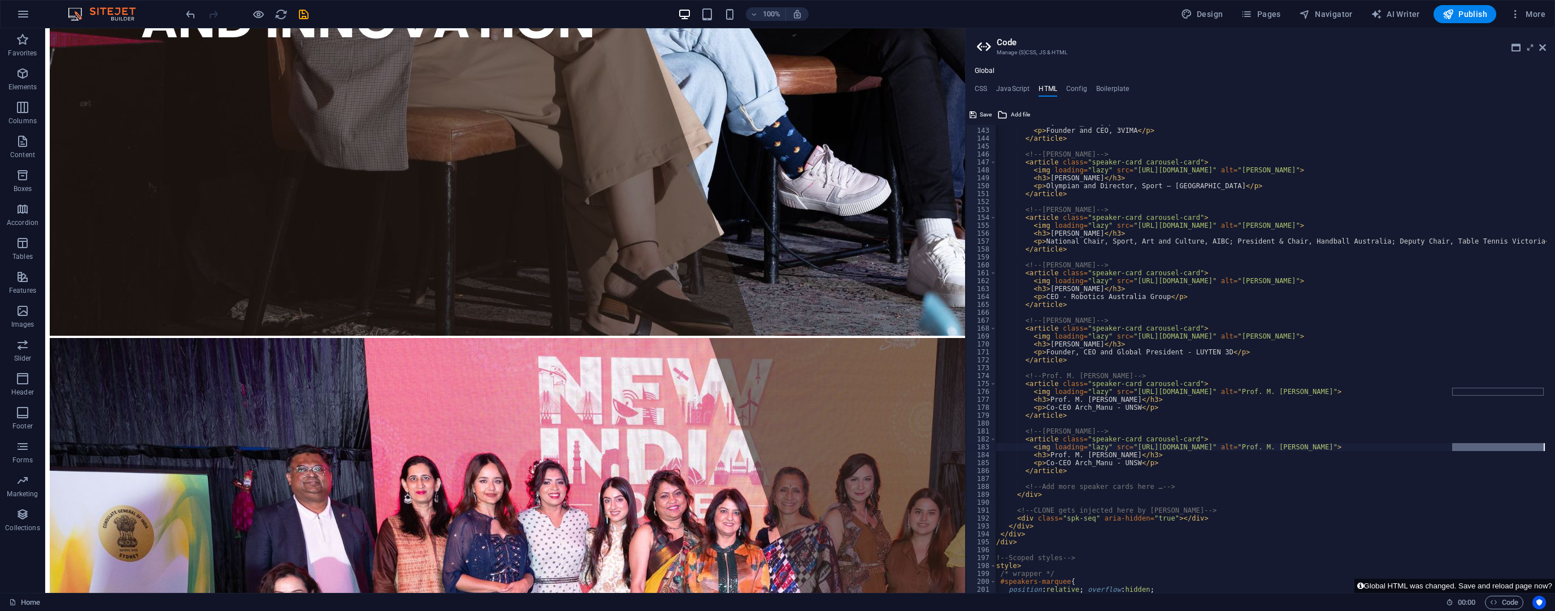
scroll to position [0, 14]
drag, startPoint x: 1465, startPoint y: 446, endPoint x: 1534, endPoint y: 448, distance: 69.0
click at [1534, 448] on div "< h3 > [PERSON_NAME] </ h3 > < p > Founder and CEO, 3VIMA </ p > </ article > <…" at bounding box center [1380, 356] width 797 height 475
paste textarea "admashree [PERSON_NAME]"
drag, startPoint x: 1044, startPoint y: 454, endPoint x: 1128, endPoint y: 455, distance: 83.7
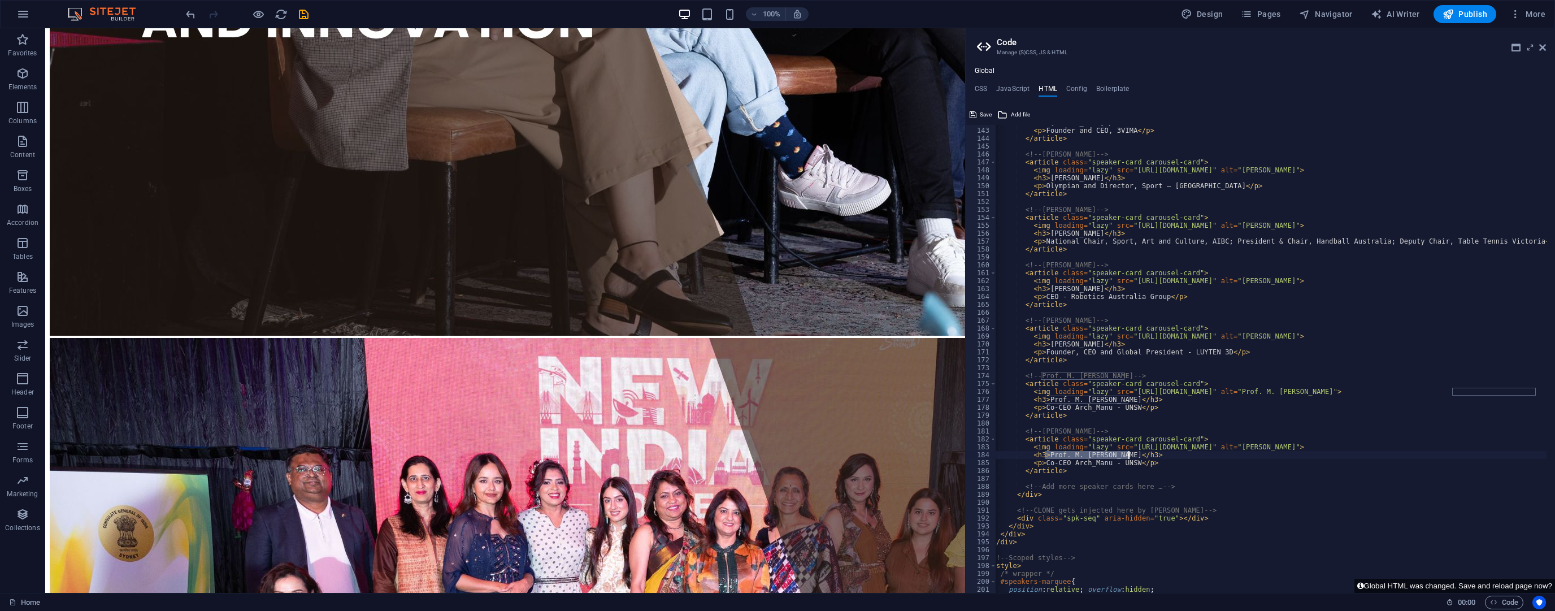
click at [1128, 455] on div "< h3 > [PERSON_NAME] </ h3 > < p > Founder and CEO, 3VIMA </ p > </ article > <…" at bounding box center [1380, 356] width 797 height 475
paste textarea "admashree [PERSON_NAME]"
drag, startPoint x: 1040, startPoint y: 465, endPoint x: 1127, endPoint y: 463, distance: 86.5
click at [1127, 463] on div "< h3 > [PERSON_NAME] </ h3 > < p > Founder and CEO, 3VIMA </ p > </ article > <…" at bounding box center [1380, 356] width 797 height 475
paste textarea "Founder, RangMudra - block printing studio and workshop"
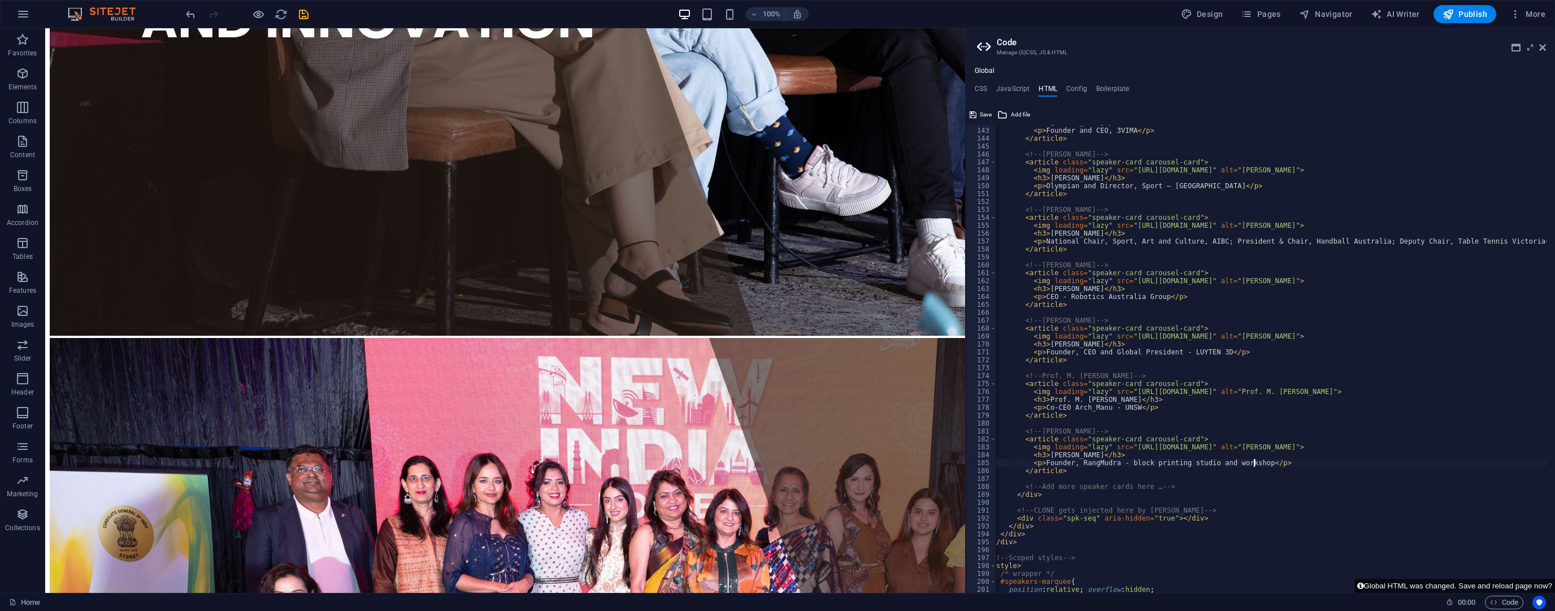
click at [1044, 465] on div "< h3 > [PERSON_NAME] </ h3 > < p > Founder and CEO, 3VIMA </ p > </ article > <…" at bounding box center [1380, 356] width 797 height 475
click at [1018, 114] on span "Add file" at bounding box center [1020, 115] width 19 height 14
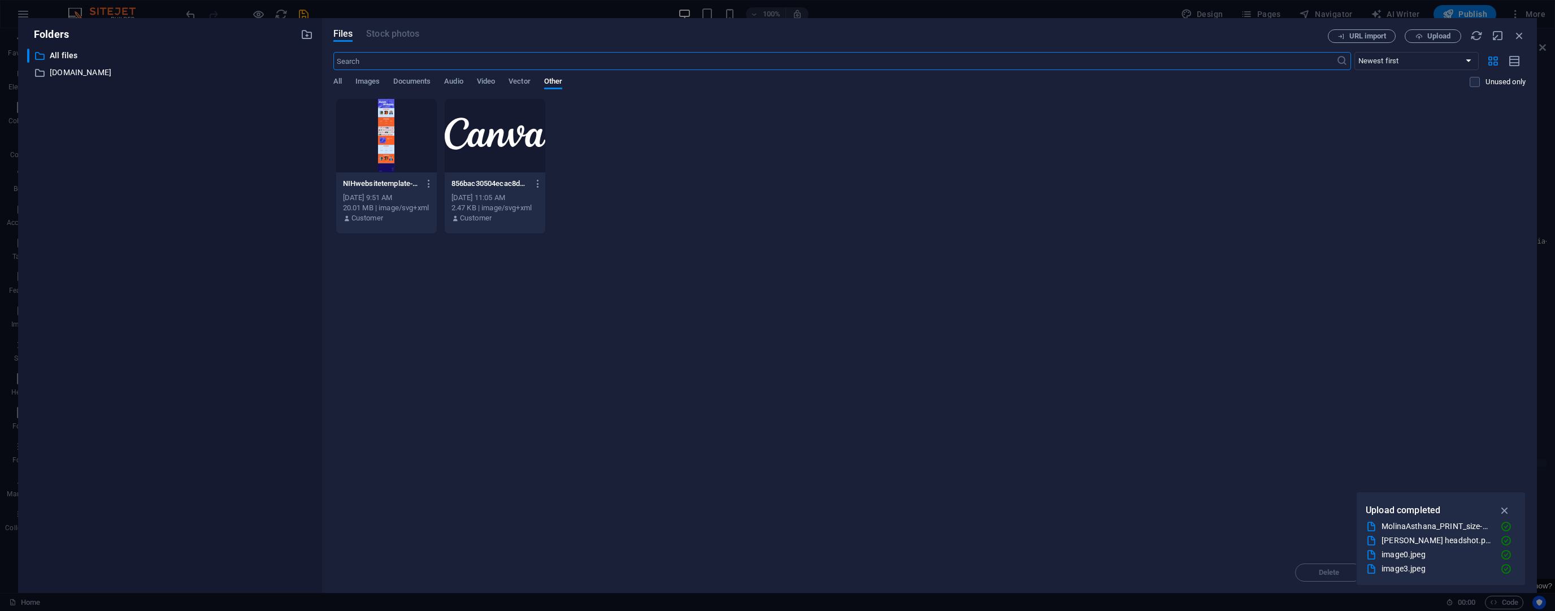
scroll to position [537, 0]
click at [383, 81] on div "All Images Documents Audio Video Vector Other" at bounding box center [901, 87] width 1137 height 21
click at [375, 81] on span "Images" at bounding box center [367, 83] width 25 height 16
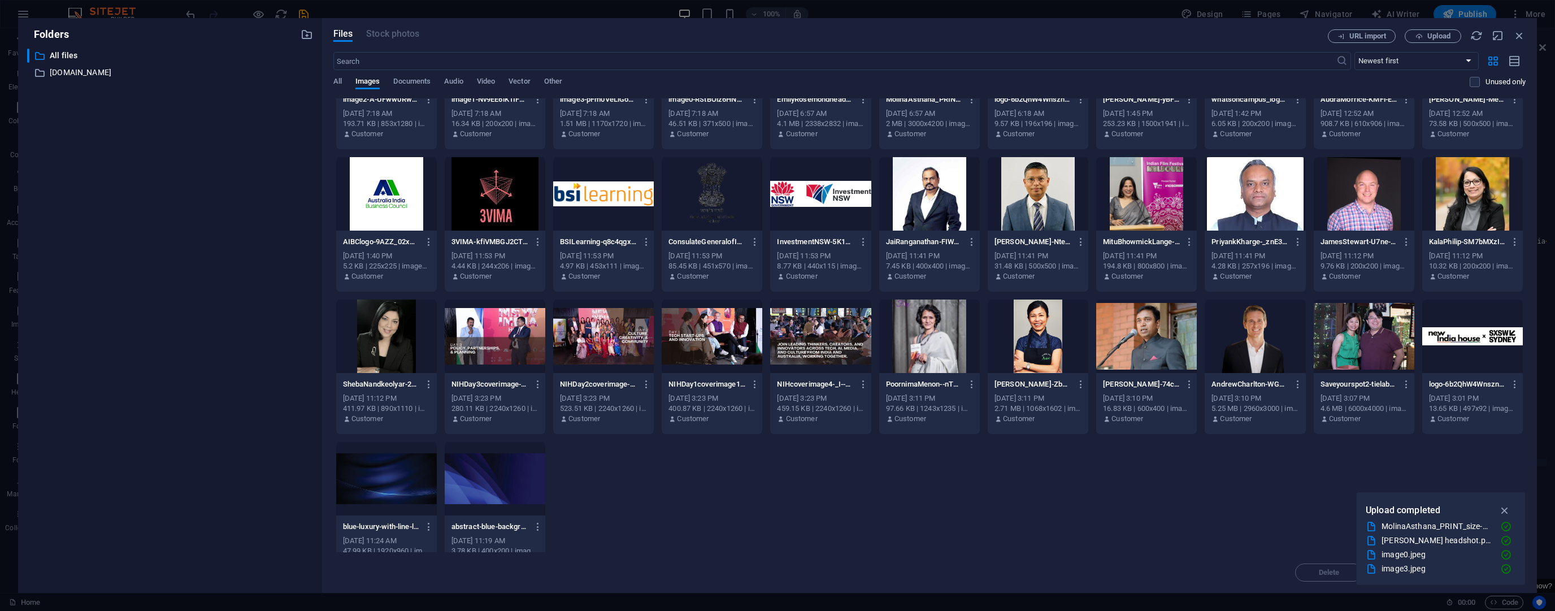
scroll to position [109, 0]
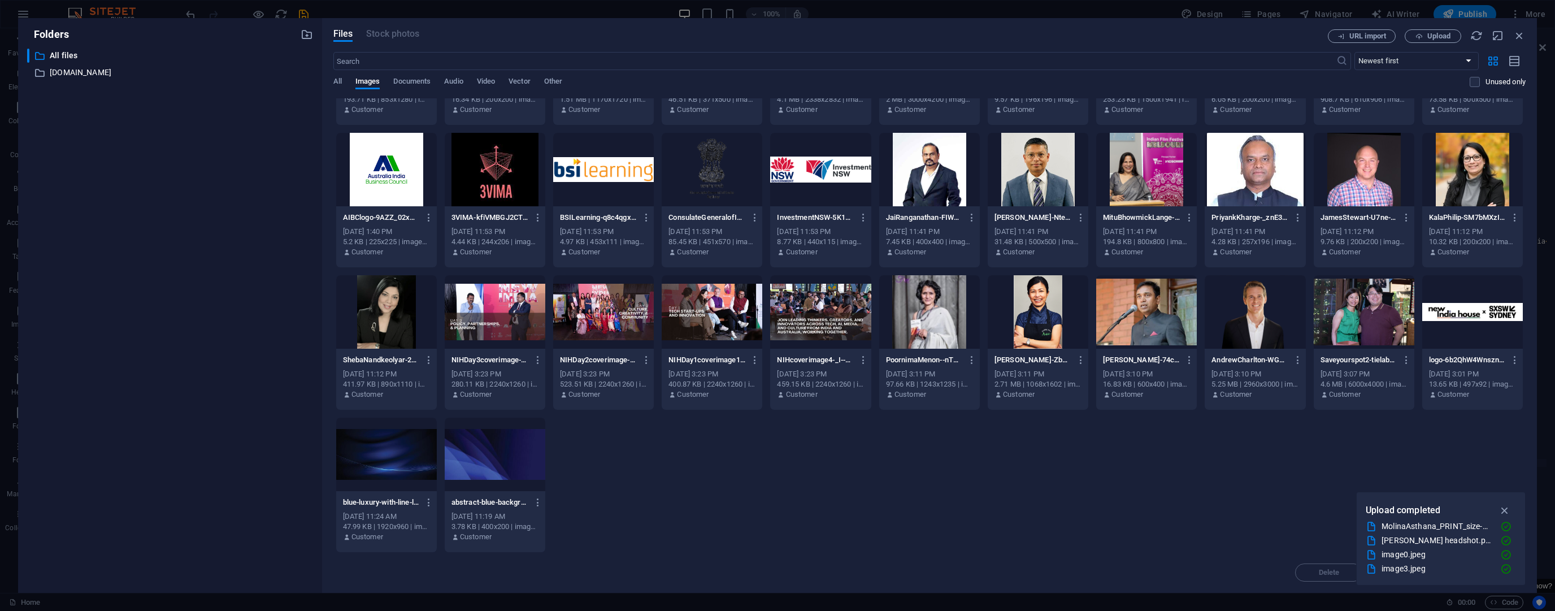
click at [1421, 29] on div "Files Stock photos URL import Upload ​ Newest first Oldest first Name (A-Z) Nam…" at bounding box center [929, 305] width 1215 height 575
click at [1421, 33] on icon "button" at bounding box center [1419, 36] width 7 height 7
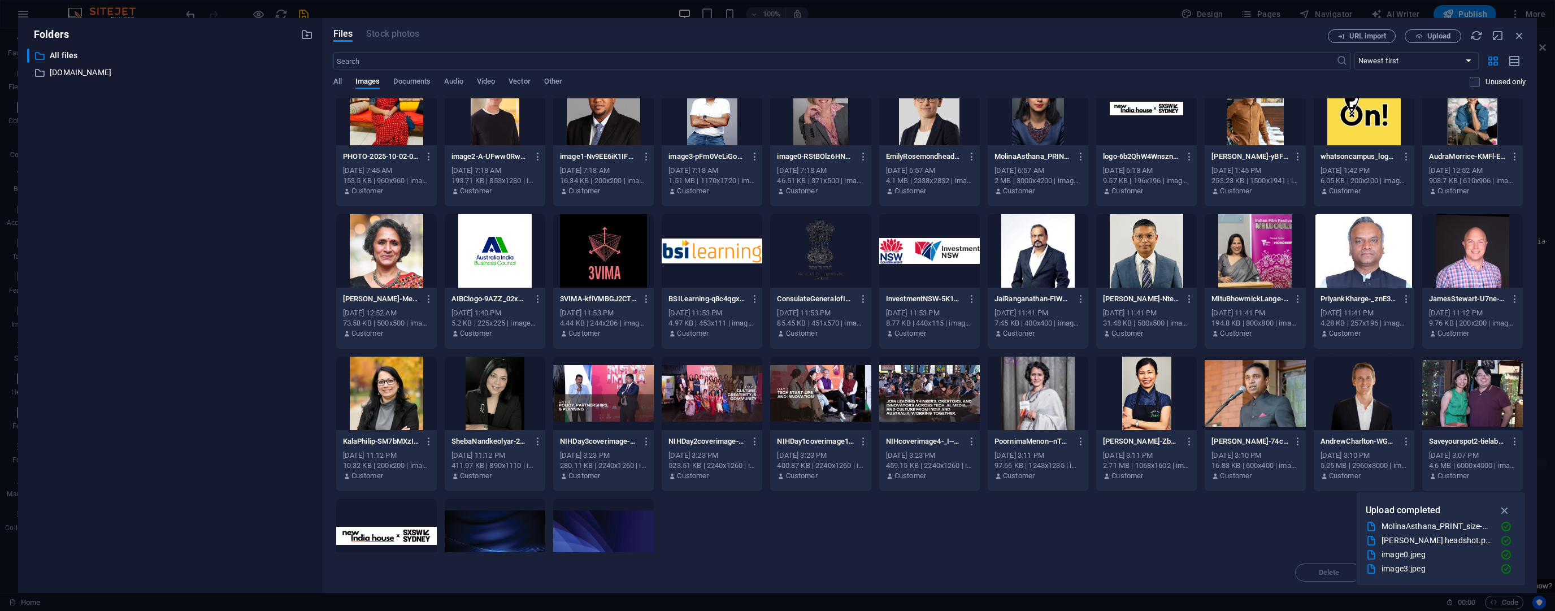
scroll to position [0, 0]
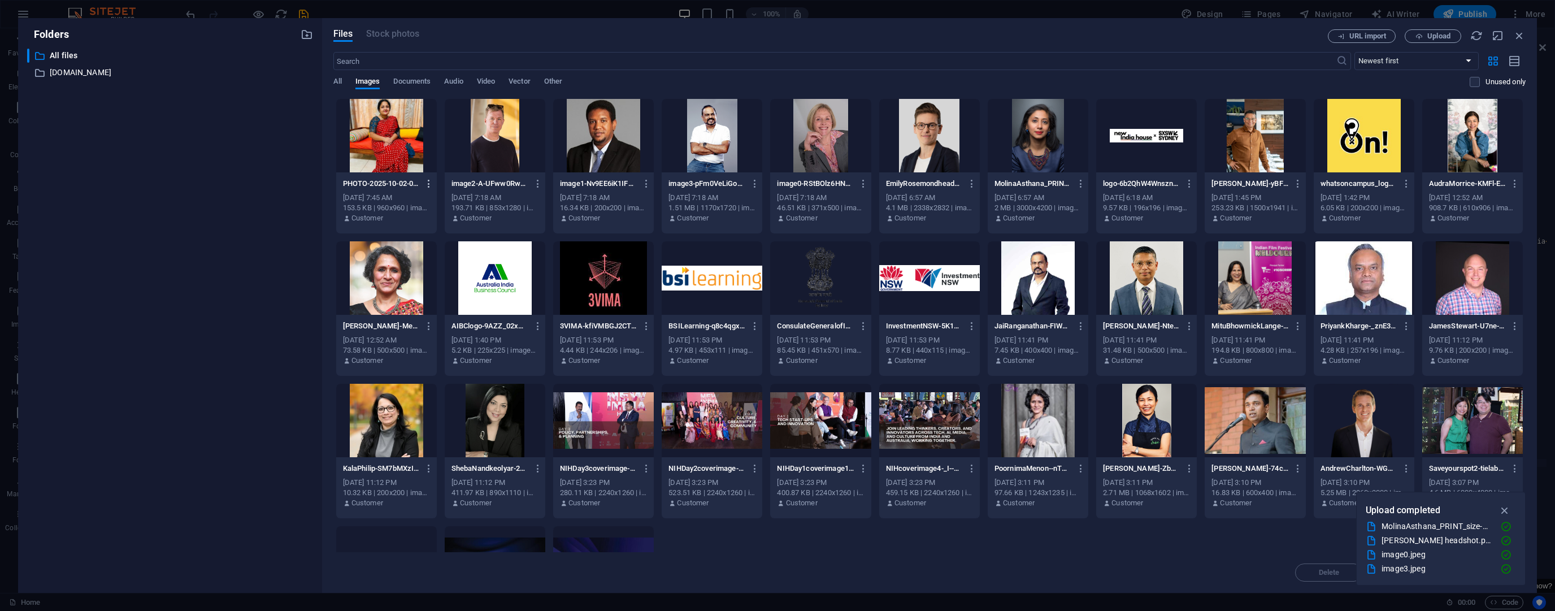
click at [435, 184] on icon "button" at bounding box center [429, 184] width 11 height 10
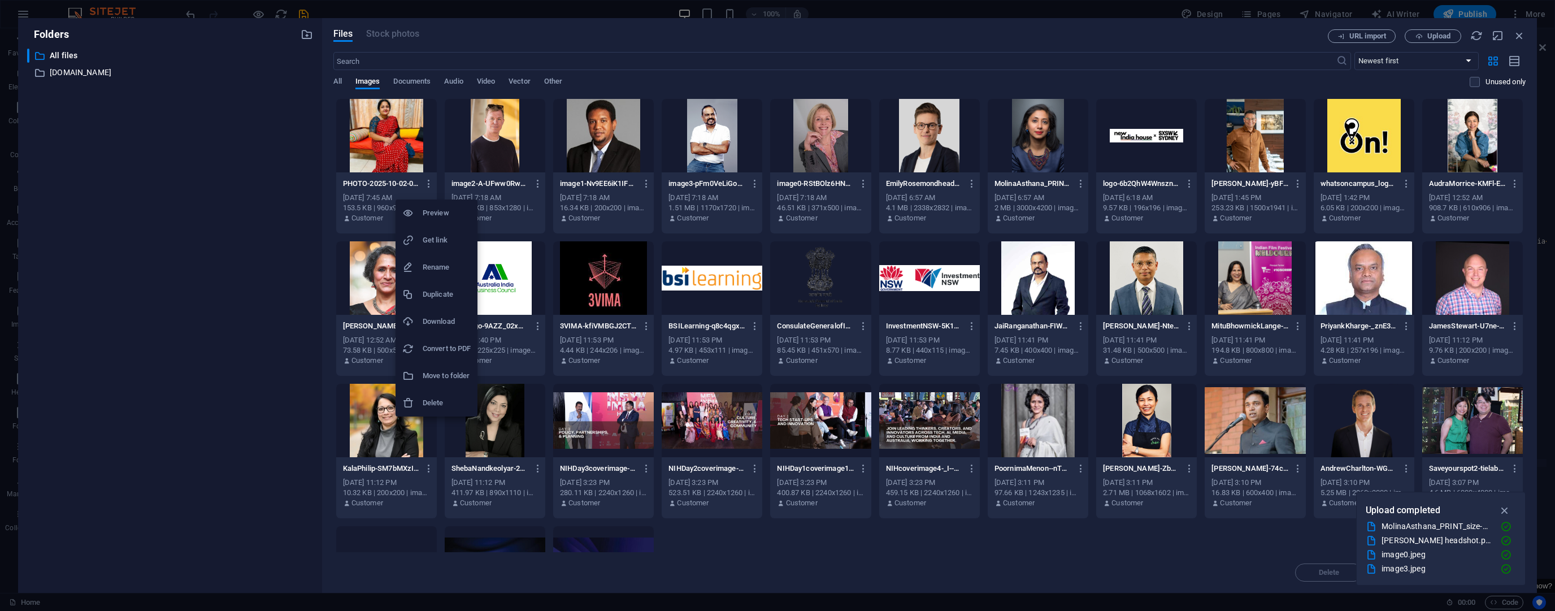
click at [430, 234] on h6 "Get link" at bounding box center [447, 240] width 48 height 14
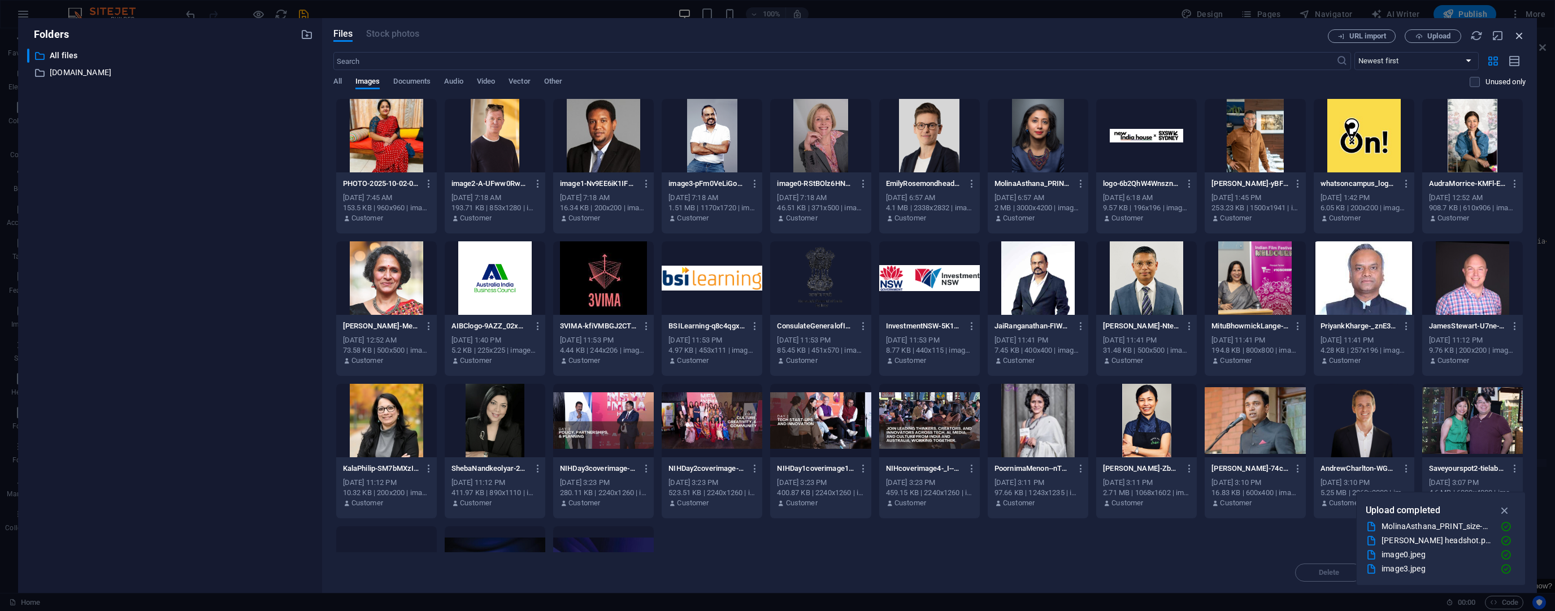
click at [1514, 34] on icon "button" at bounding box center [1520, 35] width 12 height 12
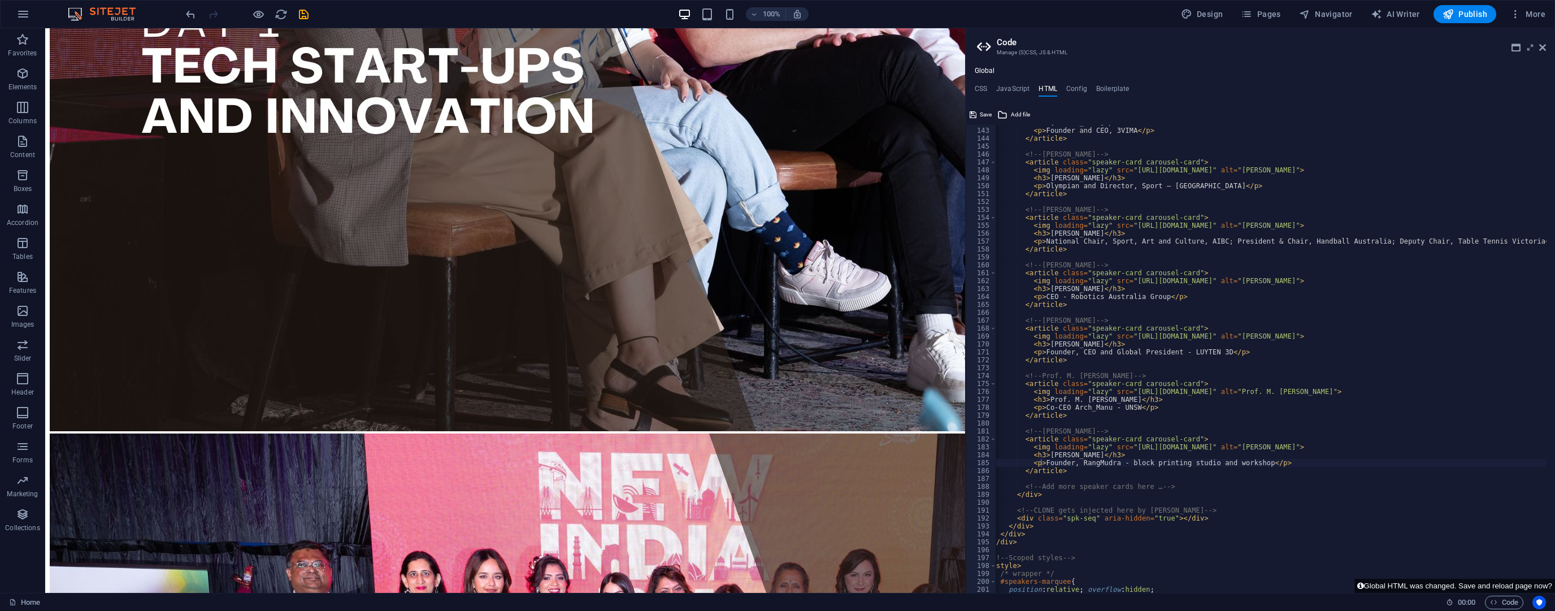
scroll to position [633, 0]
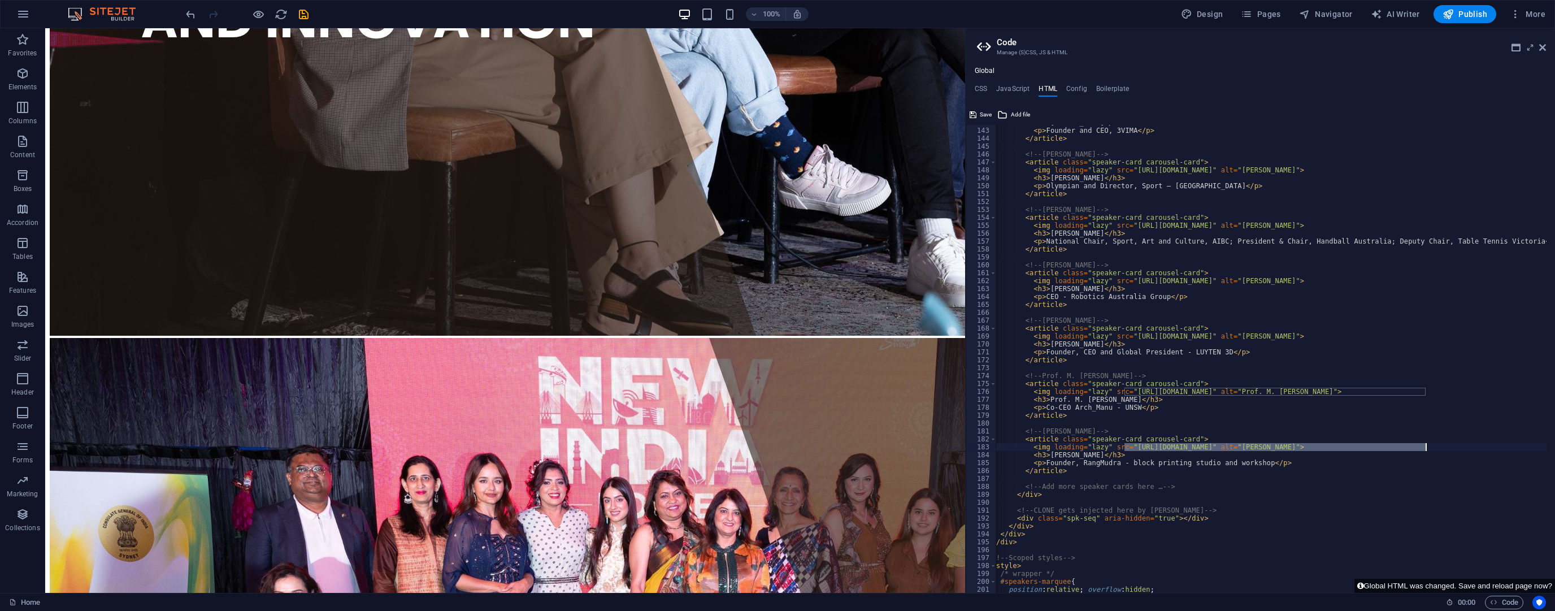
drag, startPoint x: 1124, startPoint y: 445, endPoint x: 1424, endPoint y: 448, distance: 300.1
click at [1424, 448] on div "< h3 > [PERSON_NAME] </ h3 > < p > Founder and CEO, 3VIMA </ p > </ article > <…" at bounding box center [1380, 356] width 797 height 475
paste textarea "551/[DOMAIN_NAME]"
click at [1311, 411] on div "< h3 > [PERSON_NAME] </ h3 > < p > Founder and CEO, 3VIMA </ p > </ article > <…" at bounding box center [1380, 356] width 797 height 475
type textarea "</article>"
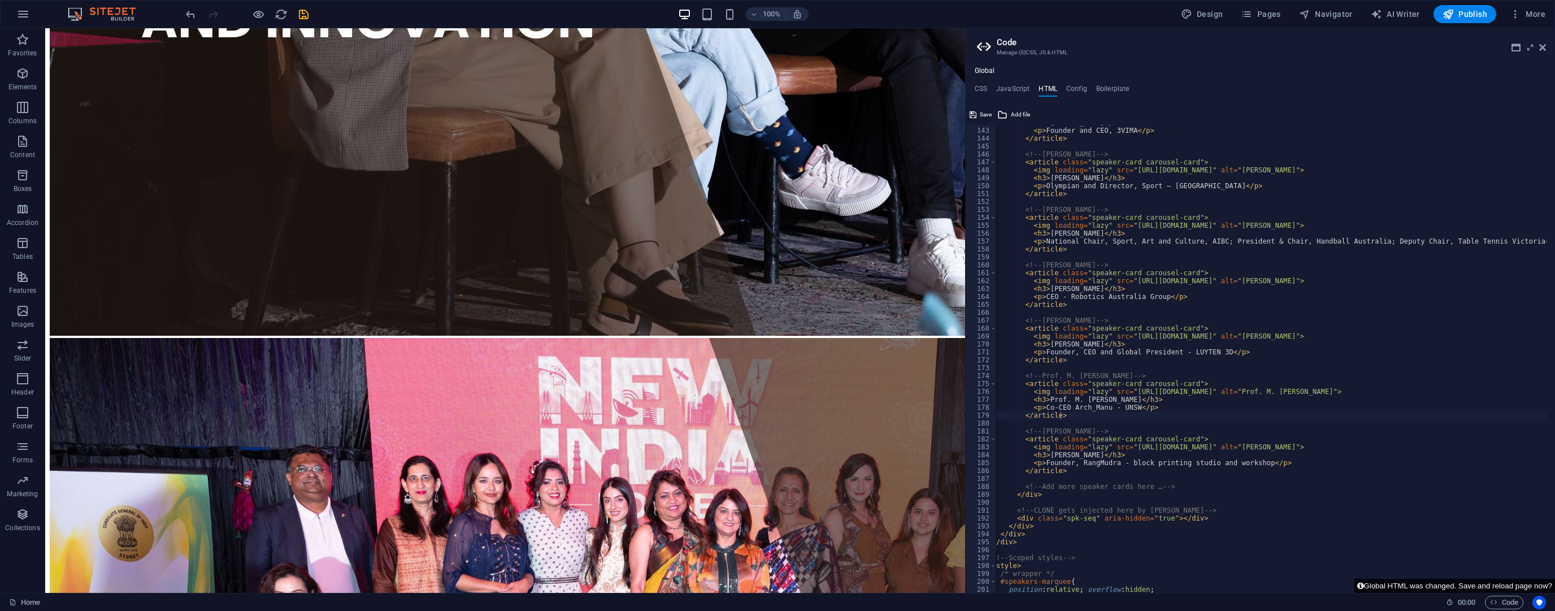
click at [1383, 583] on button "Global HTML was changed. Save and reload page now?" at bounding box center [1455, 586] width 201 height 14
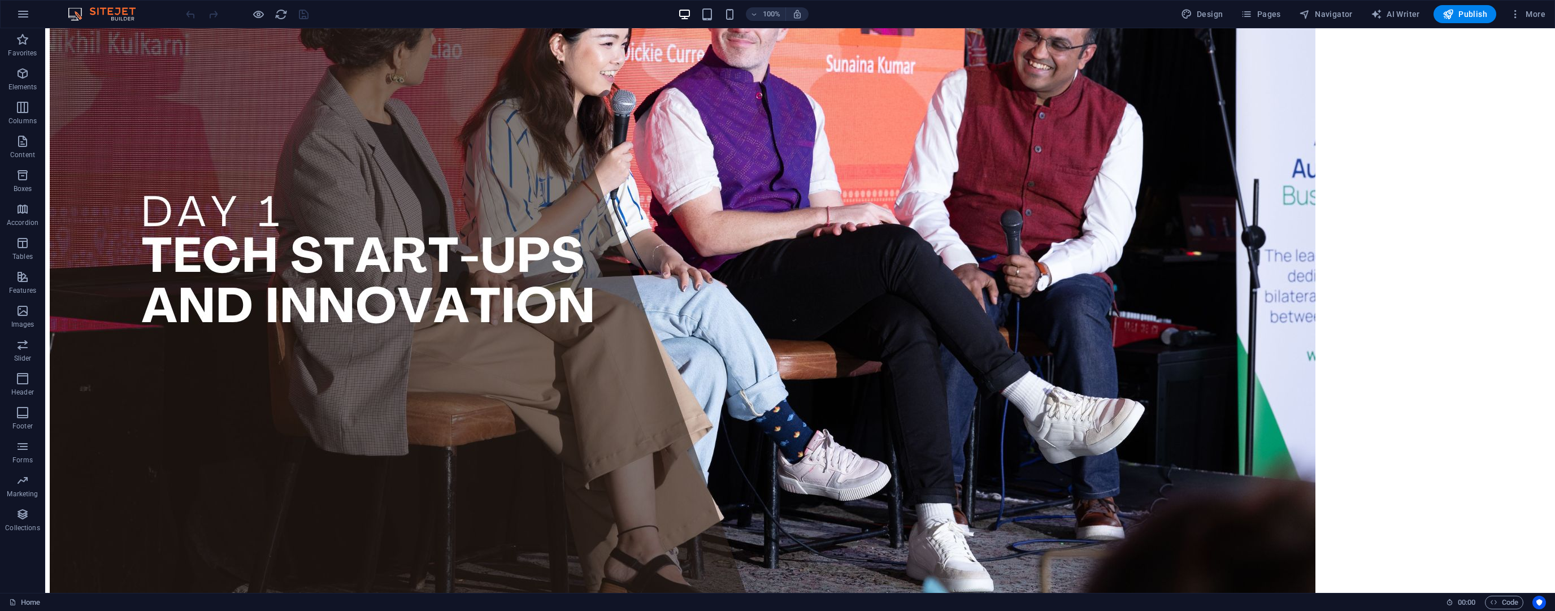
scroll to position [362, 0]
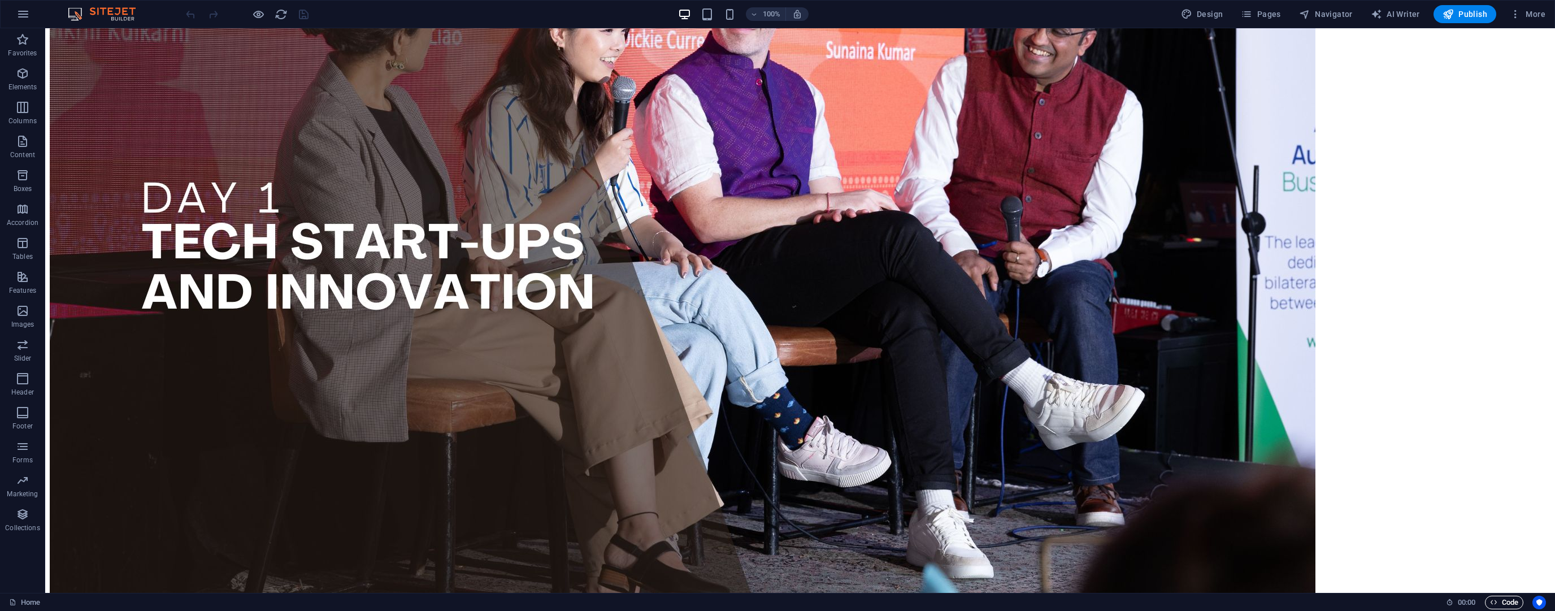
click at [1499, 599] on span "Code" at bounding box center [1504, 603] width 28 height 14
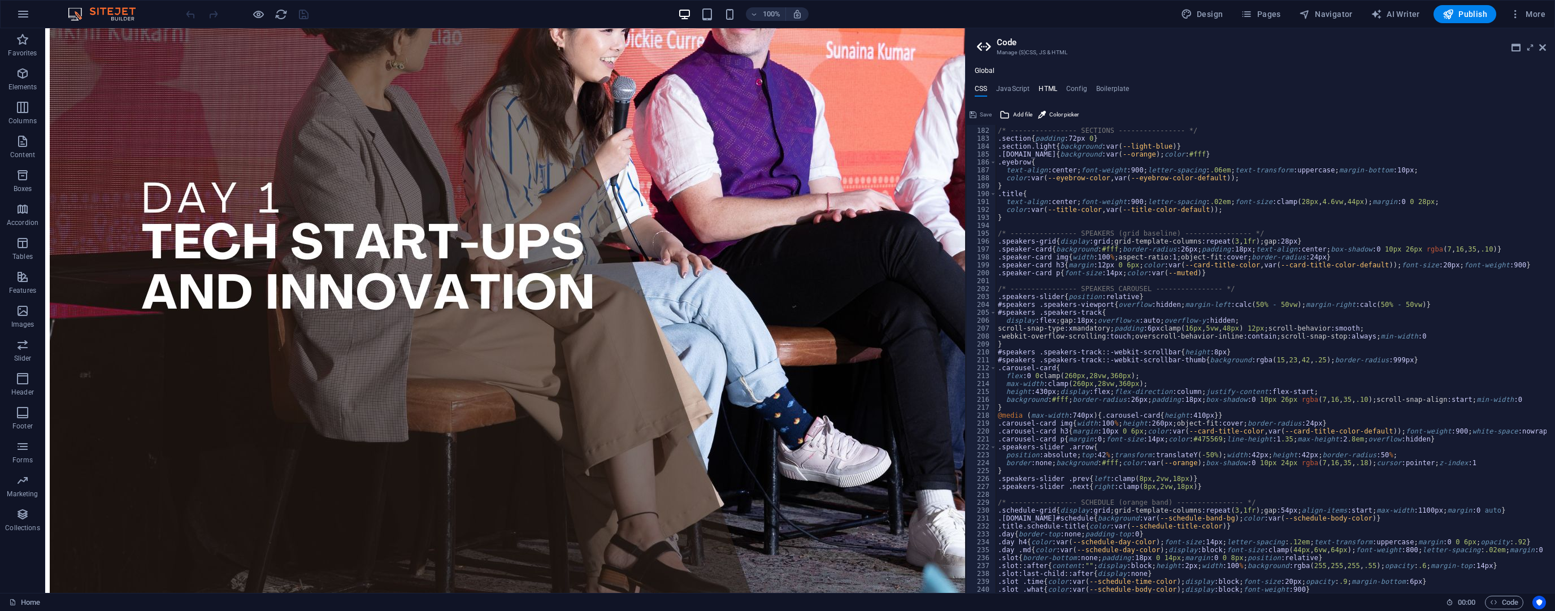
click at [1048, 90] on h4 "HTML" at bounding box center [1048, 91] width 19 height 12
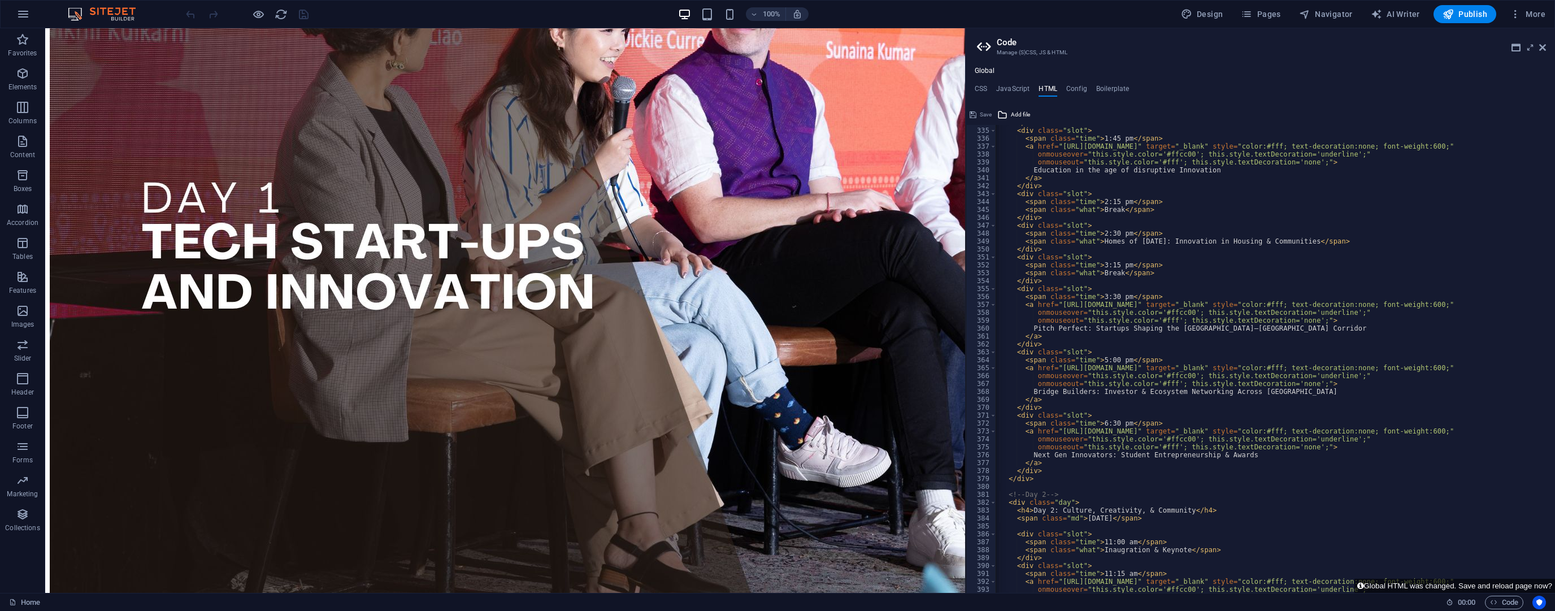
scroll to position [2640, 0]
drag, startPoint x: 1094, startPoint y: 241, endPoint x: 1259, endPoint y: 238, distance: 164.5
click at [1259, 238] on div "</ div > < div class = "slot" > < span class = "time" > 1:45 pm </ span > < a h…" at bounding box center [1380, 356] width 797 height 475
click at [1243, 246] on div "</ div > < div class = "slot" > < span class = "time" > 1:45 pm </ span > < a h…" at bounding box center [1380, 356] width 797 height 475
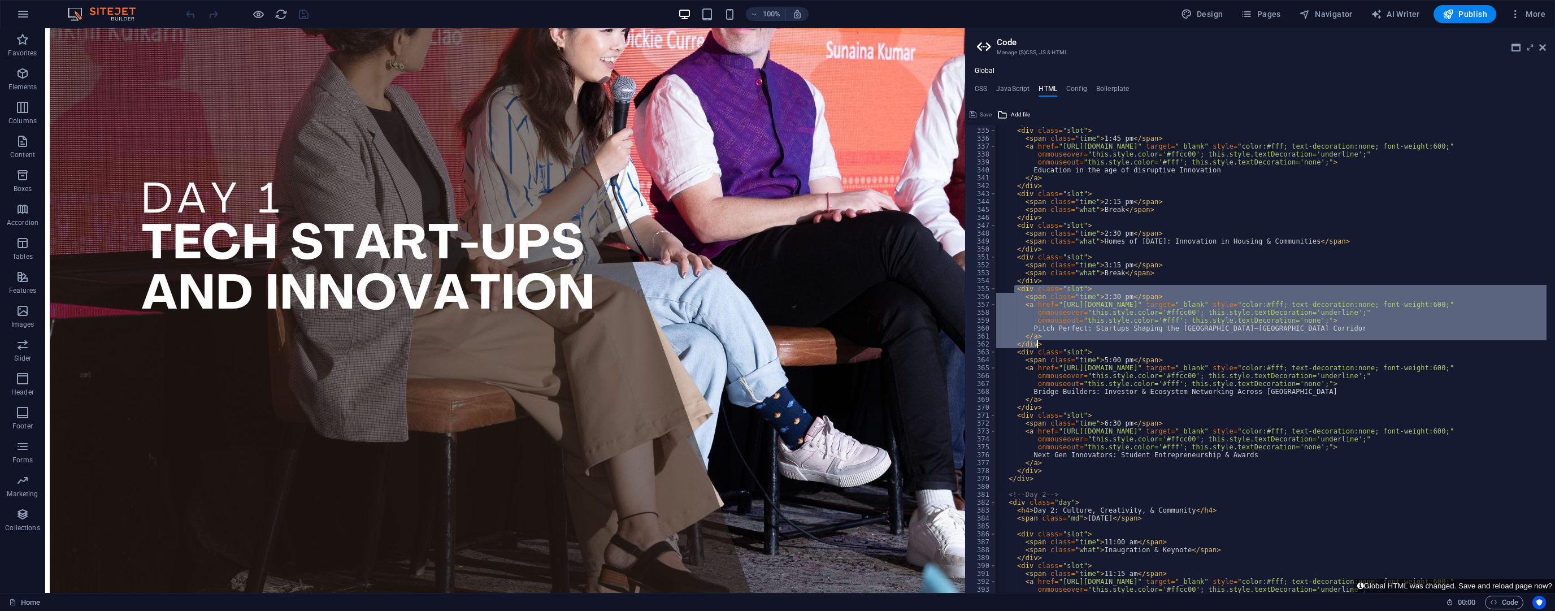
drag, startPoint x: 1013, startPoint y: 289, endPoint x: 1040, endPoint y: 343, distance: 60.4
click at [1040, 343] on div "</ div > < div class = "slot" > < span class = "time" > 1:45 pm </ span > < a h…" at bounding box center [1380, 356] width 797 height 475
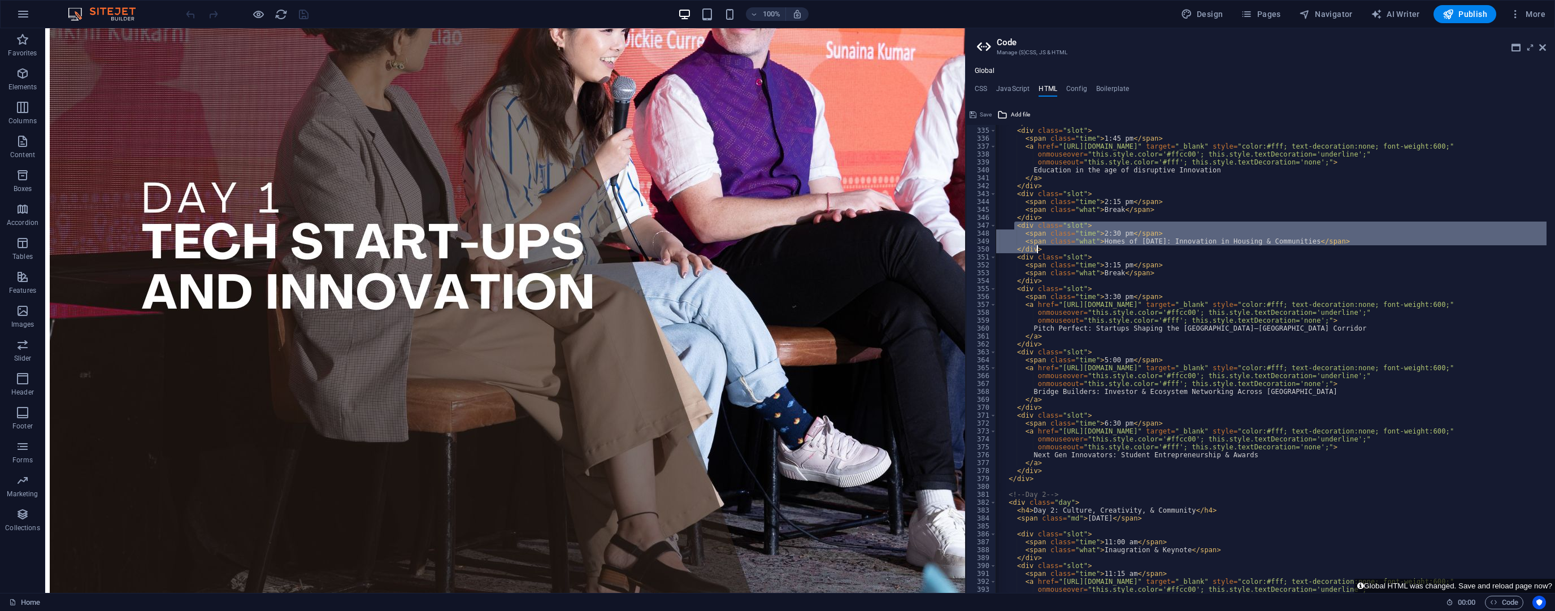
drag, startPoint x: 1013, startPoint y: 225, endPoint x: 1038, endPoint y: 249, distance: 34.0
click at [1038, 249] on div "</ div > < div class = "slot" > < span class = "time" > 1:45 pm </ span > < a h…" at bounding box center [1380, 356] width 797 height 475
paste textarea
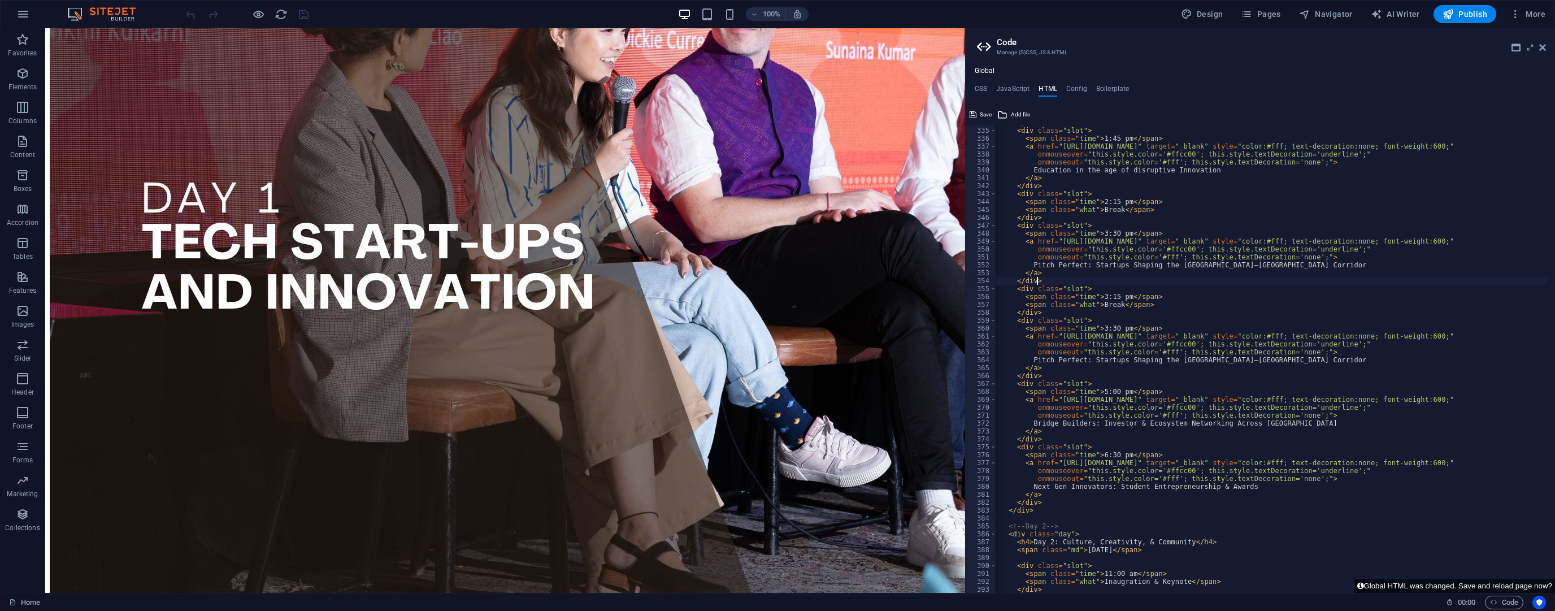
click at [1095, 233] on div "</ div > < div class = "slot" > < span class = "time" > 1:45 pm </ span > < a h…" at bounding box center [1380, 356] width 797 height 475
click at [1097, 233] on div "</ div > < div class = "slot" > < span class = "time" > 1:45 pm </ span > < a h…" at bounding box center [1380, 356] width 797 height 475
click at [1248, 213] on div "</ div > < div class = "slot" > < span class = "time" > 1:45 pm </ span > < a h…" at bounding box center [1380, 356] width 797 height 475
drag, startPoint x: 1055, startPoint y: 240, endPoint x: 1151, endPoint y: 243, distance: 96.1
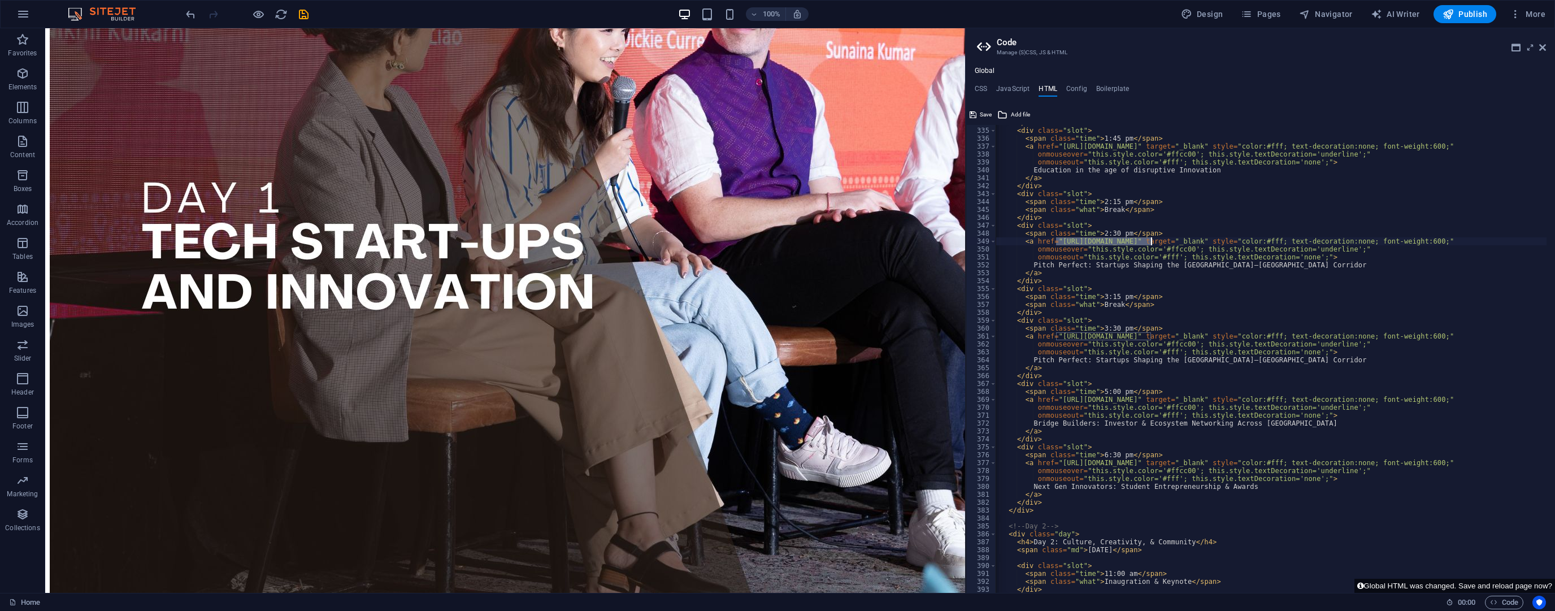
click at [1151, 243] on div "</ div > < div class = "slot" > < span class = "time" > 1:45 pm </ span > < a h…" at bounding box center [1380, 356] width 797 height 475
paste textarea "47oshkq"
drag, startPoint x: 1032, startPoint y: 264, endPoint x: 1261, endPoint y: 266, distance: 229.5
click at [1261, 266] on div "</ div > < div class = "slot" > < span class = "time" > 1:45 pm </ span > < a h…" at bounding box center [1380, 356] width 797 height 475
paste textarea "3D Concrete Printing - AI and Robotics in Construction"
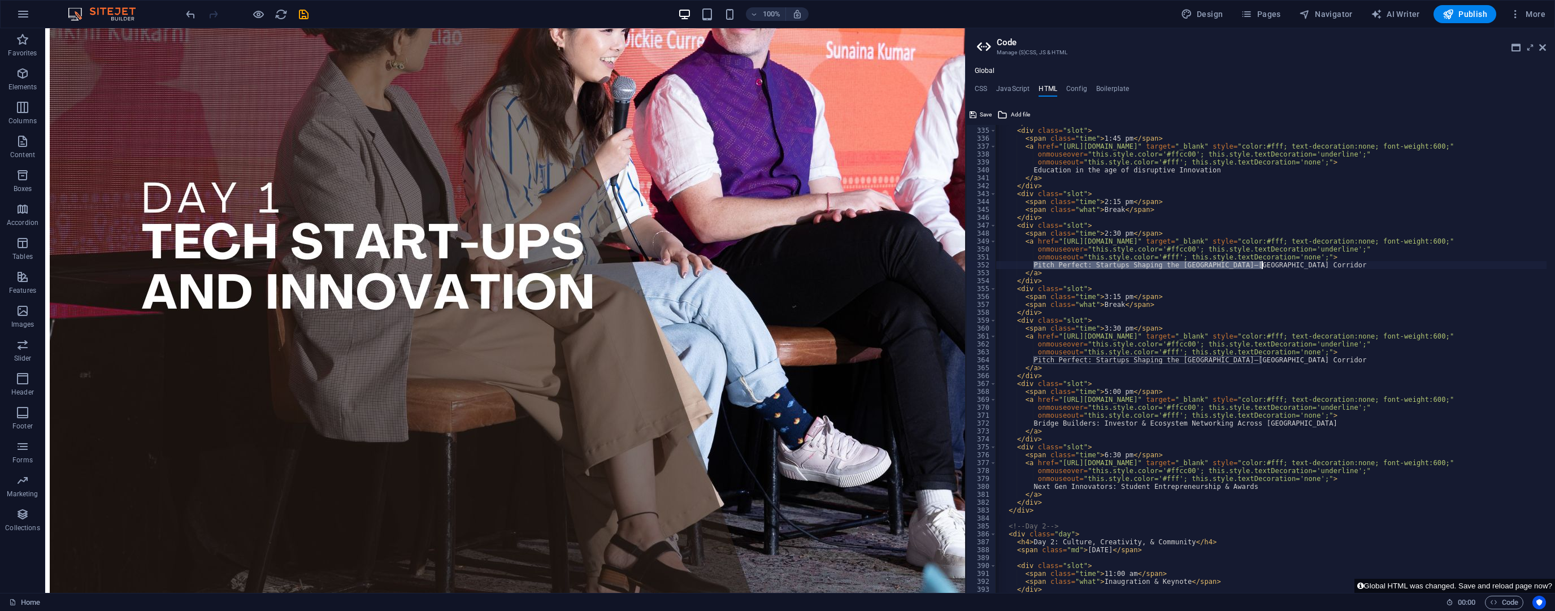
type textarea "3D Concrete Printing - AI and Robotics in Construction"
click at [1451, 581] on button "Global HTML was changed. Save and reload page now?" at bounding box center [1455, 586] width 201 height 14
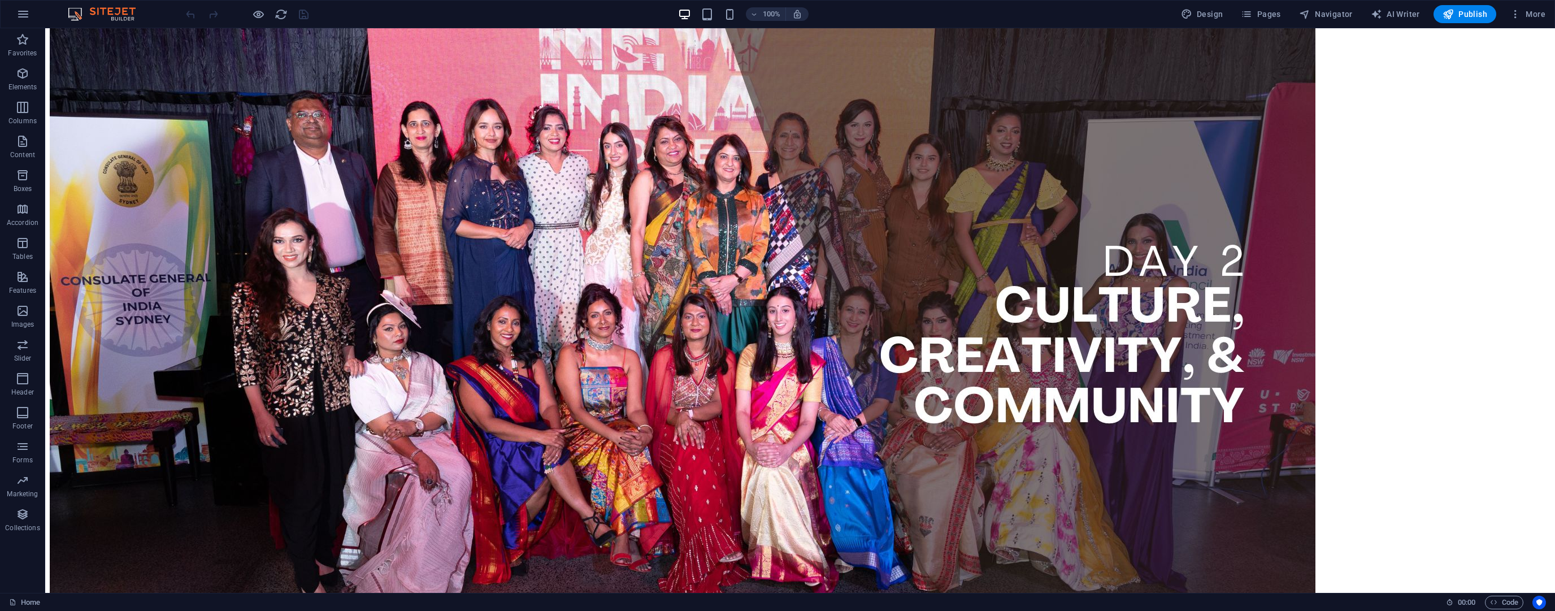
scroll to position [678, 0]
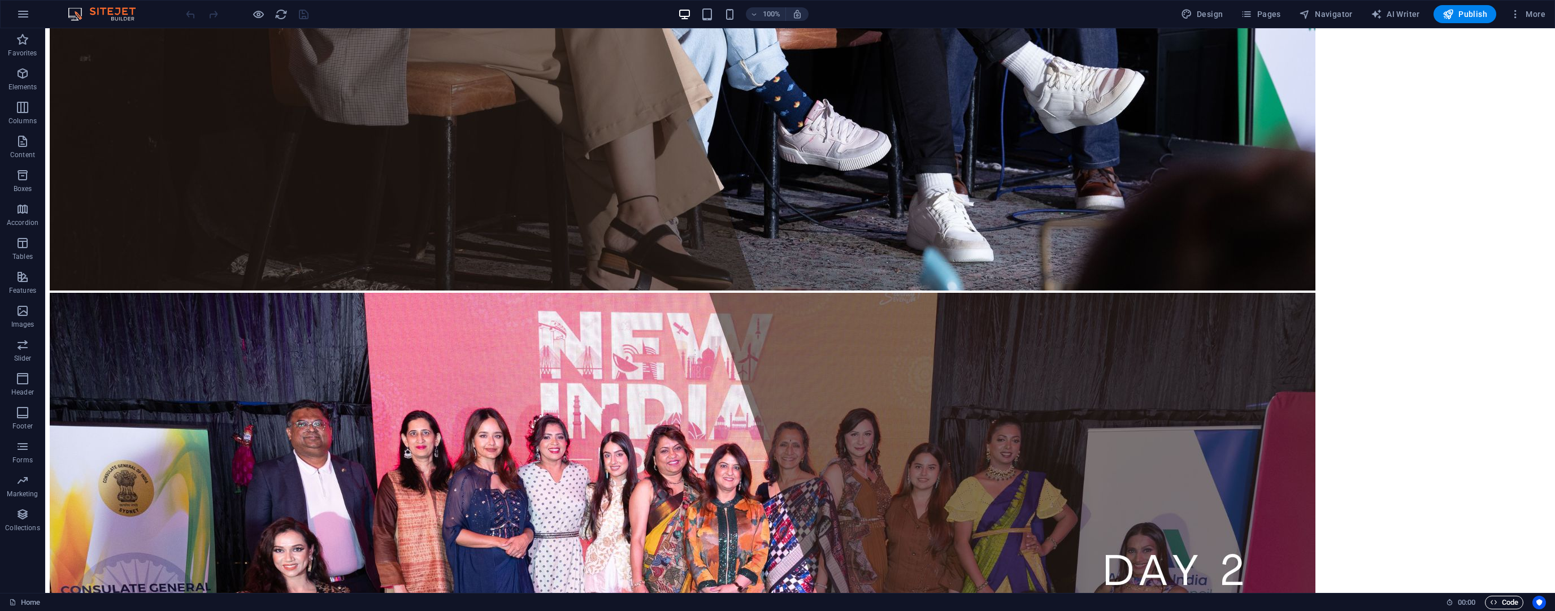
click at [1488, 600] on button "Code" at bounding box center [1504, 603] width 38 height 14
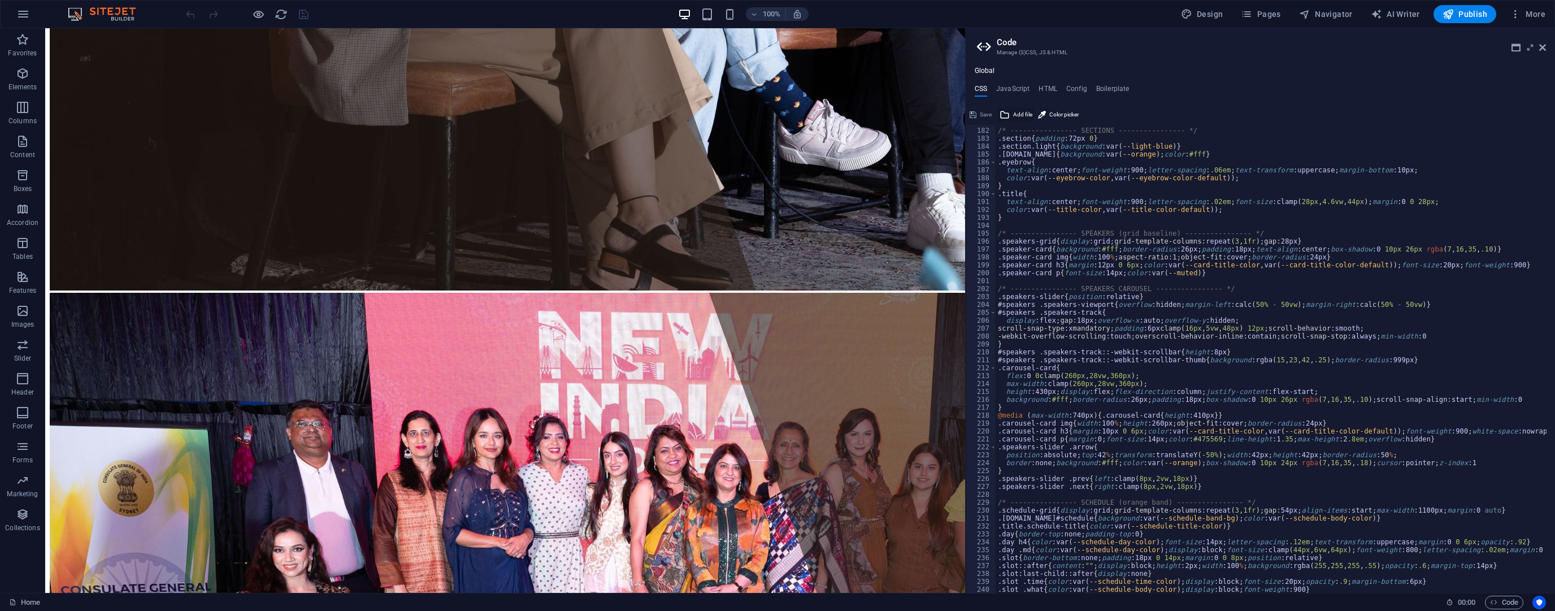
click at [1017, 112] on span "Add file" at bounding box center [1022, 115] width 19 height 14
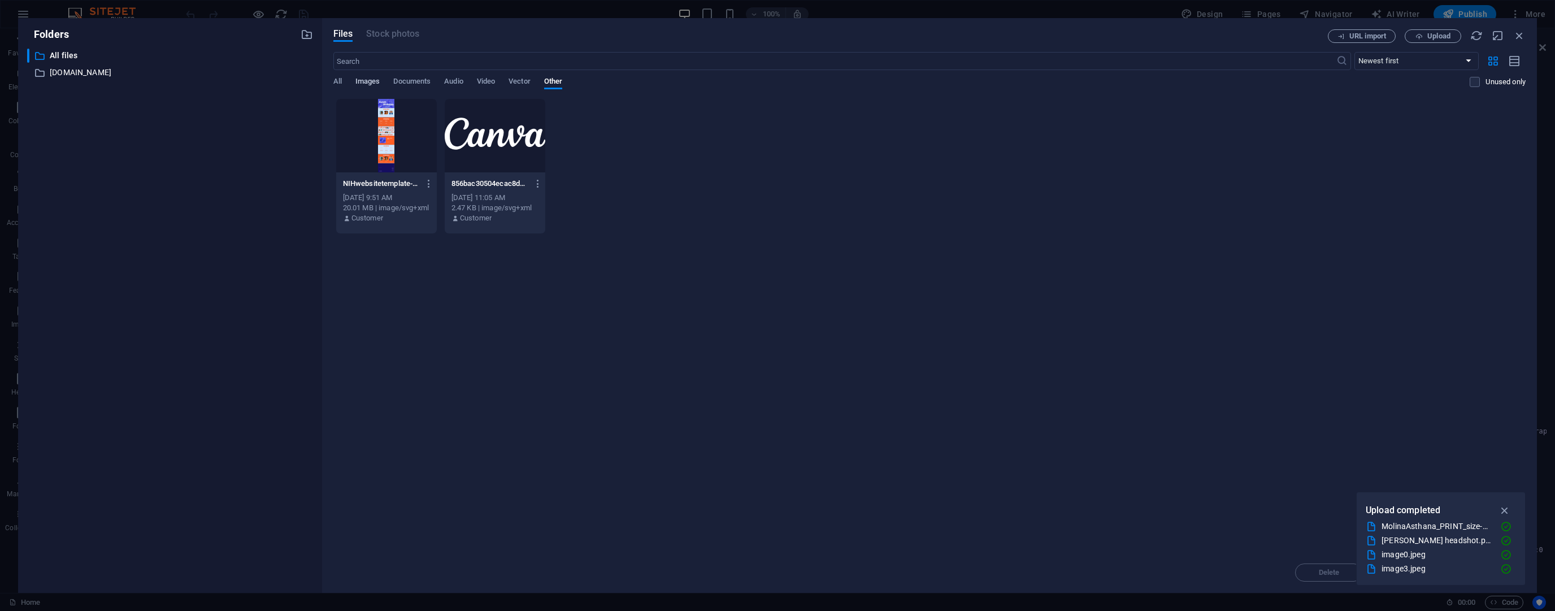
click at [356, 78] on span "Images" at bounding box center [367, 83] width 25 height 16
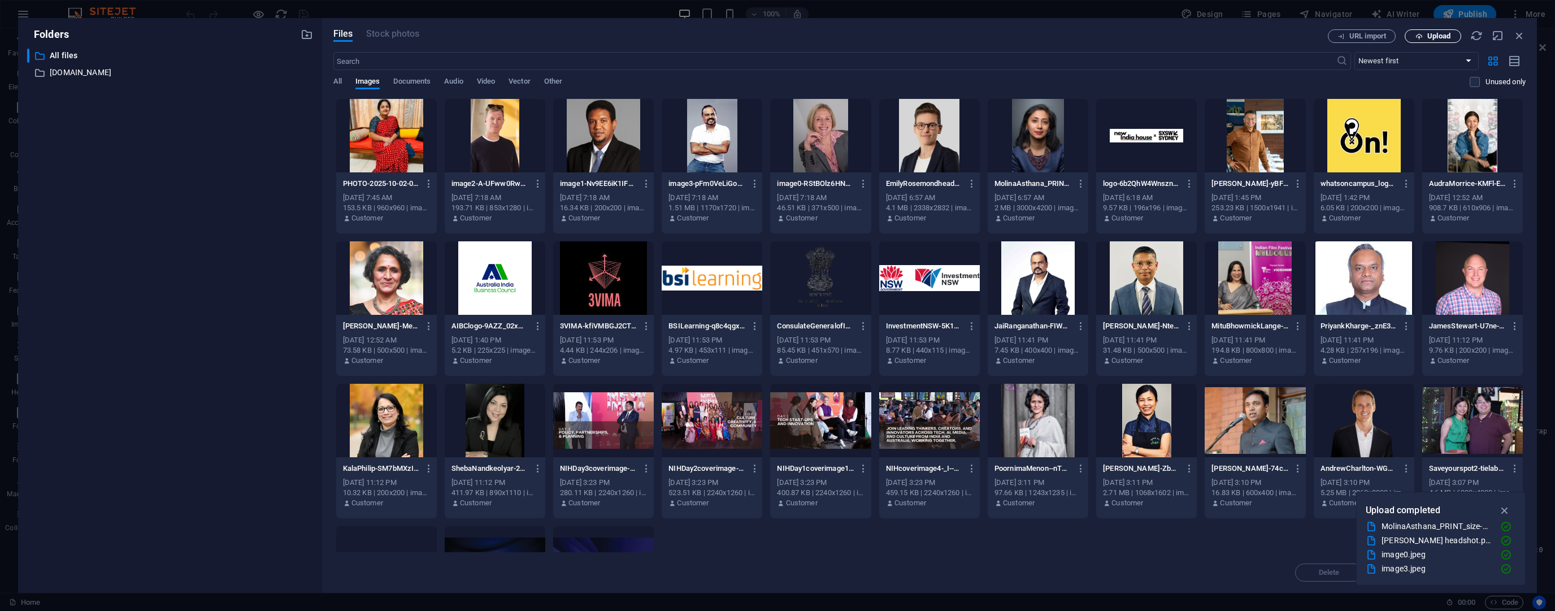
click at [1424, 34] on span "Upload" at bounding box center [1433, 36] width 46 height 7
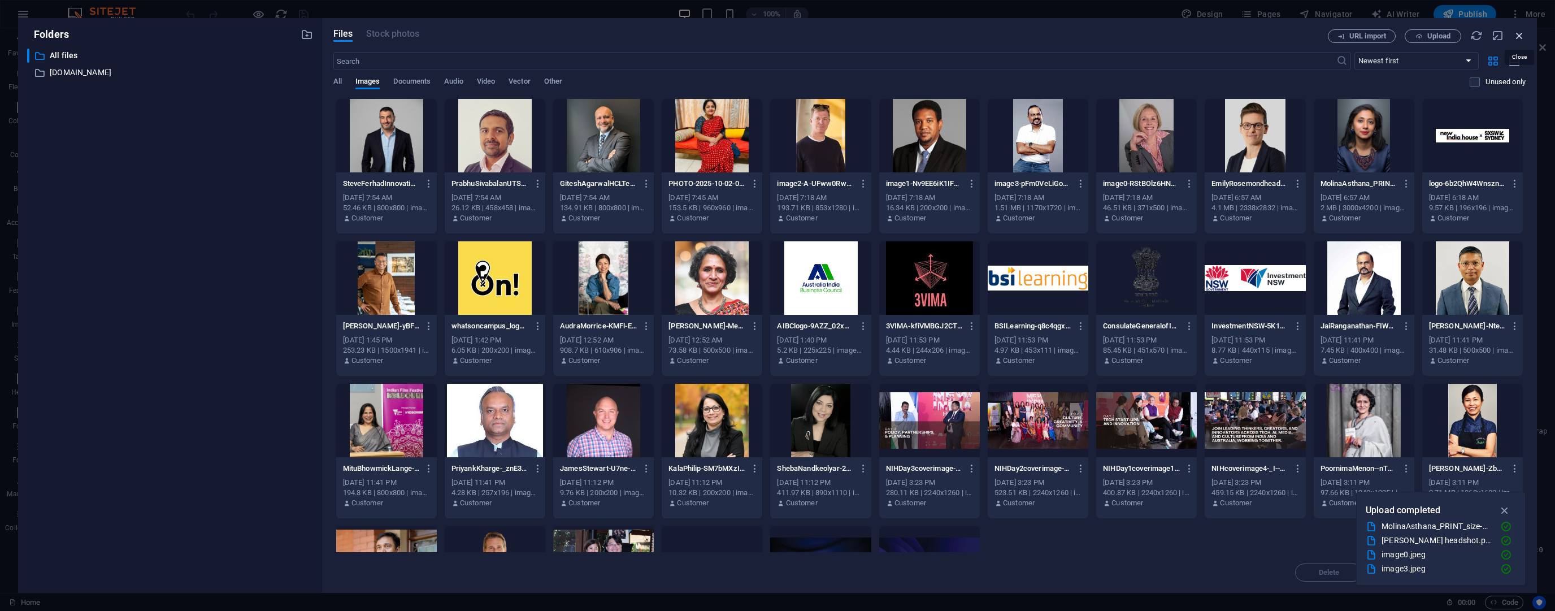
click at [1519, 39] on icon "button" at bounding box center [1520, 35] width 12 height 12
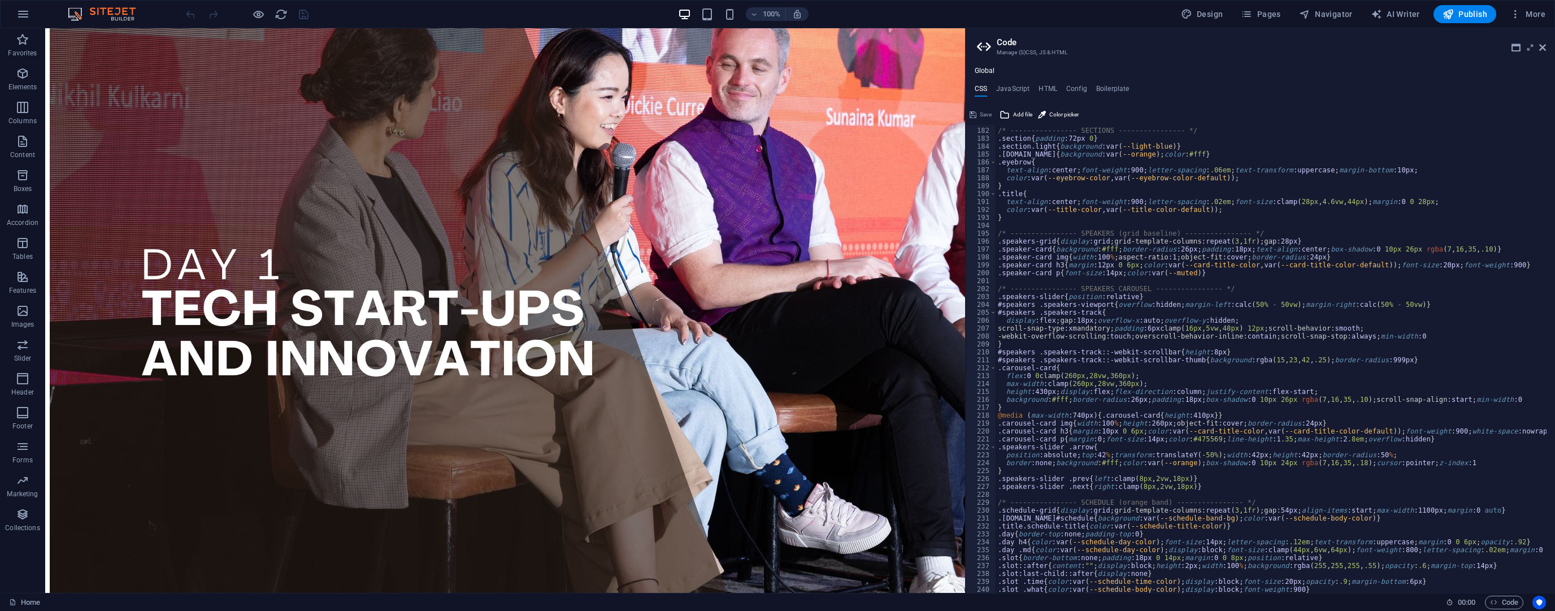
scroll to position [316, 0]
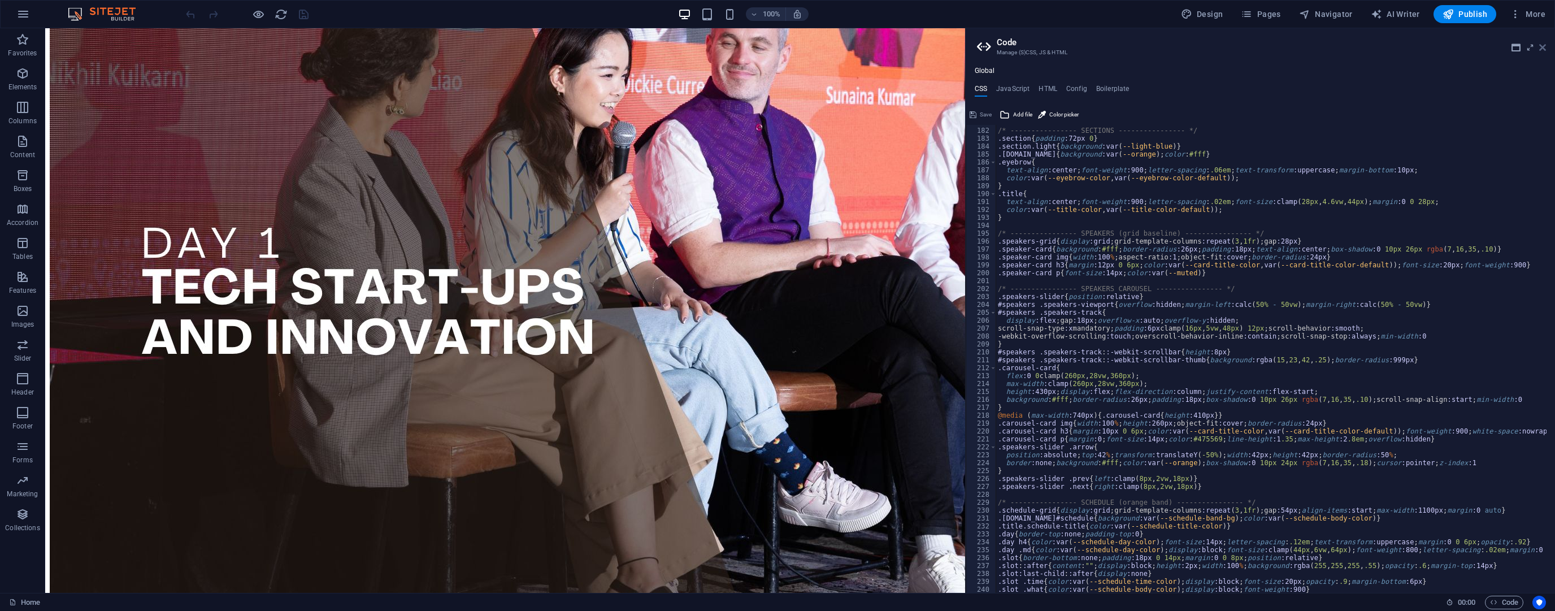
click at [1540, 47] on icon at bounding box center [1542, 47] width 7 height 9
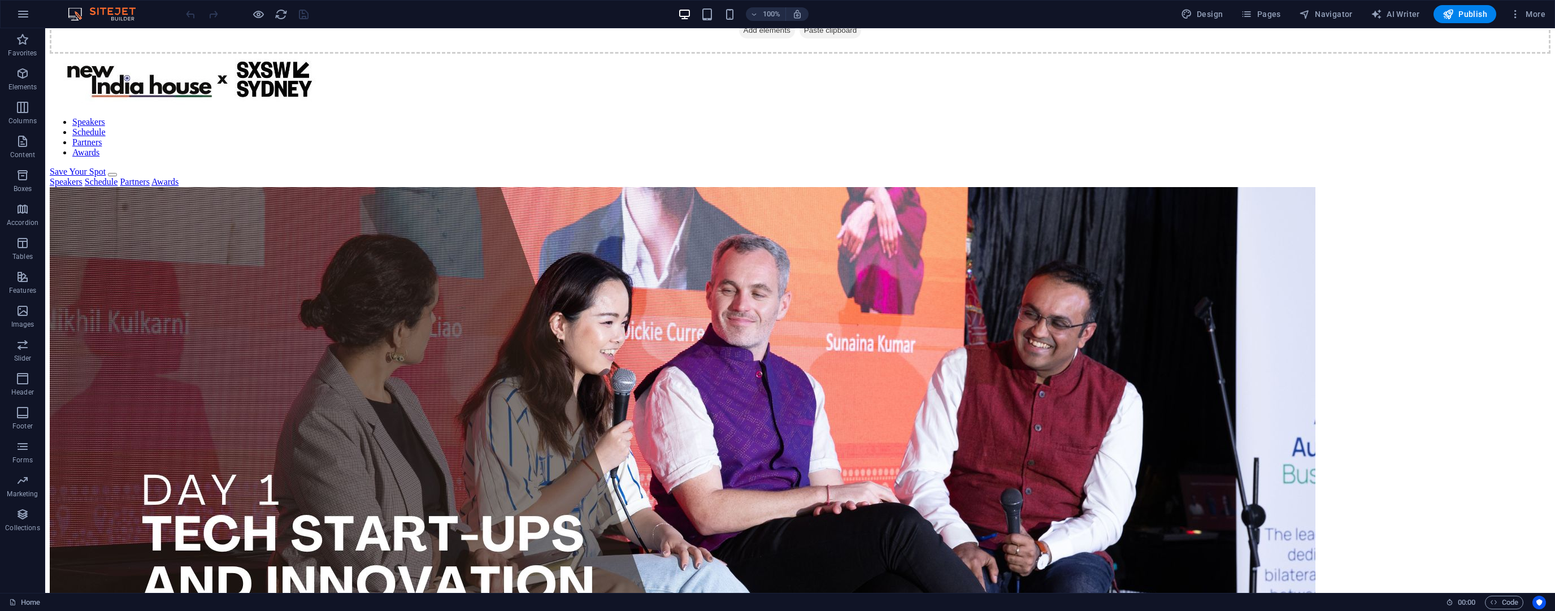
scroll to position [0, 0]
